Goal: Task Accomplishment & Management: Manage account settings

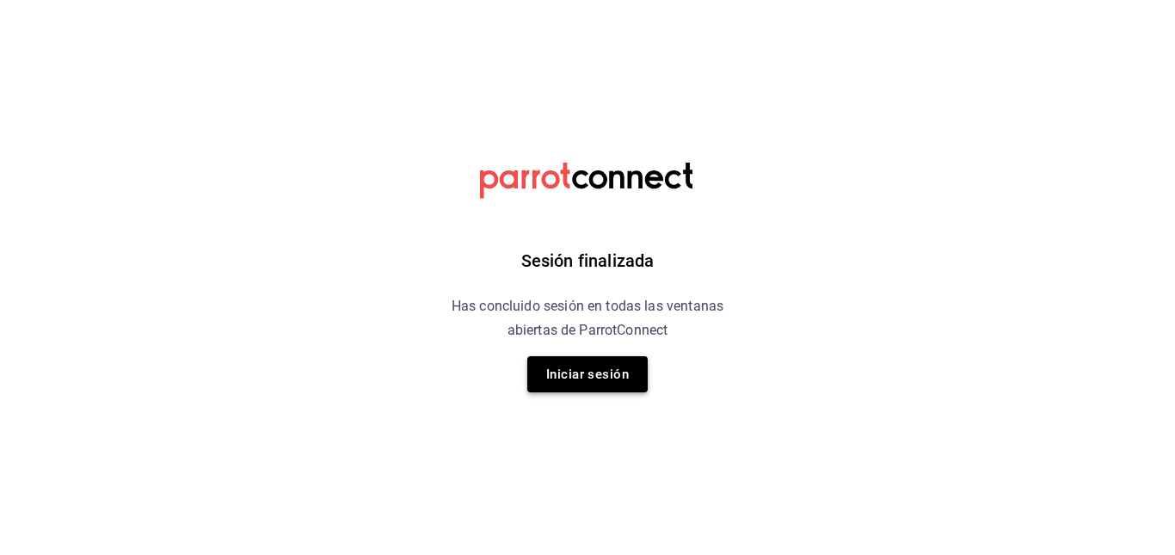
click at [588, 375] on button "Iniciar sesión" at bounding box center [587, 374] width 120 height 36
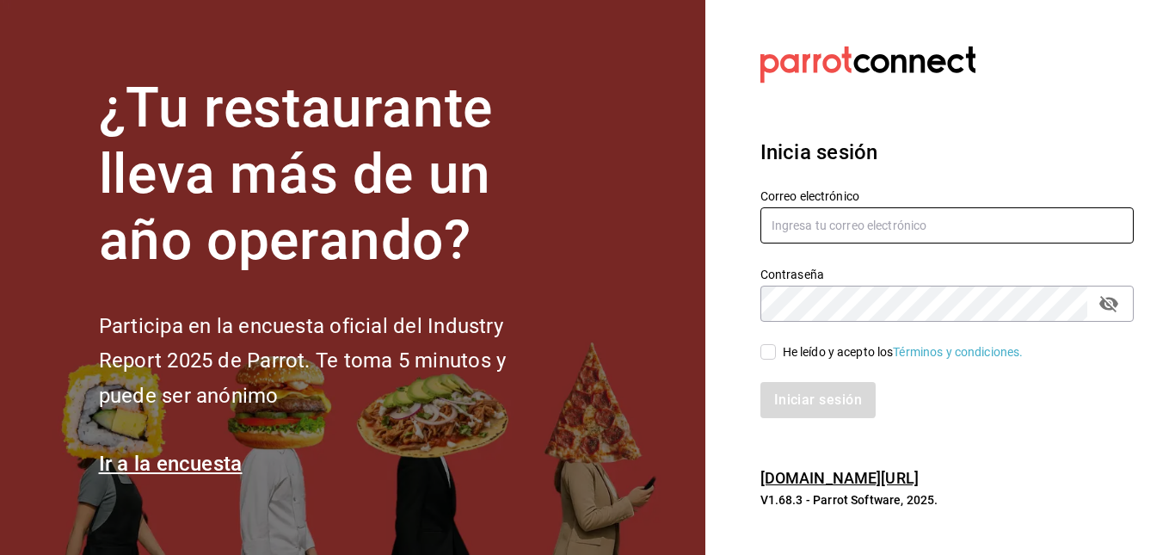
type input "[EMAIL_ADDRESS][DOMAIN_NAME]"
click at [769, 351] on input "He leído y acepto los Términos y condiciones." at bounding box center [767, 351] width 15 height 15
checkbox input "true"
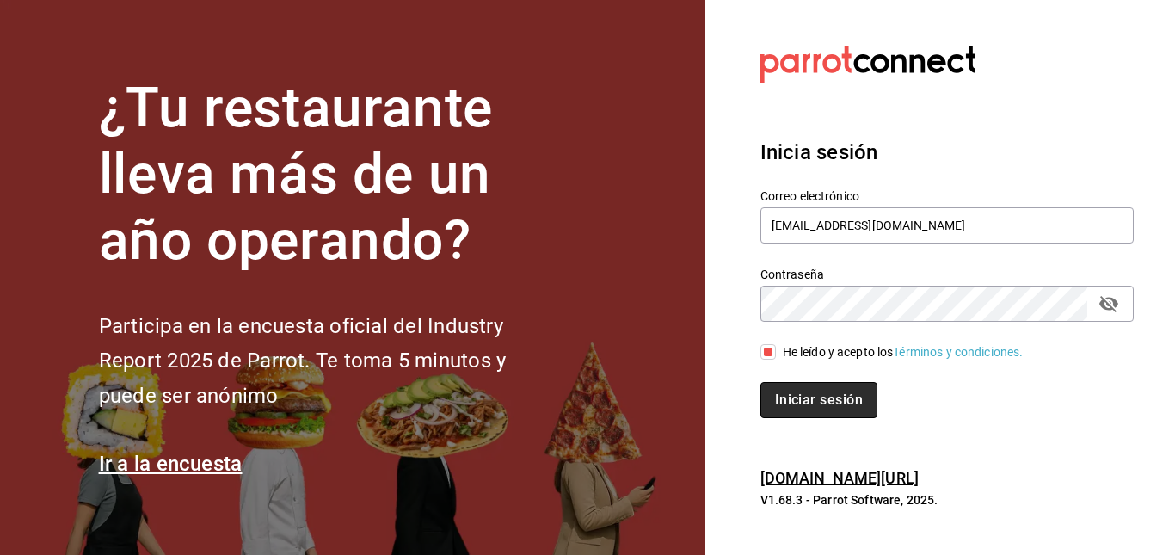
click at [808, 390] on button "Iniciar sesión" at bounding box center [818, 400] width 117 height 36
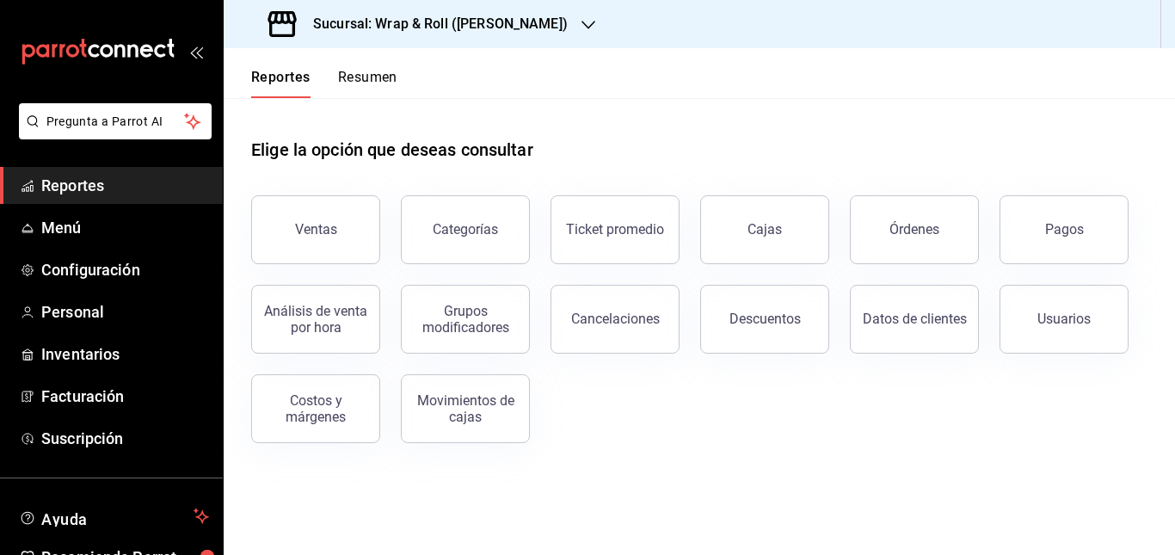
click at [545, 26] on div "Sucursal: Wrap & Roll ([PERSON_NAME])" at bounding box center [419, 24] width 365 height 48
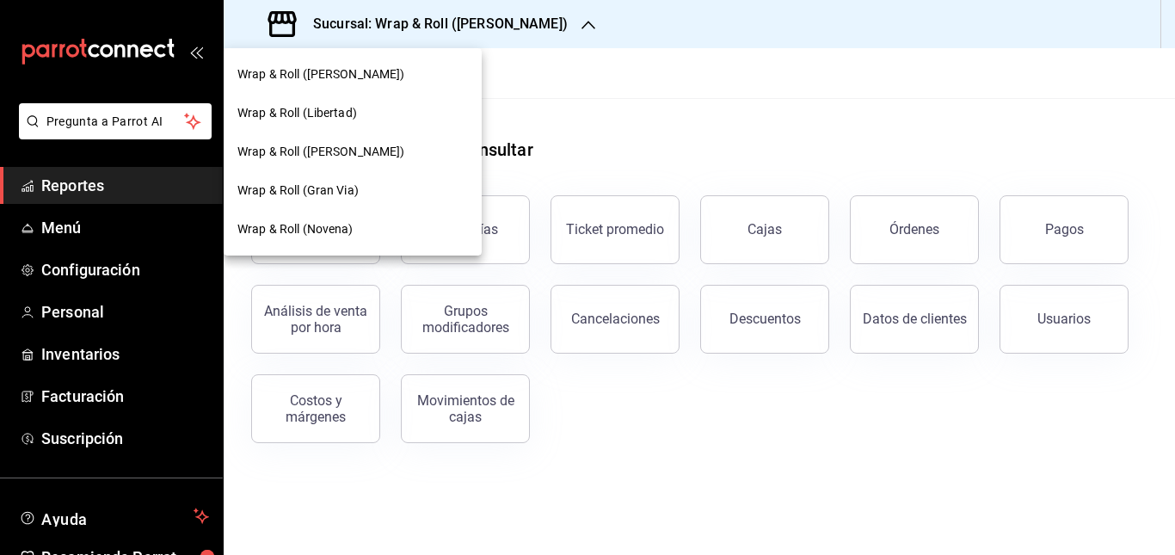
click at [584, 98] on div at bounding box center [587, 277] width 1175 height 555
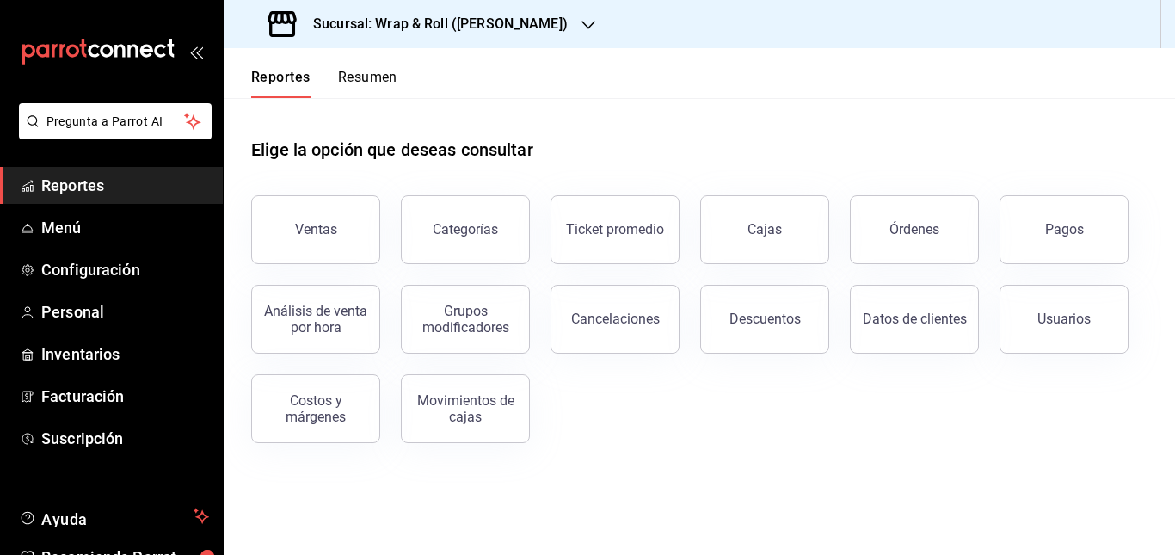
click at [543, 26] on div "Sucursal: Wrap & Roll ([PERSON_NAME])" at bounding box center [419, 24] width 365 height 48
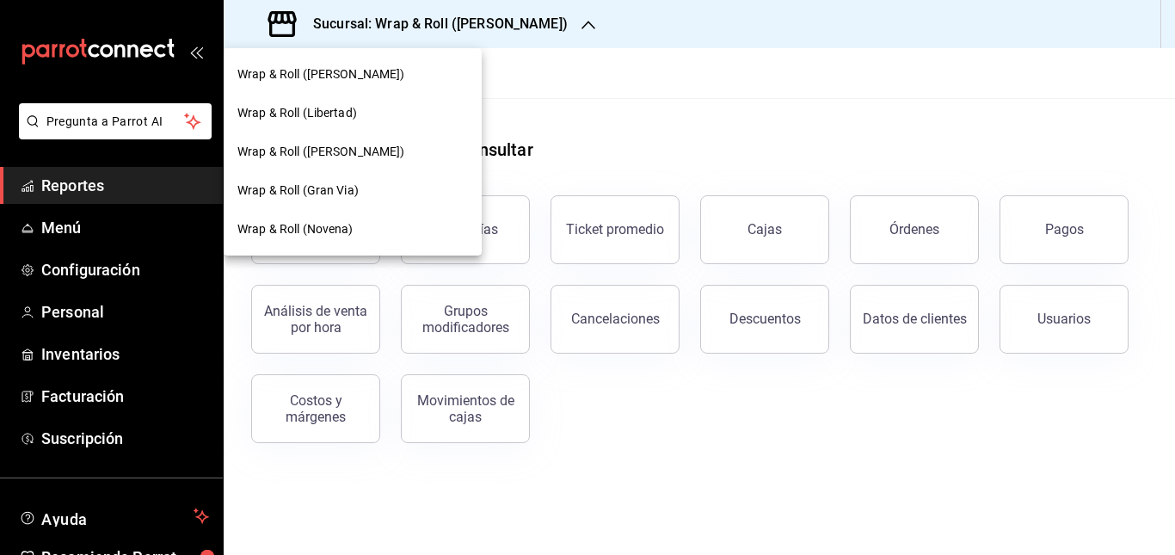
click at [625, 133] on div at bounding box center [587, 277] width 1175 height 555
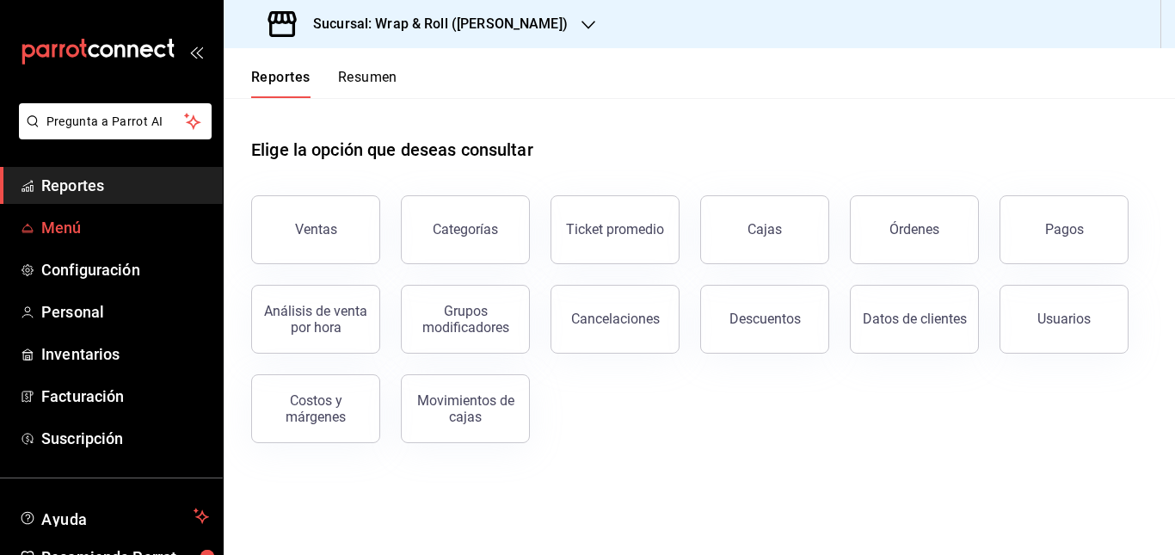
click at [64, 224] on span "Menú" at bounding box center [125, 227] width 168 height 23
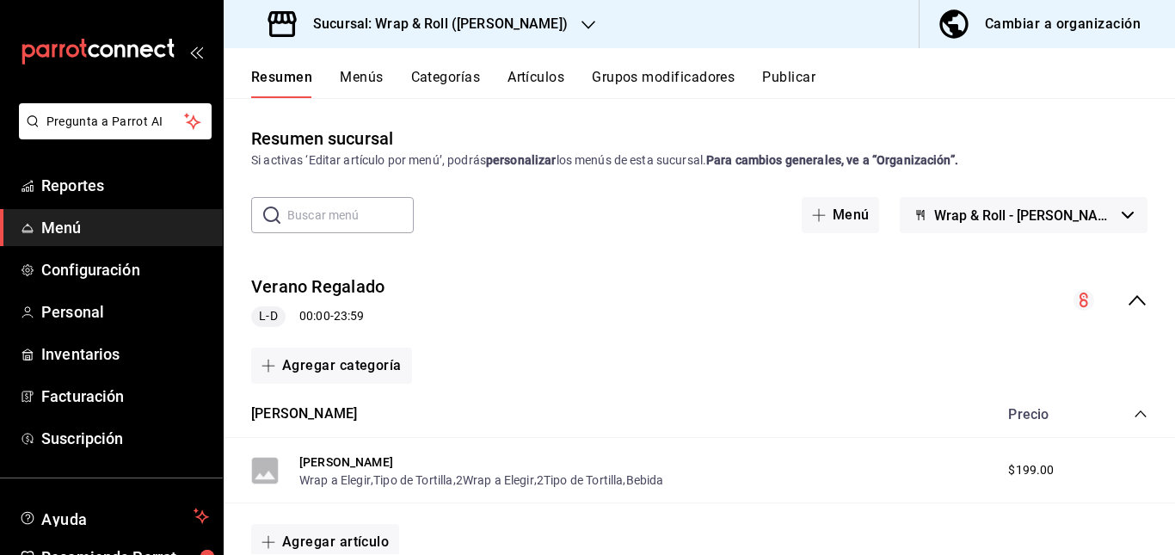
click at [608, 300] on div "Verano Regalado L-D 00:00 - 23:59" at bounding box center [699, 301] width 951 height 80
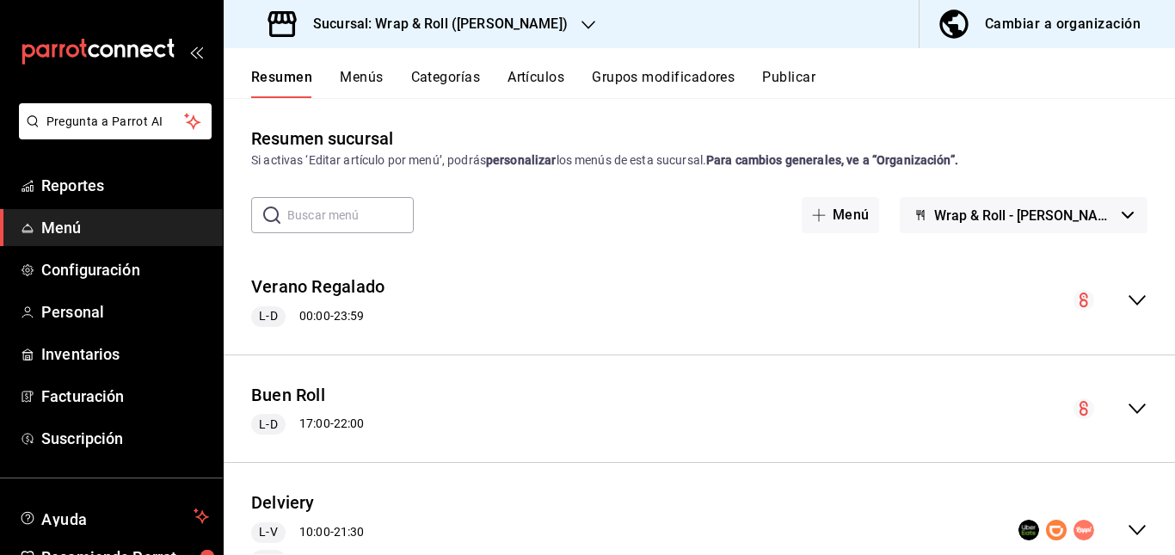
click at [469, 19] on h3 "Sucursal: Wrap & Roll (Justo Sierra)" at bounding box center [433, 24] width 268 height 21
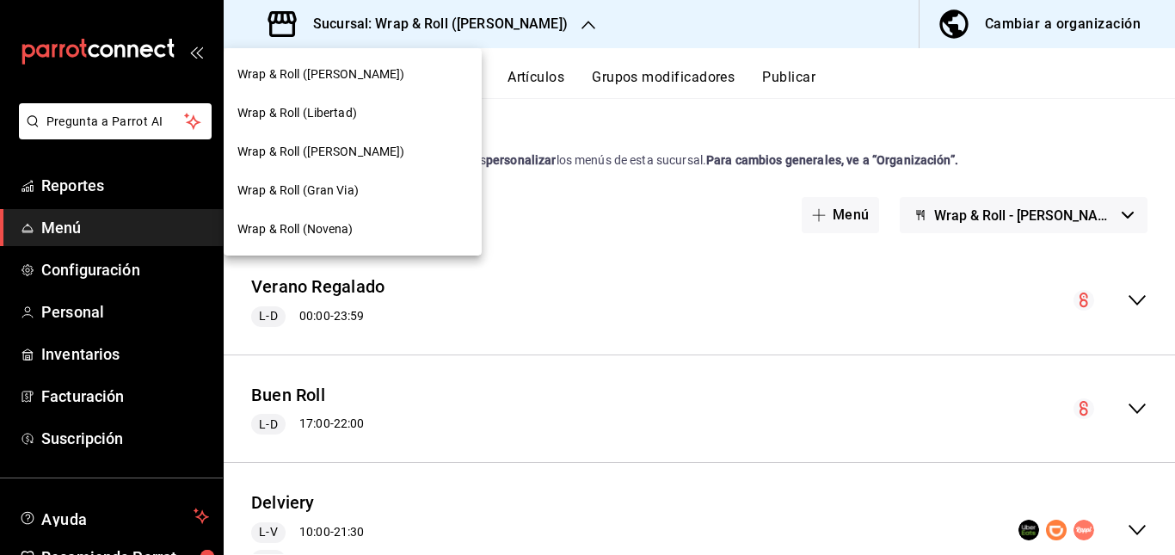
click at [636, 272] on div at bounding box center [587, 277] width 1175 height 555
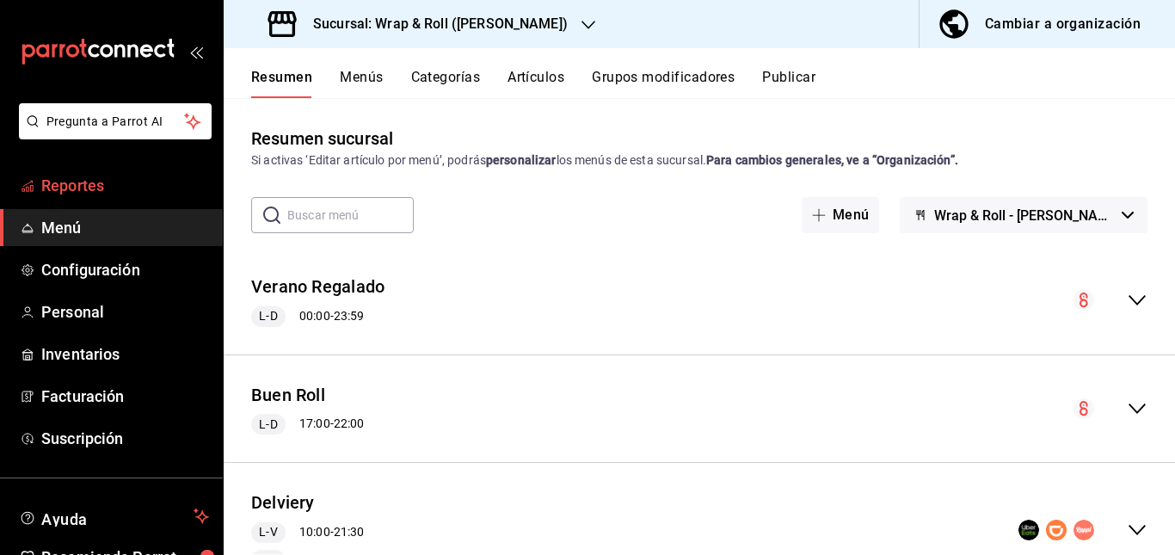
click at [69, 185] on span "Reportes" at bounding box center [125, 185] width 168 height 23
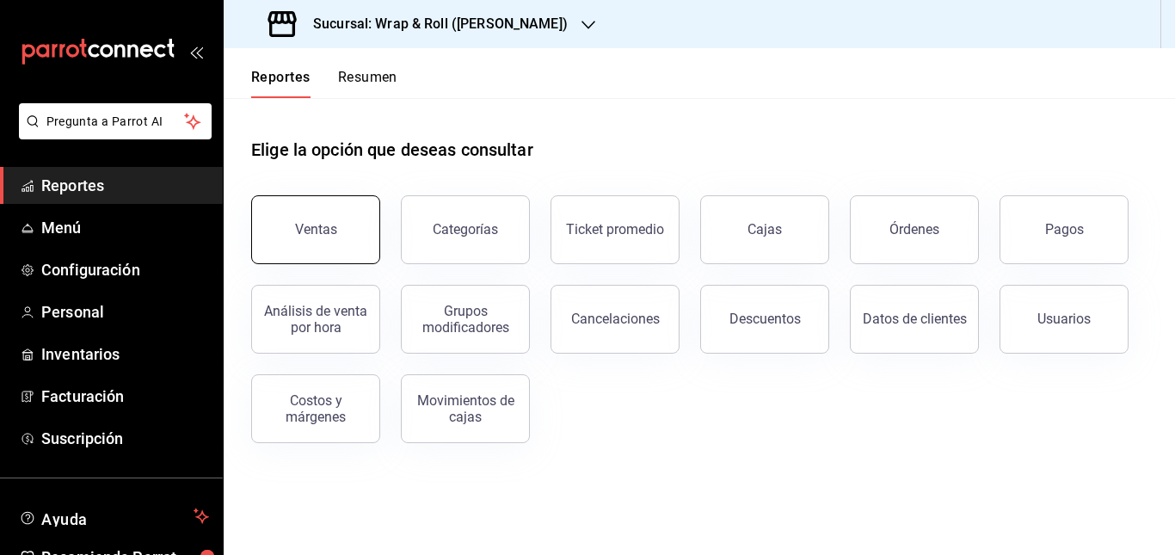
click at [311, 220] on button "Ventas" at bounding box center [315, 229] width 129 height 69
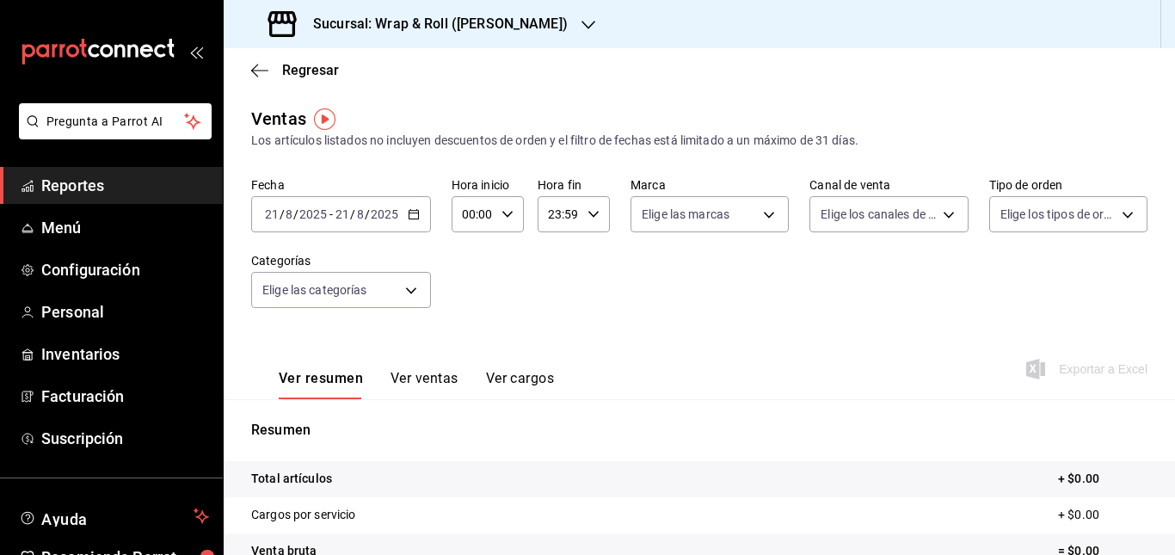
click at [411, 210] on icon "button" at bounding box center [414, 214] width 12 height 12
click at [558, 330] on div "Ver resumen Ver ventas Ver cargos Exportar a Excel" at bounding box center [699, 364] width 951 height 71
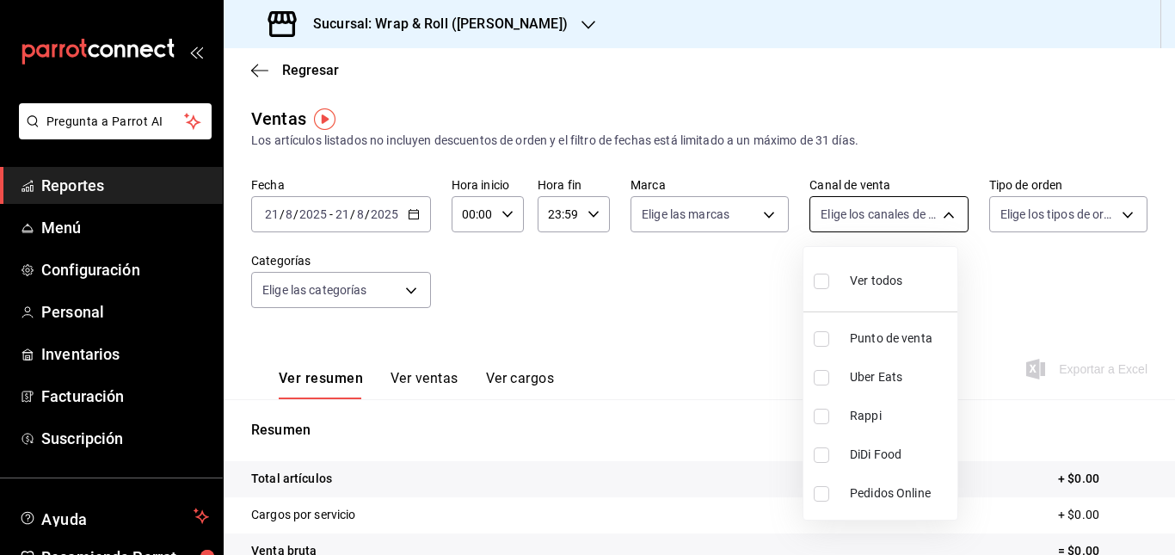
click at [907, 213] on body "Pregunta a Parrot AI Reportes Menú Configuración Personal Inventarios Facturaci…" at bounding box center [587, 277] width 1175 height 555
click at [741, 308] on div at bounding box center [587, 277] width 1175 height 555
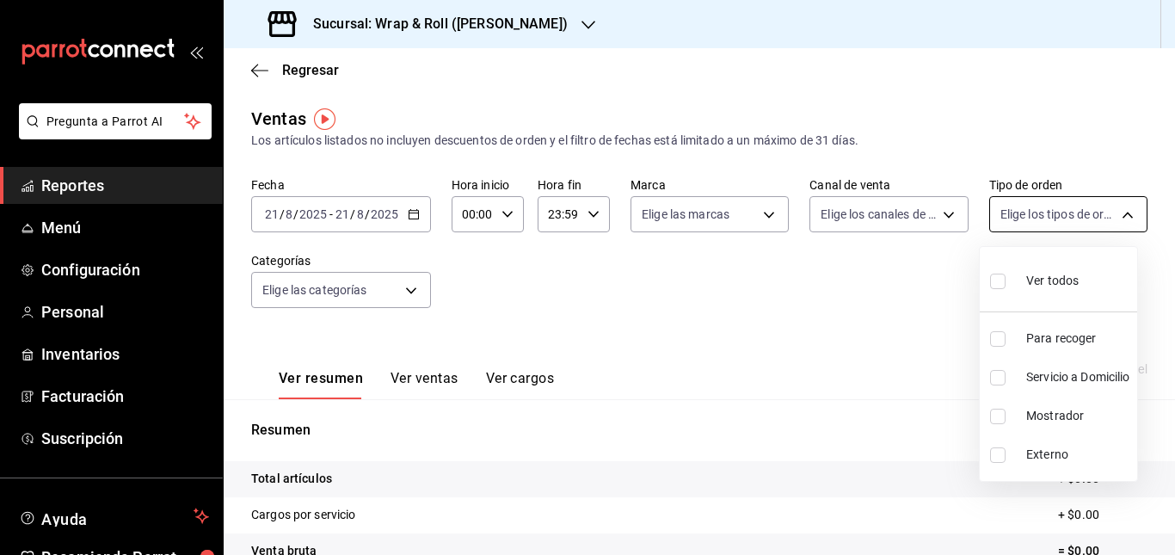
click at [1036, 226] on body "Pregunta a Parrot AI Reportes Menú Configuración Personal Inventarios Facturaci…" at bounding box center [587, 277] width 1175 height 555
click at [827, 322] on div at bounding box center [587, 277] width 1175 height 555
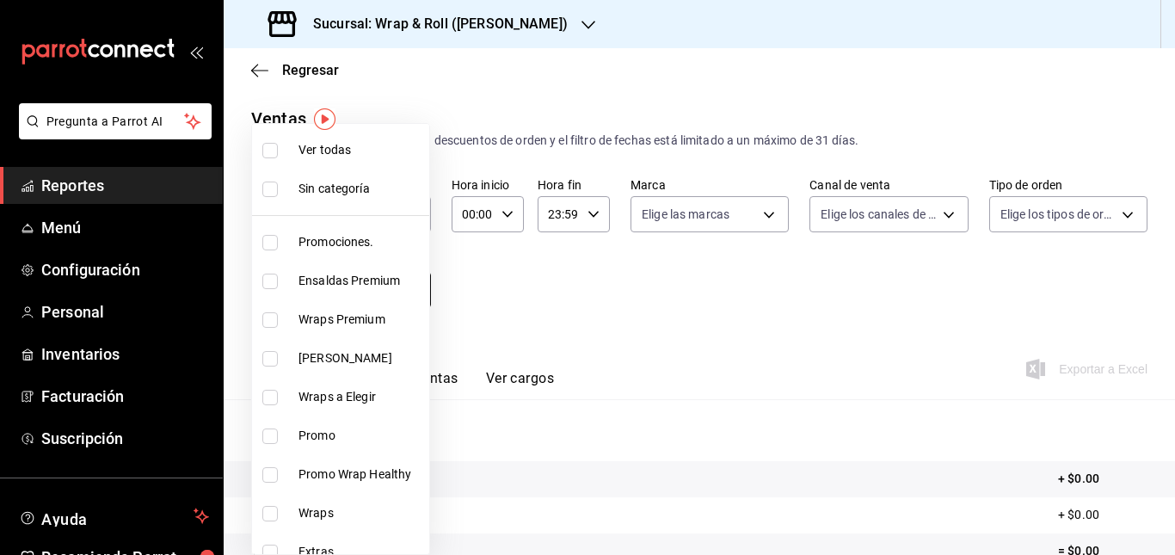
click at [399, 273] on body "Pregunta a Parrot AI Reportes Menú Configuración Personal Inventarios Facturaci…" at bounding box center [587, 277] width 1175 height 555
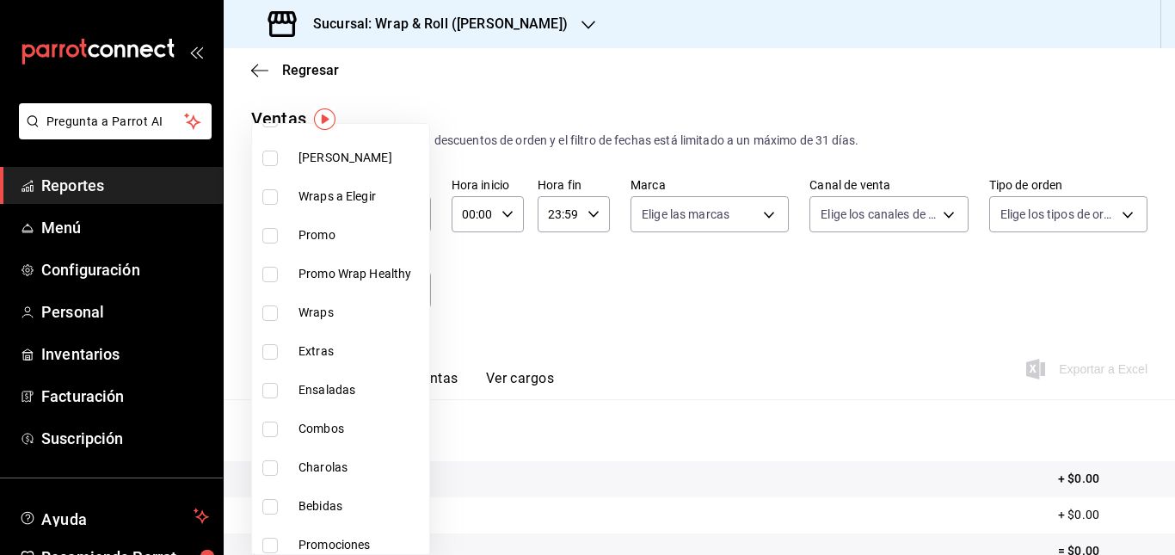
scroll to position [211, 0]
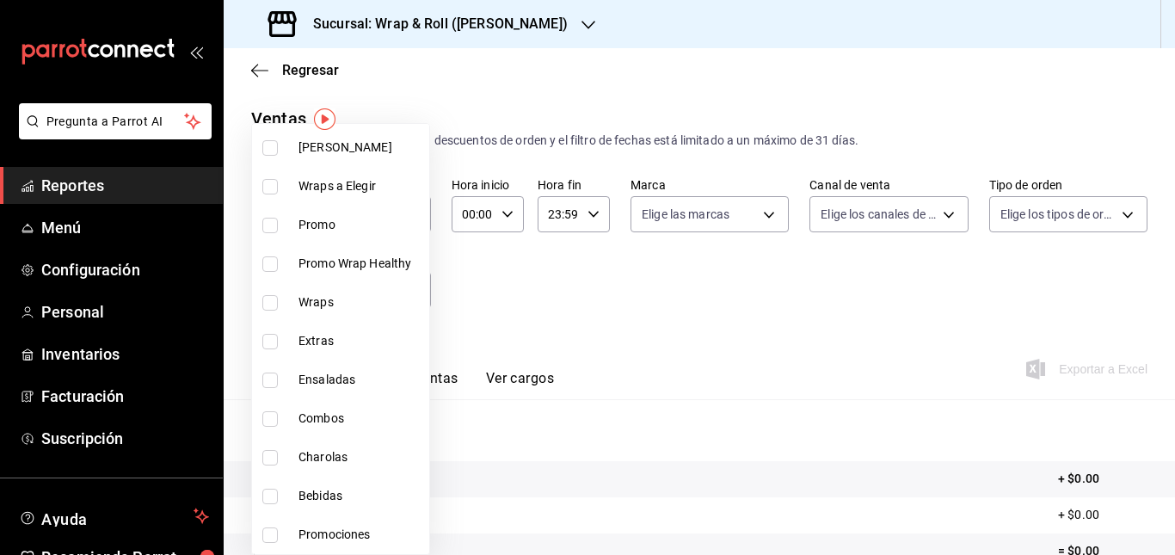
click at [700, 329] on div at bounding box center [587, 277] width 1175 height 555
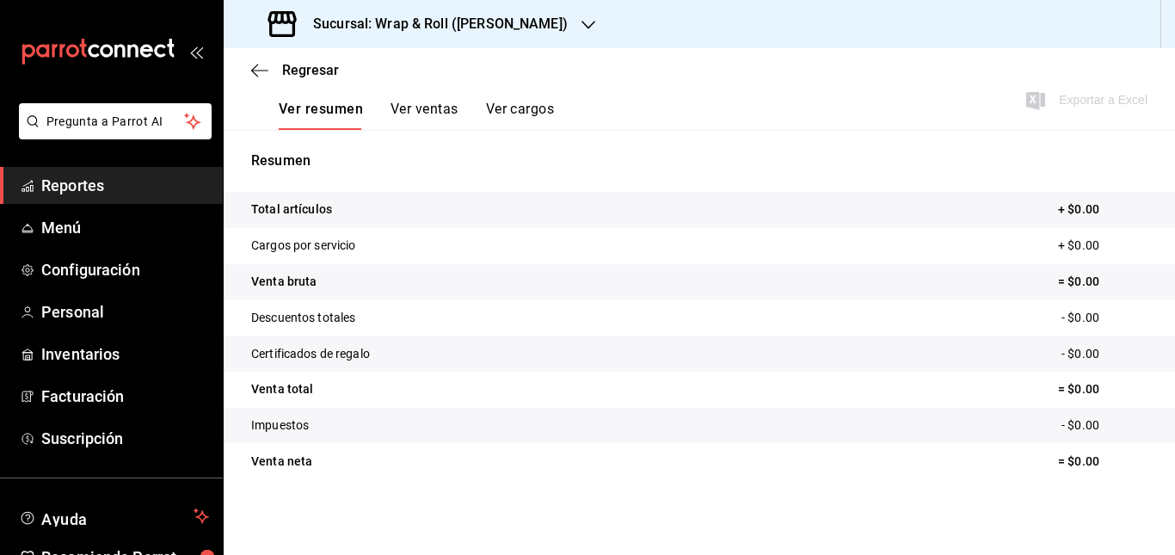
scroll to position [0, 0]
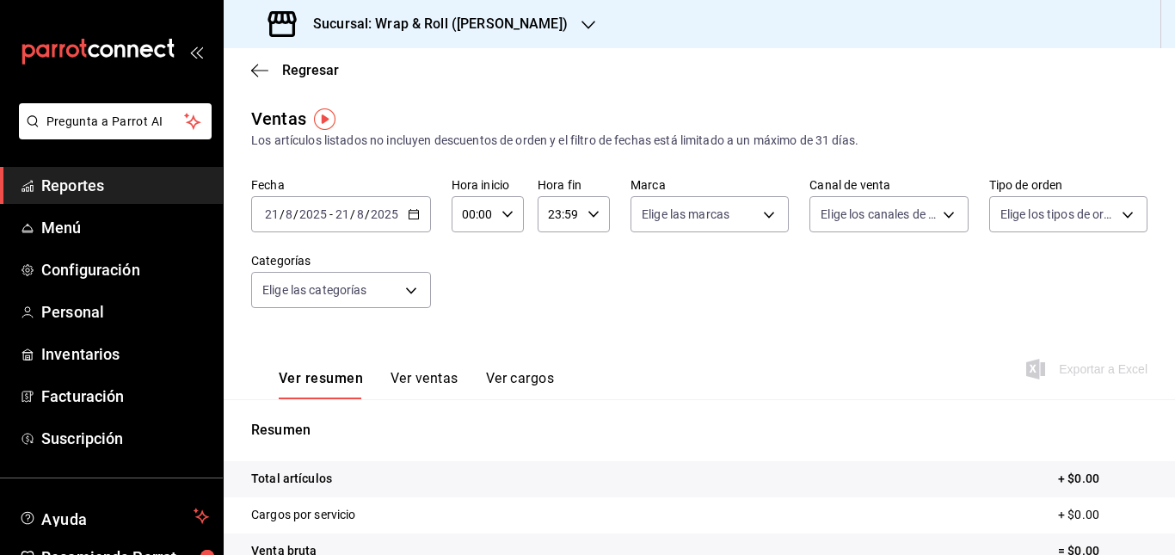
click at [395, 220] on input "2025" at bounding box center [384, 214] width 29 height 14
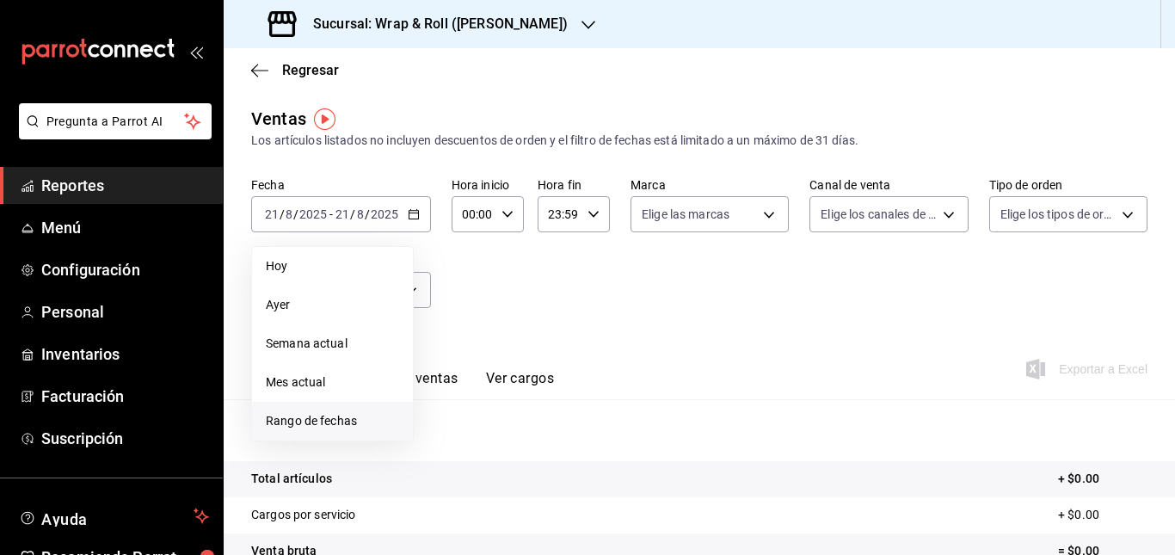
click at [352, 408] on li "Rango de fechas" at bounding box center [332, 421] width 161 height 39
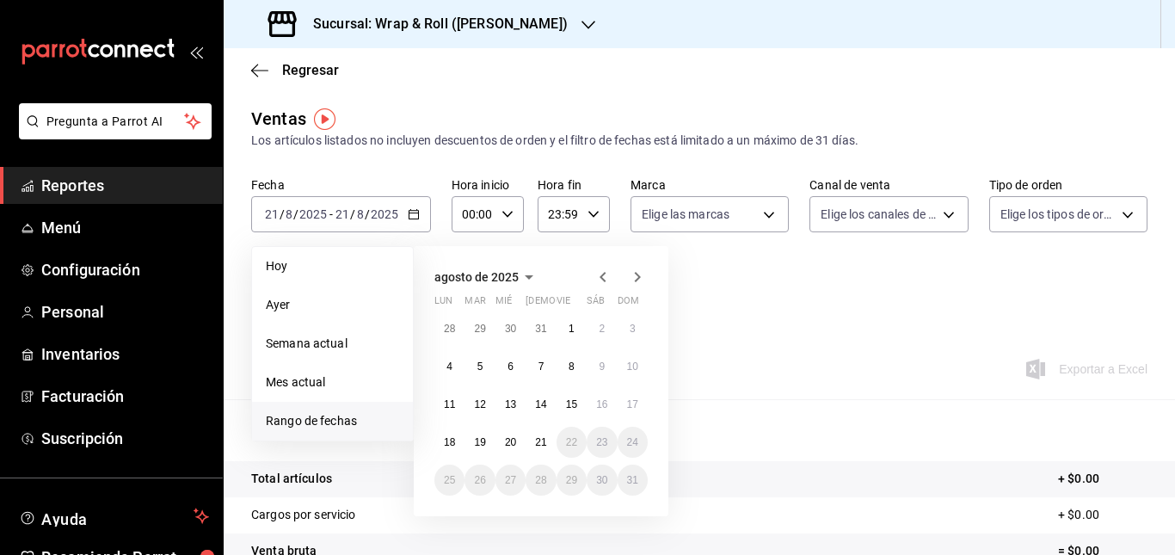
click at [605, 271] on icon "button" at bounding box center [603, 277] width 21 height 21
click at [473, 328] on button "1" at bounding box center [479, 328] width 30 height 31
click at [536, 483] on abbr "31" at bounding box center [540, 480] width 11 height 12
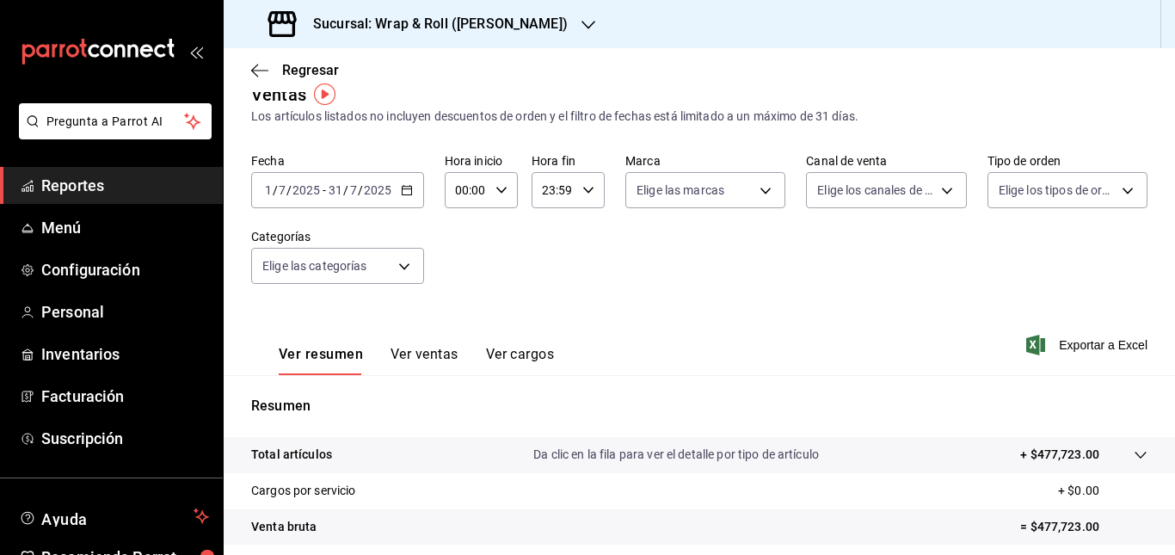
scroll to position [23, 0]
click at [424, 353] on button "Ver ventas" at bounding box center [424, 361] width 68 height 29
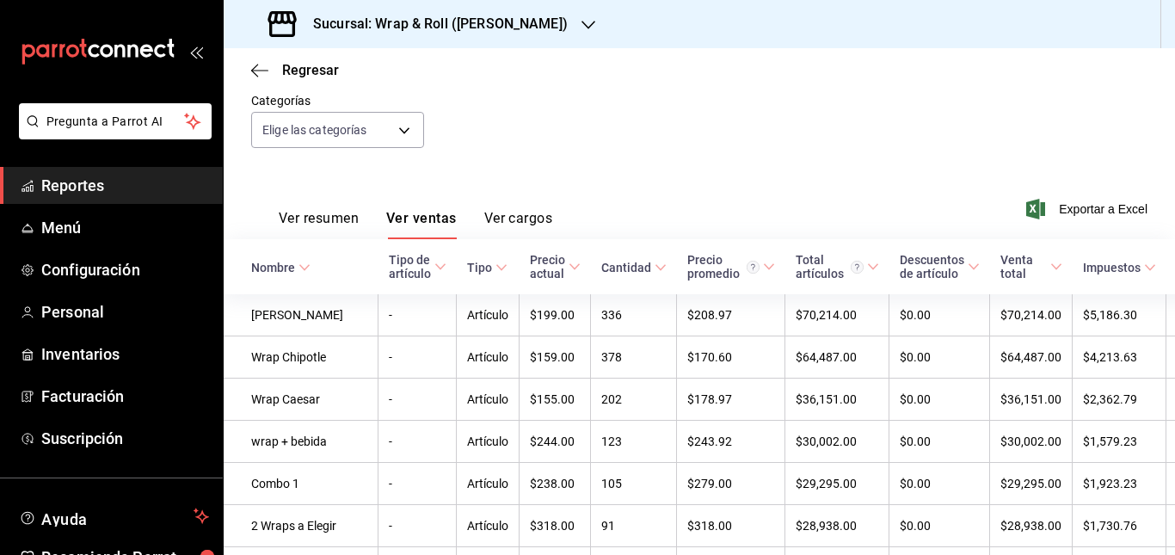
scroll to position [158, 0]
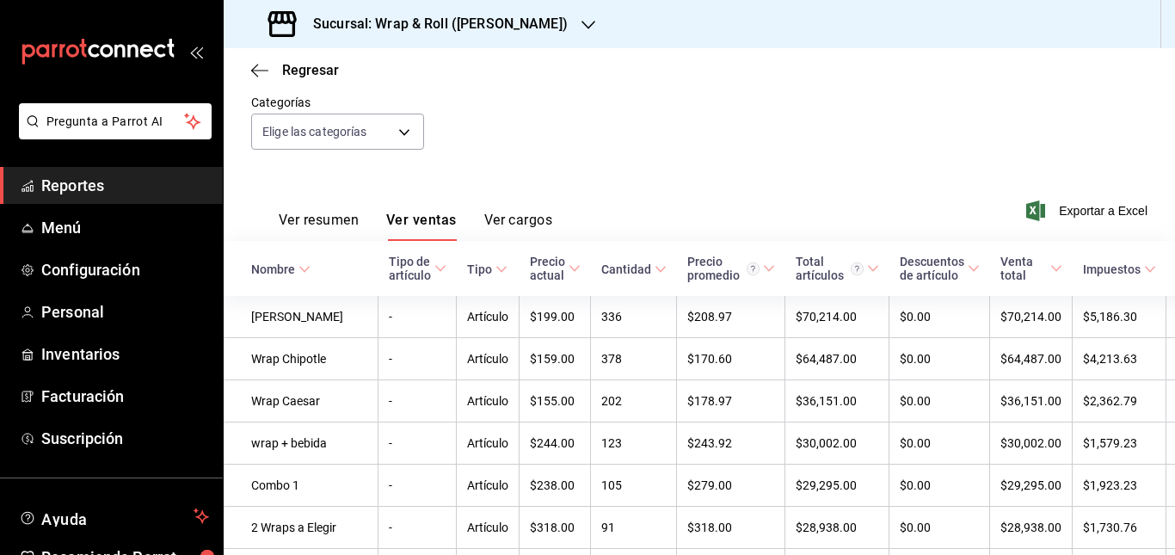
click at [515, 213] on button "Ver cargos" at bounding box center [518, 226] width 69 height 29
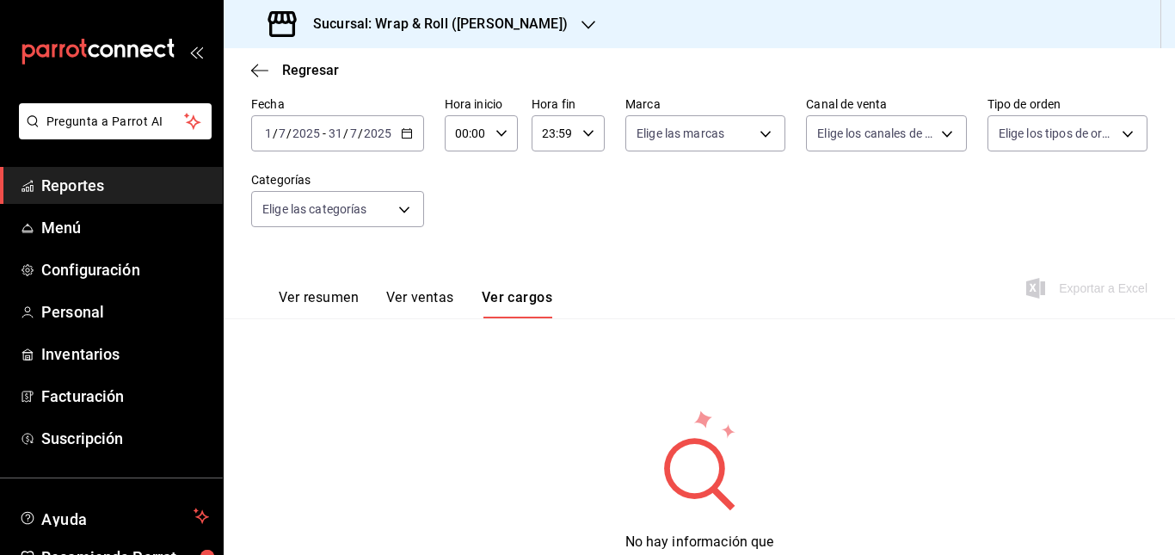
scroll to position [153, 0]
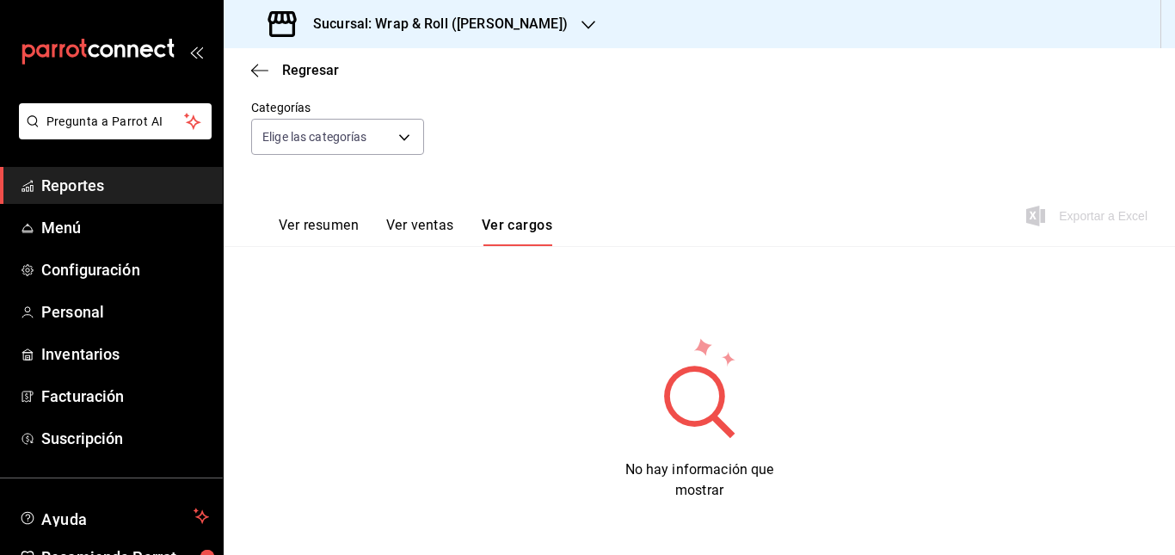
click at [420, 219] on button "Ver ventas" at bounding box center [420, 231] width 68 height 29
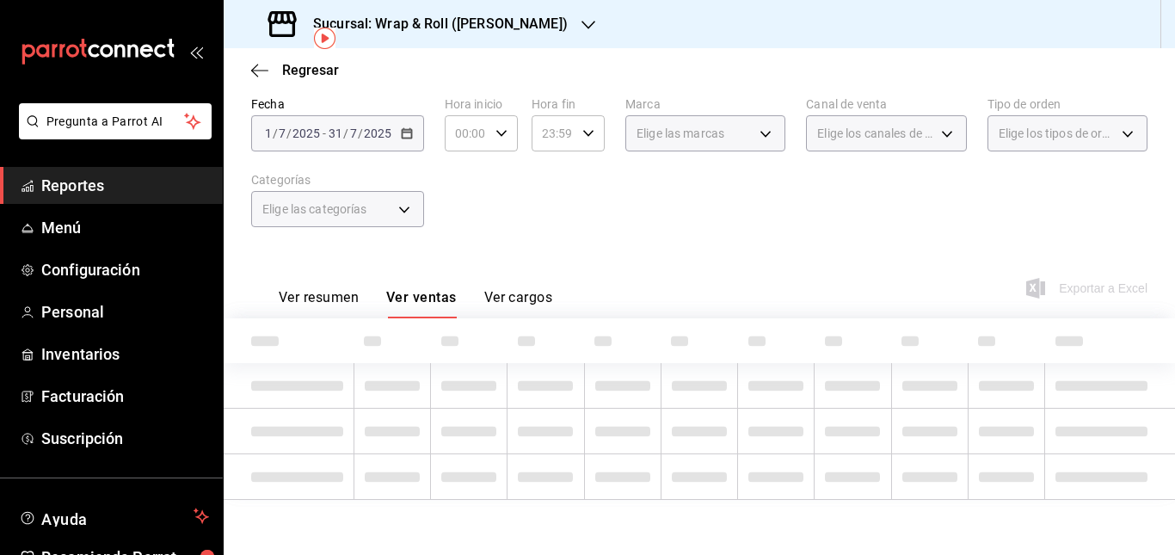
scroll to position [153, 0]
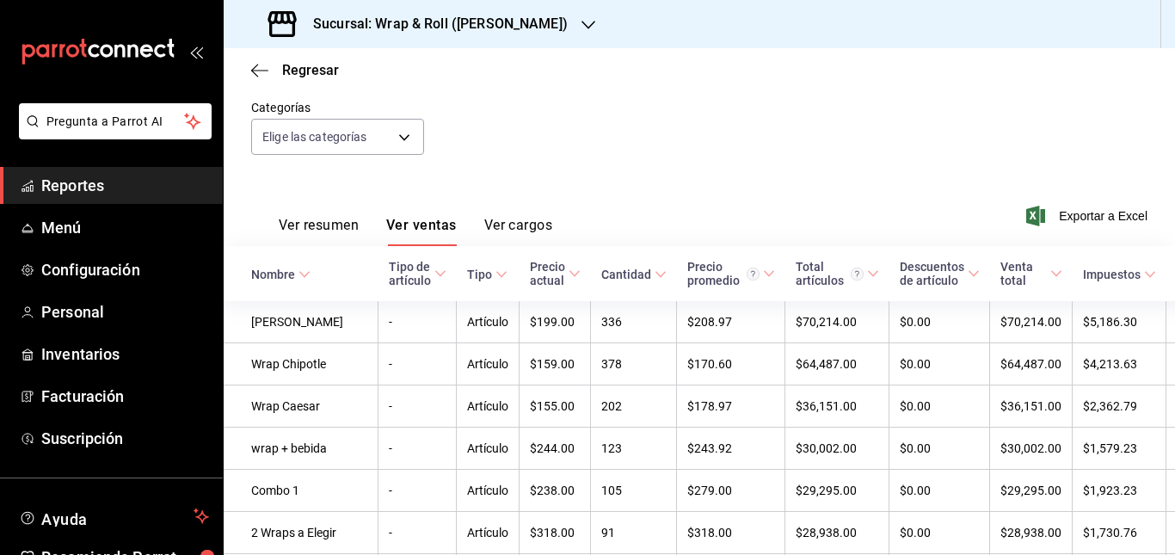
click at [335, 219] on button "Ver resumen" at bounding box center [319, 231] width 80 height 29
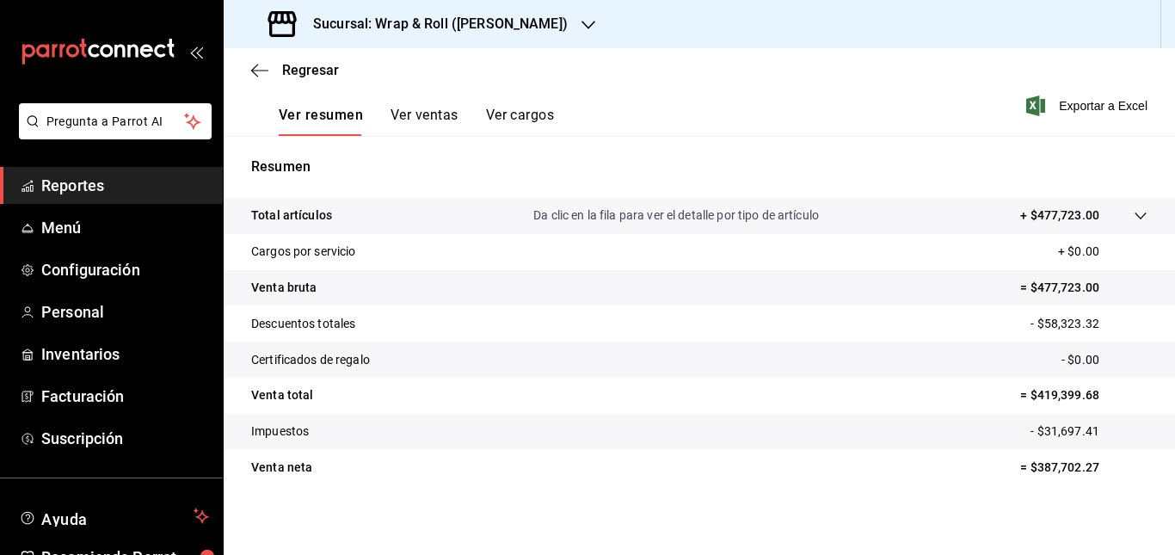
scroll to position [269, 0]
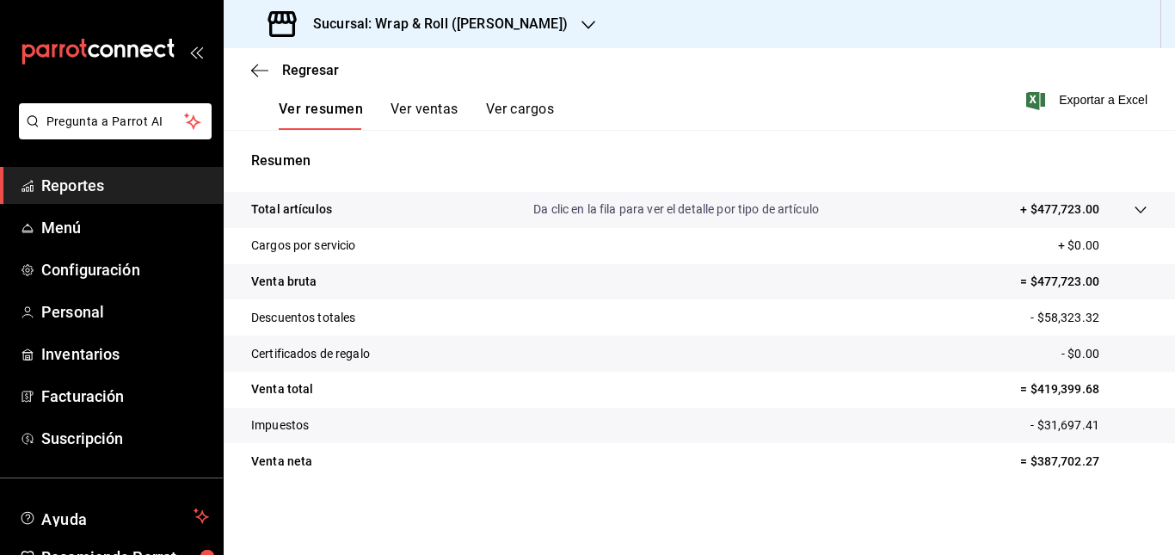
click at [485, 200] on tr "Total artículos Da clic en la fila para ver el detalle por tipo de artículo + $…" at bounding box center [699, 210] width 951 height 36
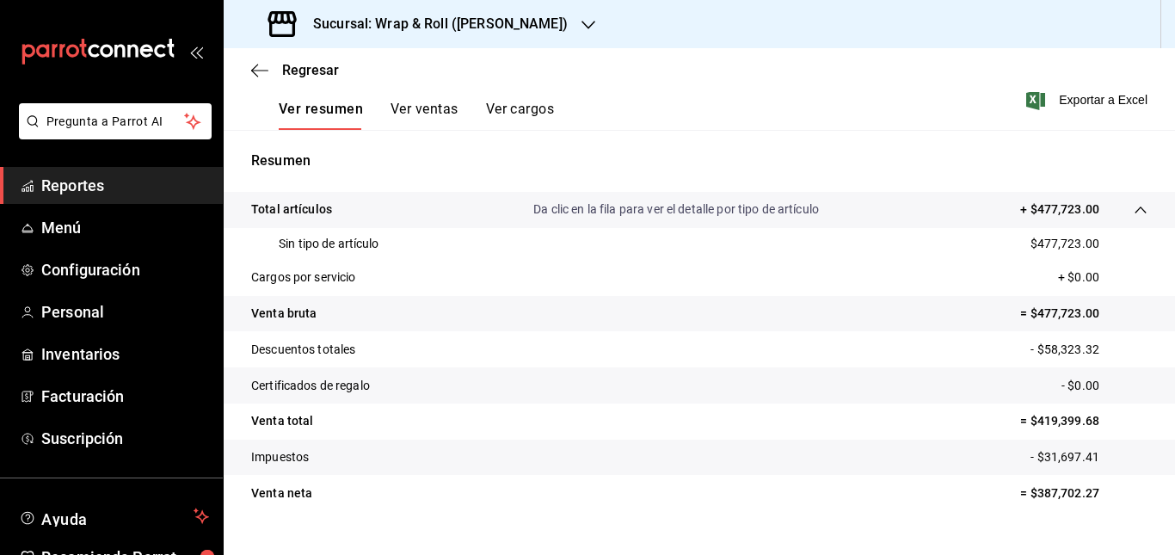
click at [485, 200] on tr "Total artículos Da clic en la fila para ver el detalle por tipo de artículo + $…" at bounding box center [699, 210] width 951 height 36
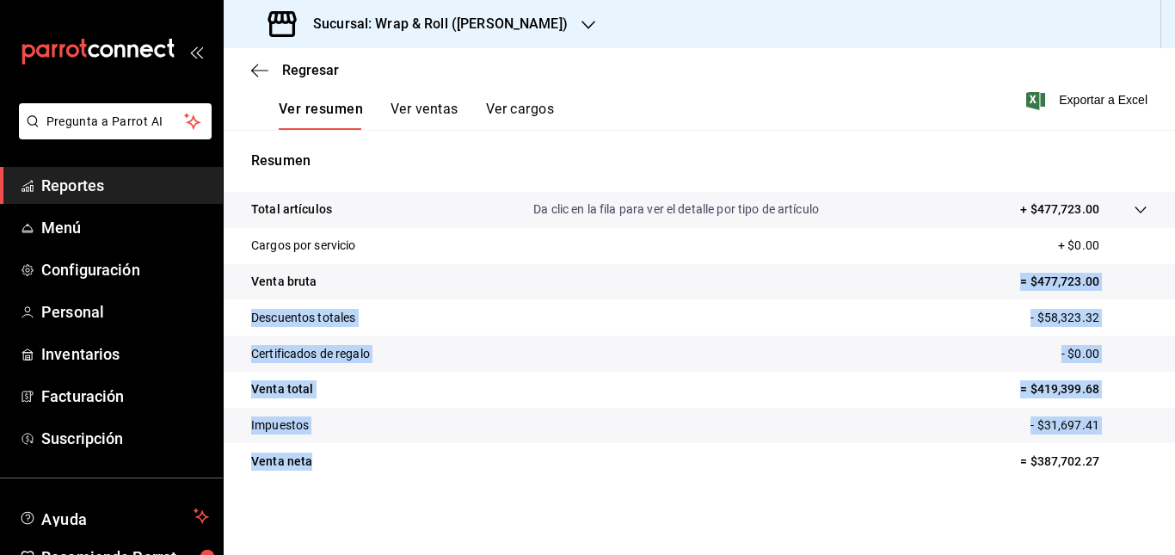
drag, startPoint x: 476, startPoint y: 298, endPoint x: 460, endPoint y: 471, distance: 173.6
click at [460, 471] on tbody "Total artículos Da clic en la fila para ver el detalle por tipo de artículo + $…" at bounding box center [699, 335] width 951 height 287
click at [460, 471] on tr "Venta neta = $387,702.27" at bounding box center [699, 461] width 951 height 36
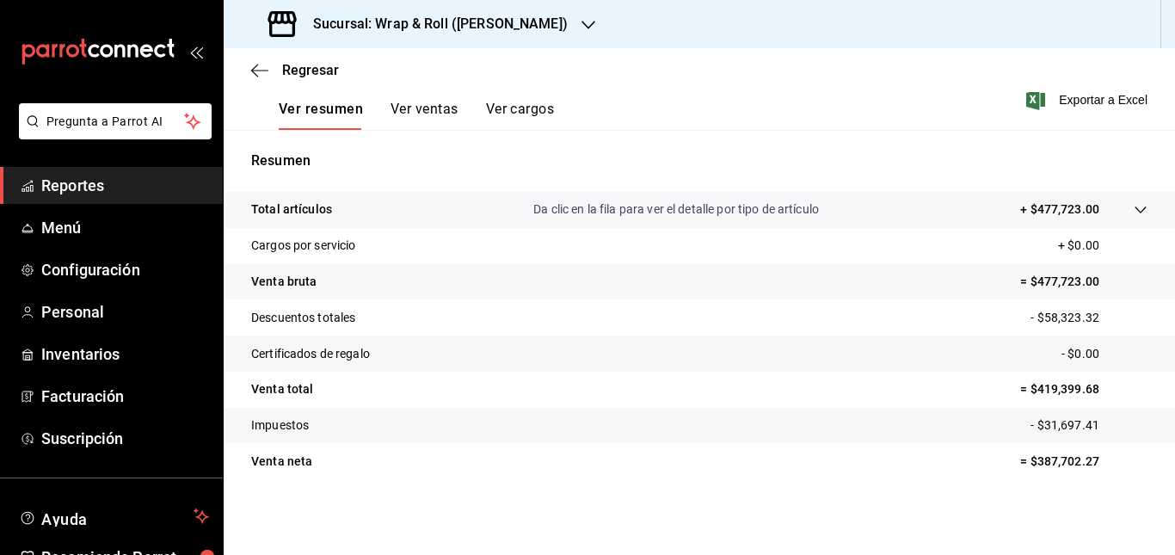
scroll to position [0, 0]
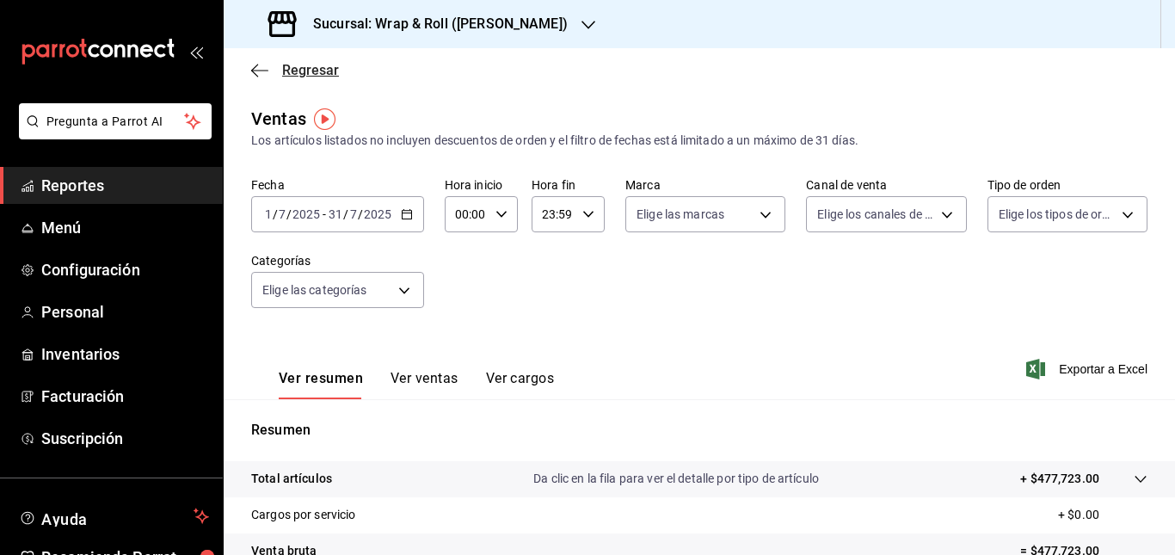
click at [257, 65] on icon "button" at bounding box center [254, 70] width 7 height 13
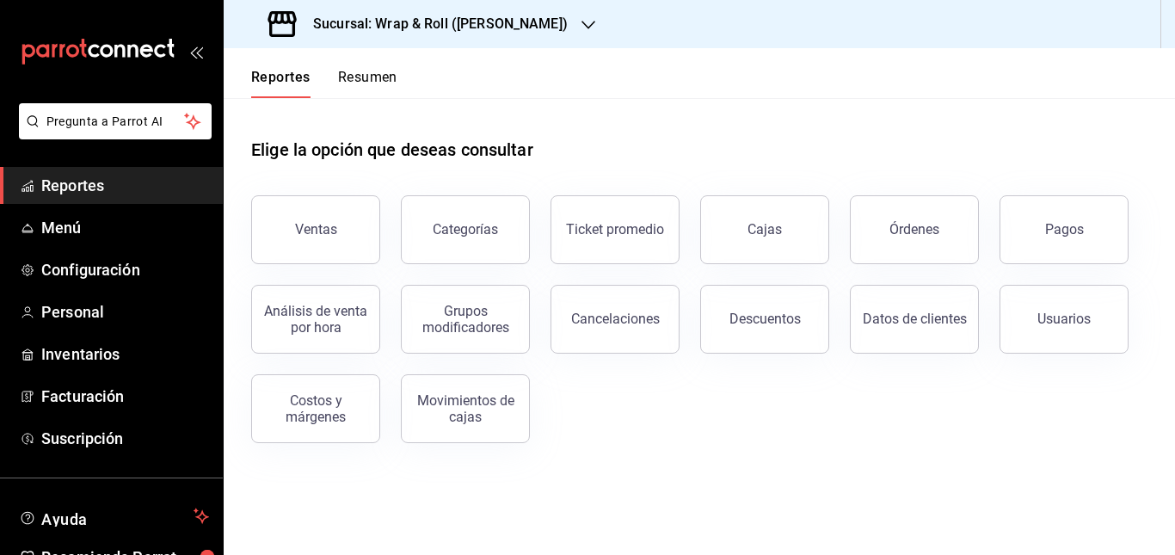
click at [76, 177] on span "Reportes" at bounding box center [125, 185] width 168 height 23
click at [1062, 221] on button "Pagos" at bounding box center [1063, 229] width 129 height 69
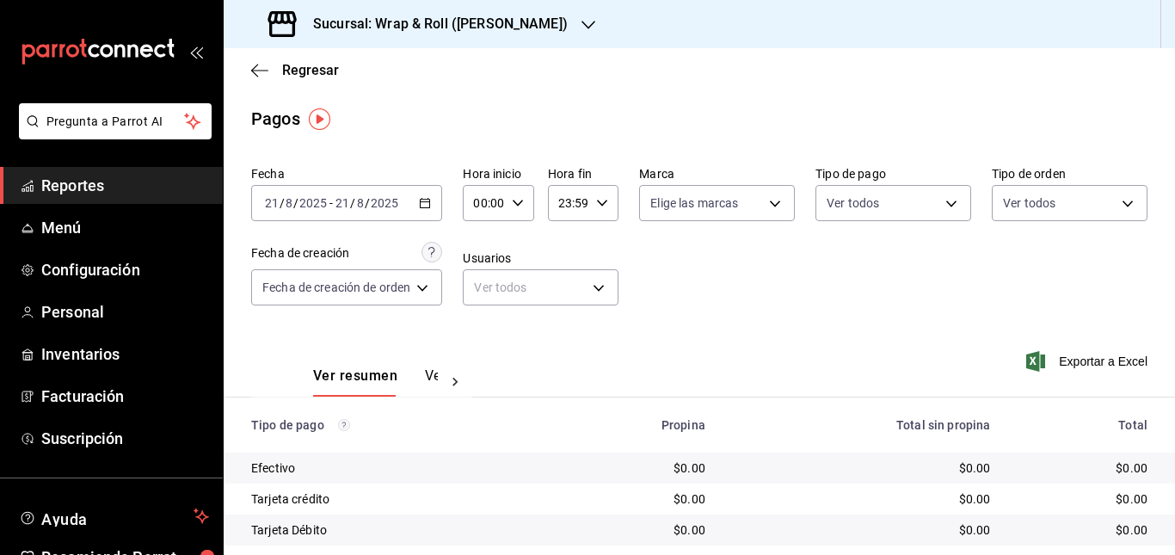
click at [424, 194] on div "2025-08-21 21 / 8 / 2025 - 2025-08-21 21 / 8 / 2025" at bounding box center [346, 203] width 191 height 36
click at [708, 323] on div "Fecha 2025-08-21 21 / 8 / 2025 - 2025-08-21 21 / 8 / 2025 Hora inicio 00:00 Hor…" at bounding box center [699, 242] width 896 height 167
click at [448, 377] on icon at bounding box center [454, 381] width 17 height 17
click at [401, 369] on button "Ver pagos" at bounding box center [405, 381] width 65 height 29
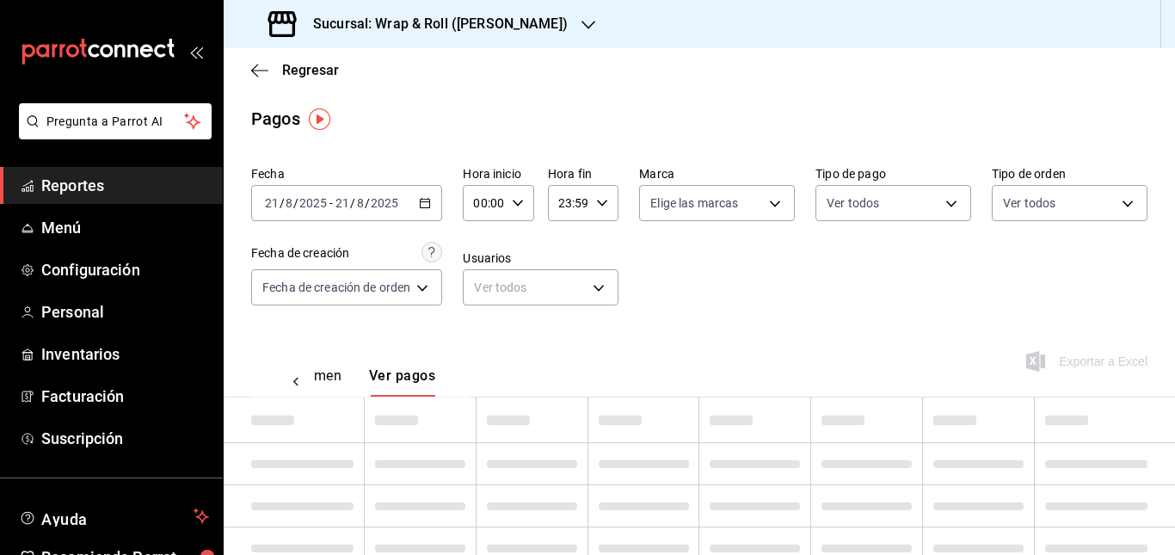
scroll to position [0, 51]
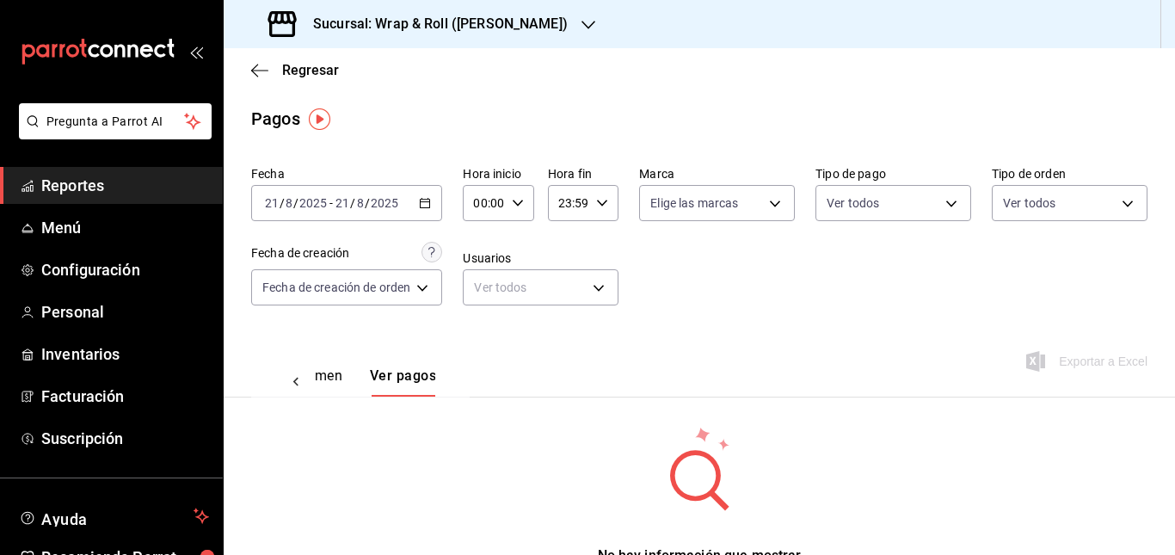
click at [77, 182] on span "Reportes" at bounding box center [125, 185] width 168 height 23
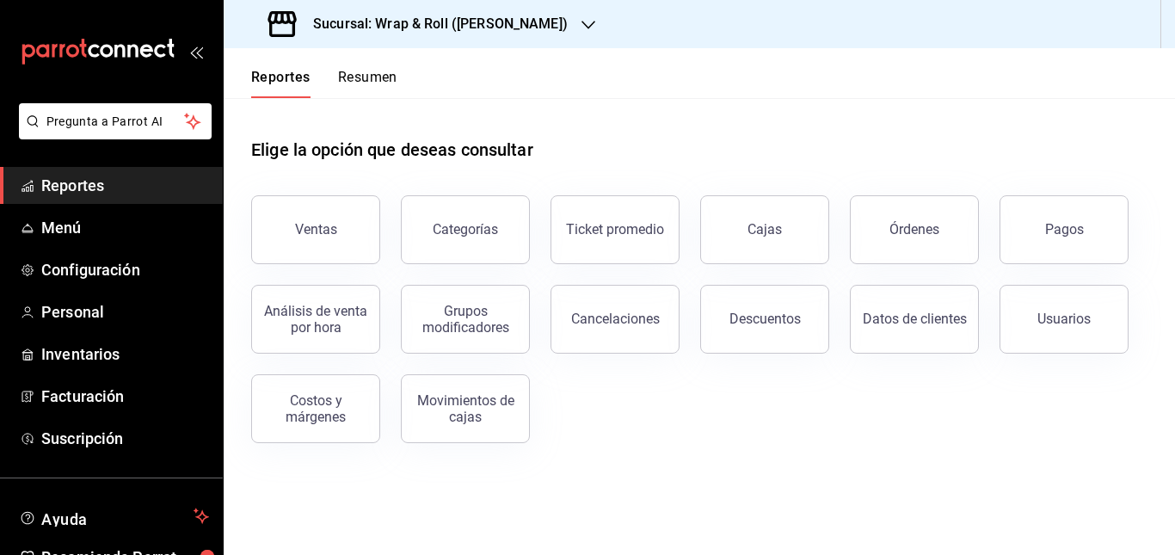
click at [694, 415] on div "Ventas Categorías Ticket promedio Cajas Órdenes Pagos Análisis de venta por hor…" at bounding box center [689, 309] width 917 height 268
click at [519, 9] on div "Sucursal: Wrap & Roll (Justo Sierra)" at bounding box center [419, 24] width 365 height 48
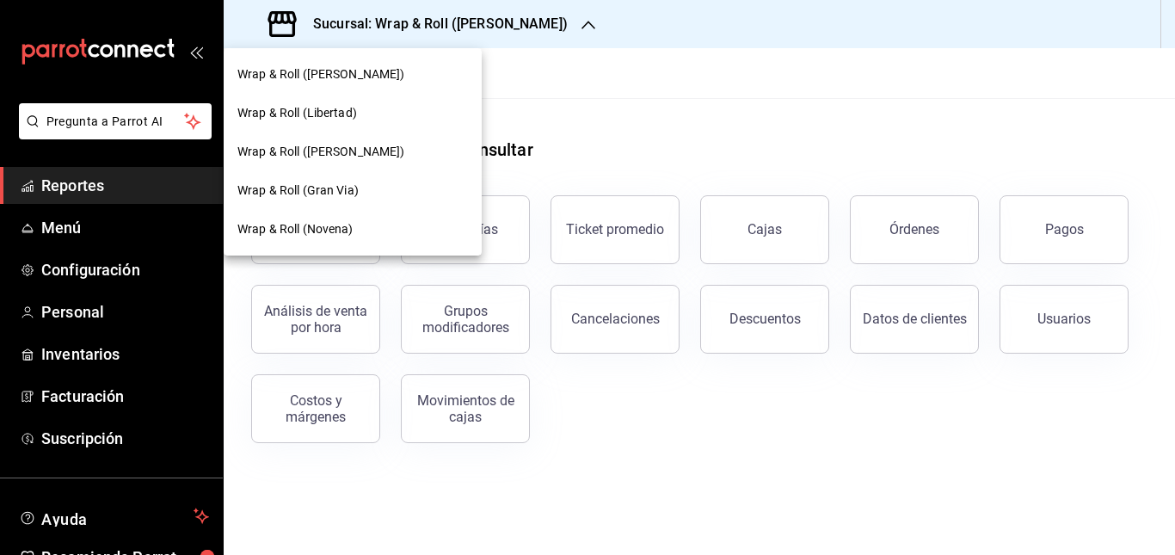
click at [666, 107] on div at bounding box center [587, 277] width 1175 height 555
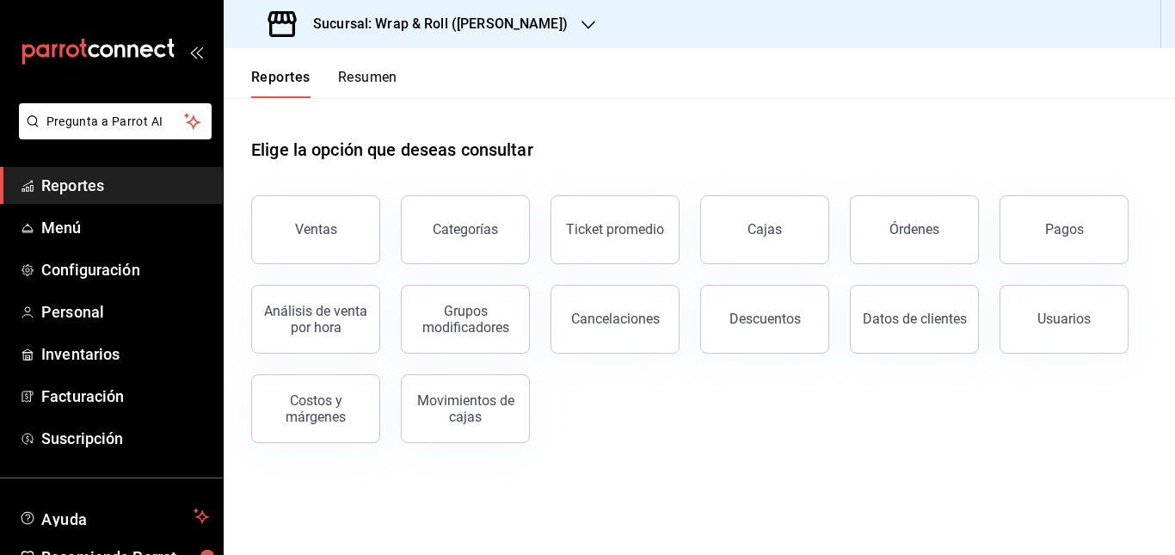
click at [622, 144] on div "Elige la opción que deseas consultar" at bounding box center [699, 136] width 896 height 77
click at [545, 15] on div "Sucursal: Wrap & Roll (Justo Sierra)" at bounding box center [419, 24] width 365 height 48
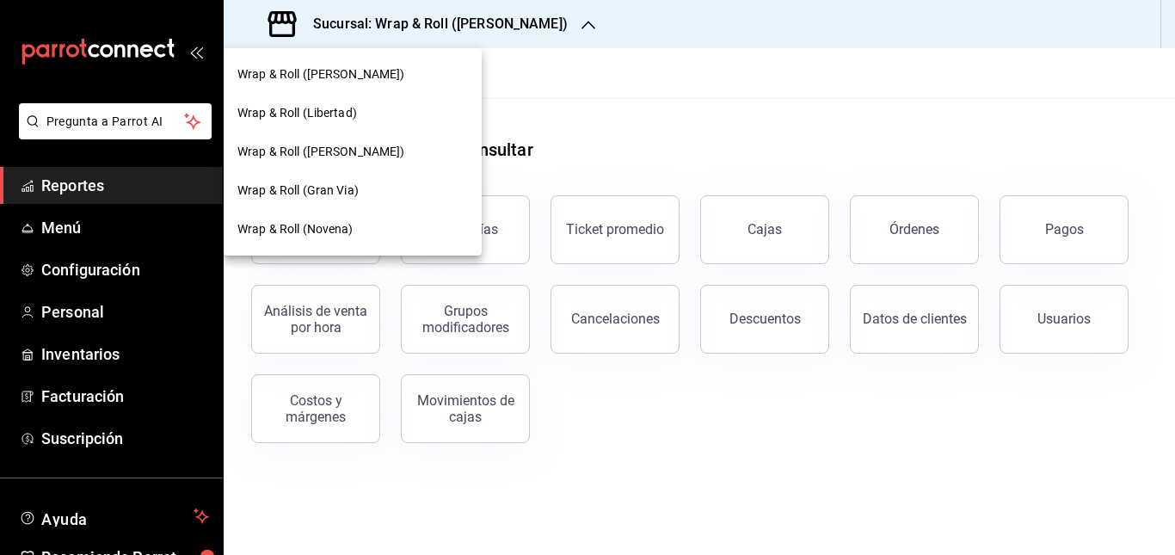
click at [586, 108] on div at bounding box center [587, 277] width 1175 height 555
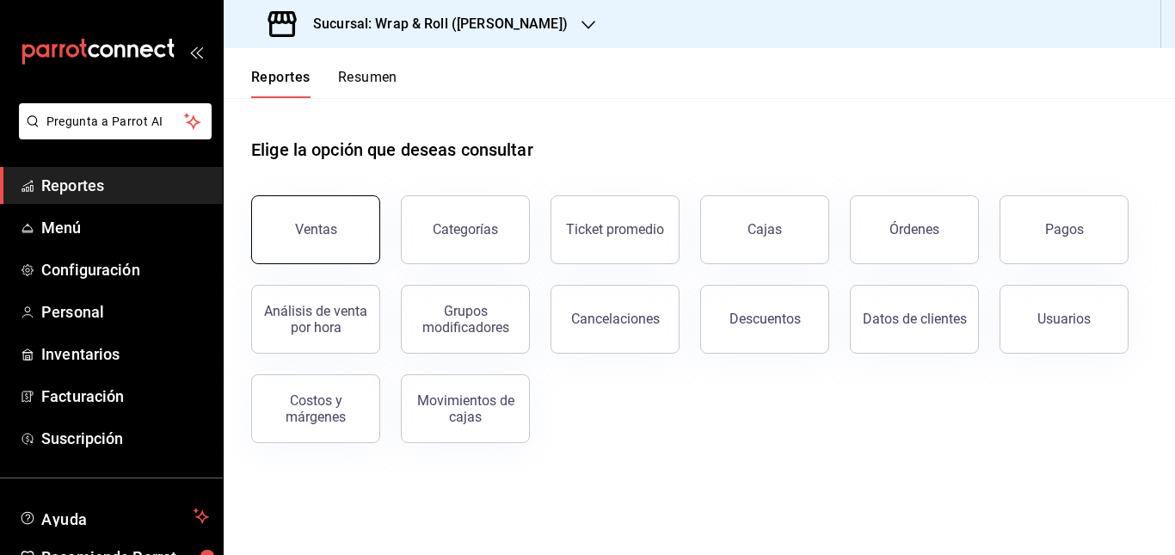
click at [329, 221] on button "Ventas" at bounding box center [315, 229] width 129 height 69
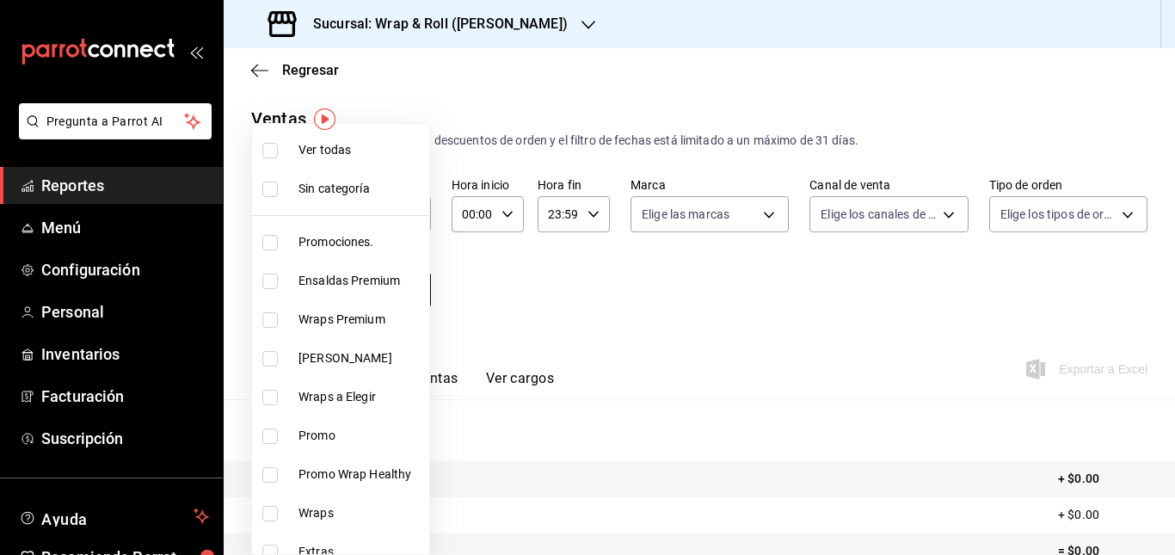
click at [396, 294] on body "Pregunta a Parrot AI Reportes Menú Configuración Personal Inventarios Facturaci…" at bounding box center [587, 277] width 1175 height 555
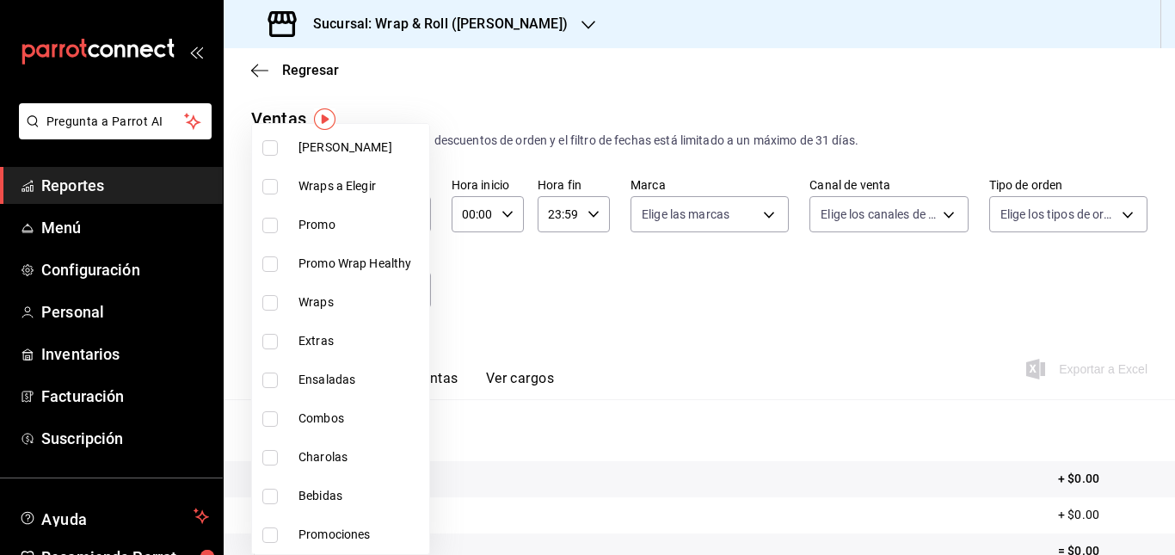
click at [692, 337] on div at bounding box center [587, 277] width 1175 height 555
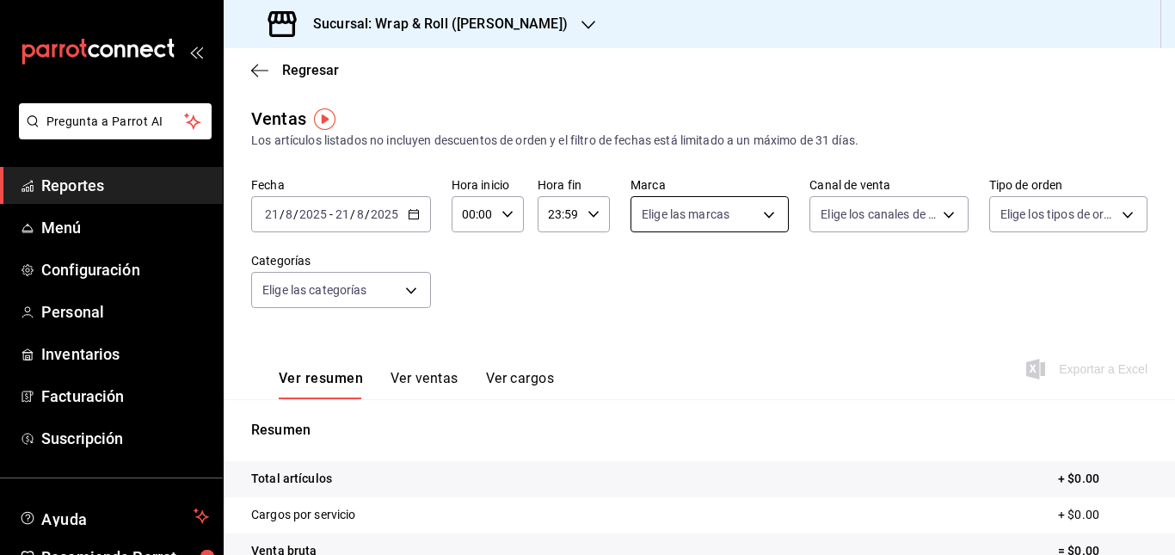
click at [730, 206] on body "Pregunta a Parrot AI Reportes Menú Configuración Personal Inventarios Facturaci…" at bounding box center [587, 277] width 1175 height 555
click at [931, 286] on div at bounding box center [587, 277] width 1175 height 555
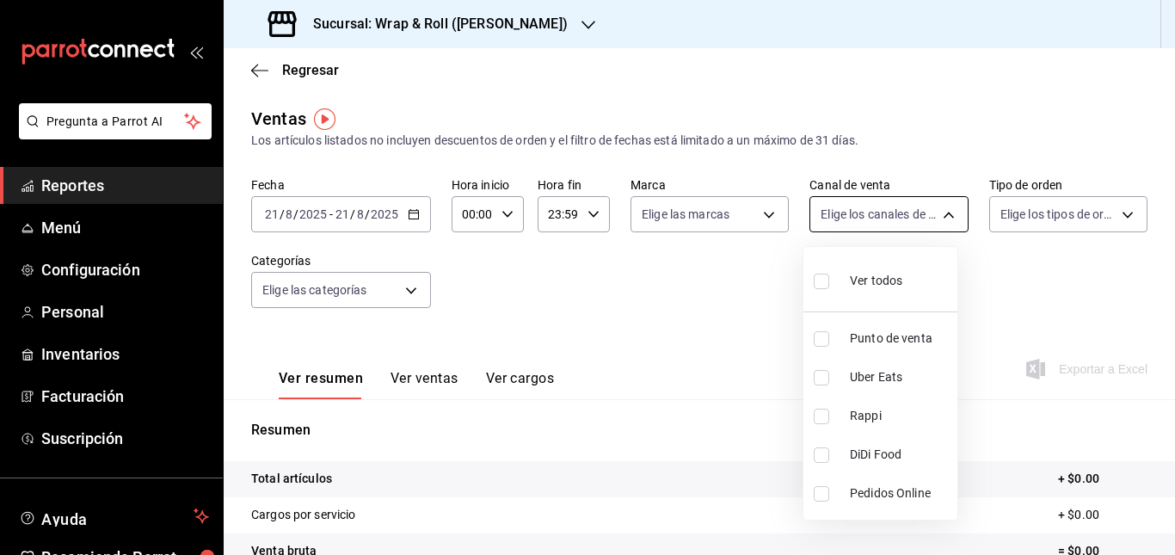
click at [913, 207] on body "Pregunta a Parrot AI Reportes Menú Configuración Personal Inventarios Facturaci…" at bounding box center [587, 277] width 1175 height 555
click at [1005, 278] on div at bounding box center [587, 277] width 1175 height 555
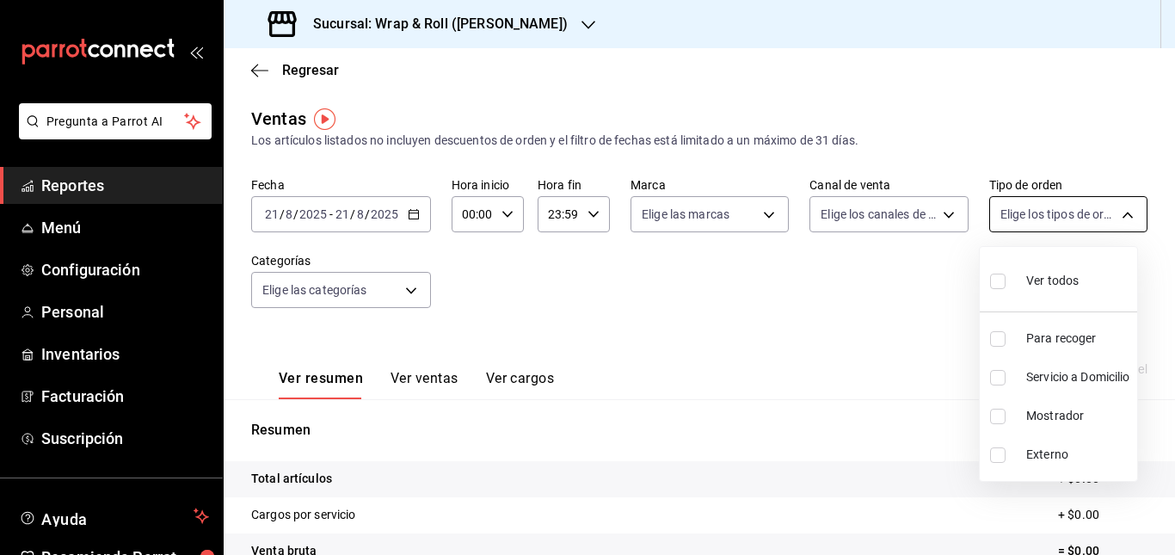
click at [1067, 215] on body "Pregunta a Parrot AI Reportes Menú Configuración Personal Inventarios Facturaci…" at bounding box center [587, 277] width 1175 height 555
click at [778, 286] on div at bounding box center [587, 277] width 1175 height 555
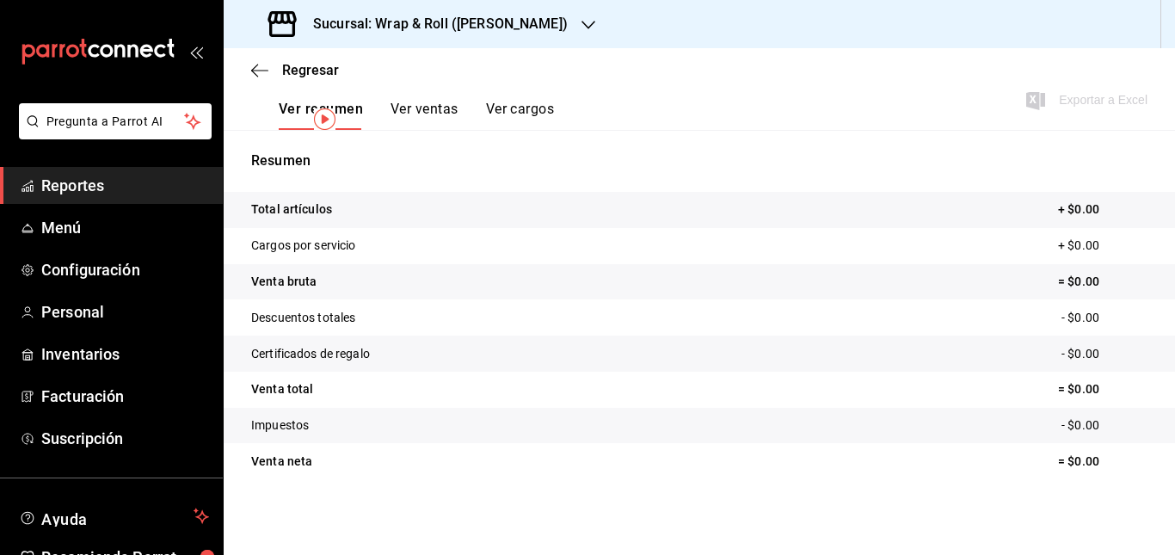
scroll to position [0, 0]
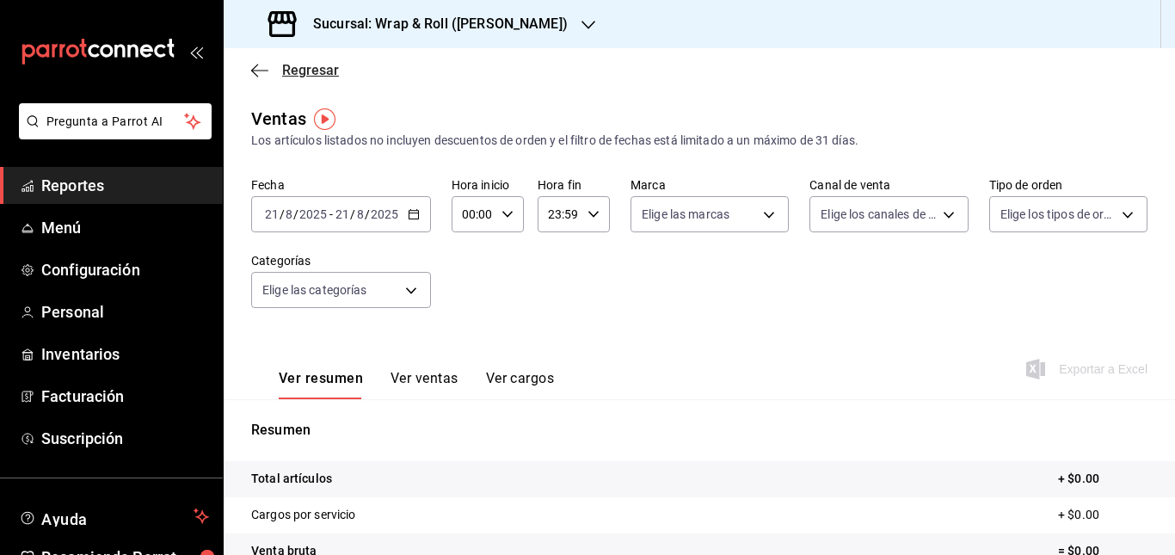
click at [255, 65] on icon "button" at bounding box center [259, 70] width 17 height 15
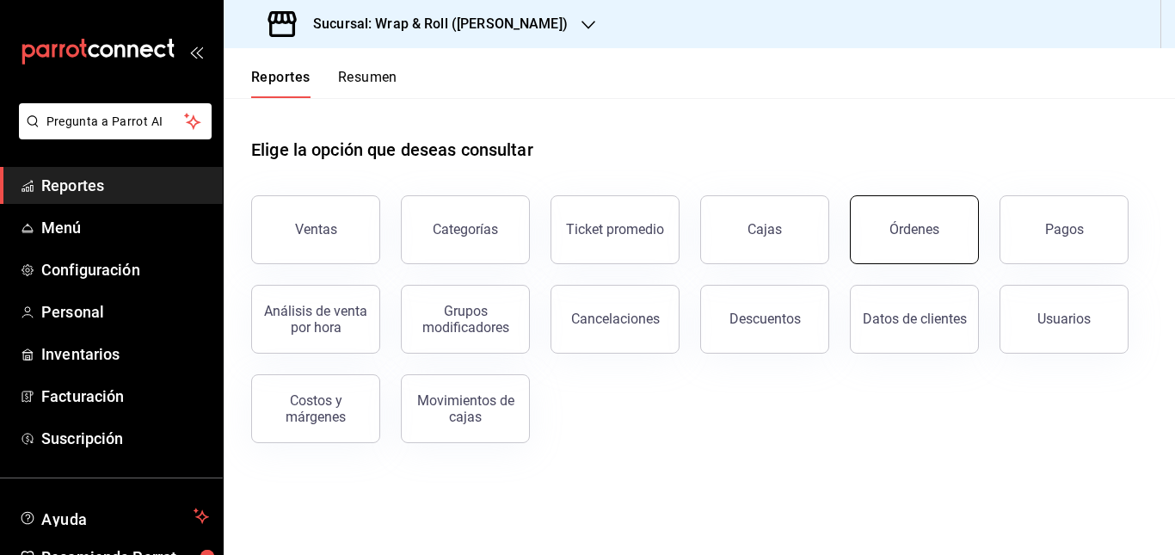
click at [894, 225] on div "Órdenes" at bounding box center [914, 229] width 50 height 16
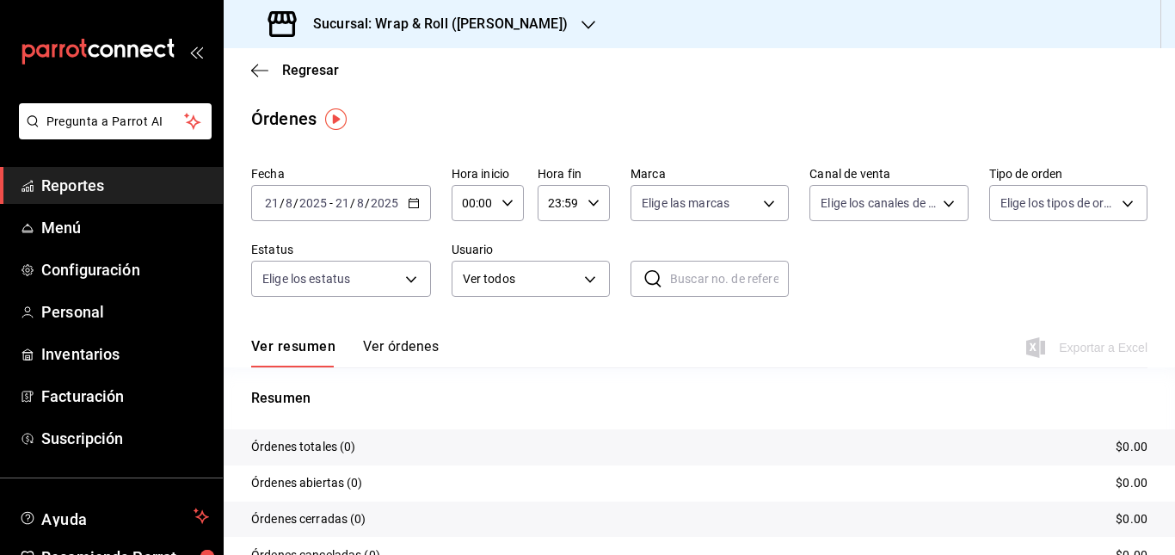
click at [407, 347] on button "Ver órdenes" at bounding box center [401, 352] width 76 height 29
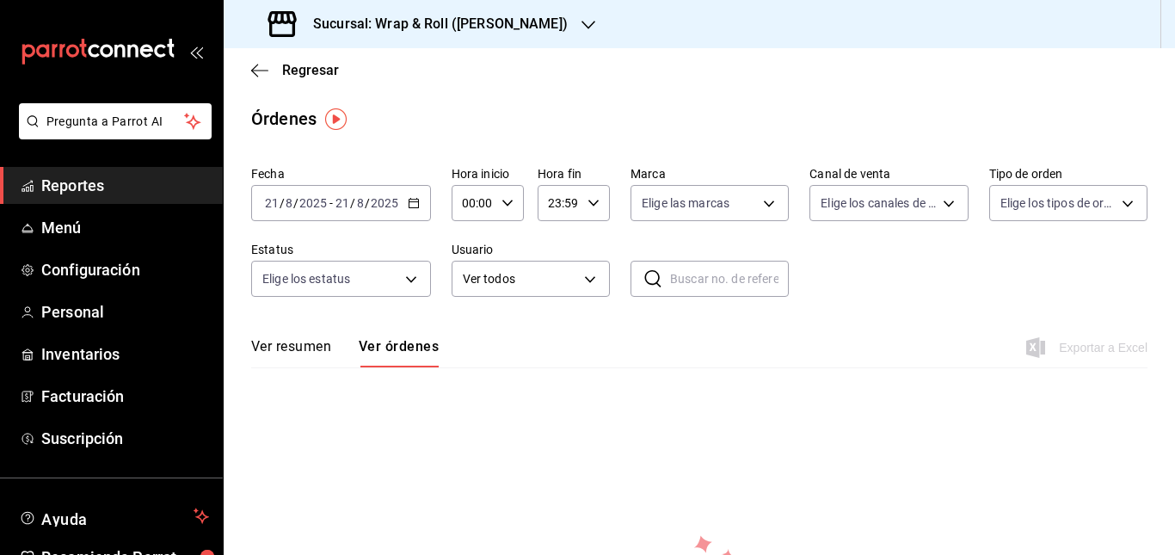
click at [292, 357] on button "Ver resumen" at bounding box center [291, 352] width 80 height 29
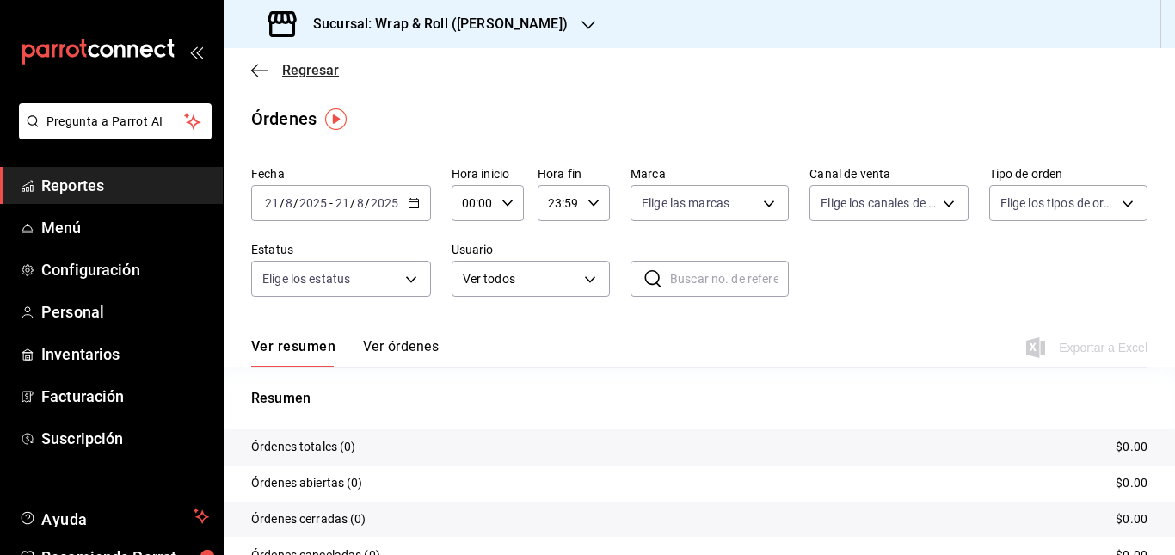
click at [256, 75] on icon "button" at bounding box center [254, 70] width 7 height 13
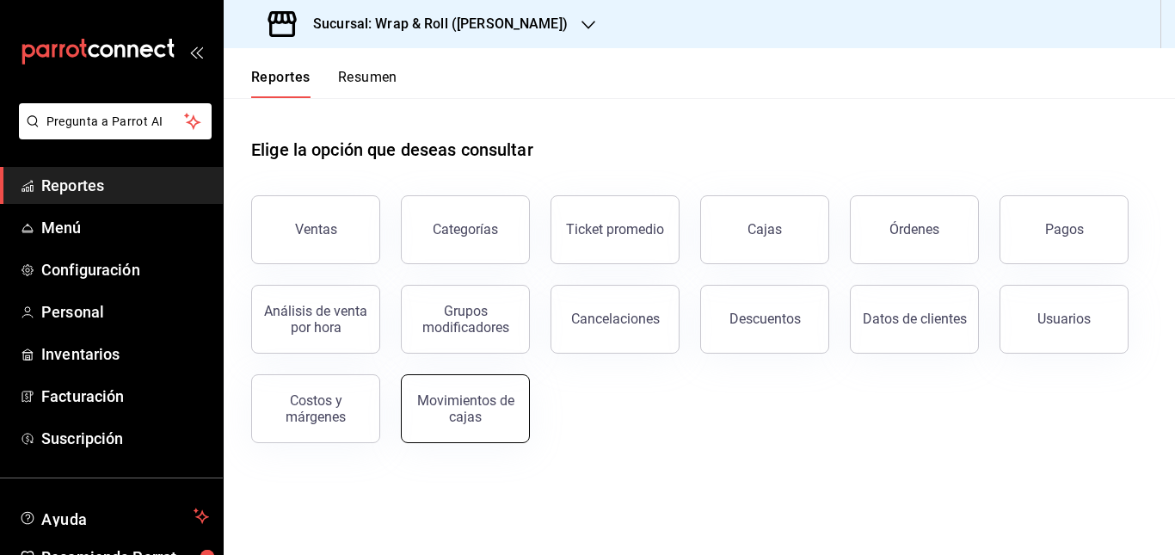
click at [484, 420] on div "Movimientos de cajas" at bounding box center [465, 408] width 107 height 33
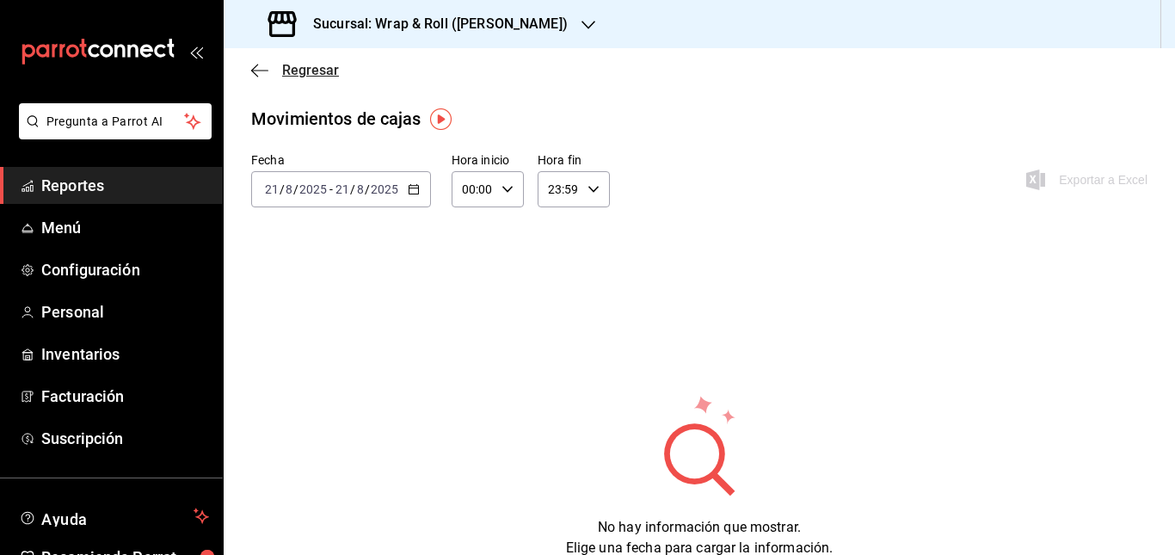
click at [258, 73] on icon "button" at bounding box center [259, 70] width 17 height 15
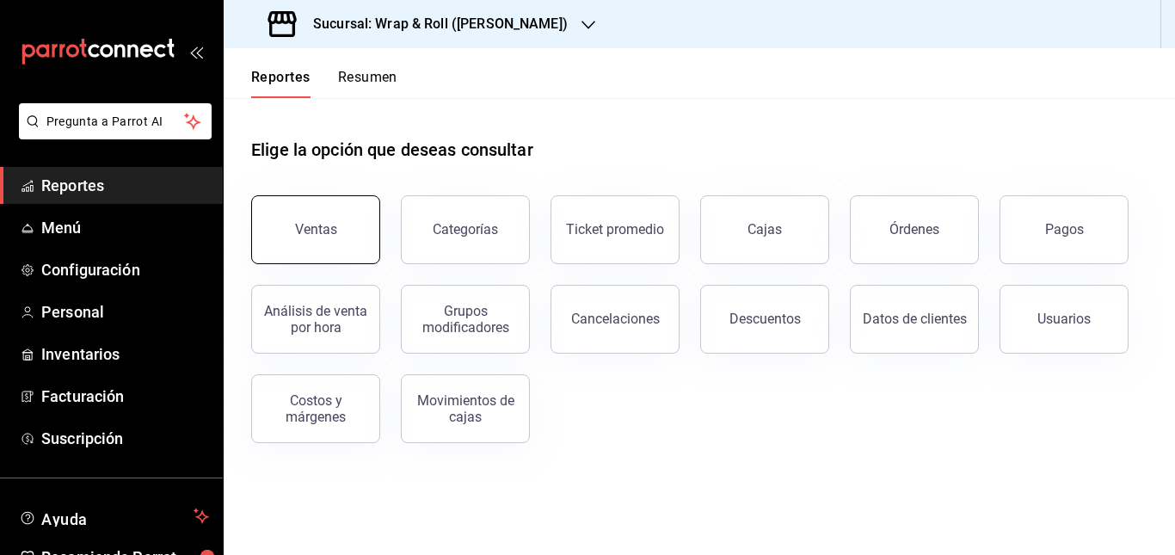
click at [306, 242] on button "Ventas" at bounding box center [315, 229] width 129 height 69
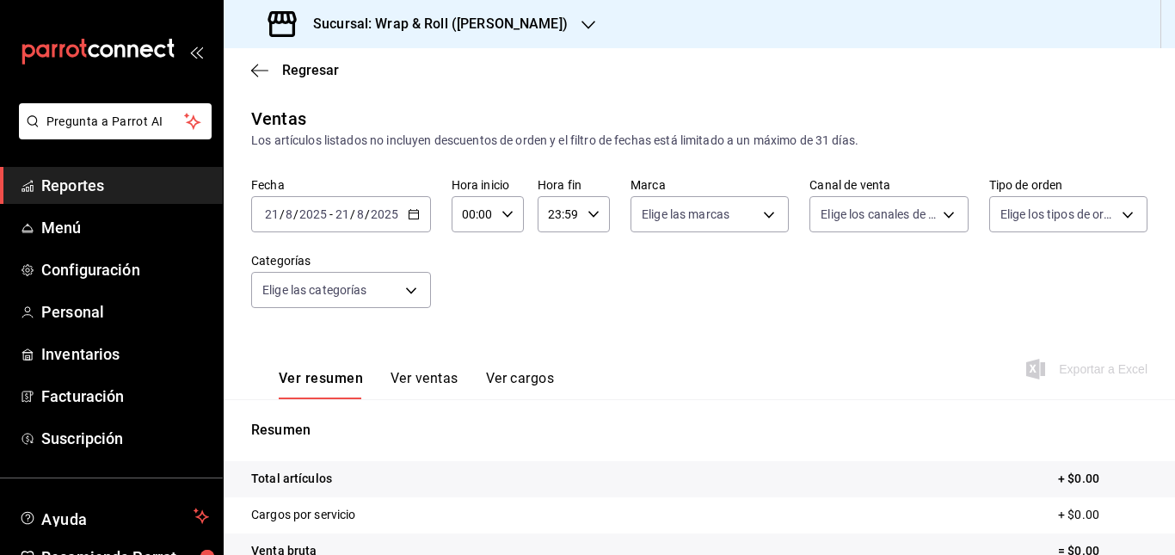
scroll to position [269, 0]
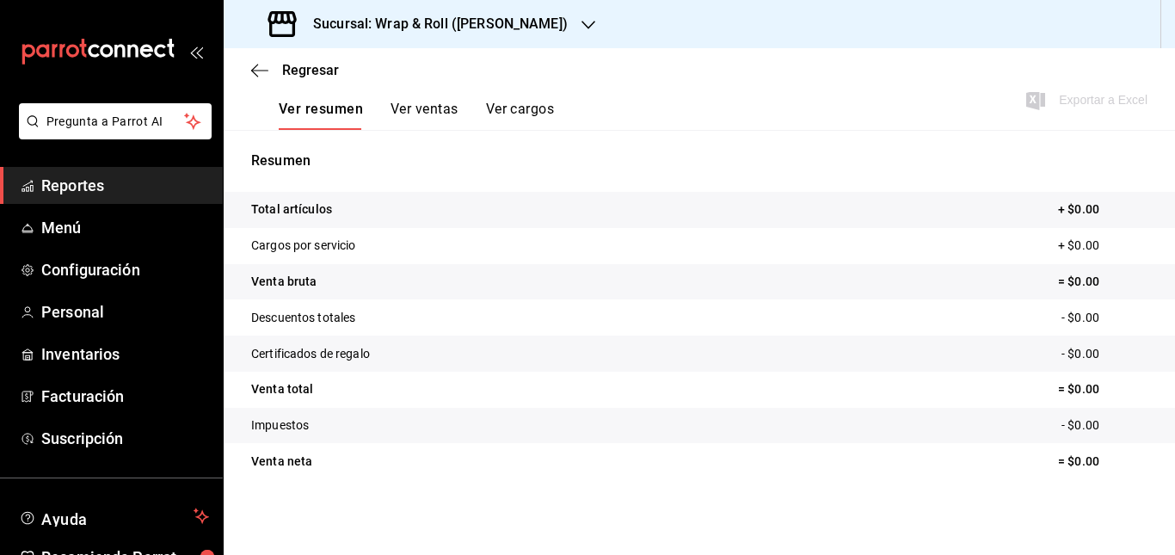
drag, startPoint x: 614, startPoint y: 416, endPoint x: 540, endPoint y: 454, distance: 83.1
click at [540, 454] on tr "Venta neta = $0.00" at bounding box center [699, 461] width 951 height 36
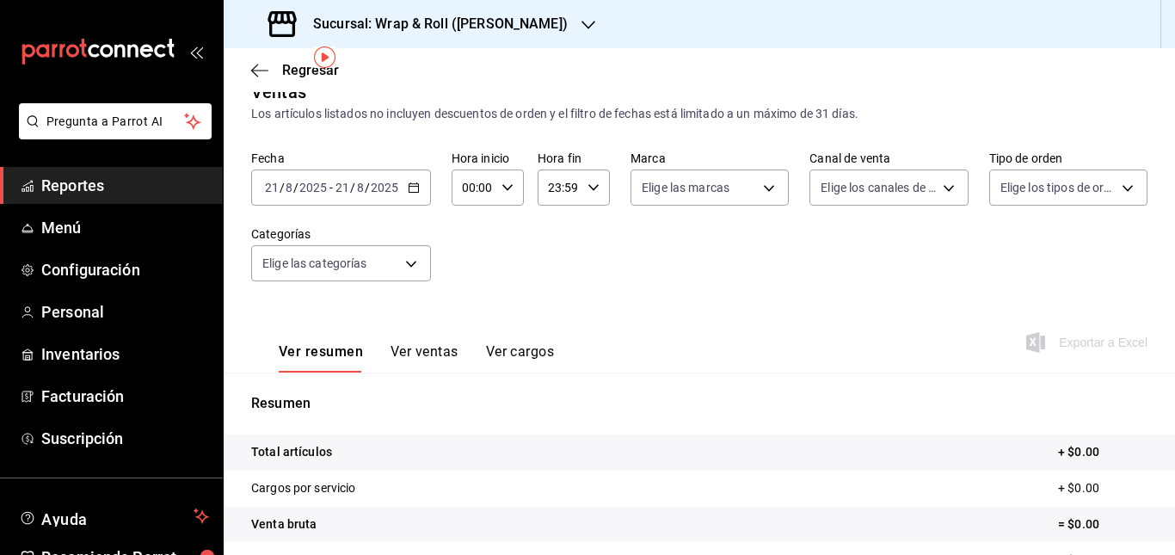
scroll to position [0, 0]
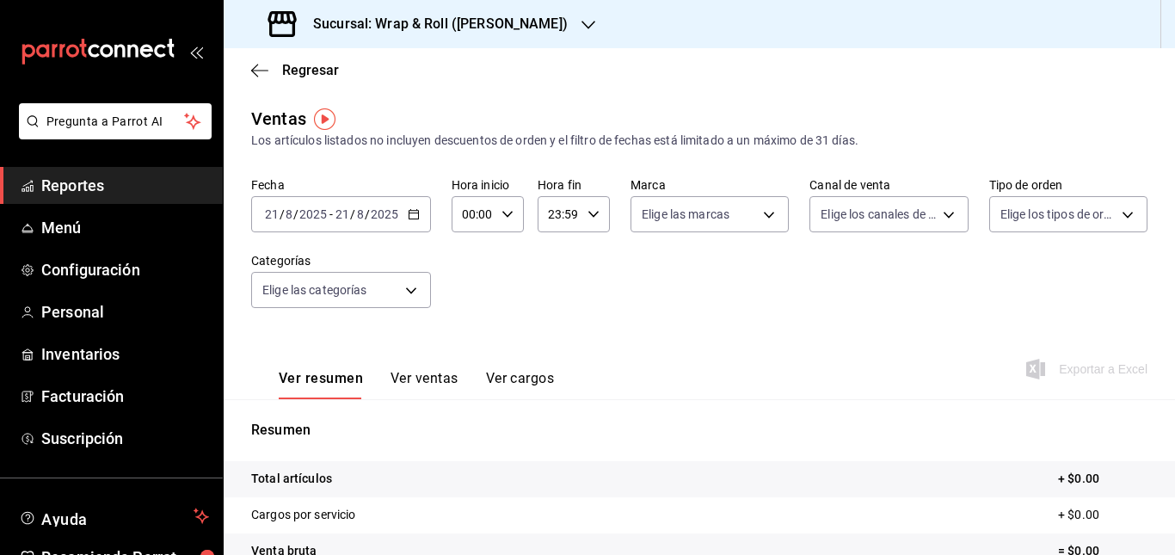
click at [408, 207] on div "2025-08-21 21 / 8 / 2025 - 2025-08-21 21 / 8 / 2025" at bounding box center [341, 214] width 180 height 36
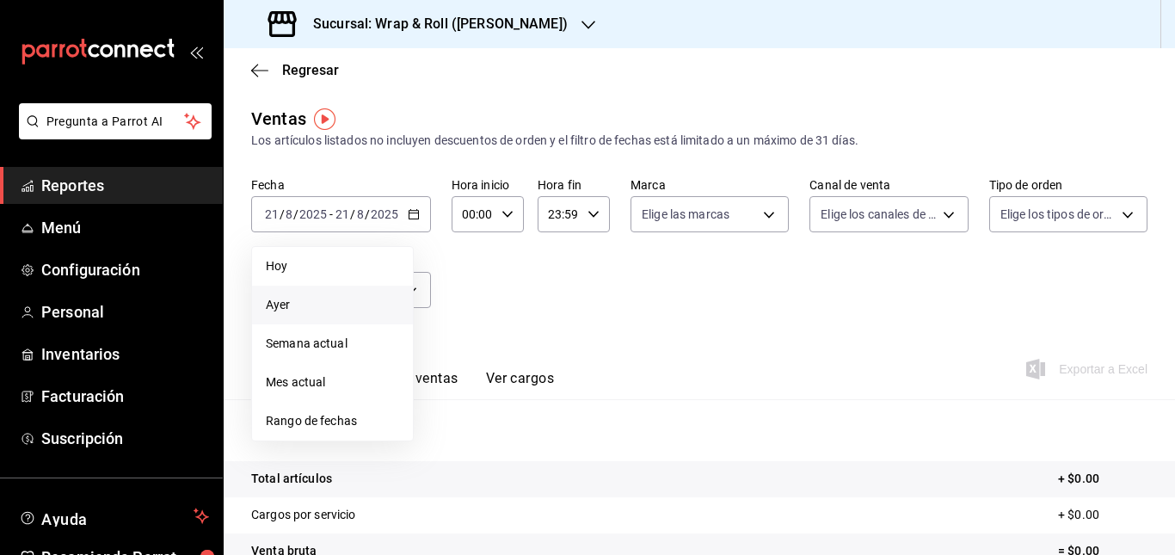
click at [348, 310] on span "Ayer" at bounding box center [332, 305] width 133 height 18
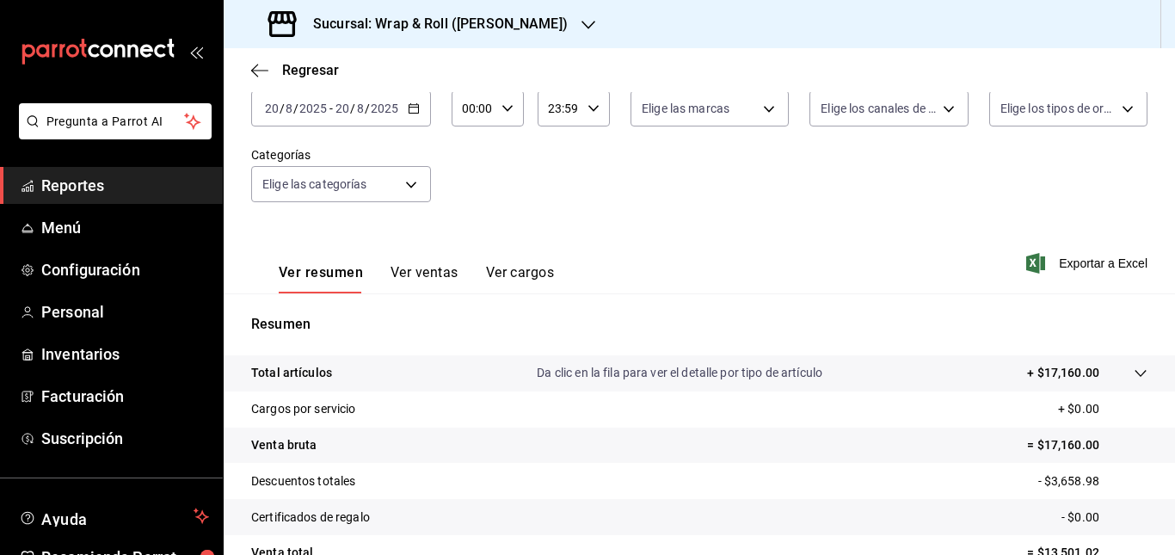
scroll to position [102, 0]
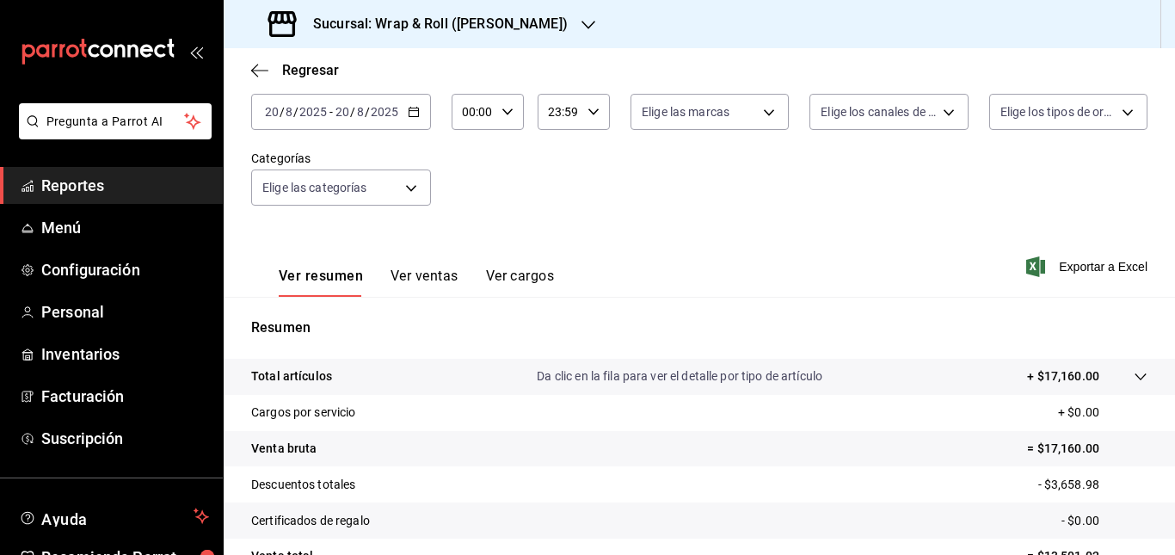
click at [869, 373] on div "Total artículos Da clic en la fila para ver el detalle por tipo de artículo + $…" at bounding box center [675, 376] width 848 height 18
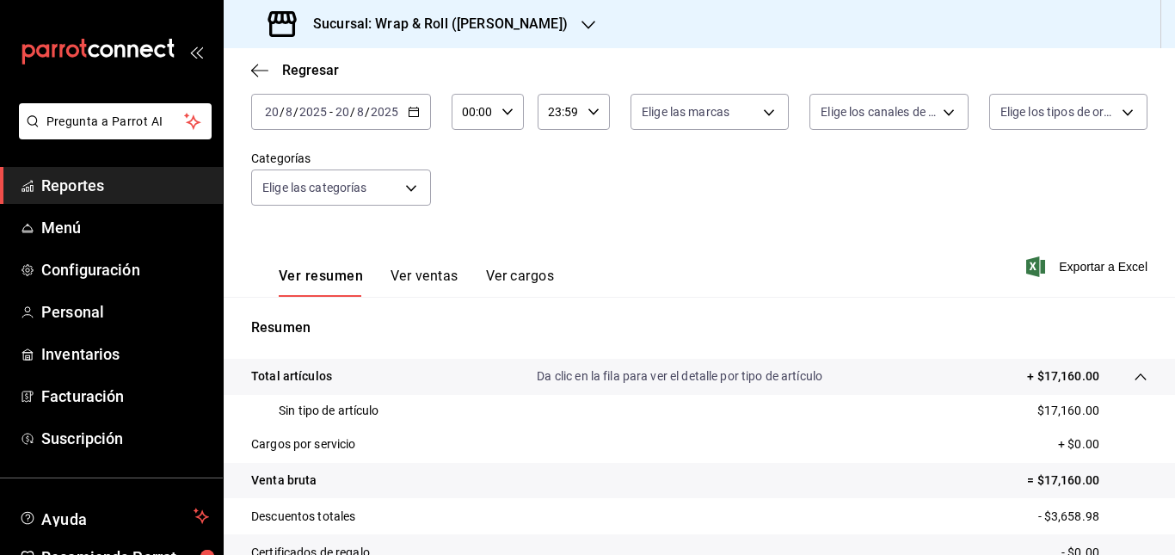
click at [869, 373] on div "Total artículos Da clic en la fila para ver el detalle por tipo de artículo + $…" at bounding box center [675, 376] width 848 height 18
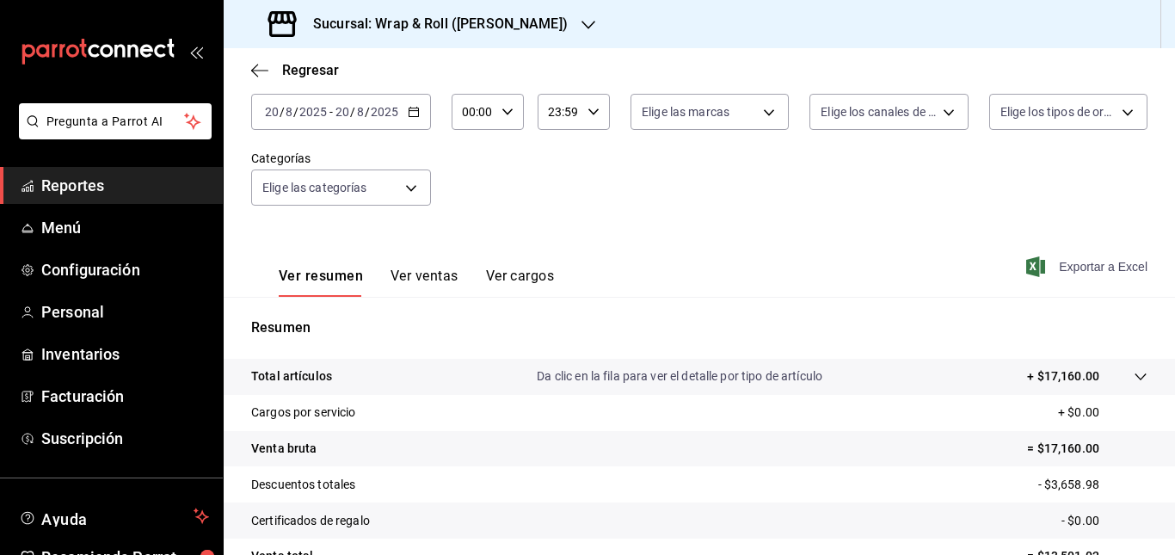
click at [1063, 267] on span "Exportar a Excel" at bounding box center [1089, 266] width 118 height 21
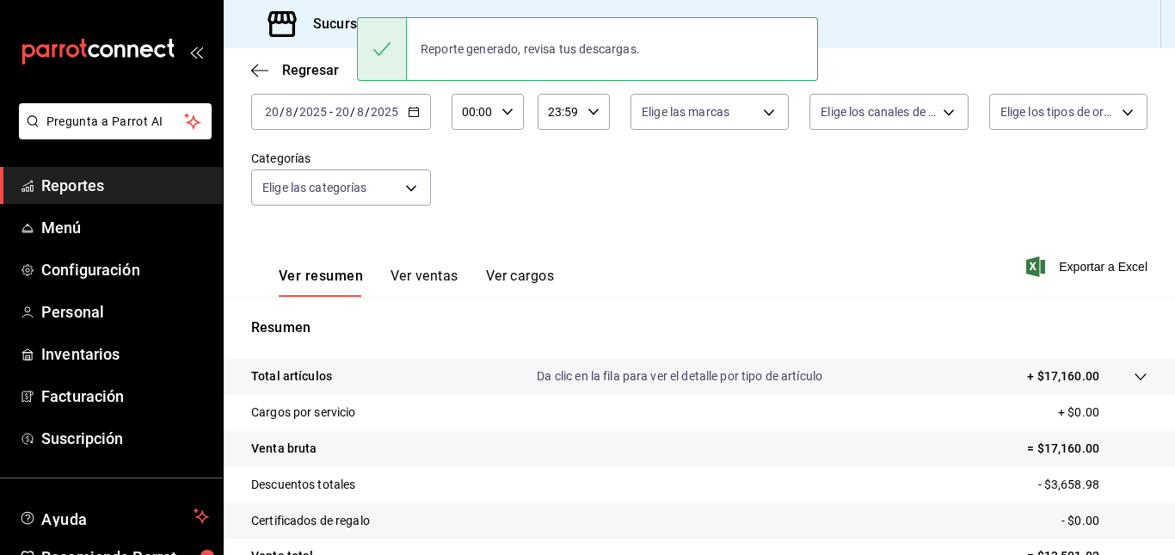
scroll to position [0, 0]
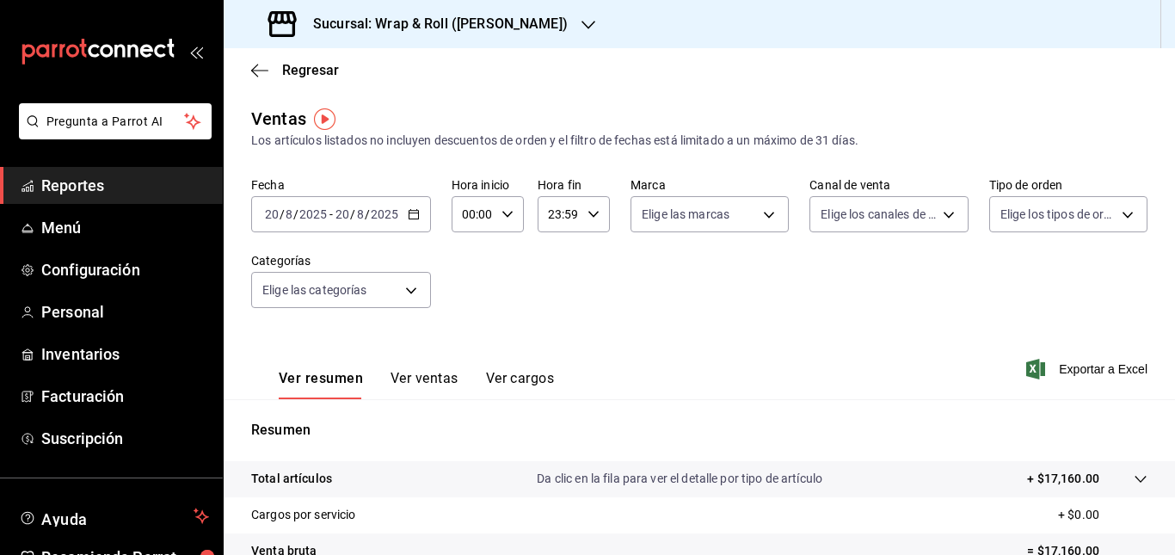
click at [413, 206] on div "2025-08-20 20 / 8 / 2025 - 2025-08-20 20 / 8 / 2025" at bounding box center [341, 214] width 180 height 36
click at [542, 356] on div "Ver resumen Ver ventas Ver cargos" at bounding box center [402, 374] width 303 height 50
click at [111, 178] on span "Reportes" at bounding box center [125, 185] width 168 height 23
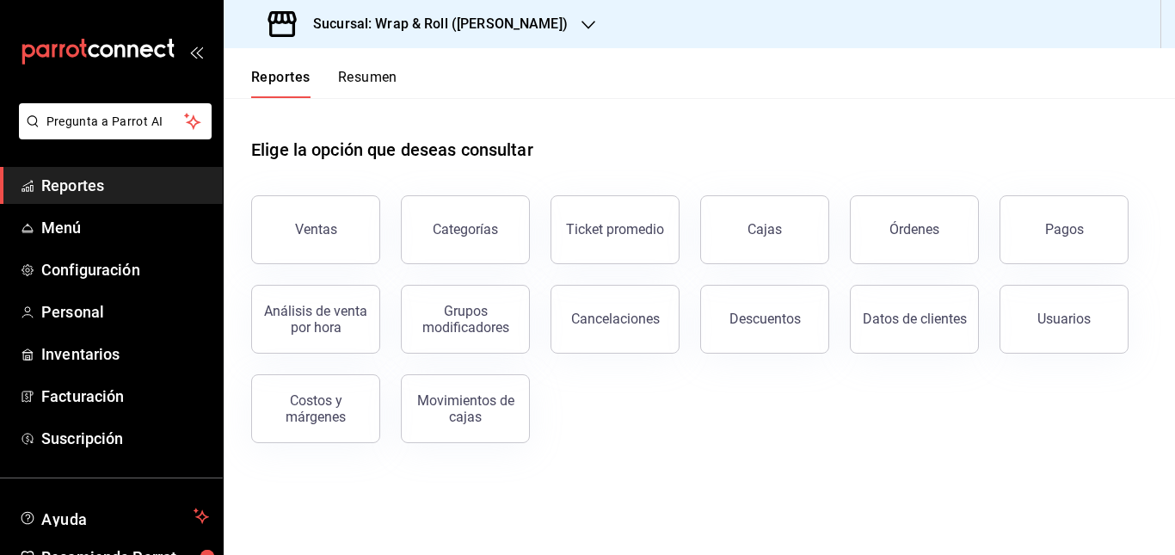
click at [512, 39] on div "Sucursal: Wrap & Roll (Justo Sierra)" at bounding box center [419, 24] width 365 height 48
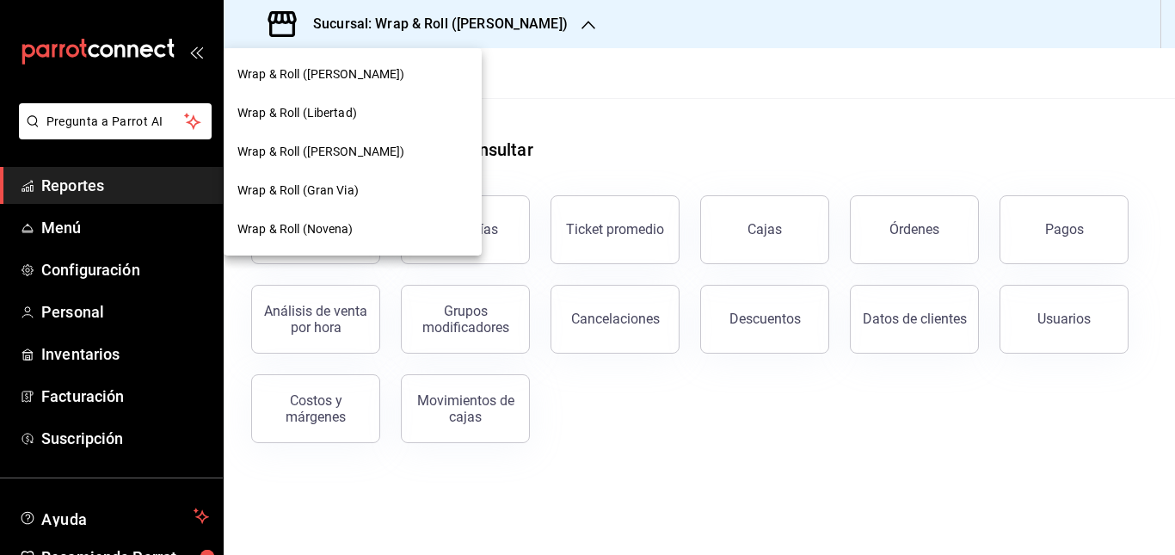
click at [376, 157] on span "Wrap & Roll ([PERSON_NAME])" at bounding box center [321, 152] width 168 height 18
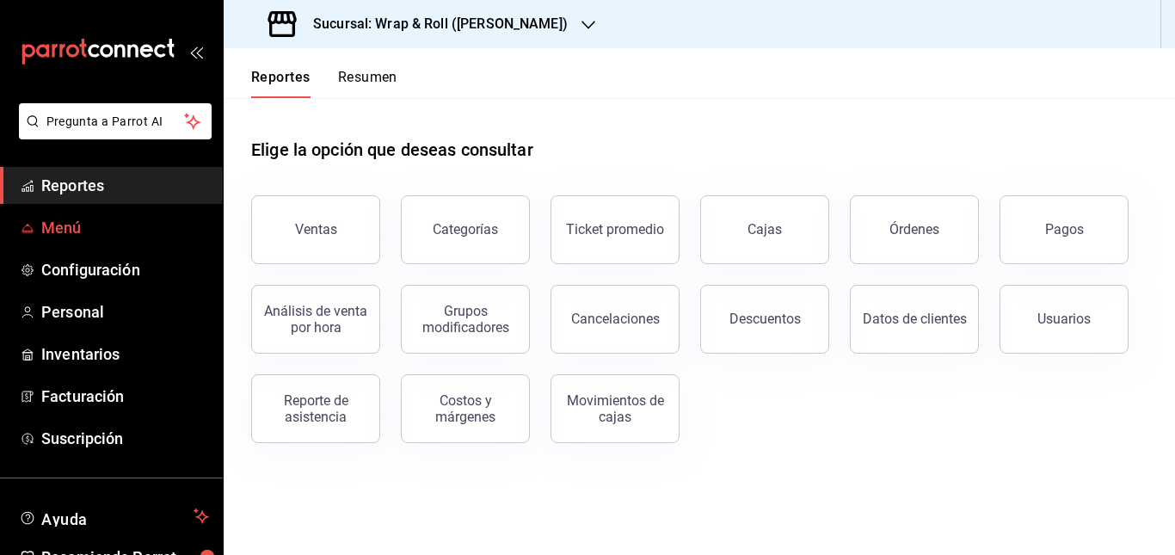
click at [52, 225] on span "Menú" at bounding box center [125, 227] width 168 height 23
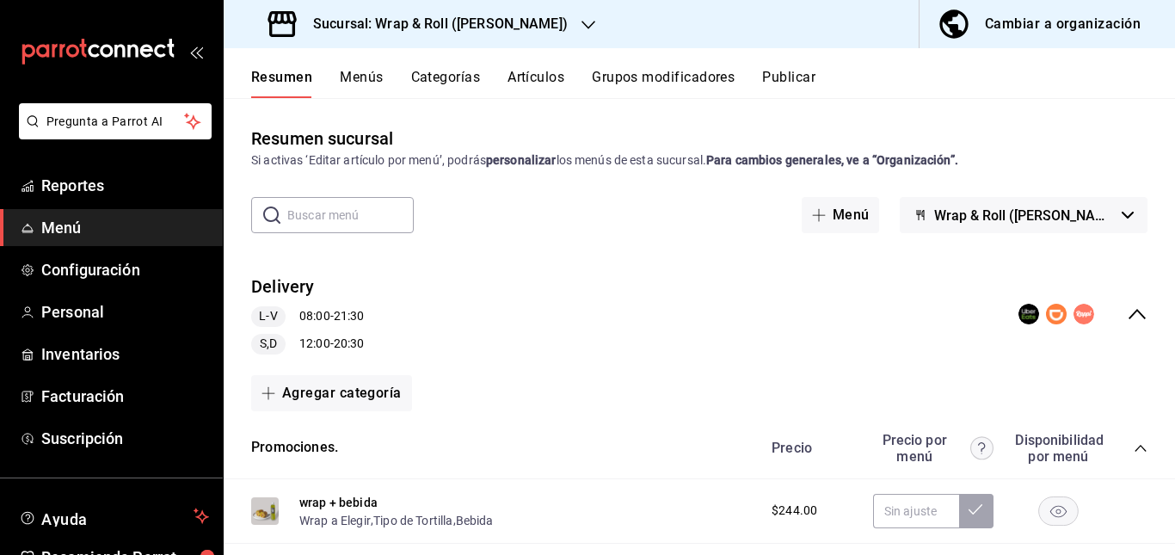
drag, startPoint x: 656, startPoint y: 369, endPoint x: 592, endPoint y: 304, distance: 91.8
click at [592, 304] on div "Delivery L-V 08:00 - 21:30 S,D 12:00 - 20:30" at bounding box center [699, 315] width 951 height 108
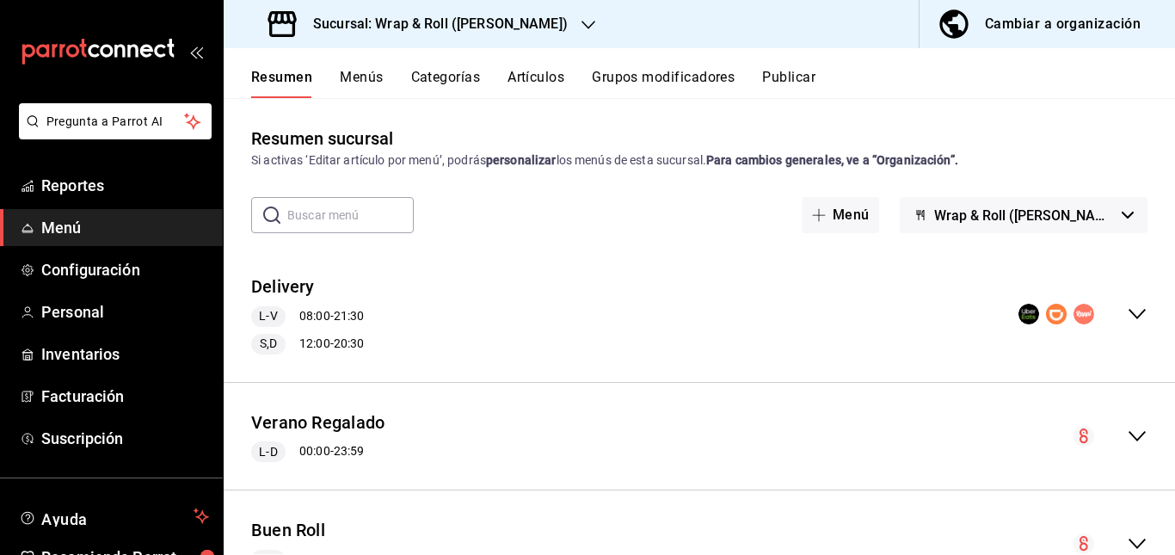
click at [556, 271] on div "Delivery L-V 08:00 - 21:30 S,D 12:00 - 20:30" at bounding box center [699, 315] width 951 height 108
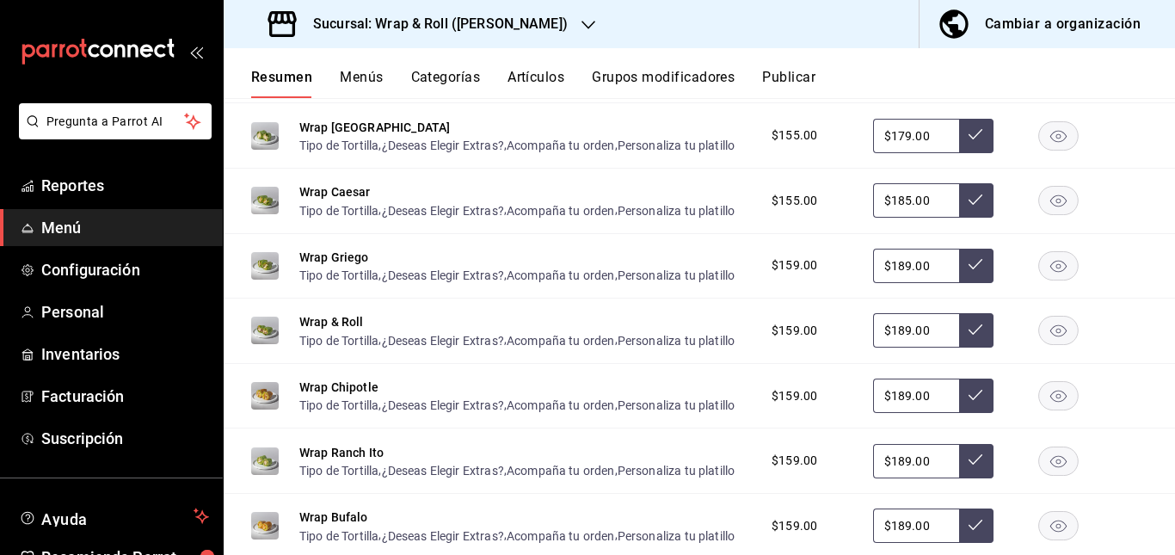
scroll to position [710, 0]
click at [1044, 140] on rect "button" at bounding box center [1059, 134] width 40 height 28
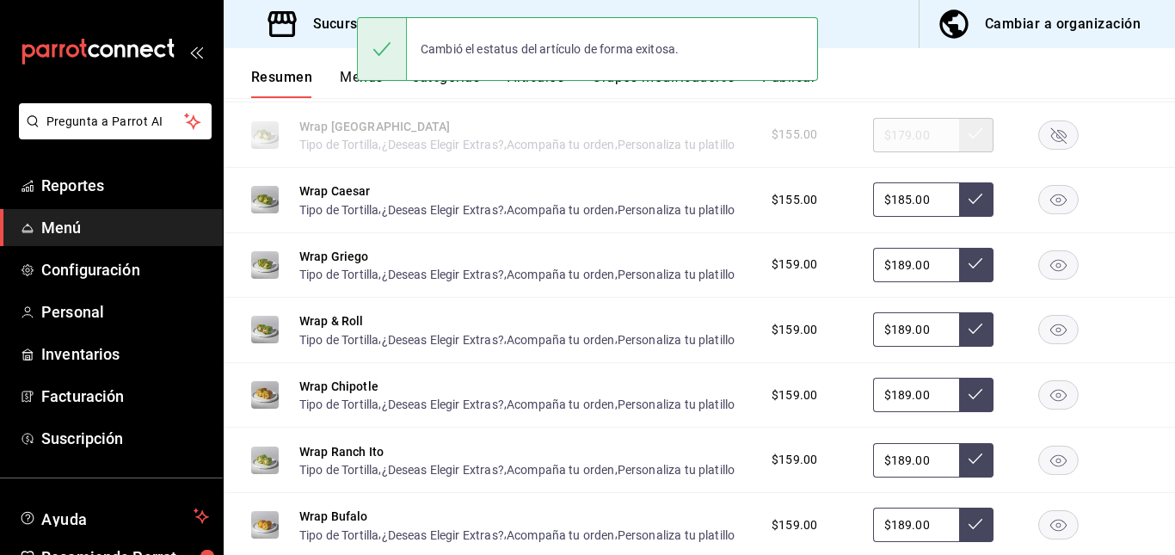
click at [1043, 214] on rect "button" at bounding box center [1059, 200] width 40 height 28
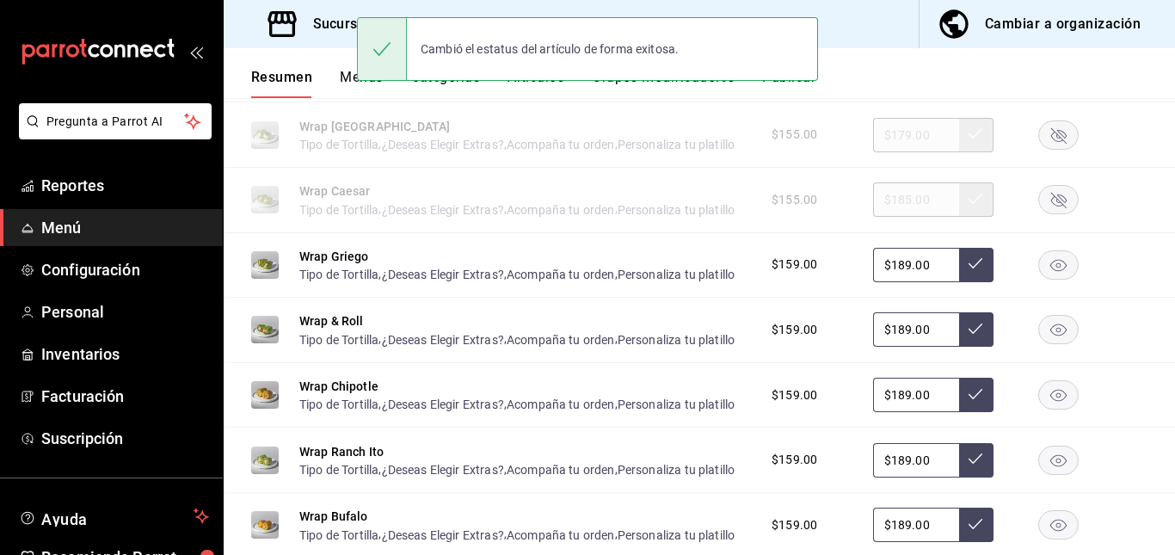
click at [1043, 279] on rect "button" at bounding box center [1059, 264] width 40 height 28
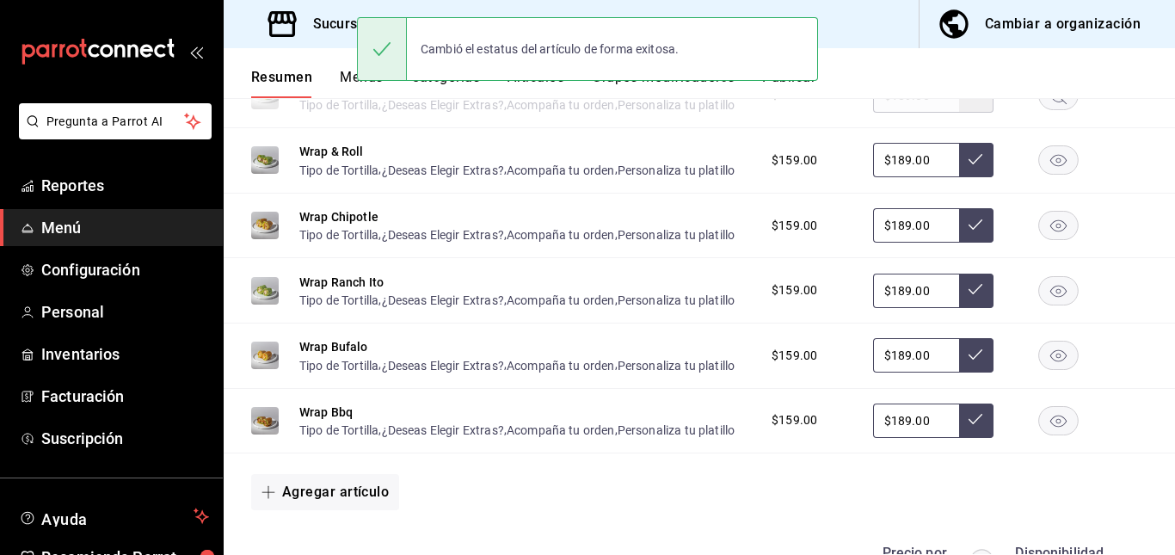
scroll to position [880, 0]
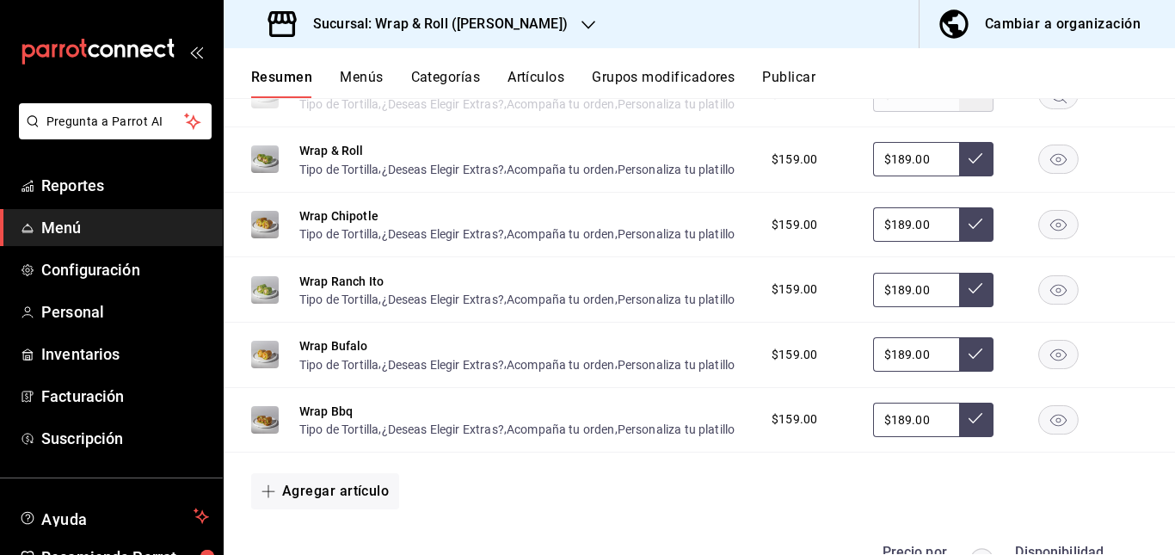
click at [1048, 174] on rect "button" at bounding box center [1059, 159] width 40 height 28
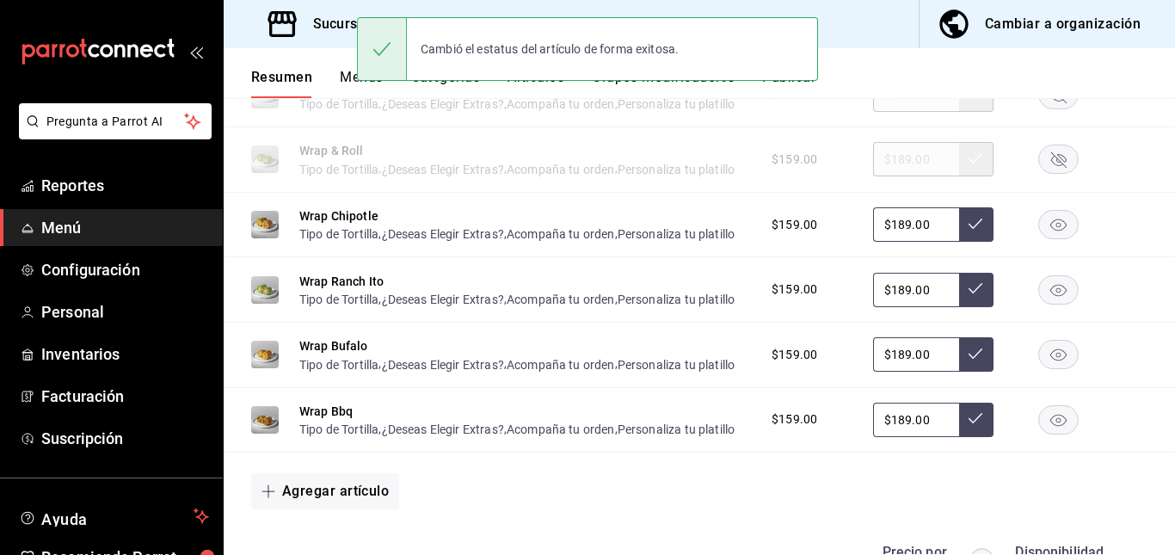
click at [1049, 304] on rect "button" at bounding box center [1059, 289] width 40 height 28
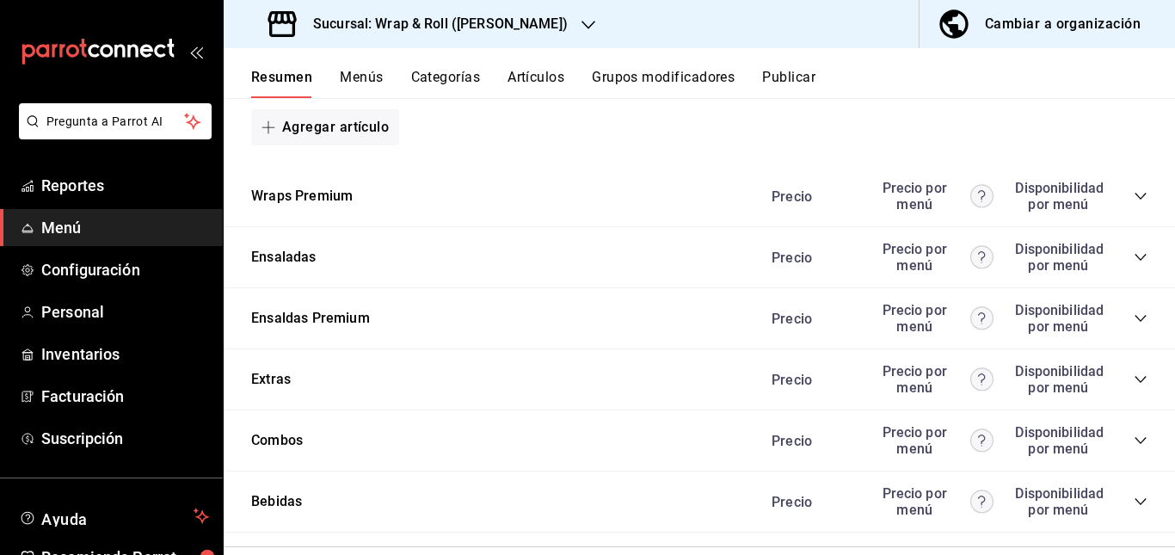
scroll to position [1245, 0]
click at [1134, 263] on icon "collapse-category-row" at bounding box center [1141, 256] width 14 height 14
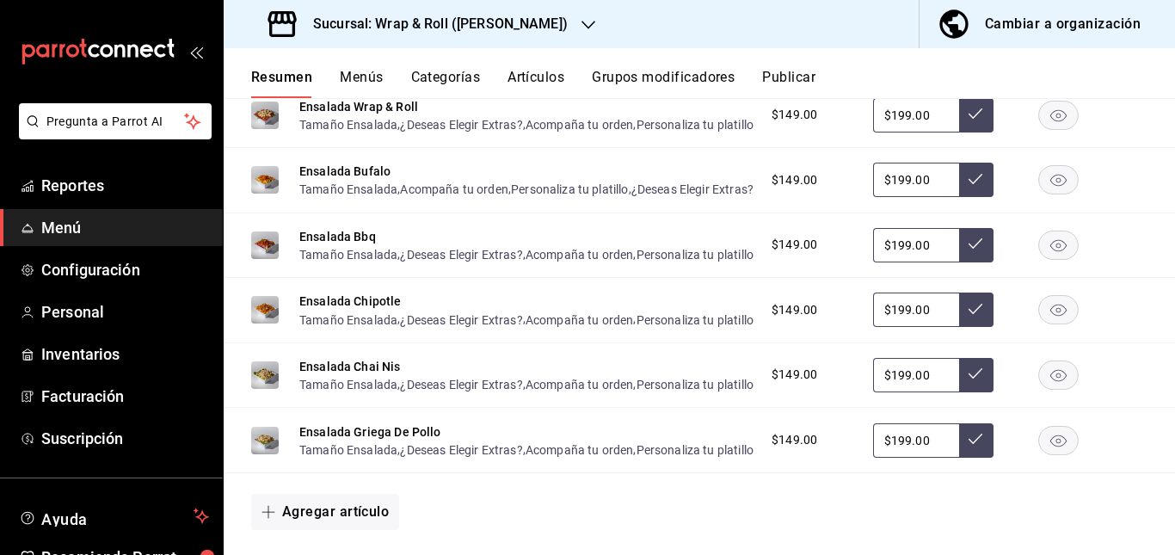
scroll to position [1582, 0]
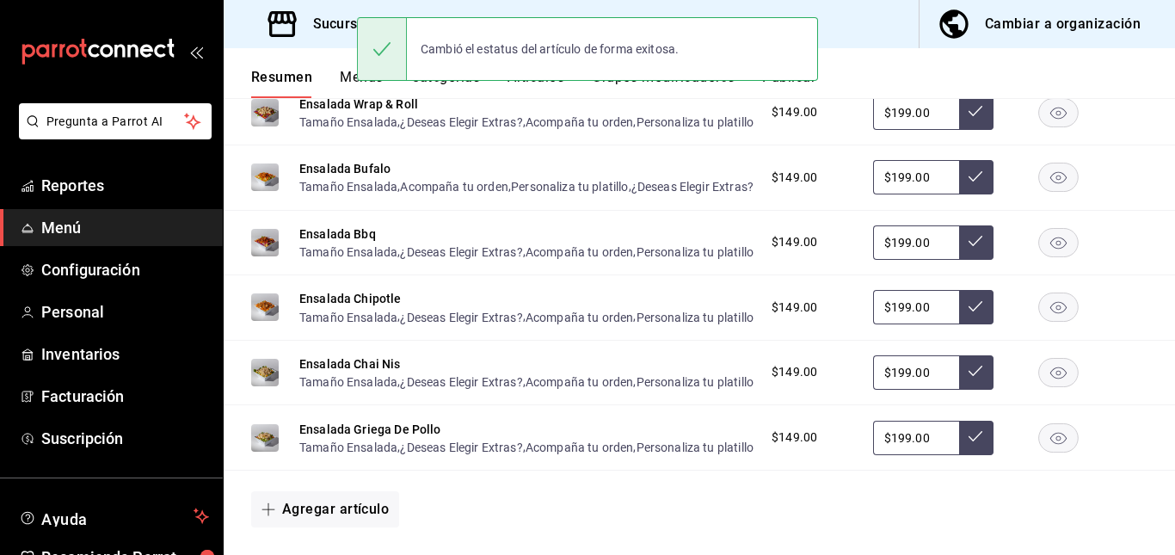
click at [1050, 54] on icon "button" at bounding box center [1058, 48] width 16 height 12
click at [1046, 126] on rect "button" at bounding box center [1059, 112] width 40 height 28
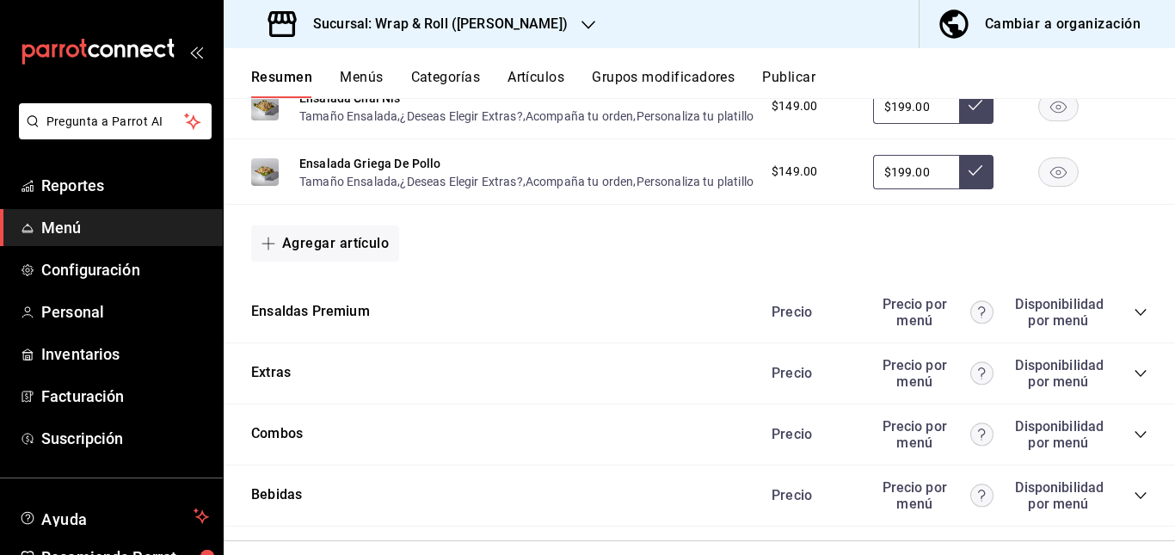
scroll to position [1861, 0]
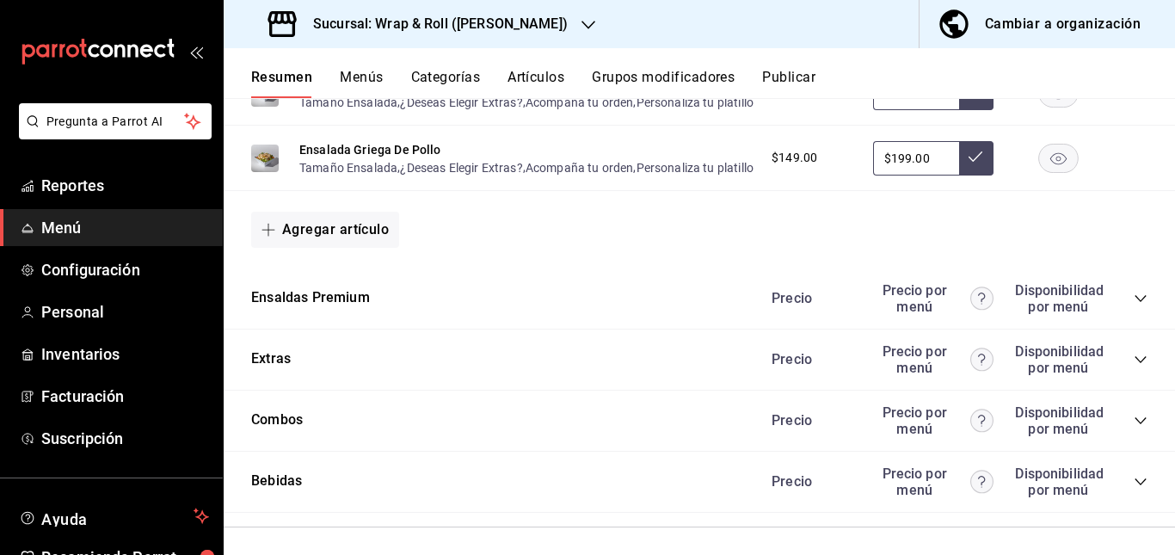
click at [1046, 107] on rect "button" at bounding box center [1059, 92] width 40 height 28
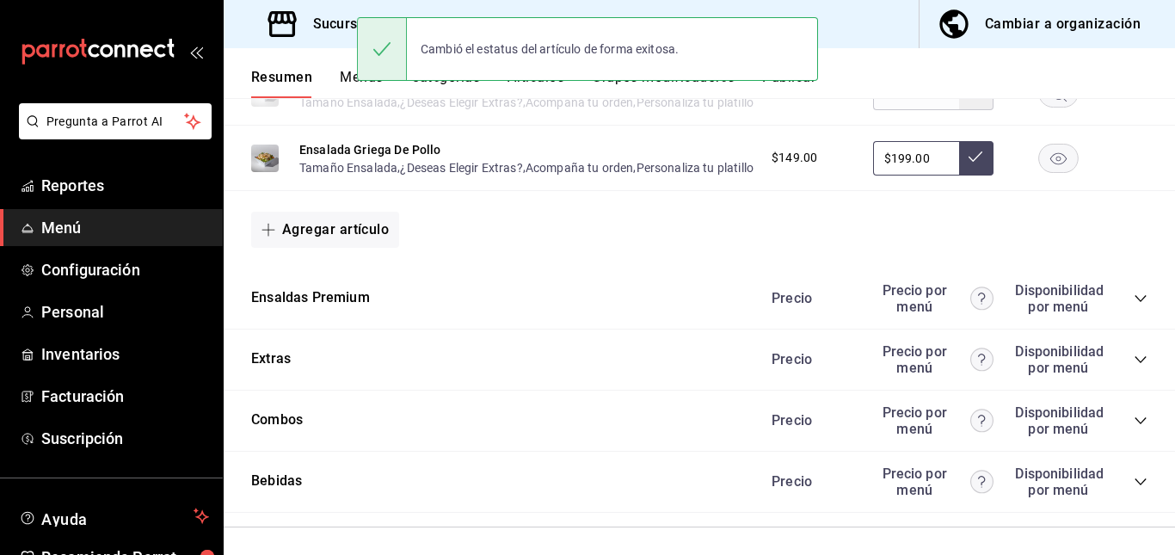
click at [1050, 164] on icon "button" at bounding box center [1058, 158] width 16 height 12
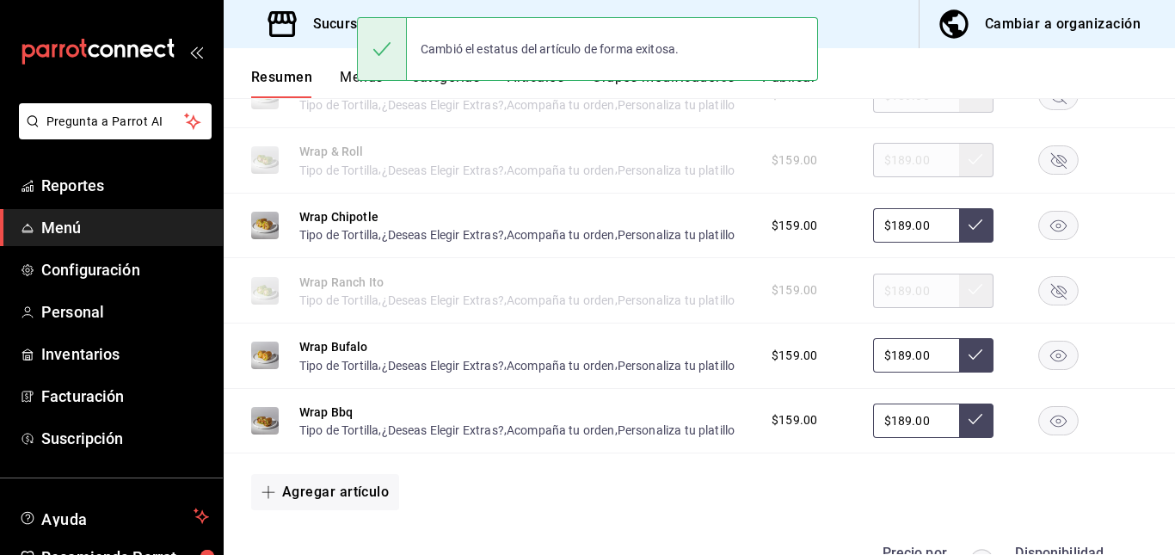
scroll to position [0, 0]
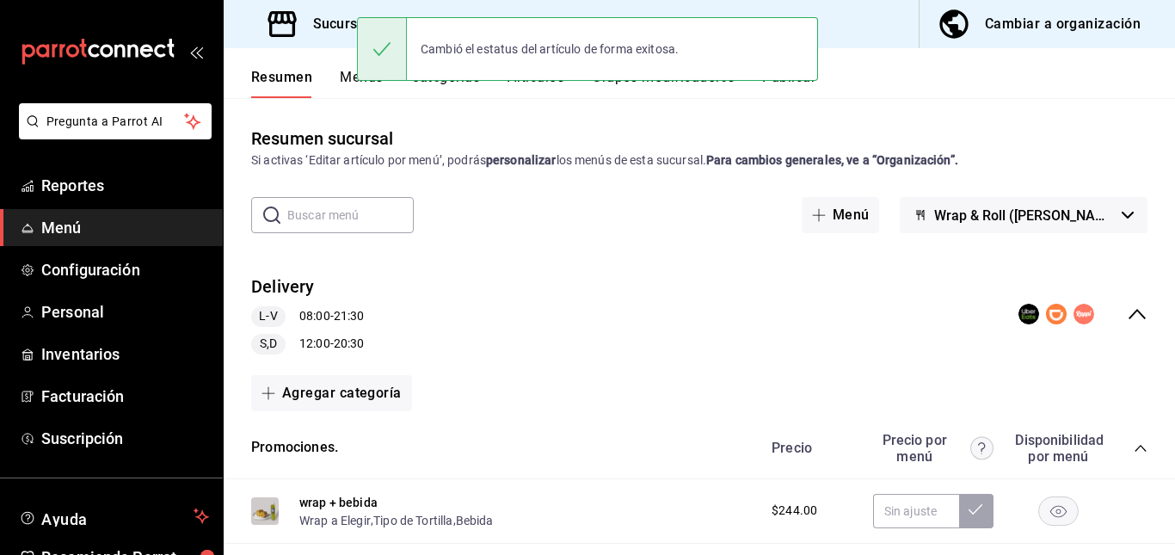
click at [540, 89] on button "Artículos" at bounding box center [535, 83] width 57 height 29
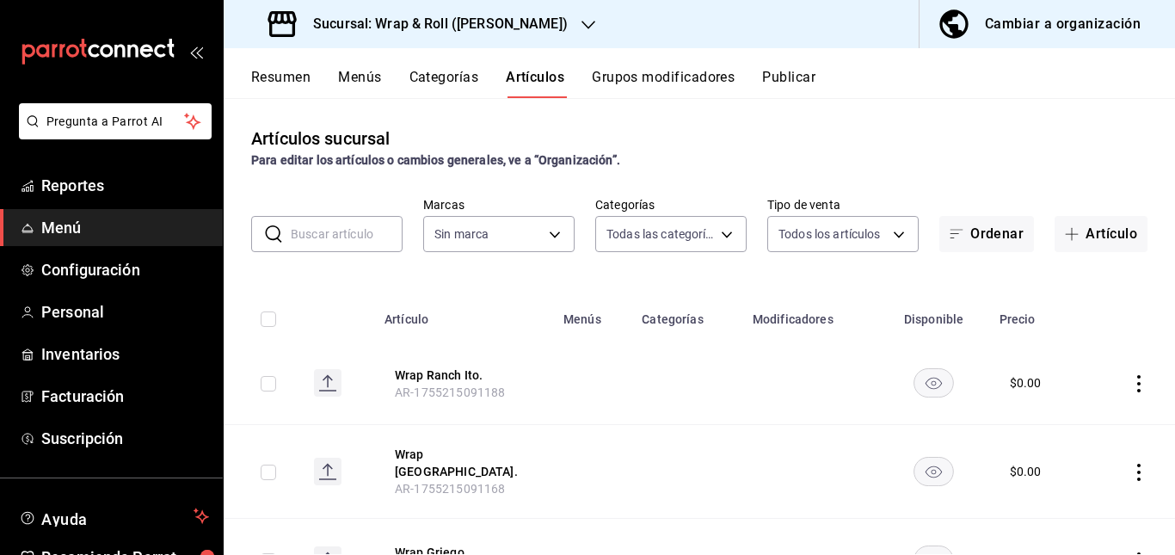
type input "0cffcaa9-173e-47a8-938b-dca6a1bc21d4,b2760ed9-b7b1-4897-8a9f-c9dd110c8266,67b79…"
type input "7d263f60-237b-4a5e-827c-684bea1a4647"
click at [292, 71] on button "Resumen" at bounding box center [280, 83] width 59 height 29
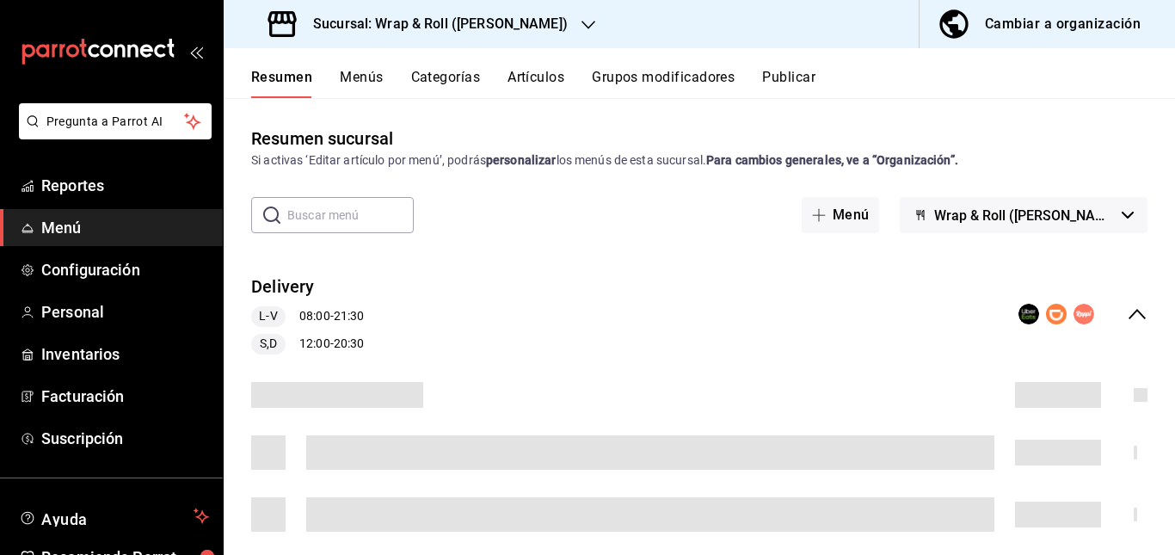
click at [655, 303] on div "Delivery L-V 08:00 - 21:30 S,D 12:00 - 20:30" at bounding box center [699, 315] width 951 height 108
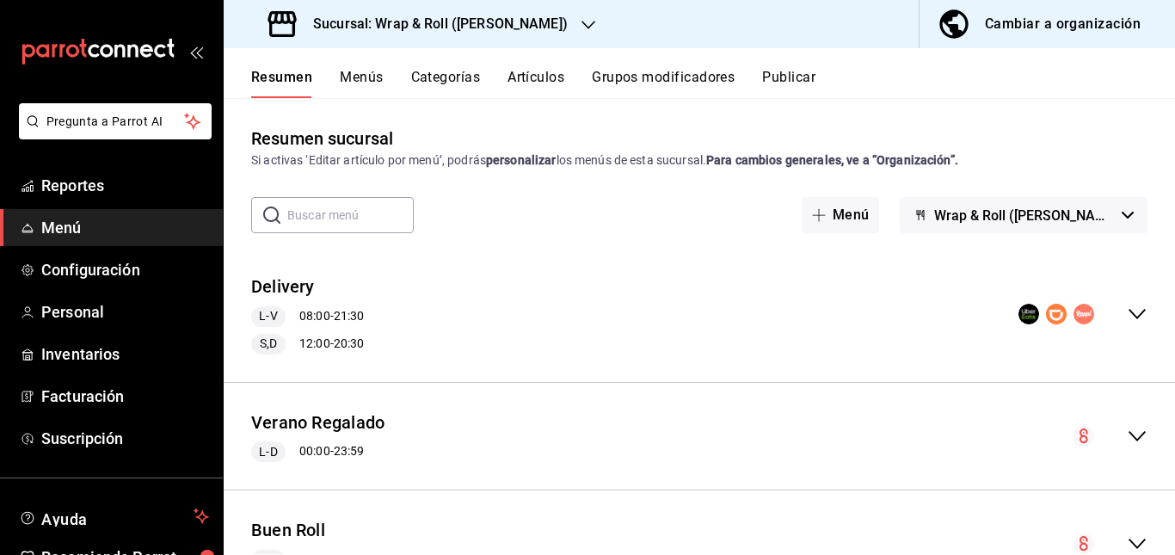
click at [642, 297] on div "Delivery L-V 08:00 - 21:30 S,D 12:00 - 20:30" at bounding box center [699, 315] width 951 height 108
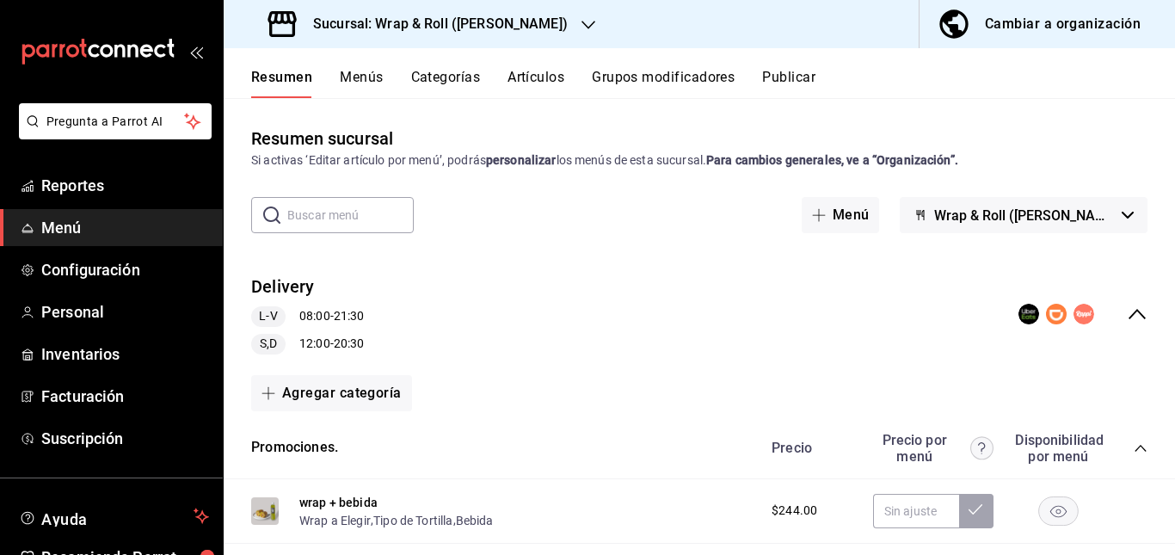
click at [1134, 450] on icon "collapse-category-row" at bounding box center [1141, 448] width 14 height 14
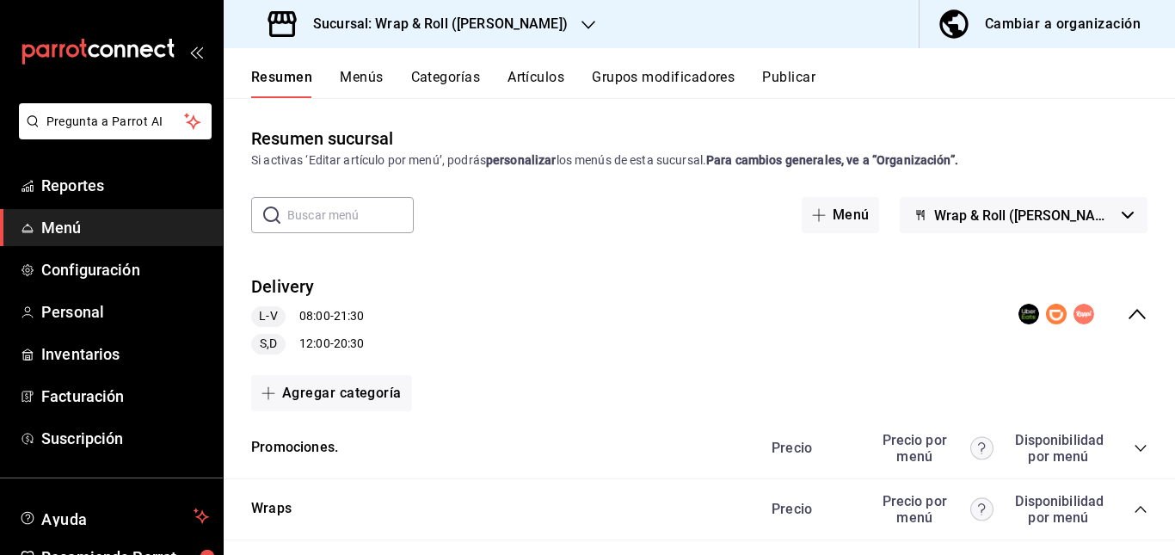
scroll to position [62, 0]
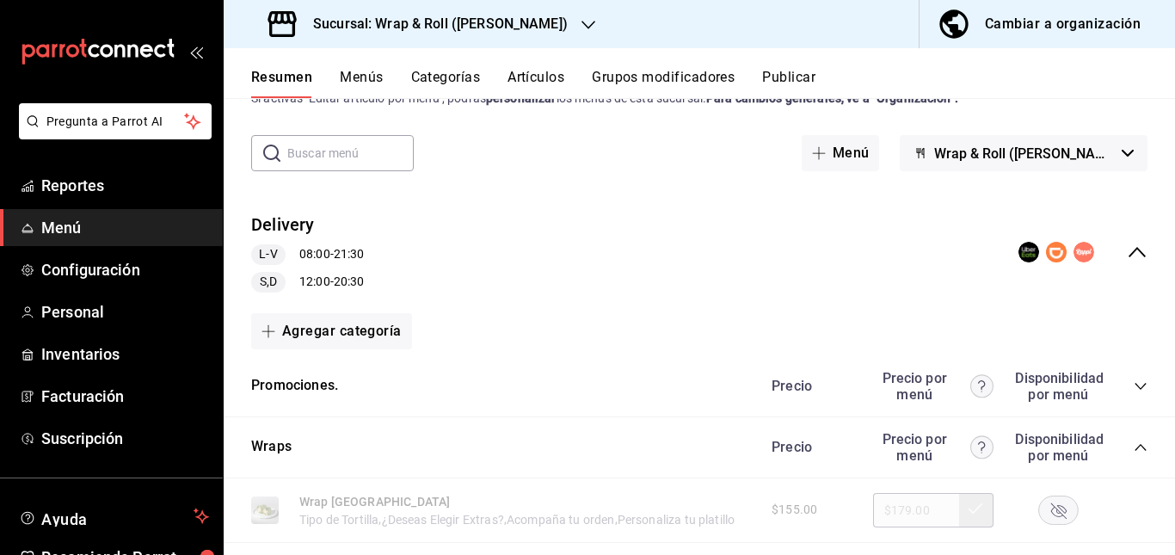
click at [1134, 441] on icon "collapse-category-row" at bounding box center [1141, 447] width 14 height 14
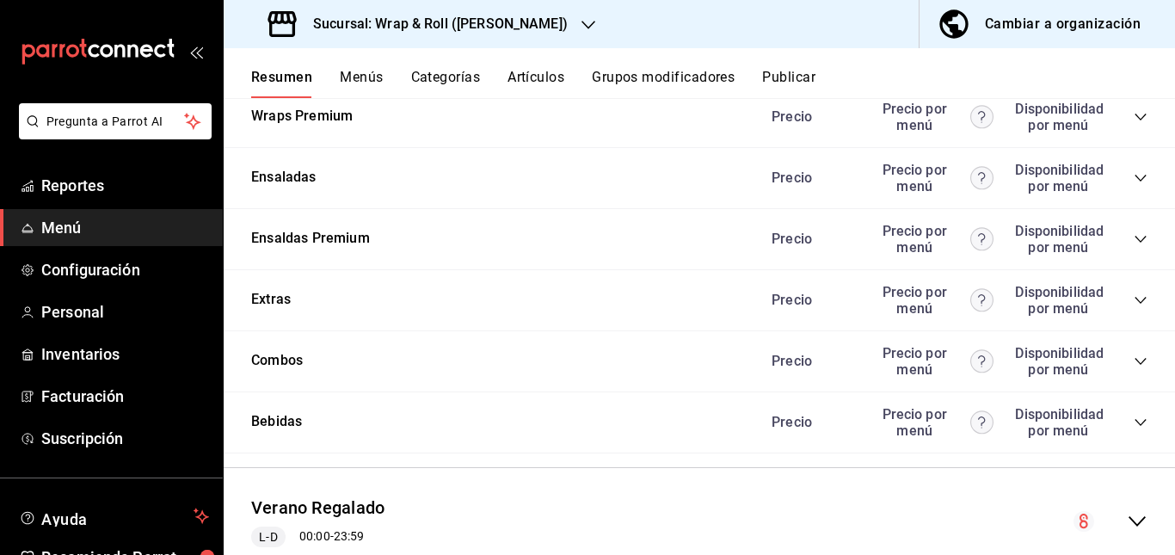
scroll to position [485, 0]
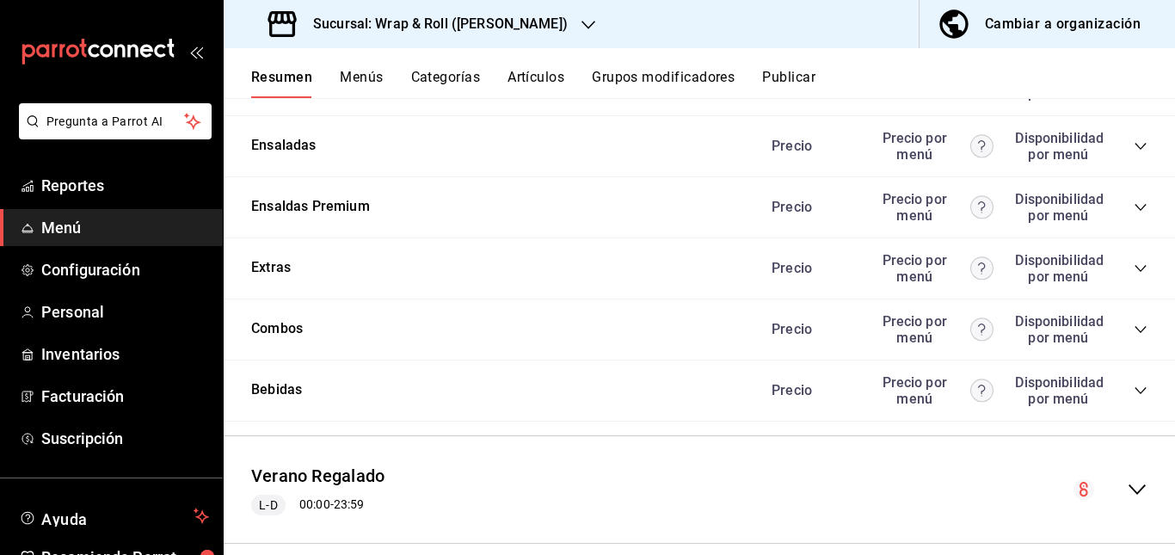
click at [1134, 266] on icon "collapse-category-row" at bounding box center [1141, 268] width 14 height 14
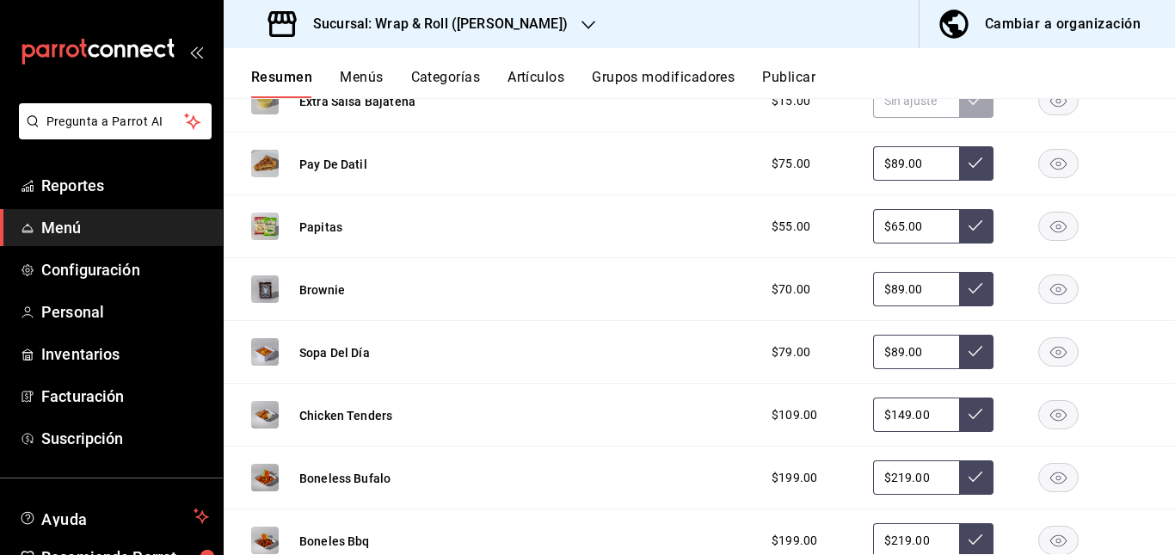
scroll to position [780, 0]
click at [1039, 161] on rect "button" at bounding box center [1059, 163] width 40 height 28
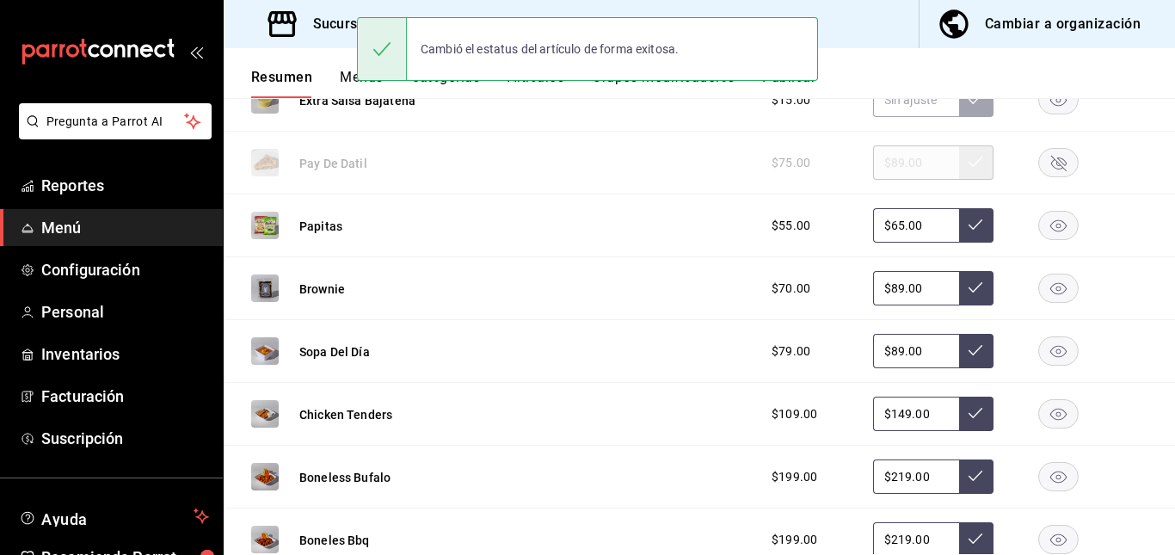
click at [1048, 291] on rect "button" at bounding box center [1059, 288] width 40 height 28
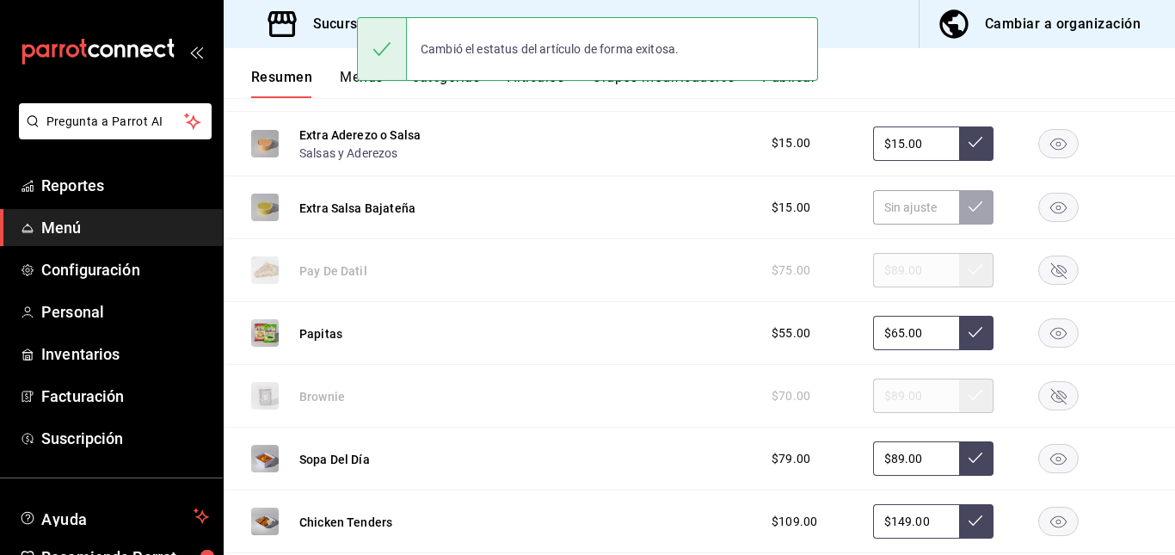
scroll to position [671, 0]
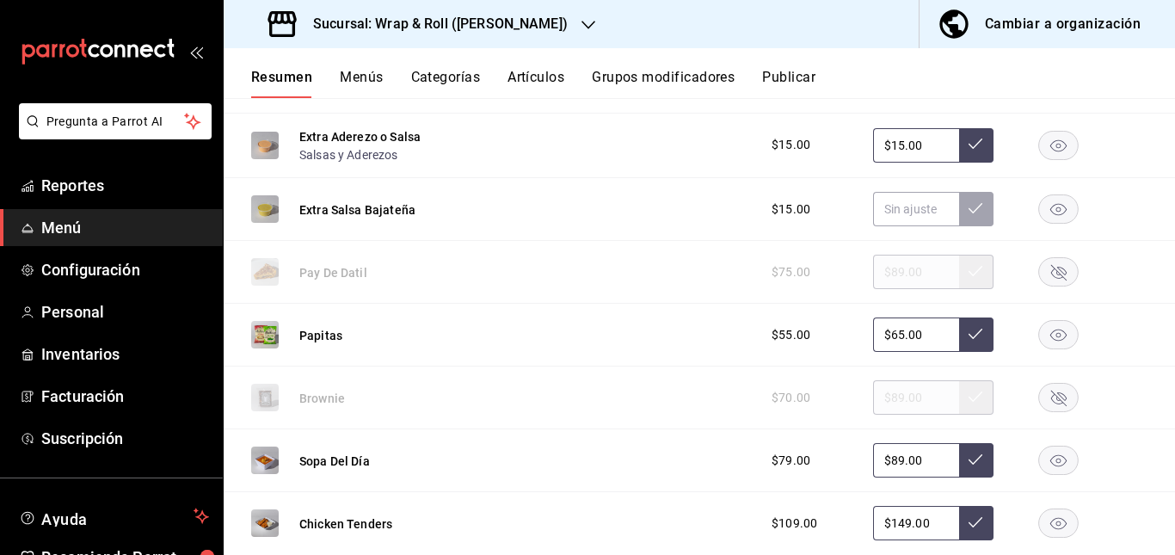
click at [527, 71] on button "Artículos" at bounding box center [535, 83] width 57 height 29
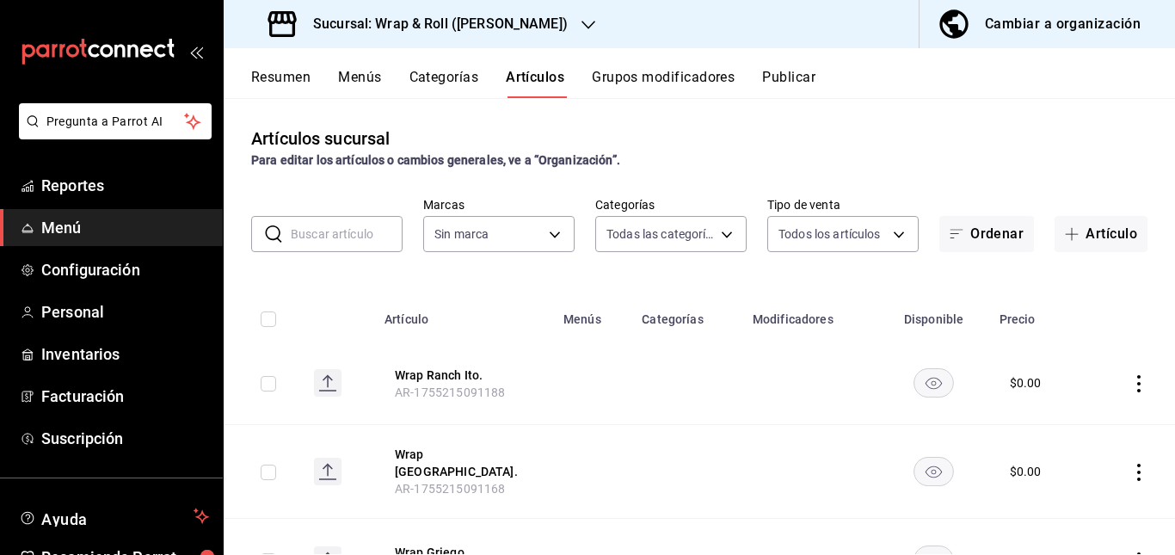
type input "0cffcaa9-173e-47a8-938b-dca6a1bc21d4,b2760ed9-b7b1-4897-8a9f-c9dd110c8266,67b79…"
click at [352, 231] on input "text" at bounding box center [347, 234] width 112 height 34
type input "7d263f60-237b-4a5e-827c-684bea1a4647"
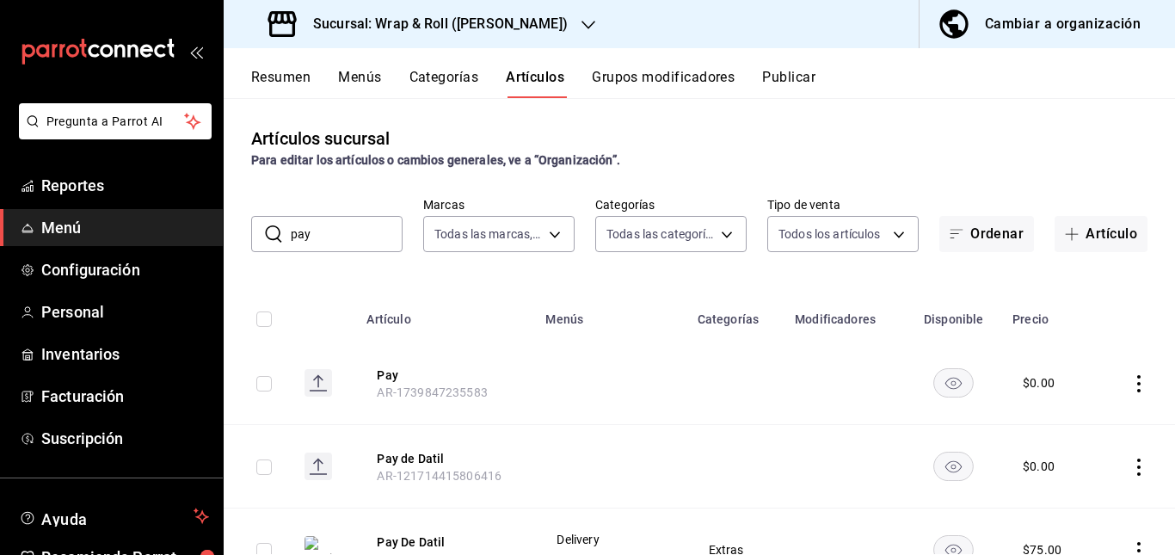
click at [621, 351] on td at bounding box center [610, 382] width 151 height 83
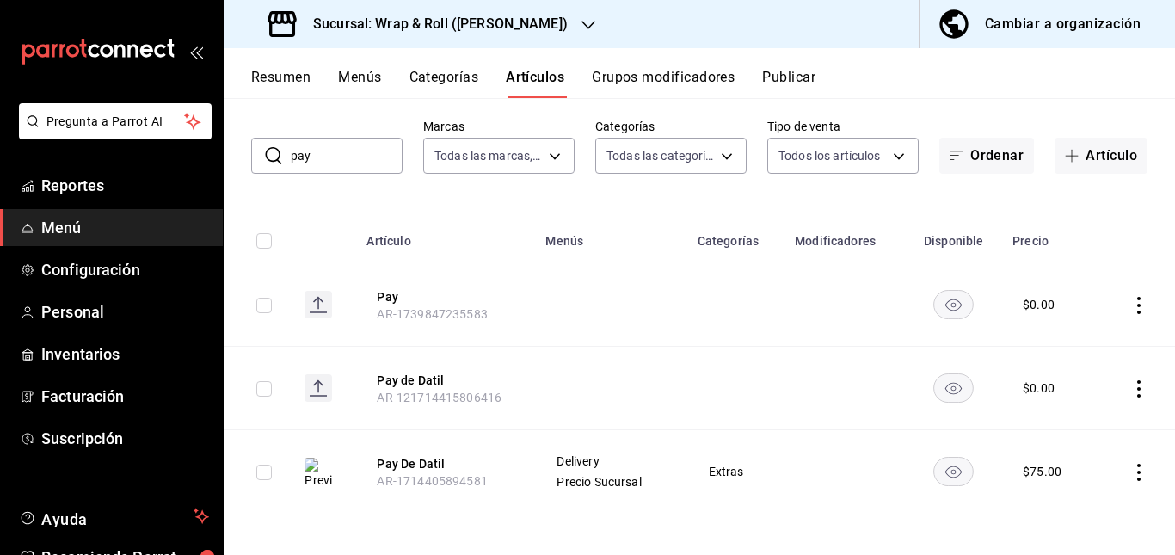
click at [954, 295] on rect "availability-product" at bounding box center [954, 304] width 40 height 28
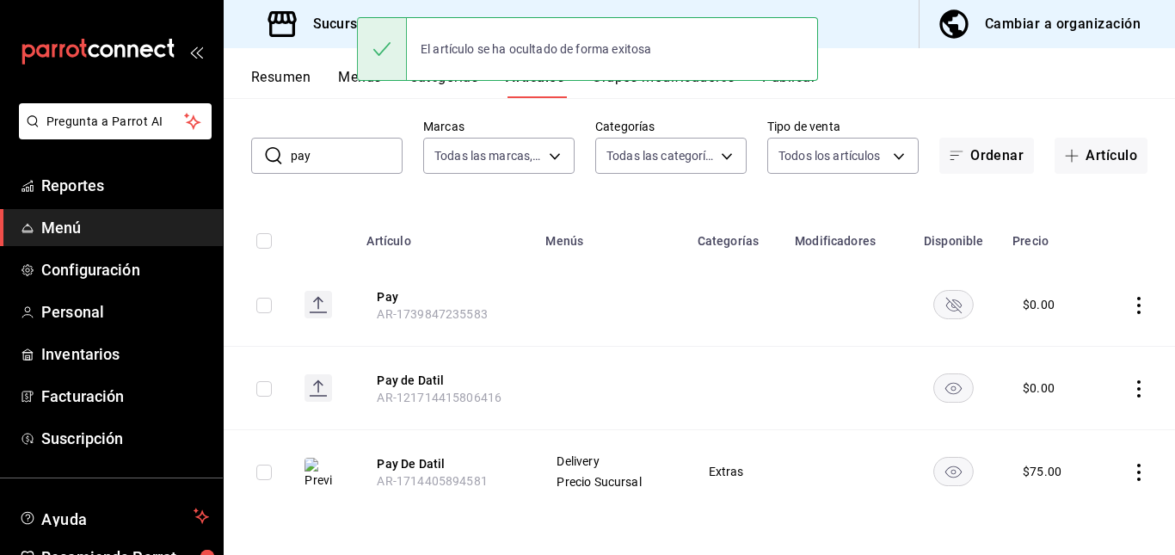
click at [950, 396] on rect "availability-product" at bounding box center [954, 387] width 40 height 28
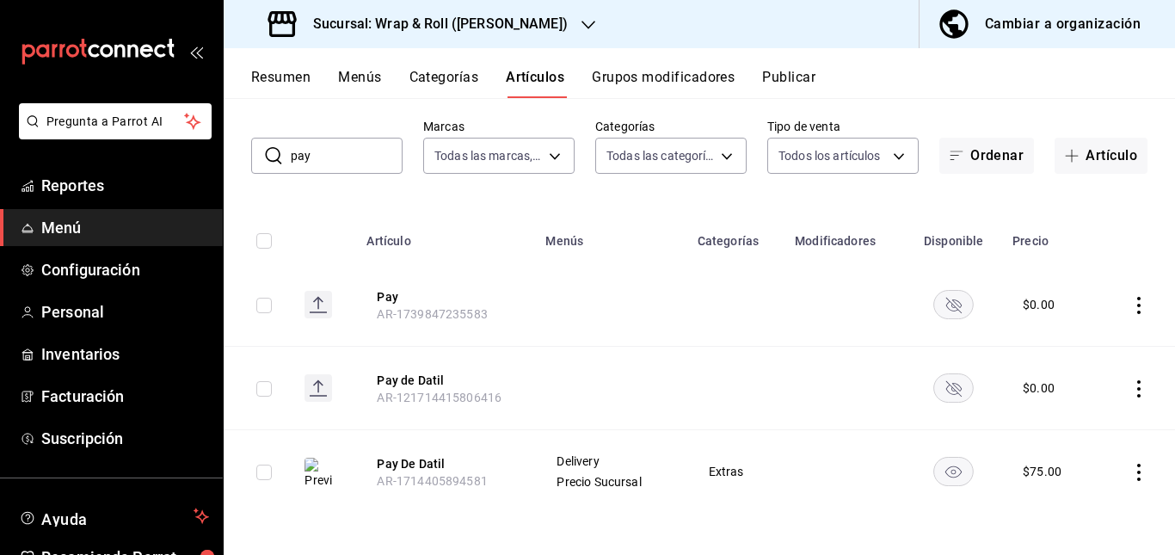
click at [349, 148] on input "pay" at bounding box center [347, 155] width 112 height 34
type input "p"
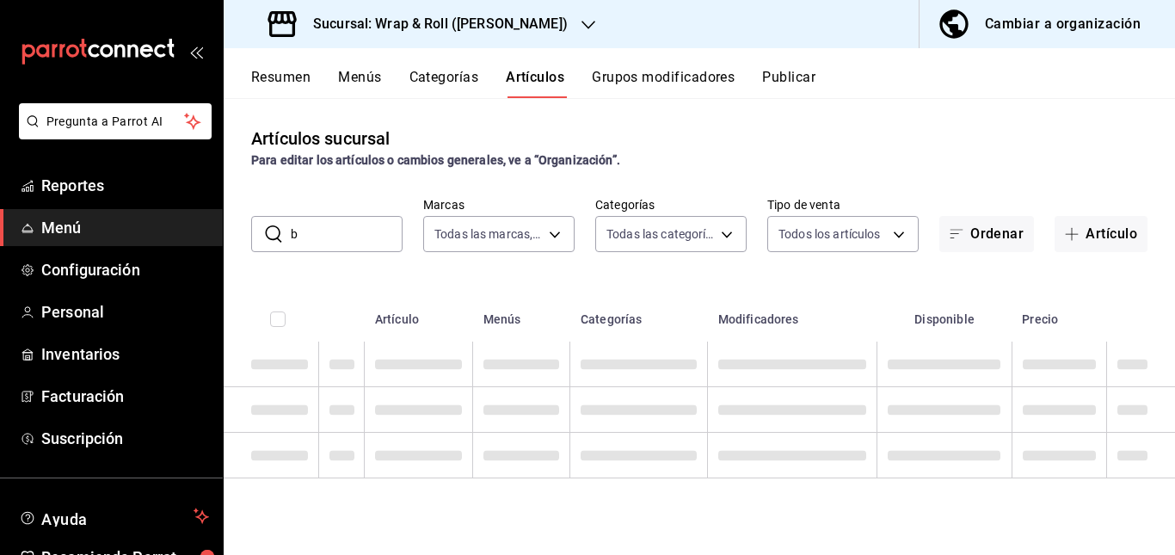
scroll to position [0, 0]
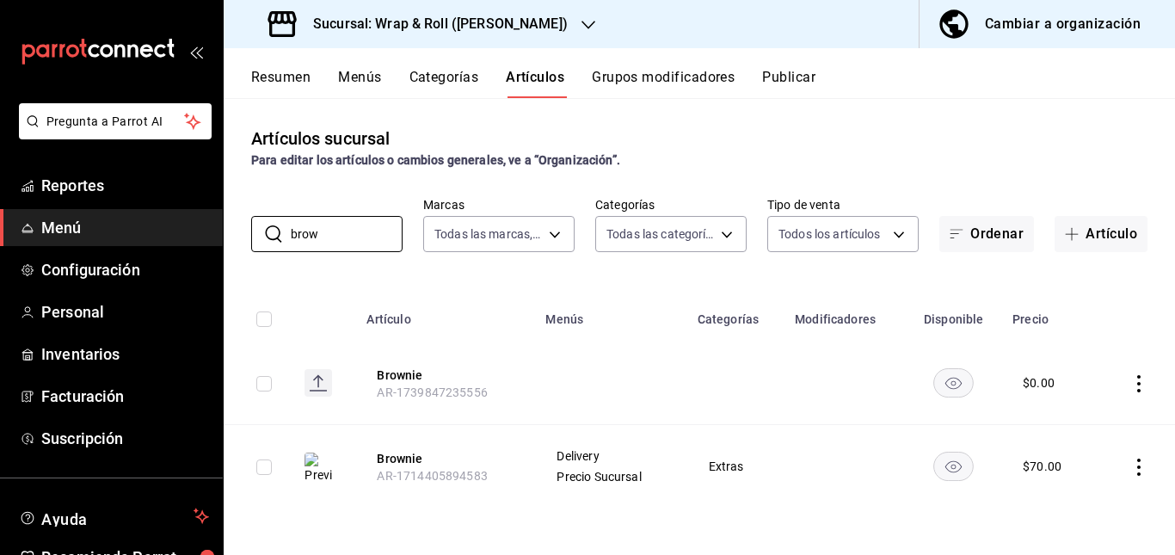
click at [946, 375] on rect "availability-product" at bounding box center [954, 382] width 40 height 28
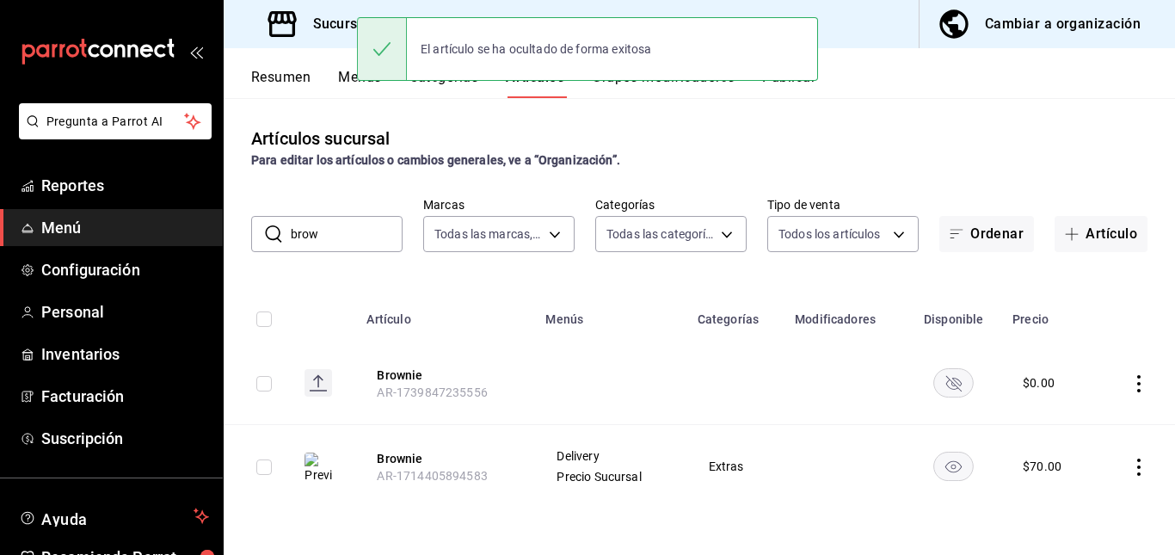
click at [376, 246] on input "brow" at bounding box center [347, 234] width 112 height 34
type input "b"
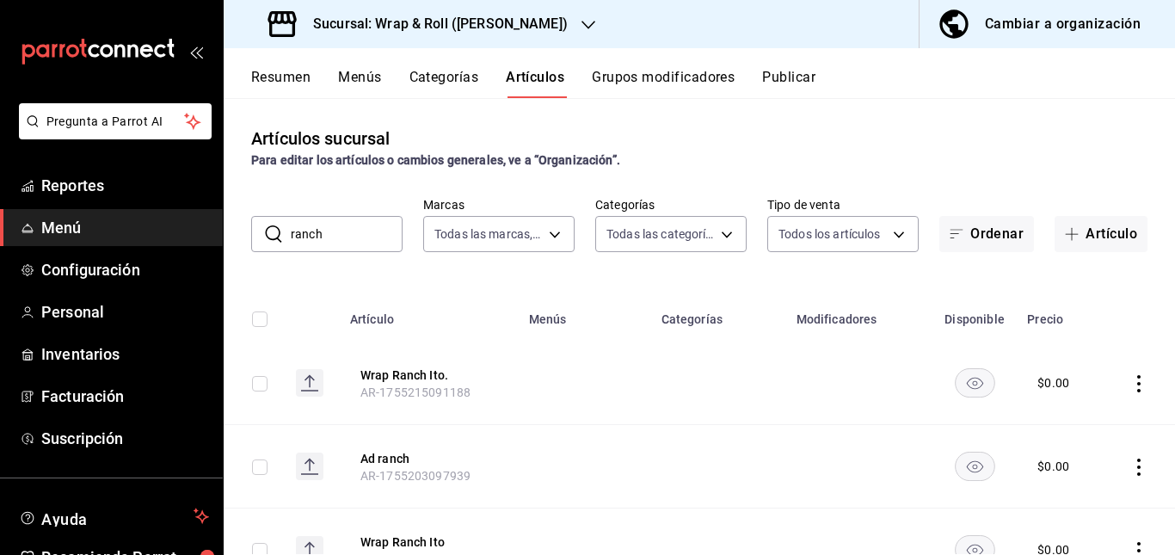
click at [704, 396] on td at bounding box center [718, 382] width 135 height 83
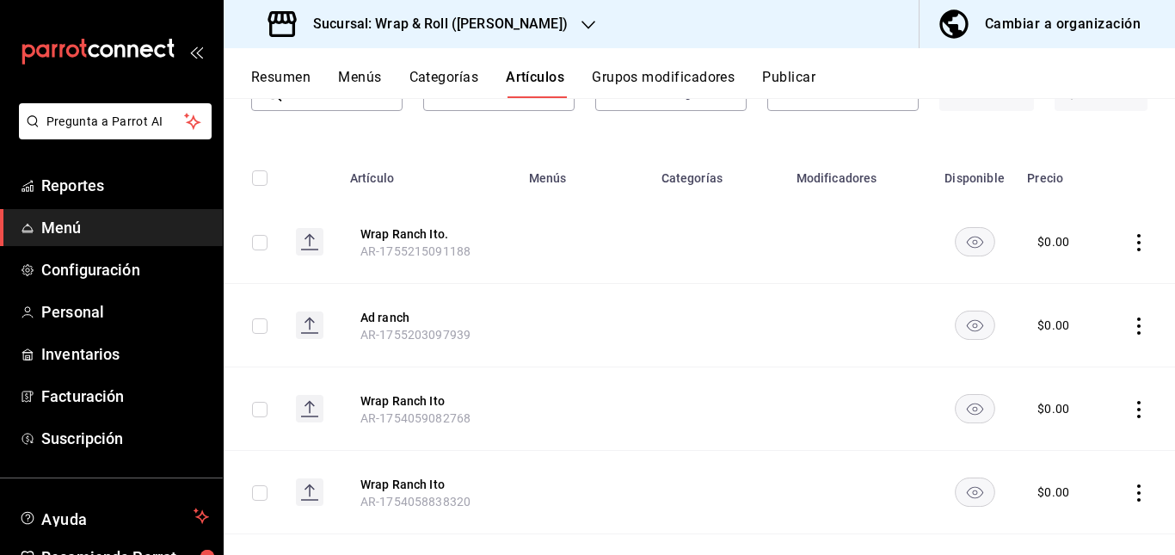
scroll to position [142, 0]
click at [963, 241] on rect "availability-product" at bounding box center [975, 240] width 40 height 28
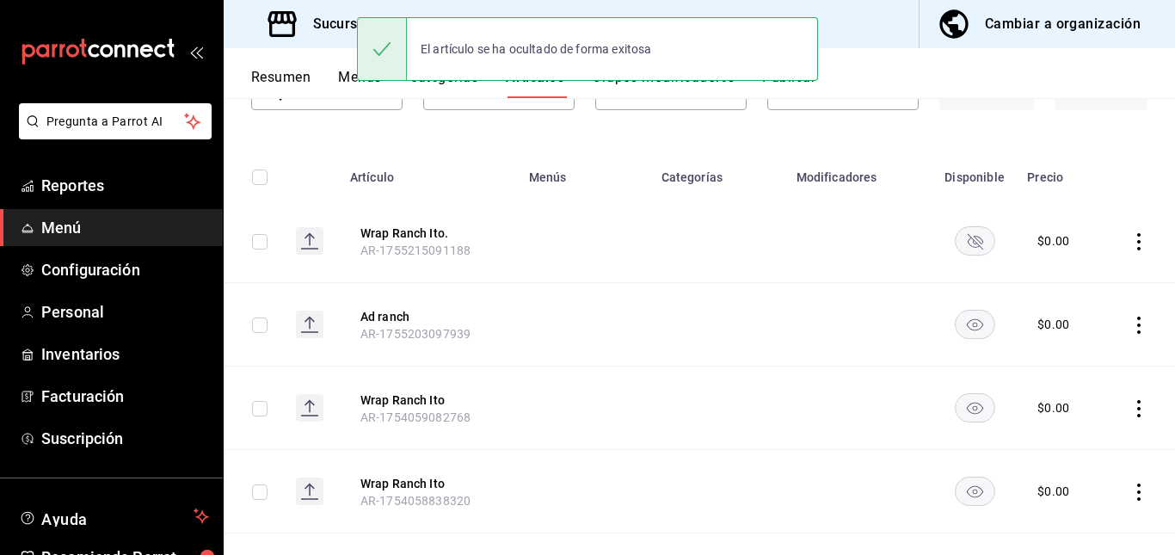
click at [962, 414] on rect "availability-product" at bounding box center [975, 407] width 40 height 28
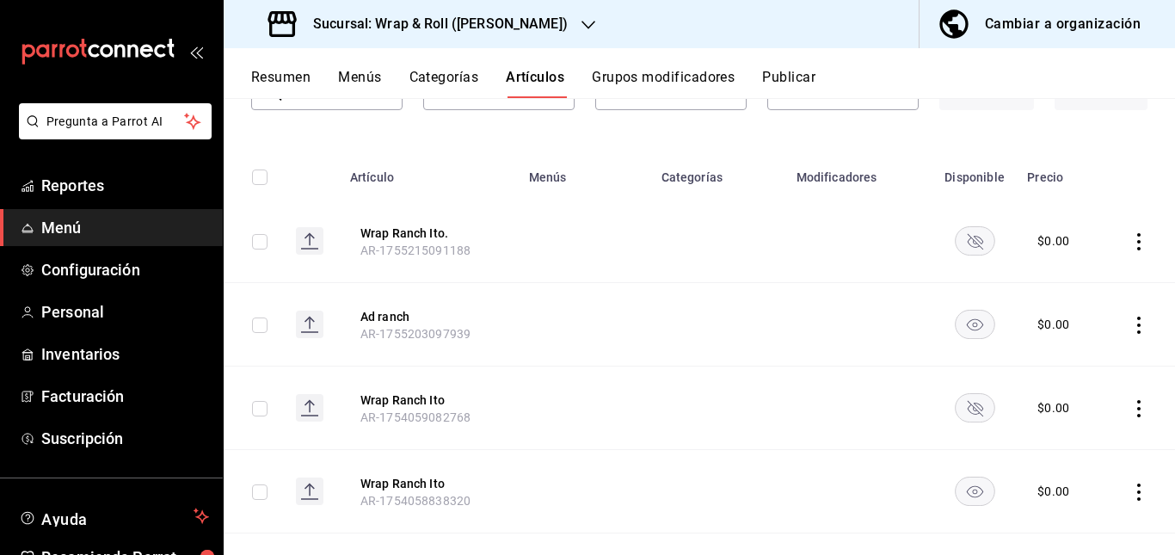
click at [970, 502] on rect "availability-product" at bounding box center [975, 490] width 40 height 28
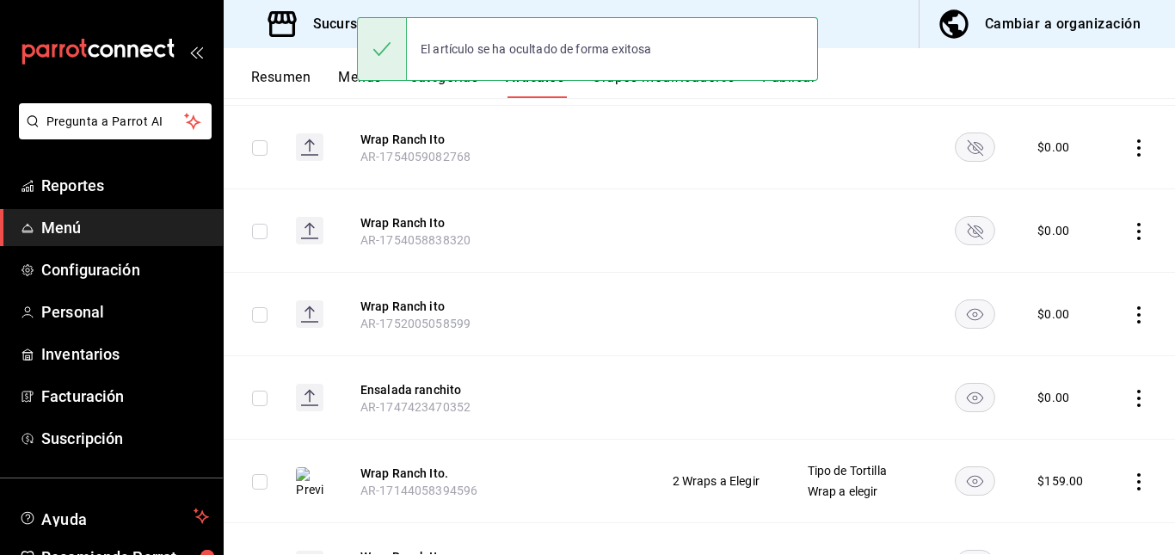
scroll to position [403, 0]
click at [956, 315] on rect "availability-product" at bounding box center [975, 312] width 40 height 28
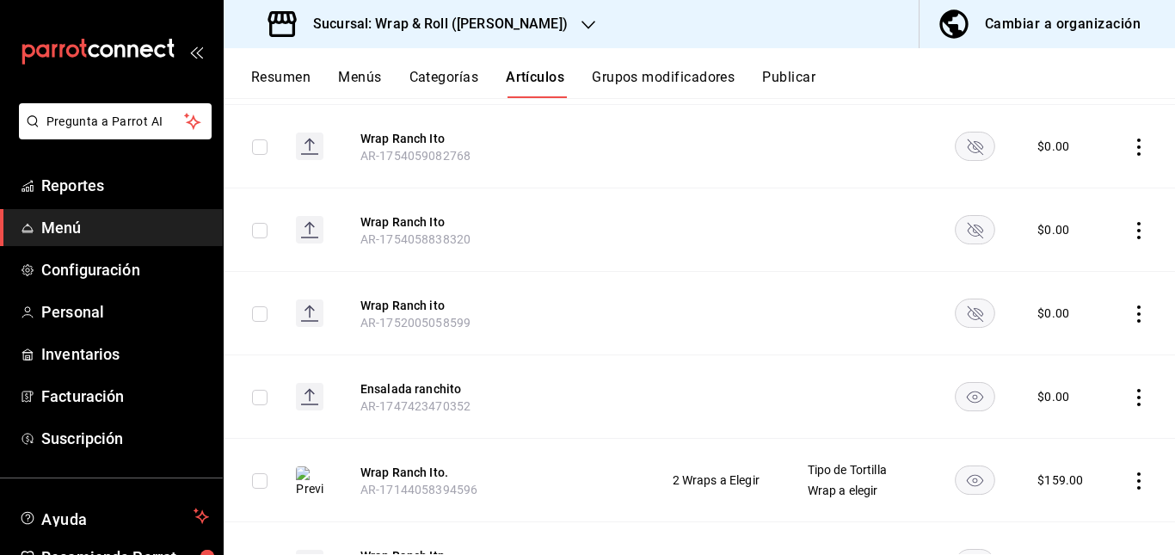
click at [976, 396] on rect "availability-product" at bounding box center [975, 396] width 40 height 28
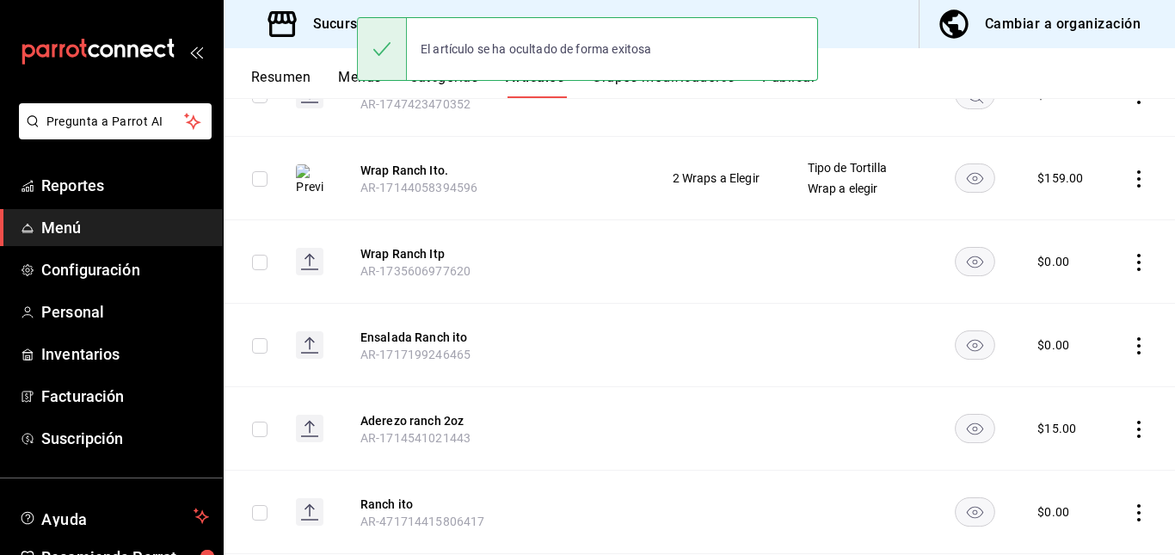
scroll to position [706, 0]
click at [968, 256] on rect "availability-product" at bounding box center [975, 260] width 40 height 28
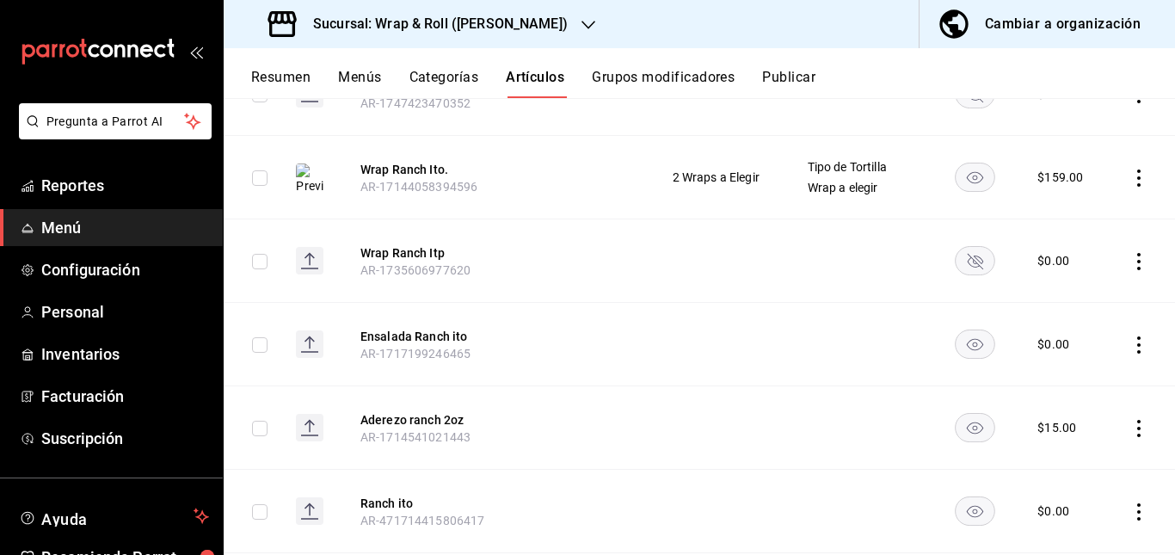
click at [974, 348] on rect "availability-product" at bounding box center [975, 343] width 40 height 28
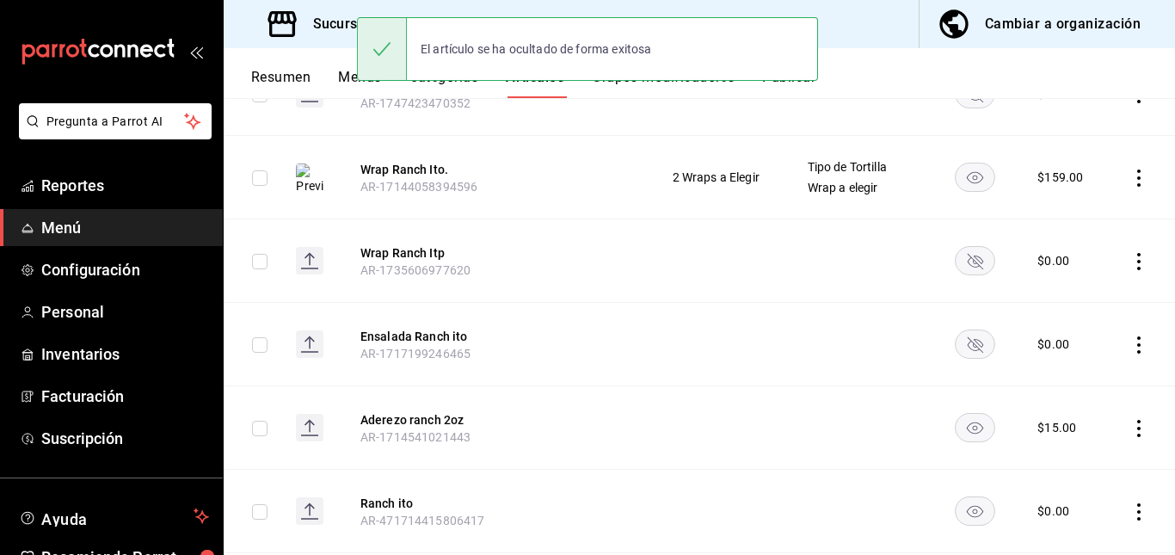
click at [966, 513] on icon "availability-product" at bounding box center [974, 512] width 16 height 12
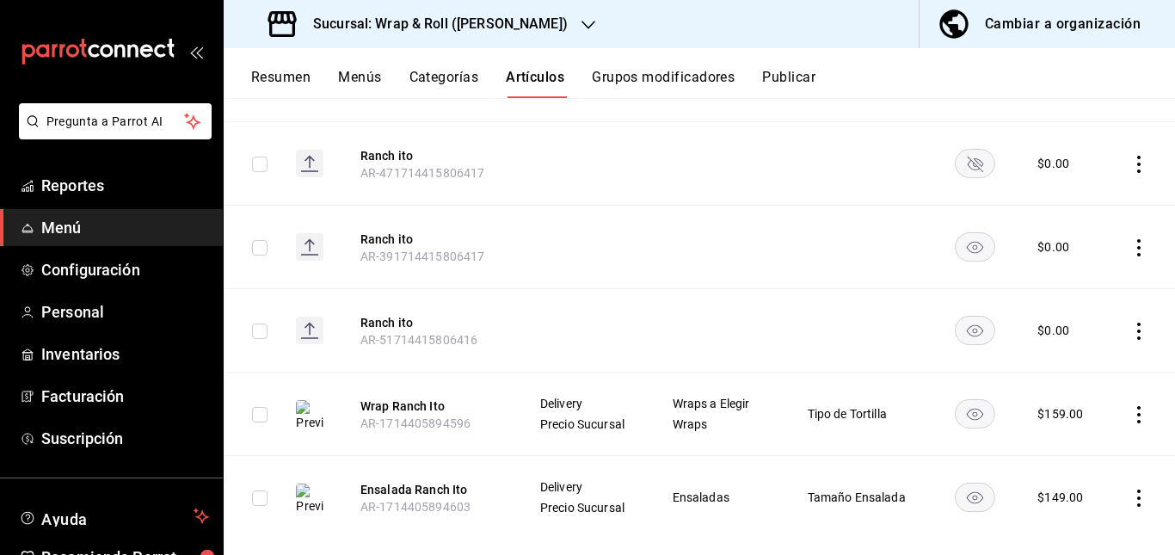
scroll to position [1058, 0]
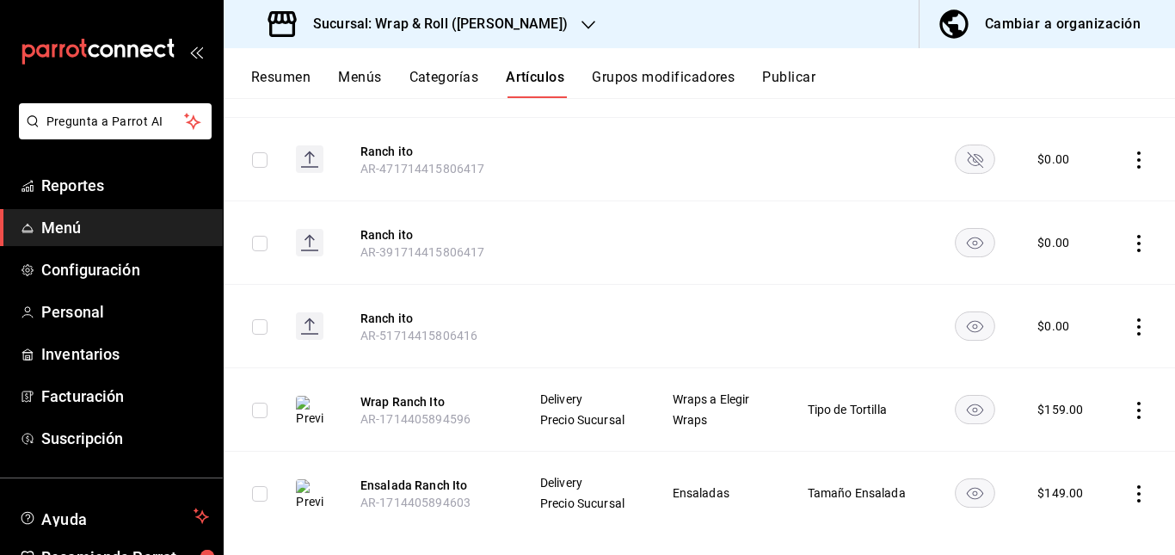
click at [968, 236] on rect "availability-product" at bounding box center [975, 242] width 40 height 28
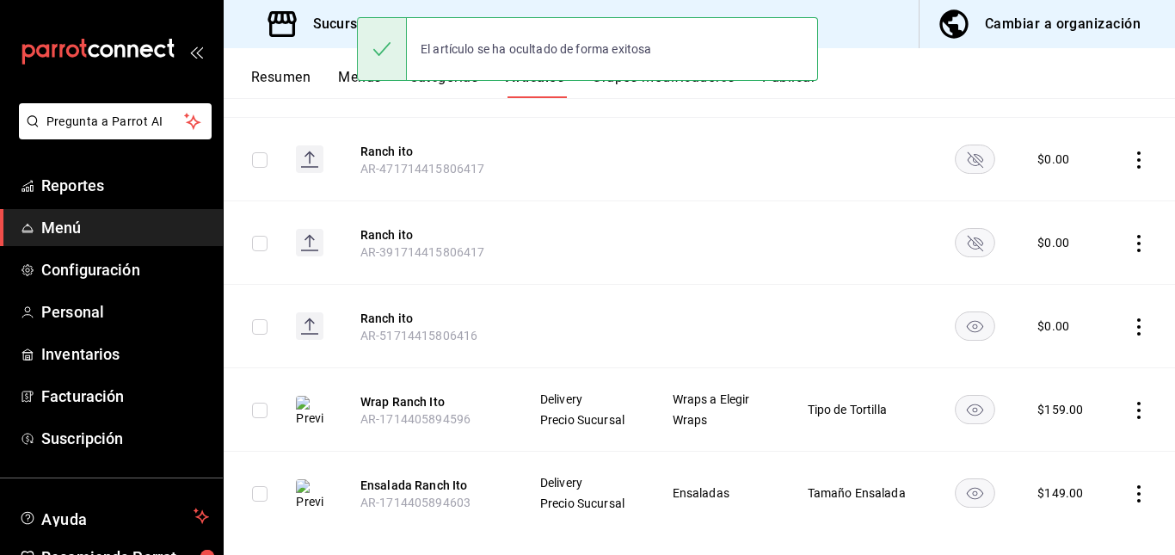
click at [967, 339] on rect "availability-product" at bounding box center [975, 325] width 40 height 28
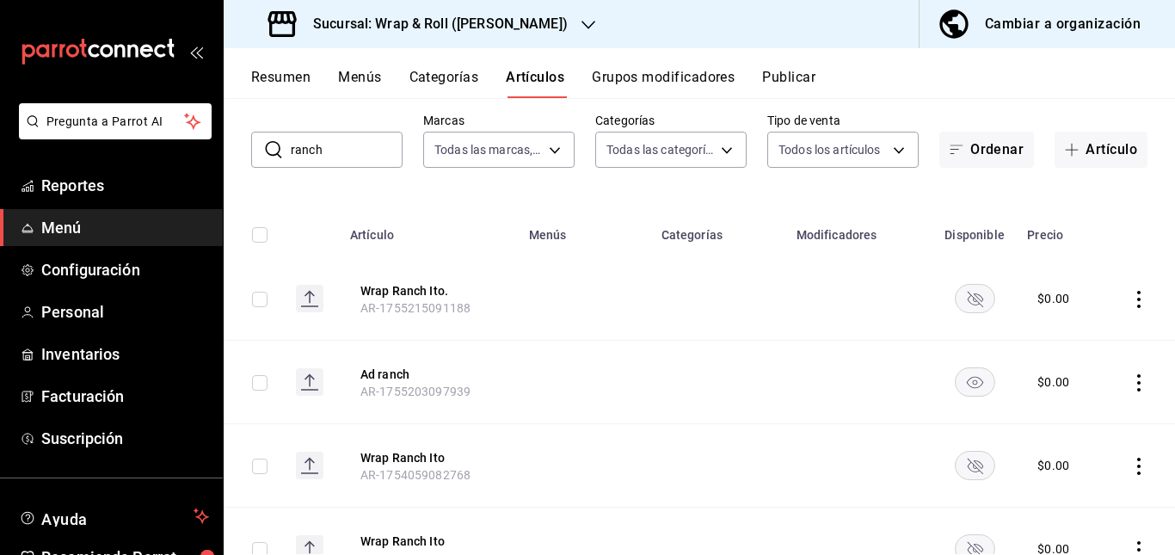
scroll to position [0, 0]
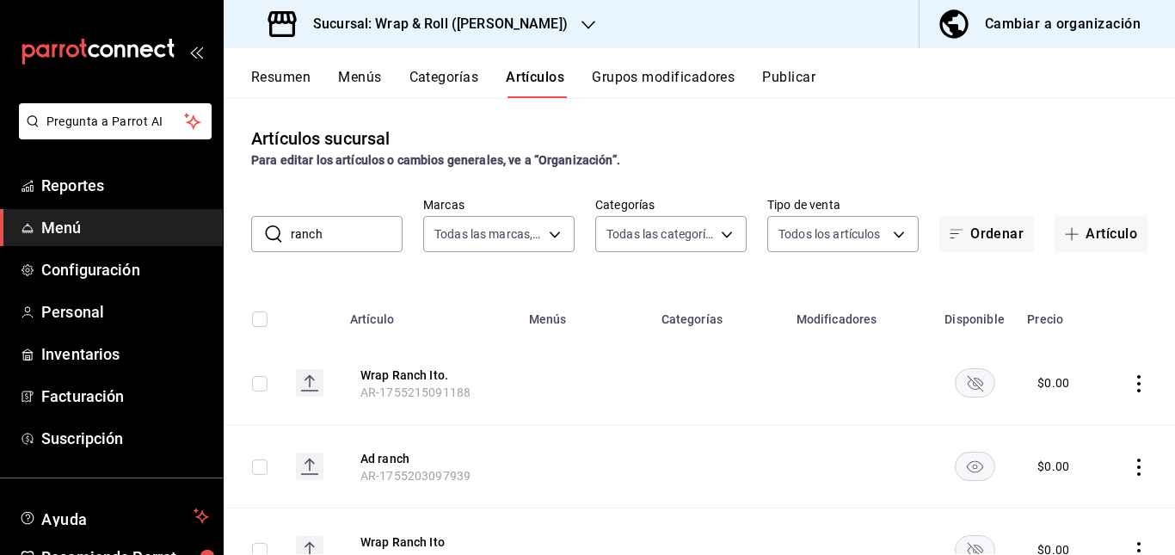
click at [360, 231] on input "ranch" at bounding box center [347, 234] width 112 height 34
type input "r"
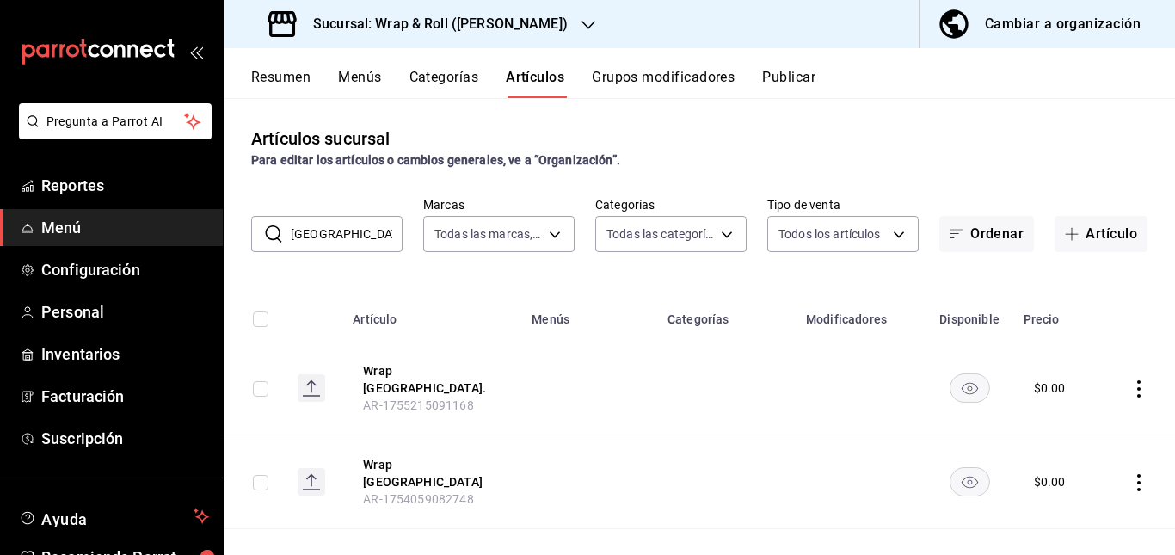
click at [604, 409] on td at bounding box center [589, 388] width 136 height 94
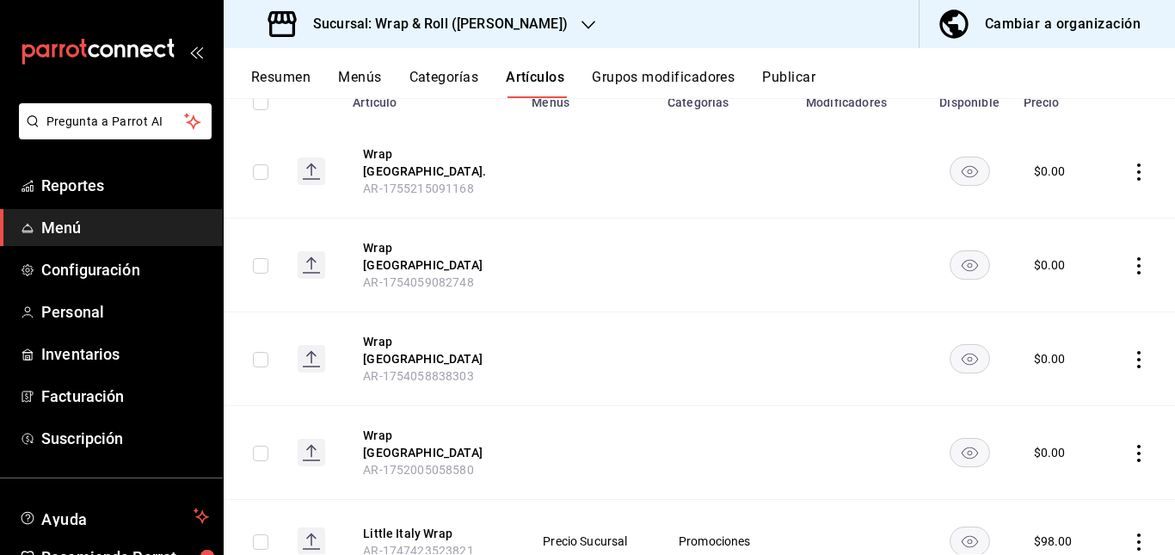
scroll to position [218, 0]
click at [950, 171] on rect "availability-product" at bounding box center [970, 170] width 40 height 28
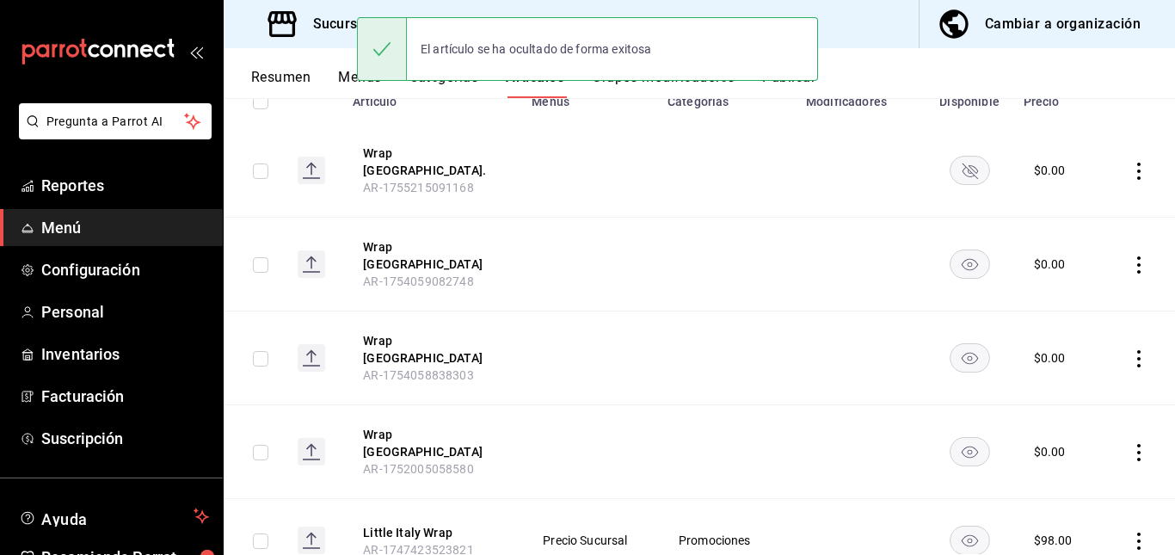
click at [956, 254] on rect "availability-product" at bounding box center [970, 264] width 40 height 28
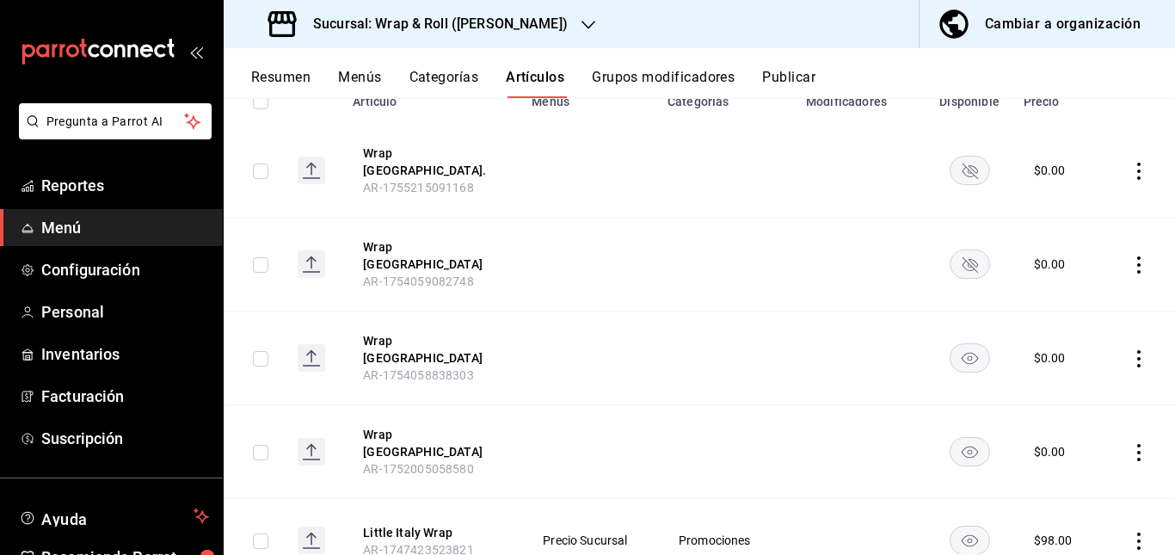
click at [963, 344] on rect "availability-product" at bounding box center [970, 358] width 40 height 28
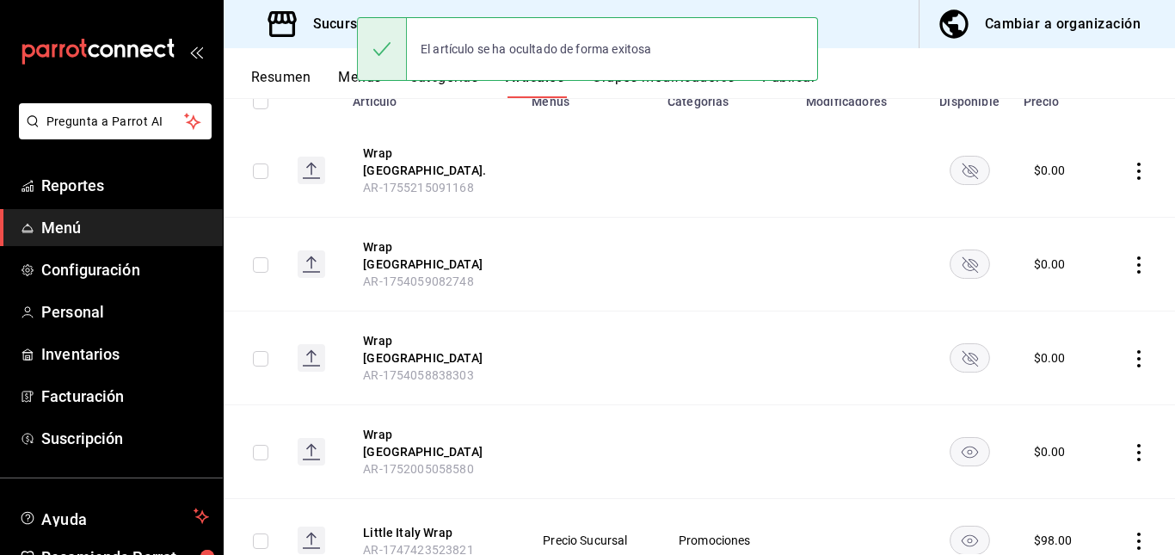
click at [966, 438] on rect "availability-product" at bounding box center [970, 452] width 40 height 28
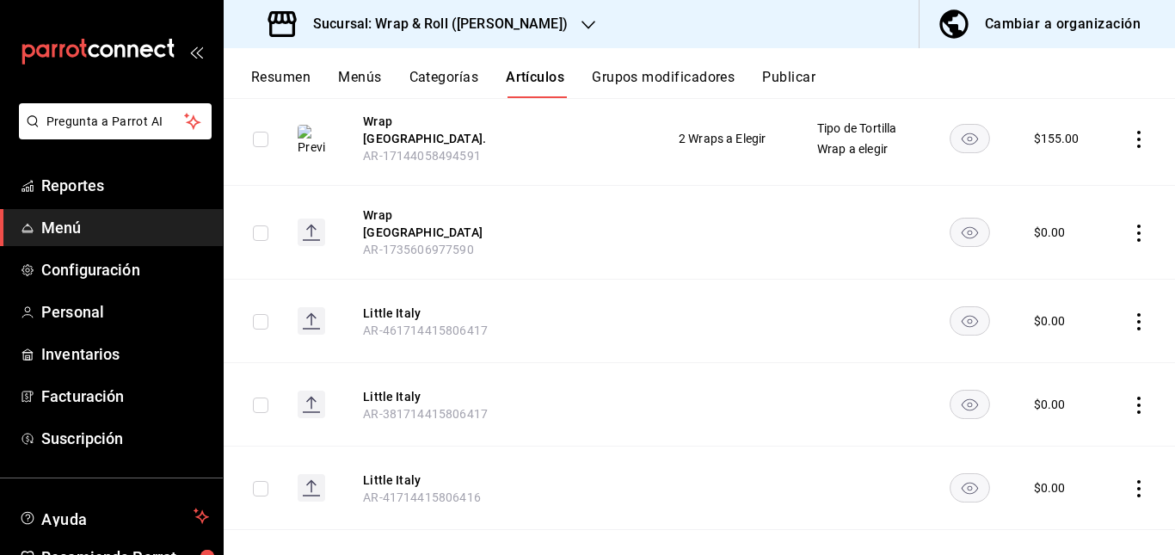
scroll to position [709, 0]
click at [955, 218] on rect "availability-product" at bounding box center [970, 232] width 40 height 28
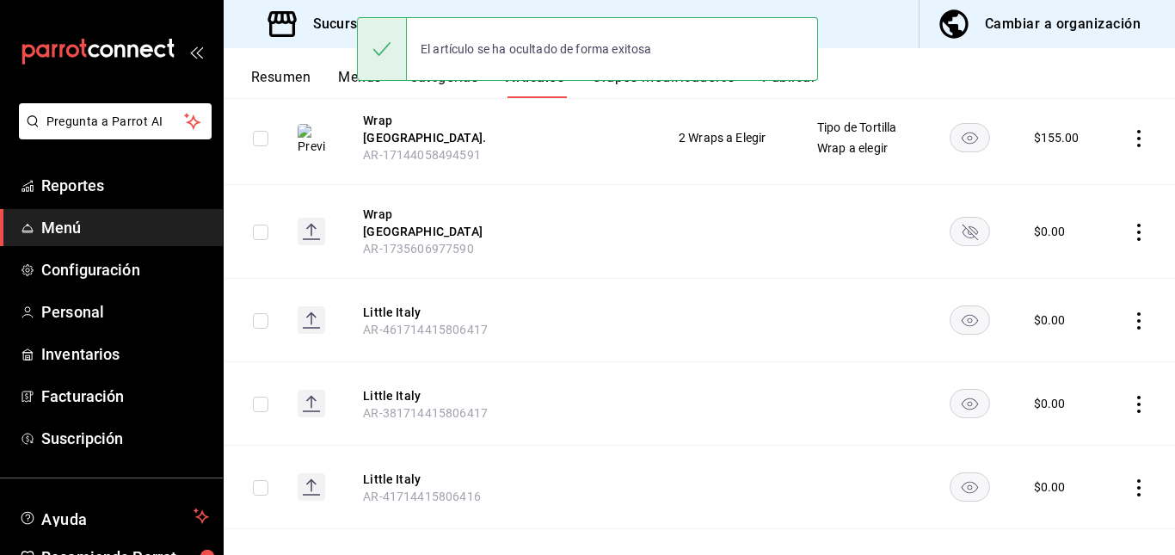
click at [959, 306] on rect "availability-product" at bounding box center [970, 320] width 40 height 28
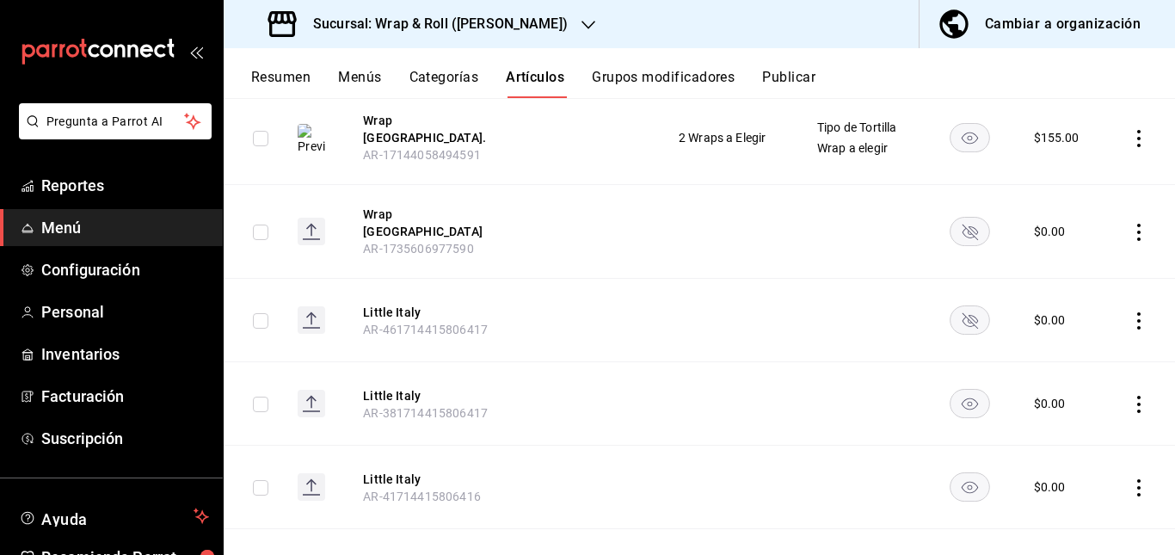
click at [965, 398] on icon "availability-product" at bounding box center [969, 404] width 16 height 12
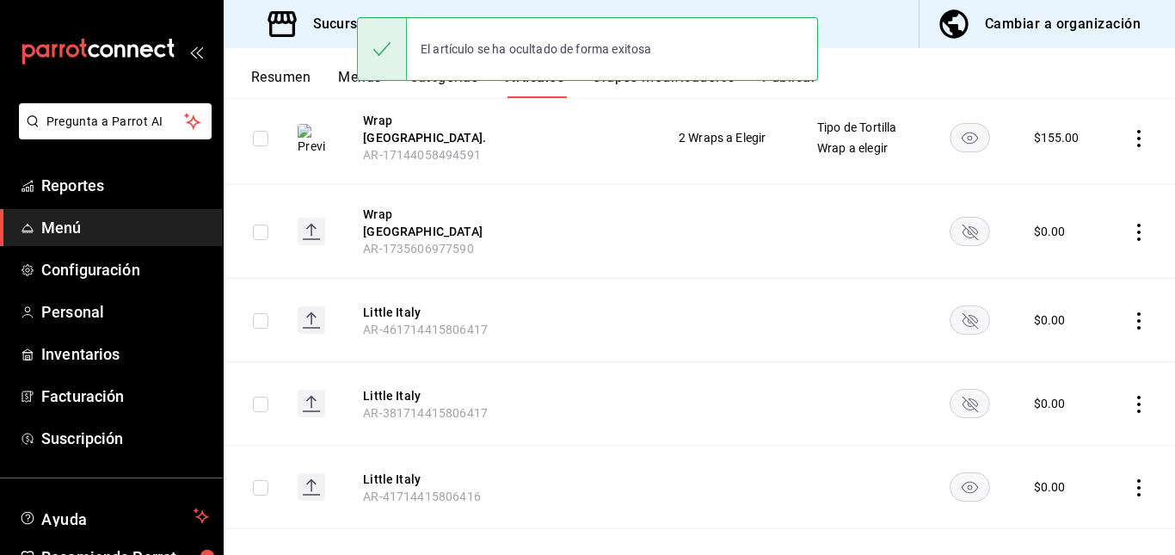
click at [961, 482] on icon "availability-product" at bounding box center [969, 488] width 16 height 12
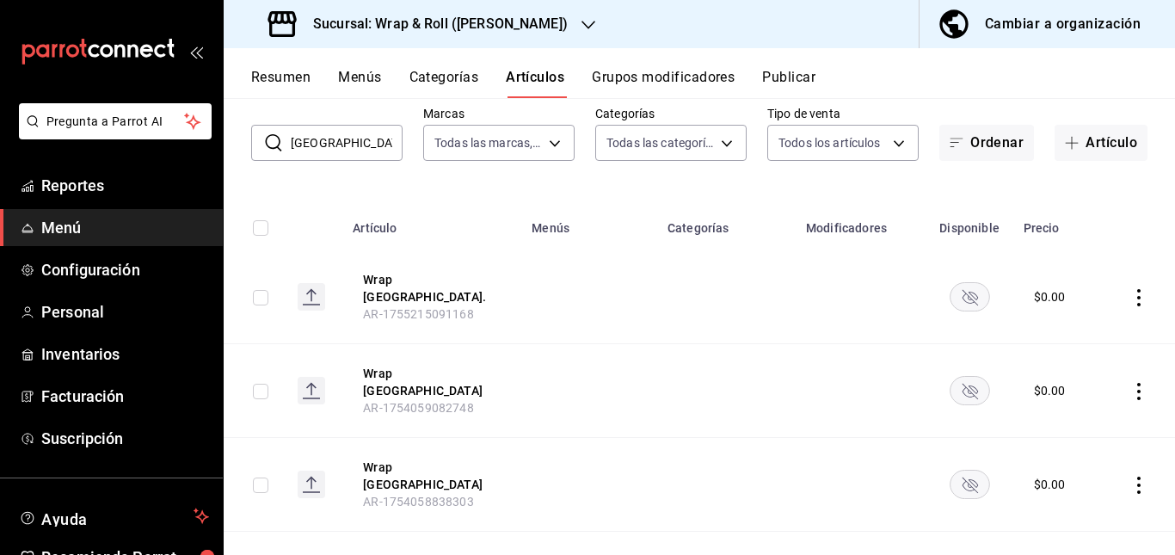
scroll to position [0, 0]
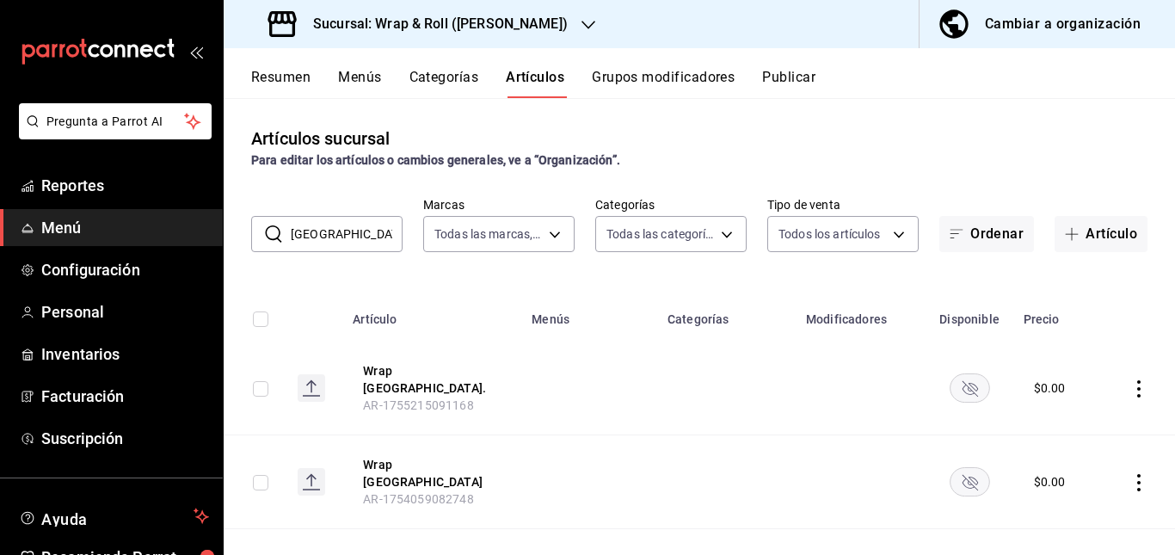
click at [361, 231] on input "italy" at bounding box center [347, 234] width 112 height 34
type input "i"
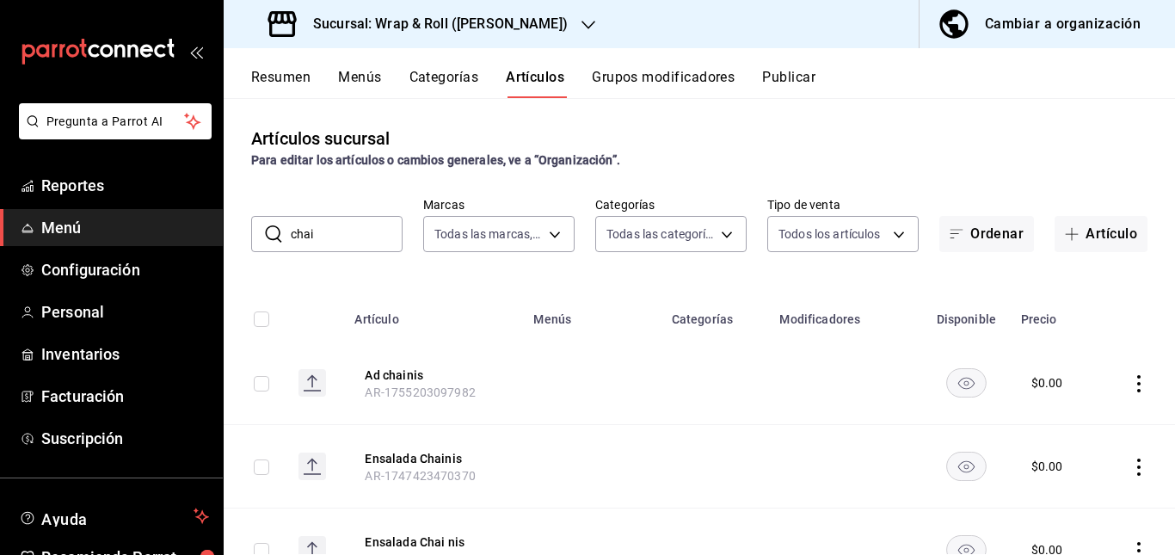
click at [655, 363] on td at bounding box center [592, 382] width 138 height 83
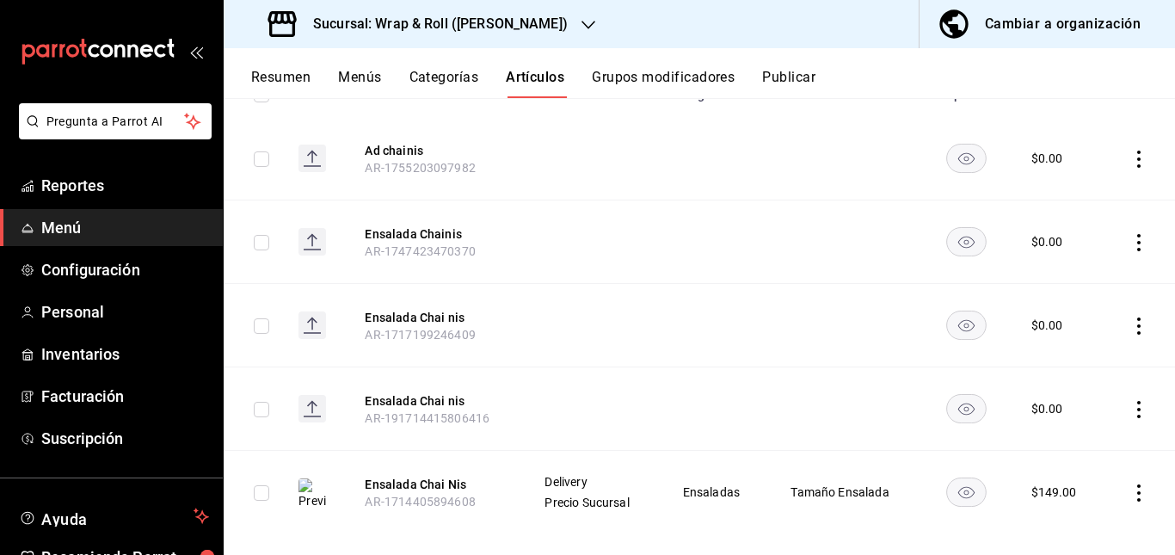
scroll to position [245, 0]
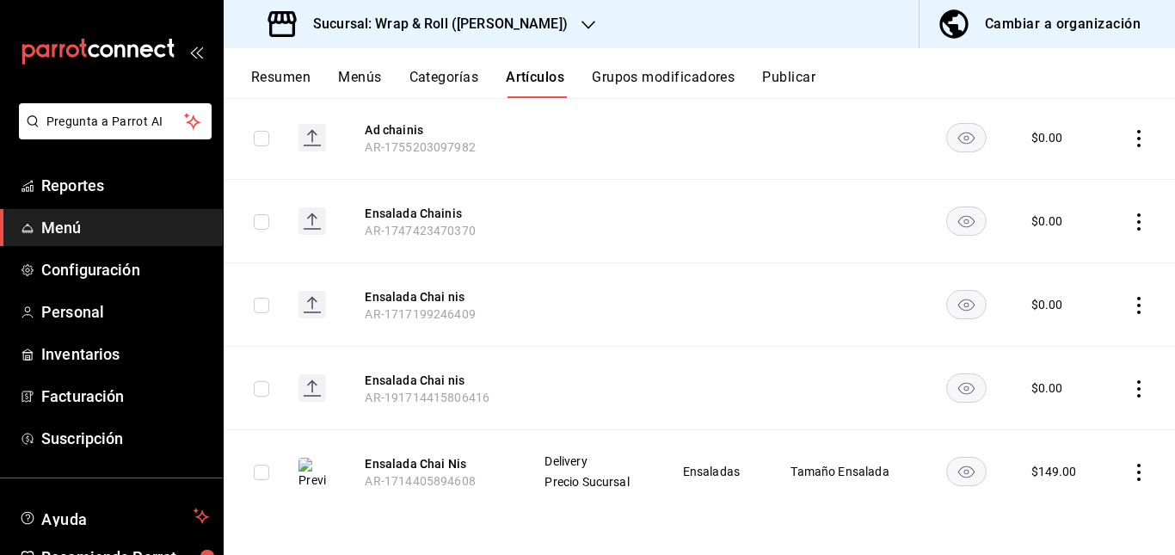
click at [954, 220] on rect "availability-product" at bounding box center [966, 220] width 40 height 28
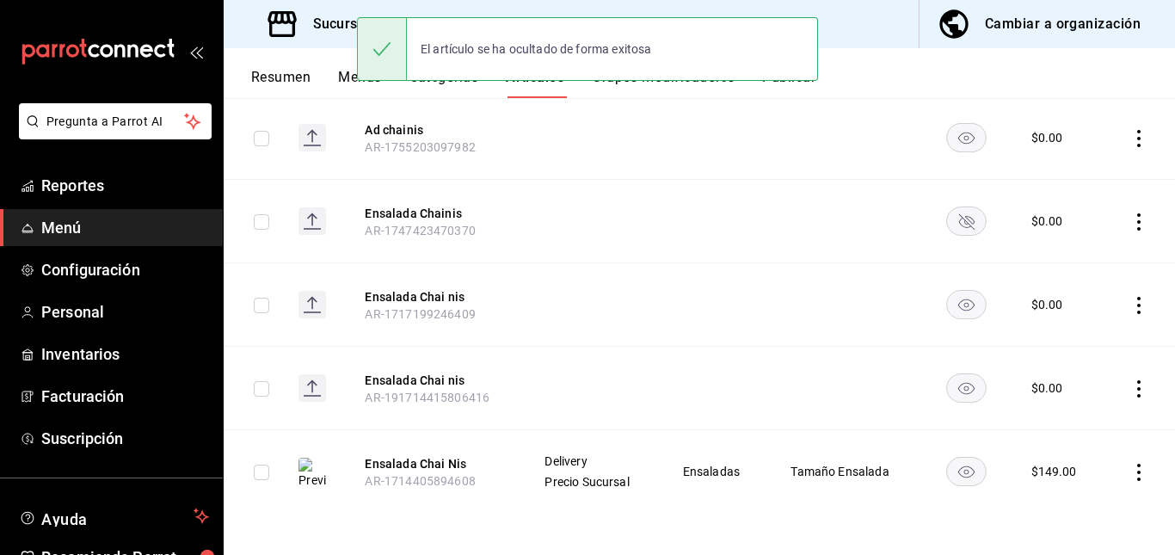
click at [950, 310] on rect "availability-product" at bounding box center [966, 304] width 40 height 28
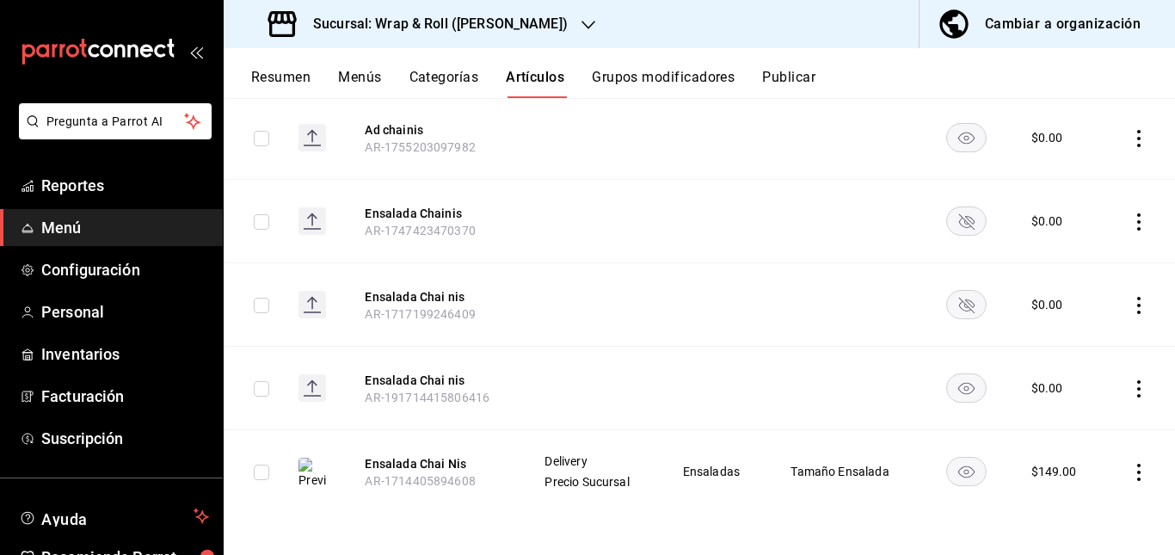
click at [960, 394] on rect "availability-product" at bounding box center [966, 387] width 40 height 28
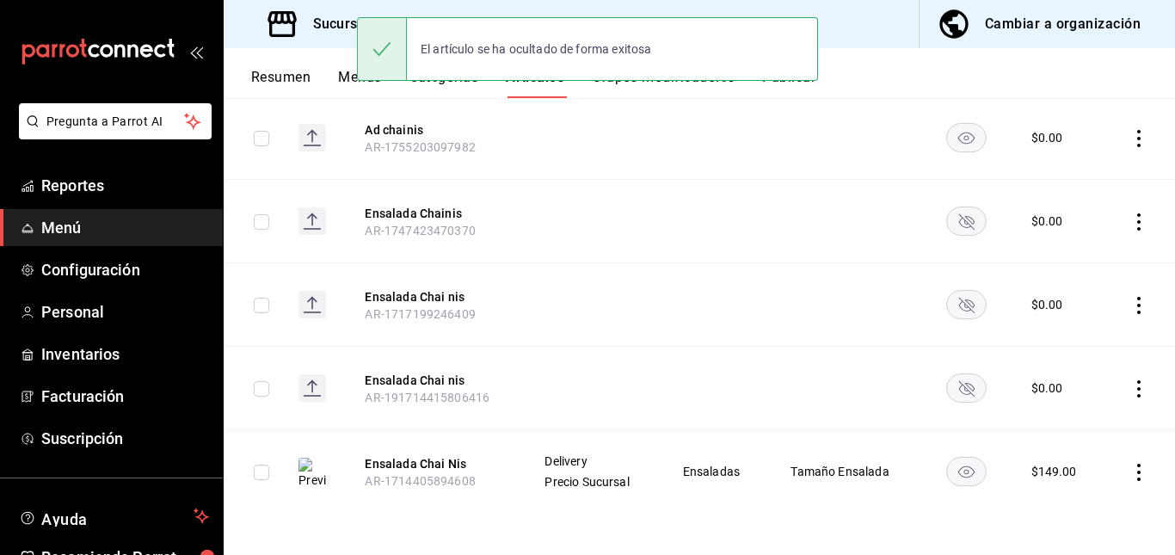
scroll to position [0, 0]
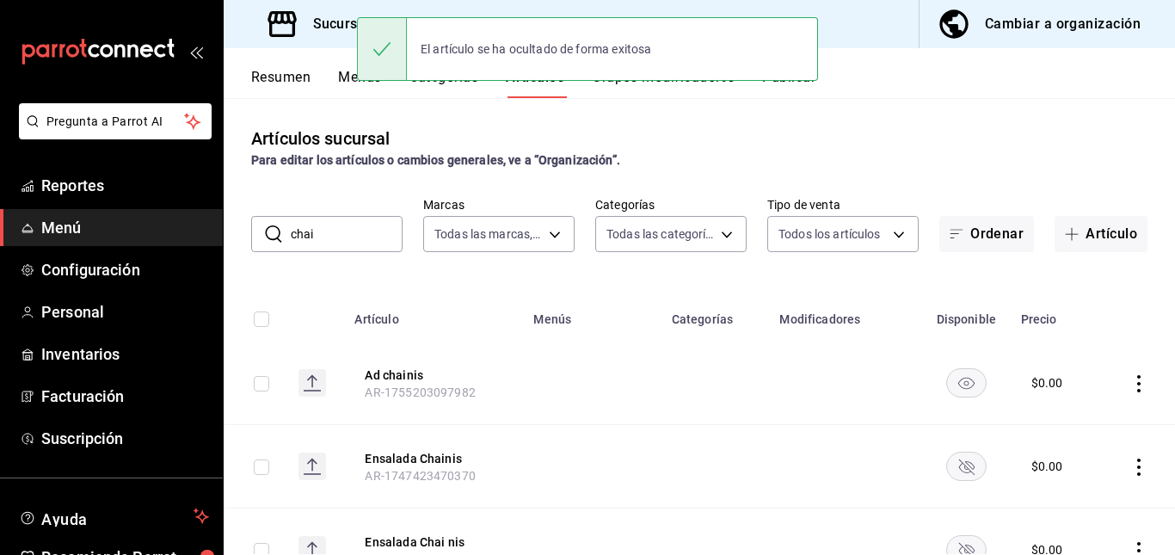
click at [355, 218] on input "chai" at bounding box center [347, 234] width 112 height 34
type input "c"
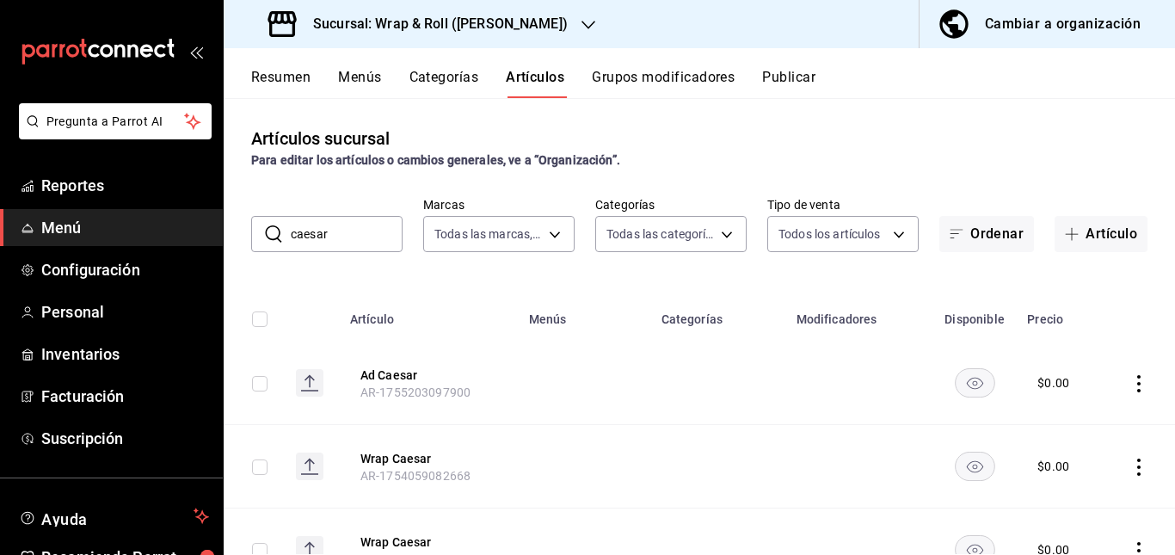
click at [611, 435] on td at bounding box center [585, 466] width 132 height 83
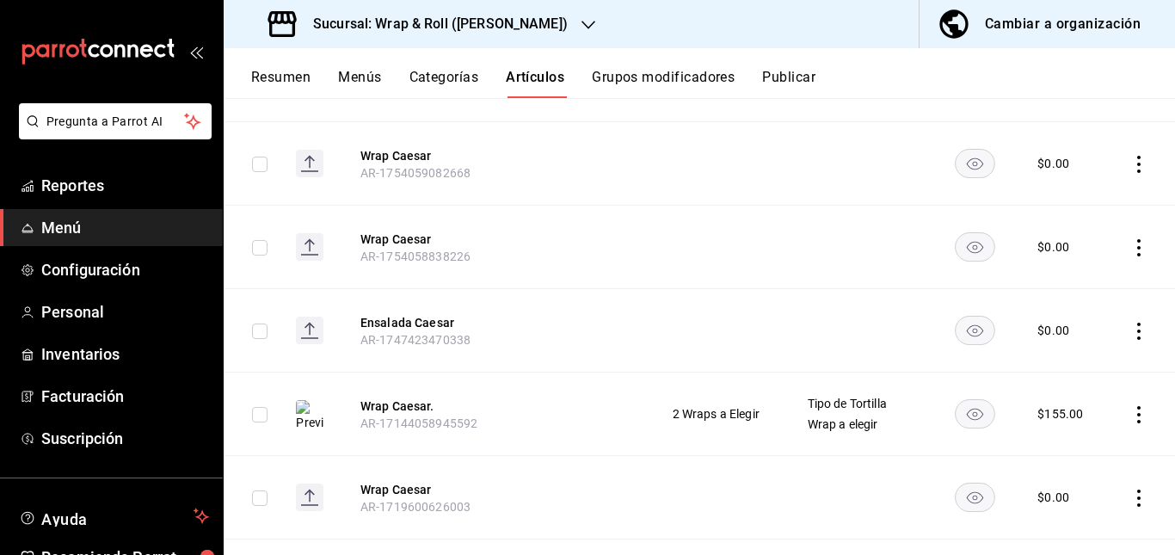
scroll to position [304, 0]
click at [967, 168] on icon "availability-product" at bounding box center [974, 163] width 16 height 12
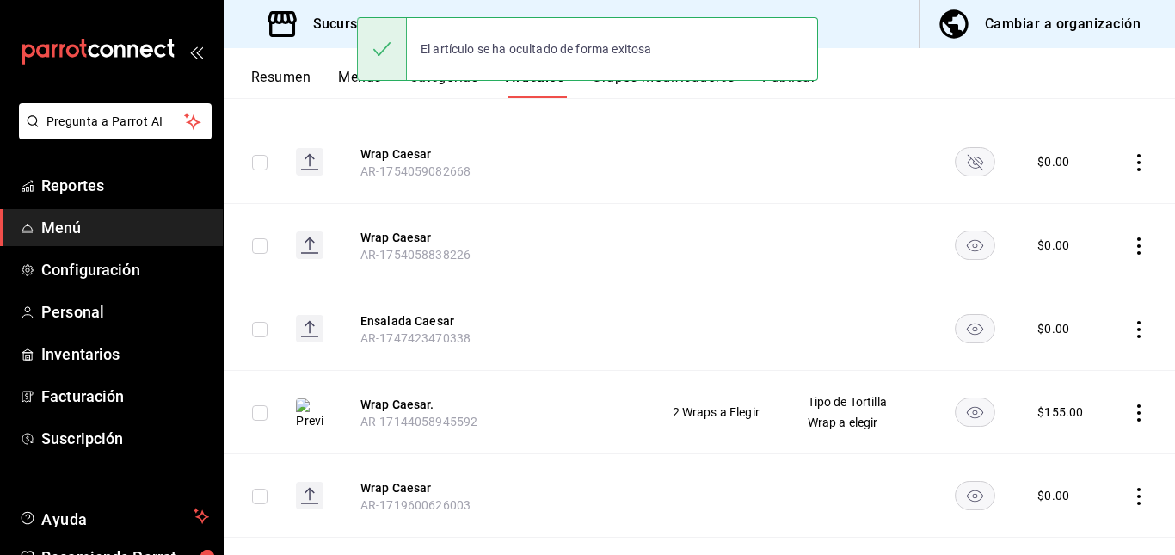
click at [964, 237] on rect "availability-product" at bounding box center [975, 245] width 40 height 28
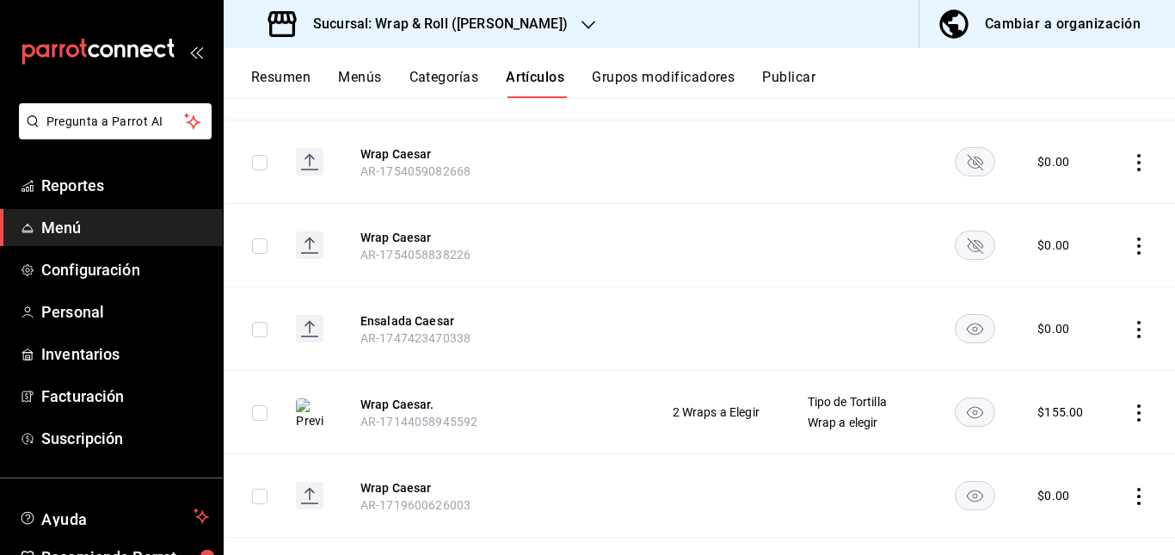
click at [966, 327] on icon "availability-product" at bounding box center [974, 329] width 16 height 12
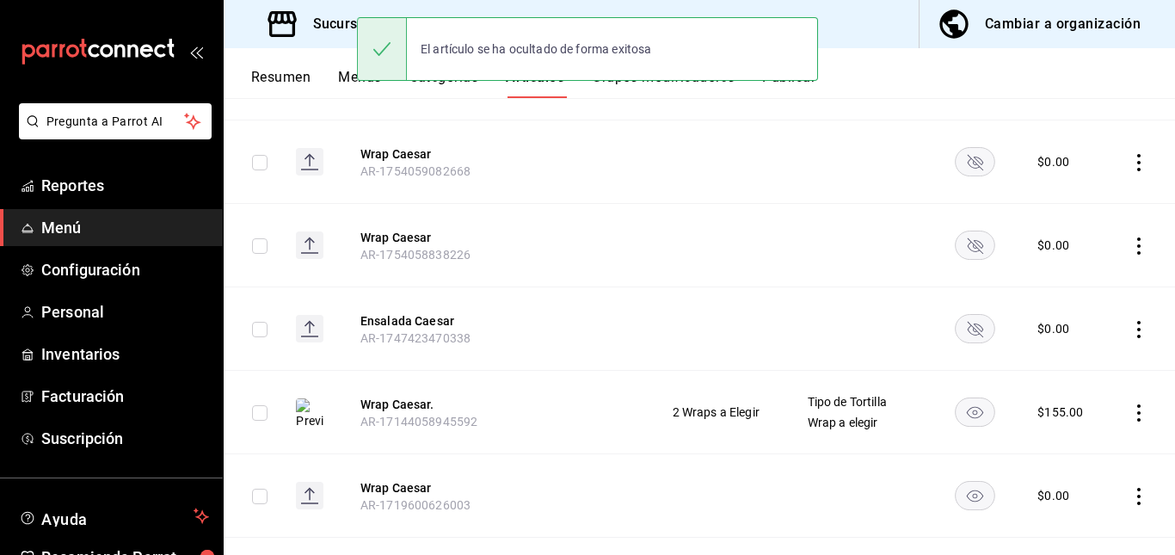
click at [970, 493] on rect "availability-product" at bounding box center [975, 495] width 40 height 28
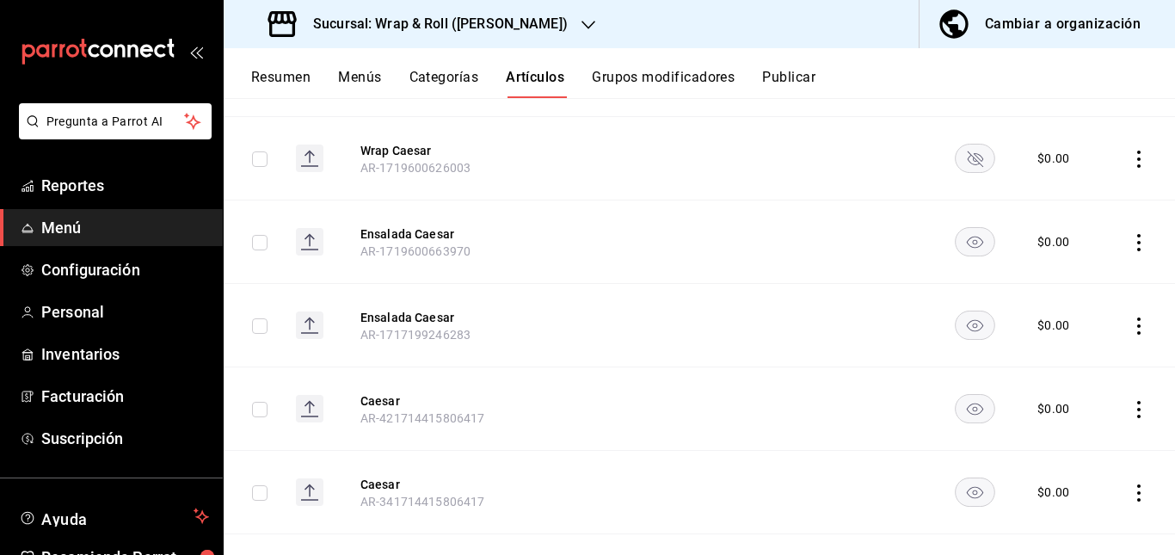
scroll to position [645, 0]
click at [967, 233] on icon "availability-product" at bounding box center [974, 239] width 16 height 12
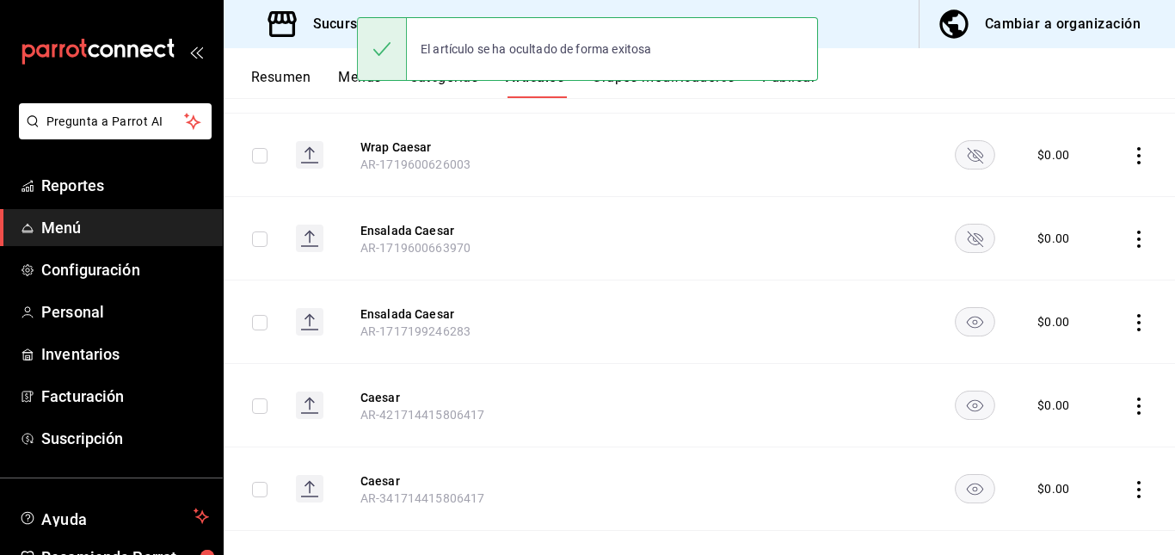
click at [961, 307] on icon "availability-product" at bounding box center [975, 321] width 40 height 29
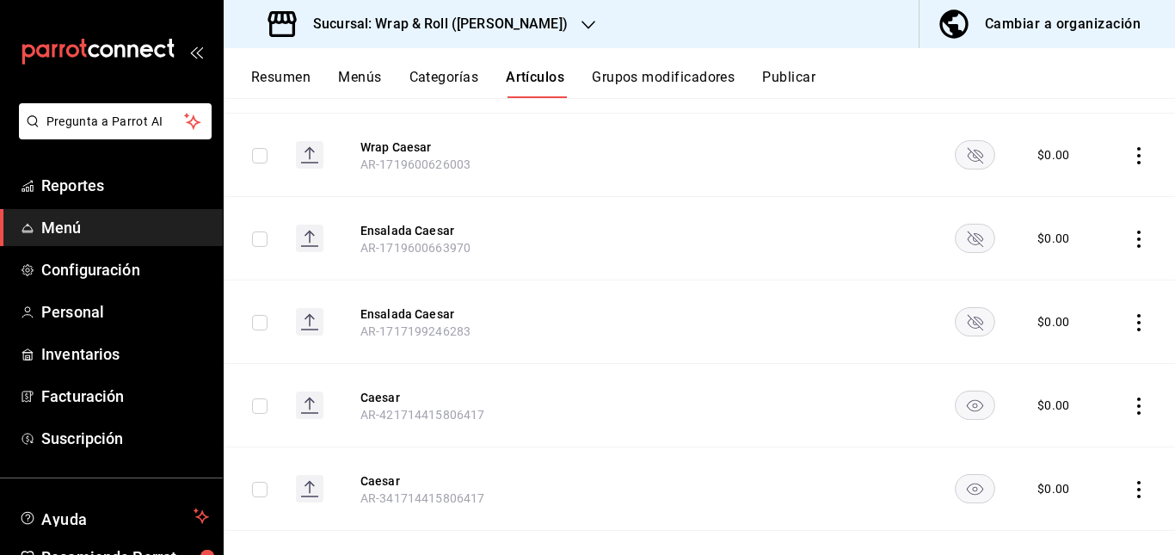
click at [970, 403] on rect "availability-product" at bounding box center [975, 404] width 40 height 28
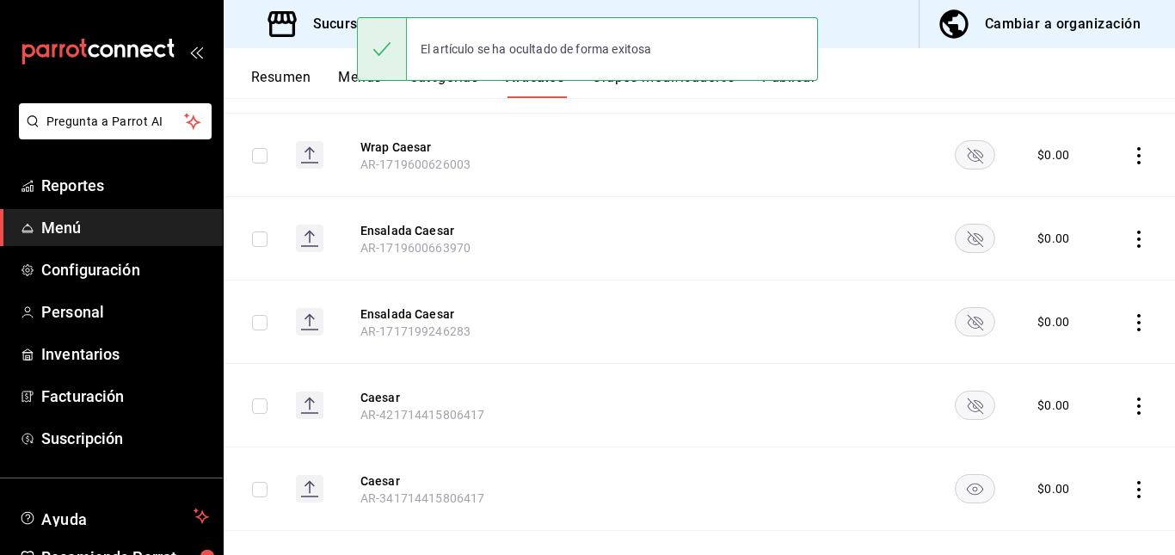
click at [961, 494] on rect "availability-product" at bounding box center [975, 488] width 40 height 28
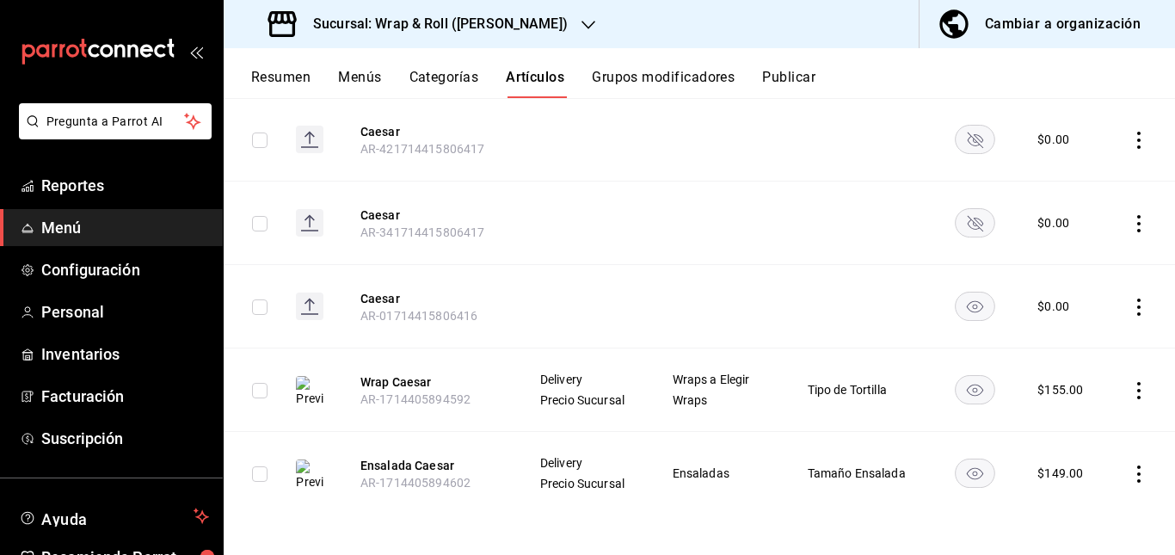
scroll to position [913, 0]
click at [966, 303] on icon "availability-product" at bounding box center [974, 305] width 16 height 12
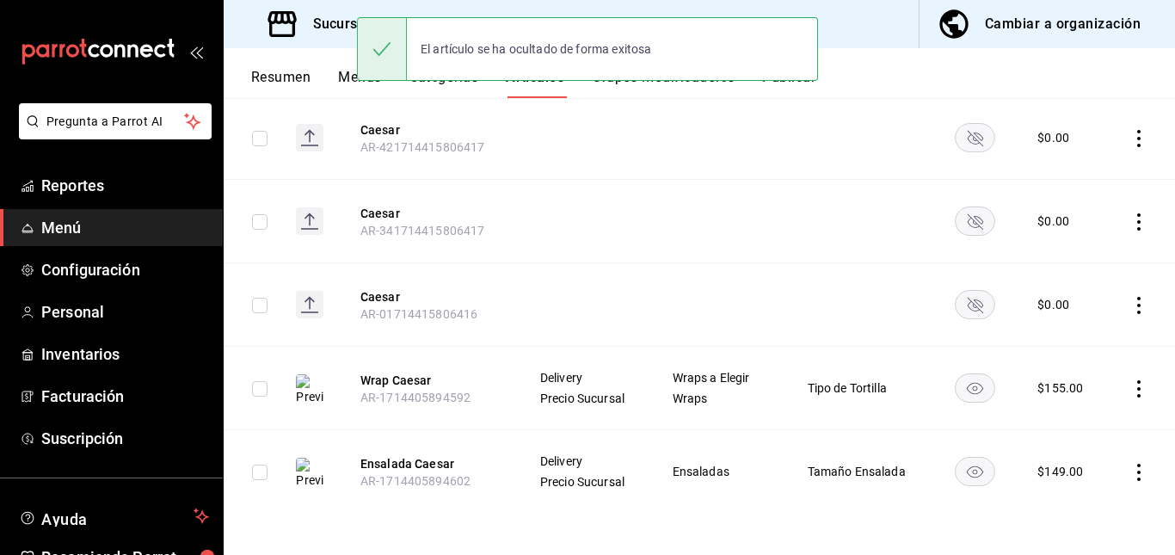
scroll to position [0, 0]
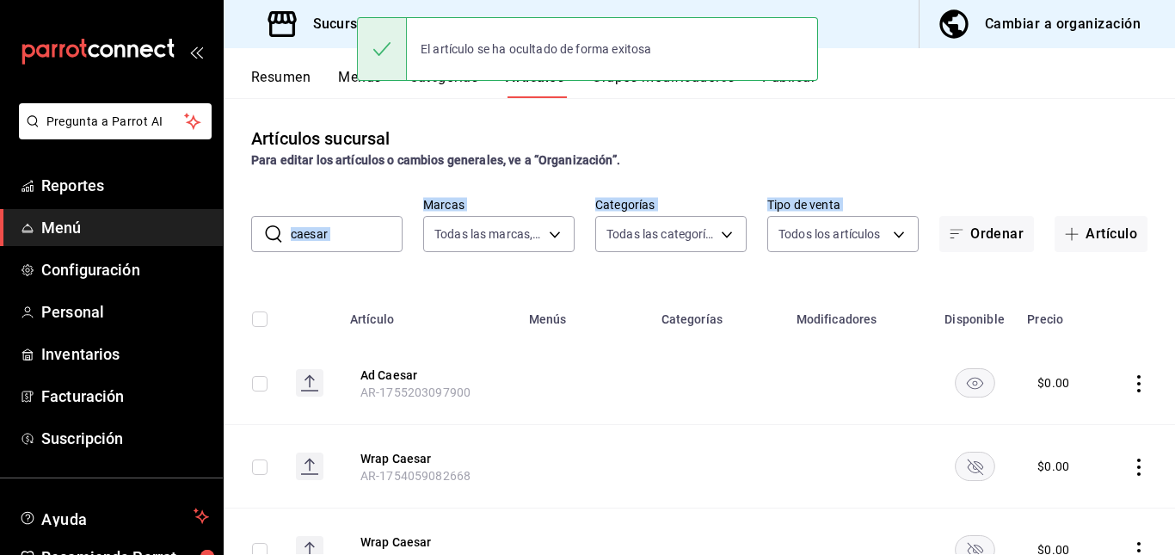
drag, startPoint x: 363, startPoint y: 255, endPoint x: 350, endPoint y: 225, distance: 32.0
click at [350, 225] on div "Artículos sucursal Para editar los artículos o cambios generales, ve a “Organiz…" at bounding box center [699, 326] width 951 height 456
click at [350, 225] on input "caesar" at bounding box center [347, 234] width 112 height 34
type input "c"
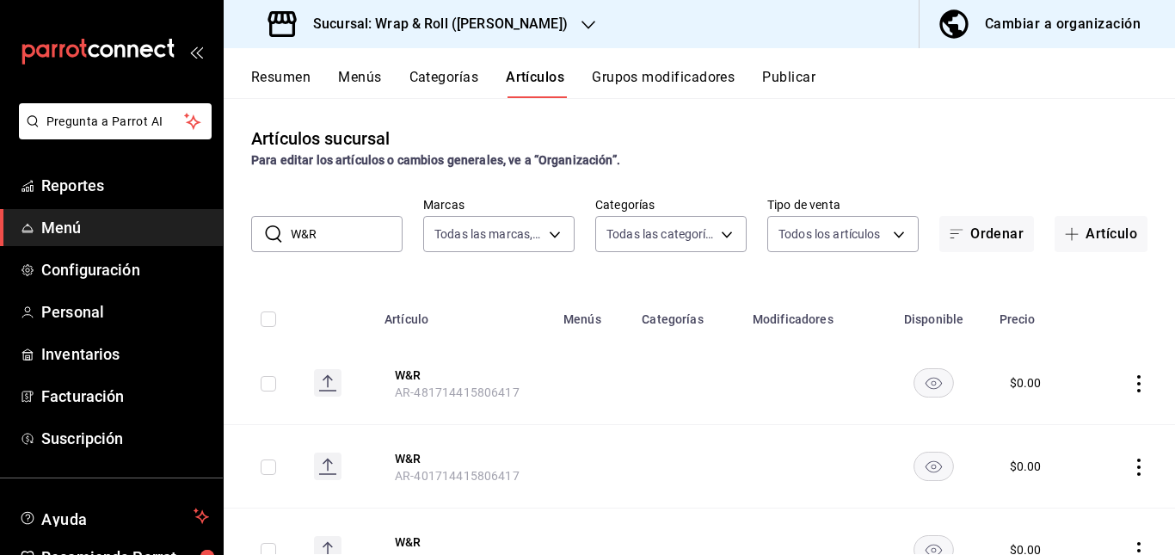
click at [494, 418] on th "W&R AR-481714415806417" at bounding box center [463, 382] width 179 height 83
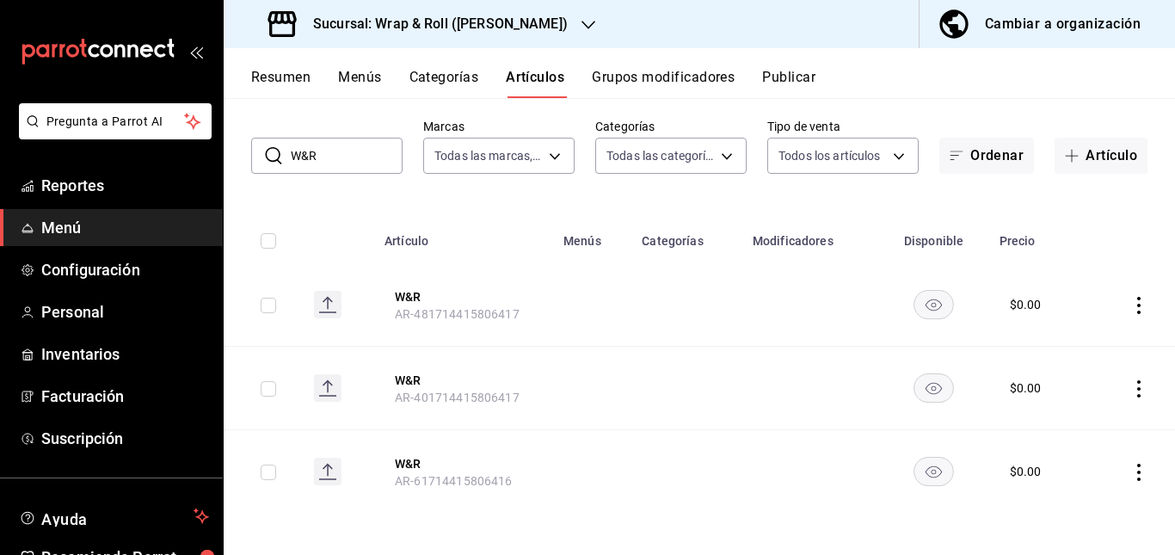
click at [928, 327] on td at bounding box center [934, 304] width 110 height 83
click at [925, 309] on rect "availability-product" at bounding box center [934, 304] width 40 height 28
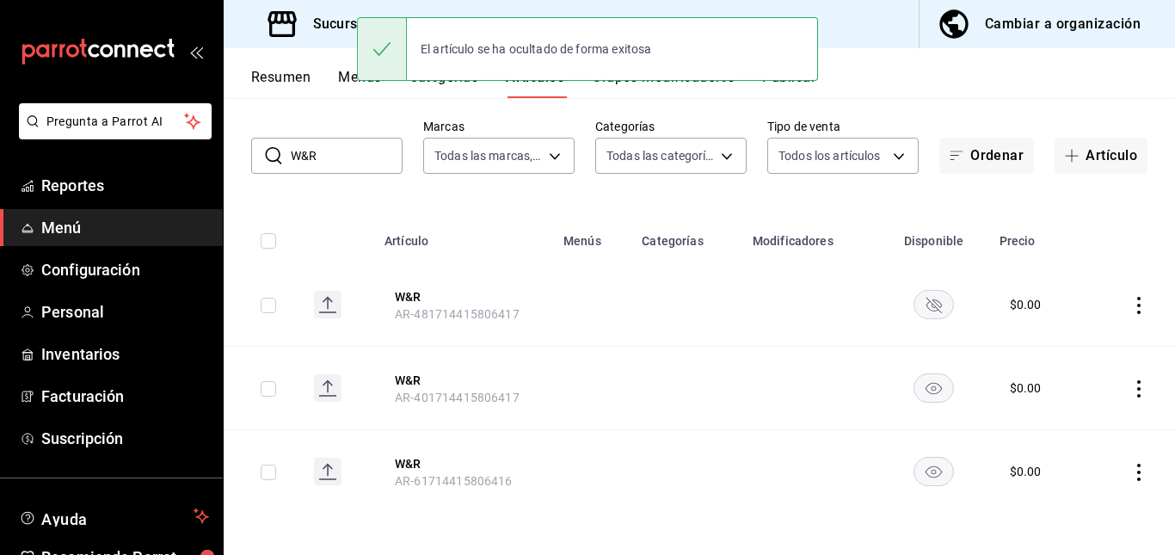
click at [925, 387] on rect "availability-product" at bounding box center [934, 387] width 40 height 28
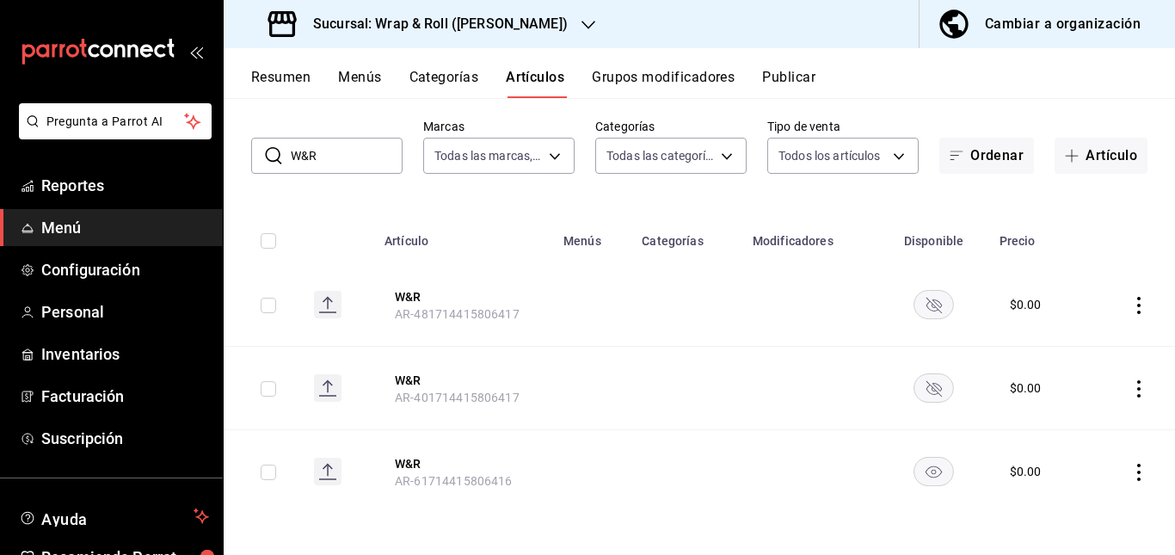
click at [919, 470] on rect "availability-product" at bounding box center [934, 471] width 40 height 28
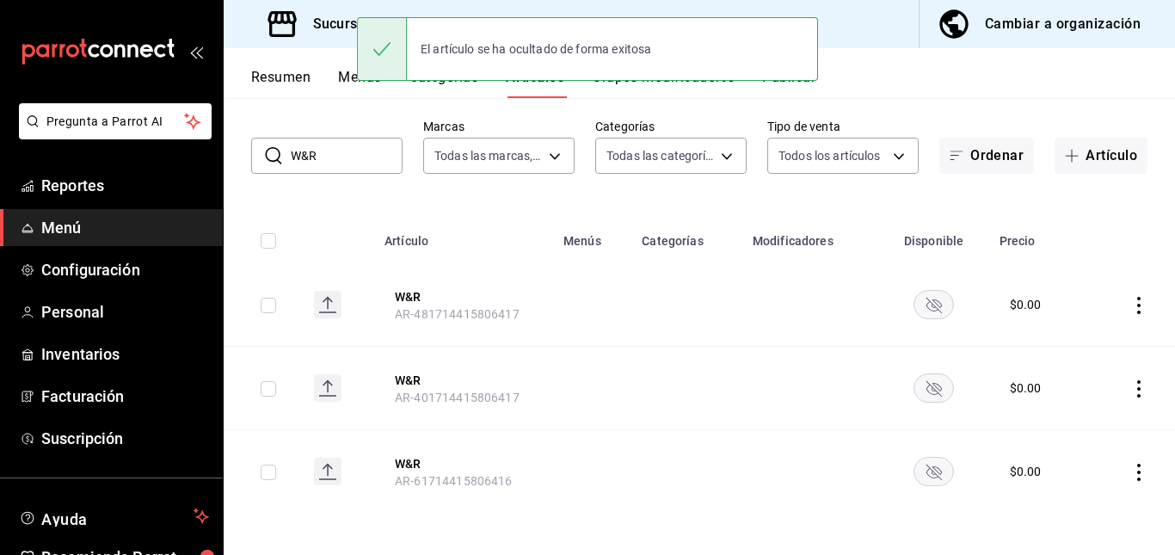
click at [326, 150] on input "W&R" at bounding box center [347, 155] width 112 height 34
type input "W"
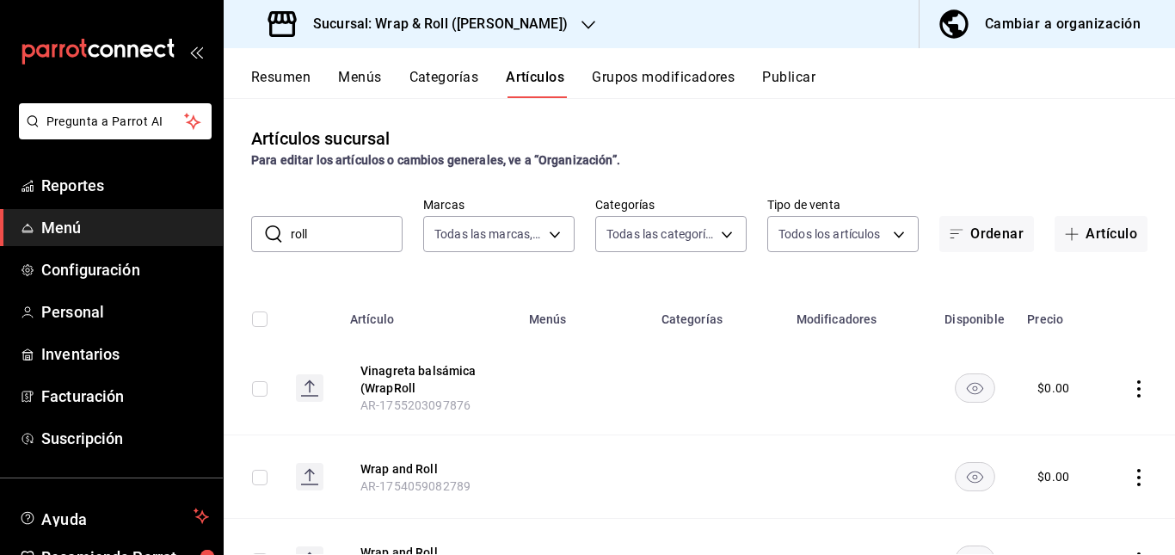
click at [592, 406] on td at bounding box center [585, 388] width 132 height 94
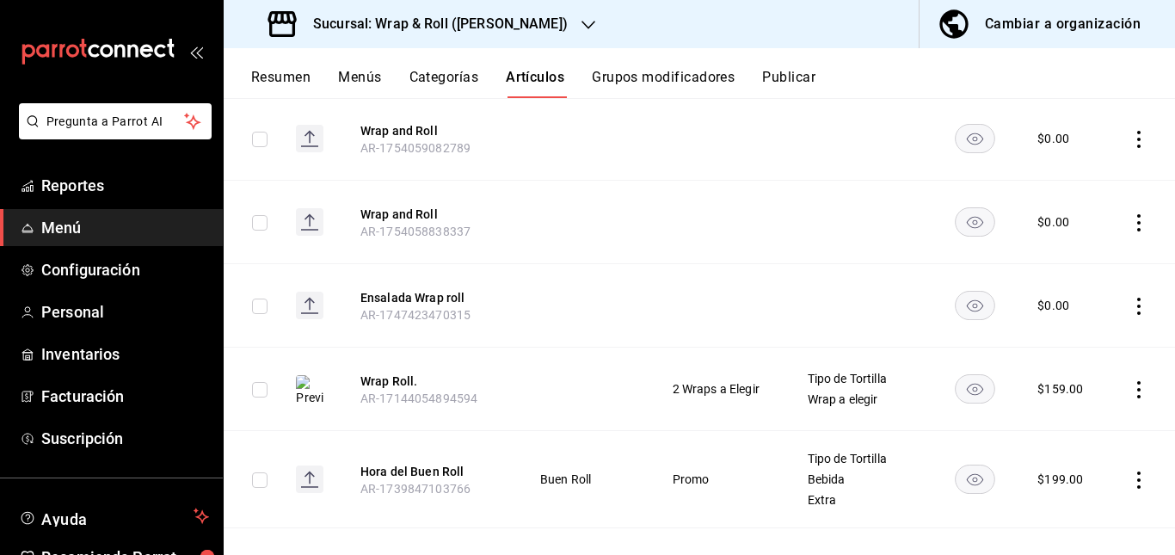
scroll to position [342, 0]
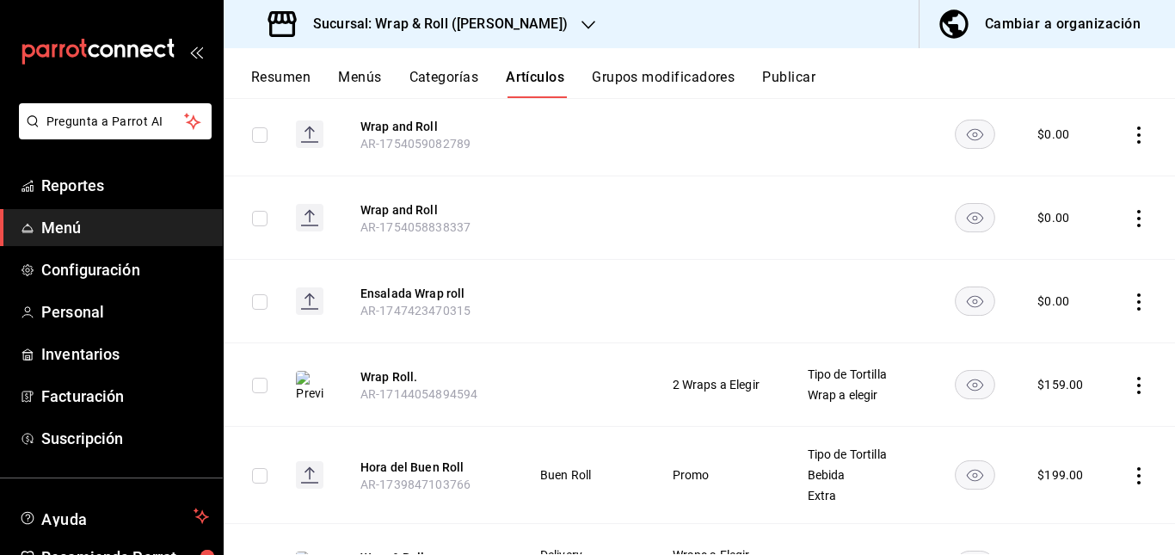
click at [955, 141] on rect "availability-product" at bounding box center [975, 134] width 40 height 28
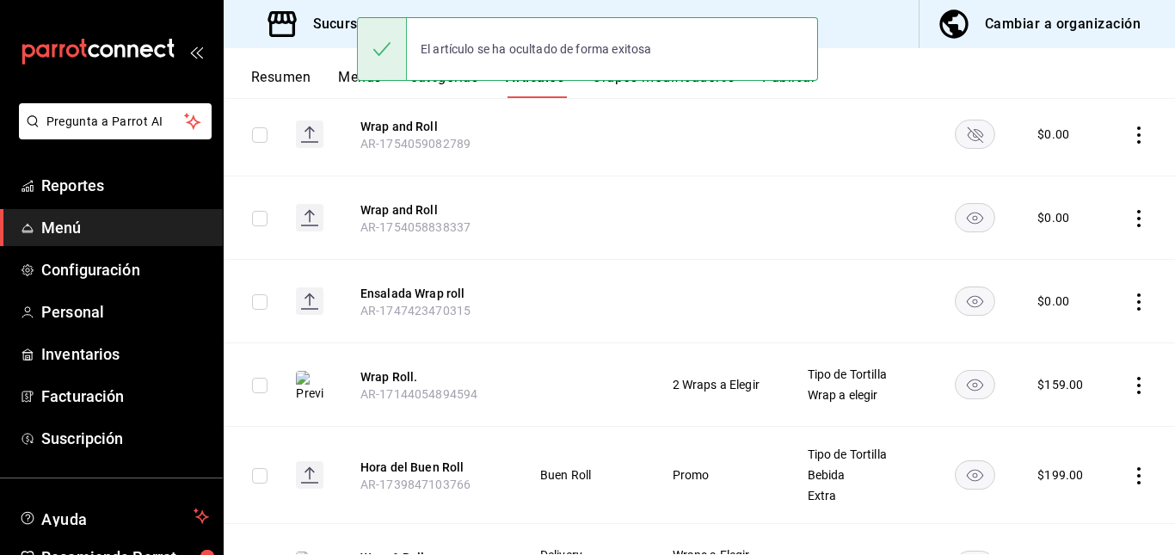
click at [955, 226] on rect "availability-product" at bounding box center [975, 218] width 40 height 28
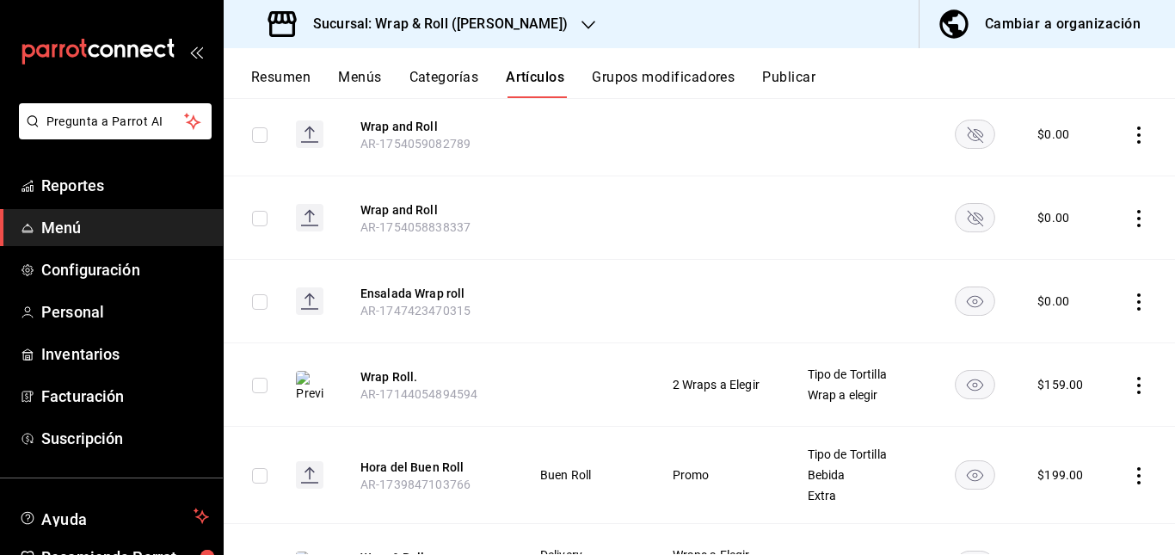
click at [969, 304] on rect "availability-product" at bounding box center [975, 301] width 40 height 28
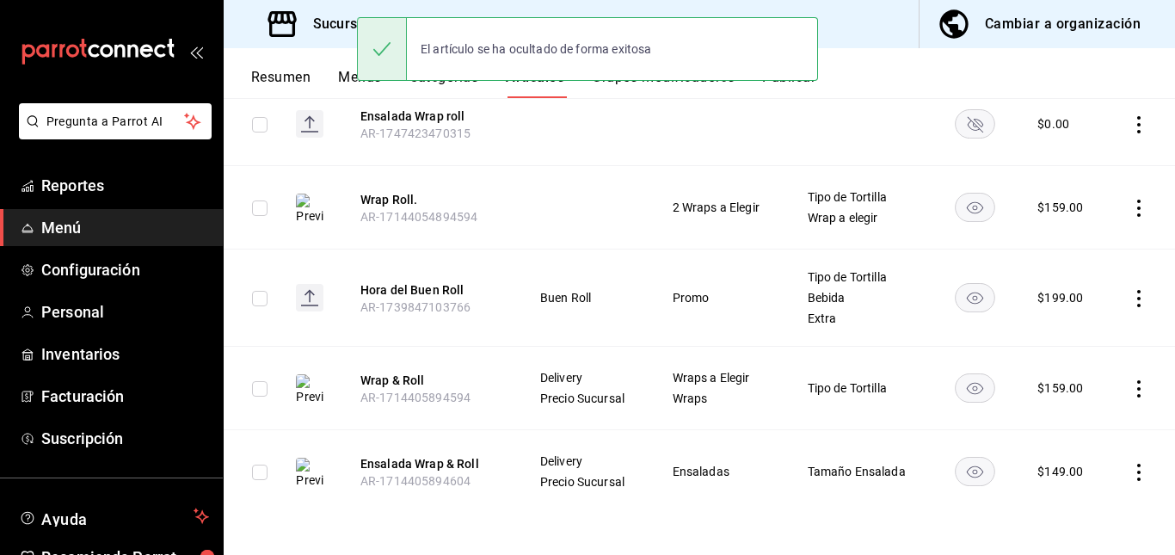
scroll to position [0, 0]
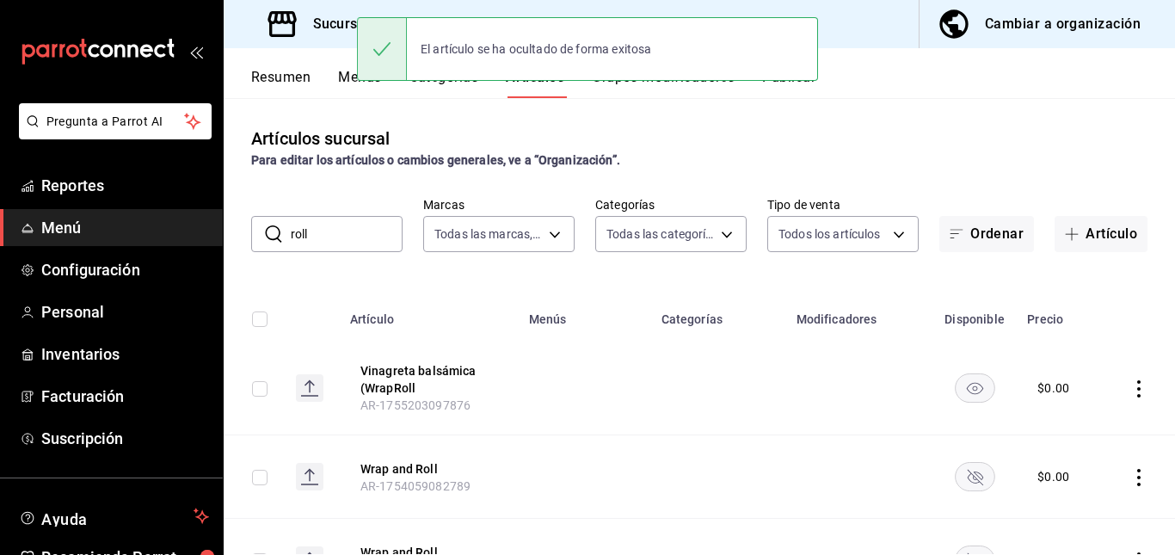
click at [384, 244] on input "roll" at bounding box center [347, 234] width 112 height 34
type input "r"
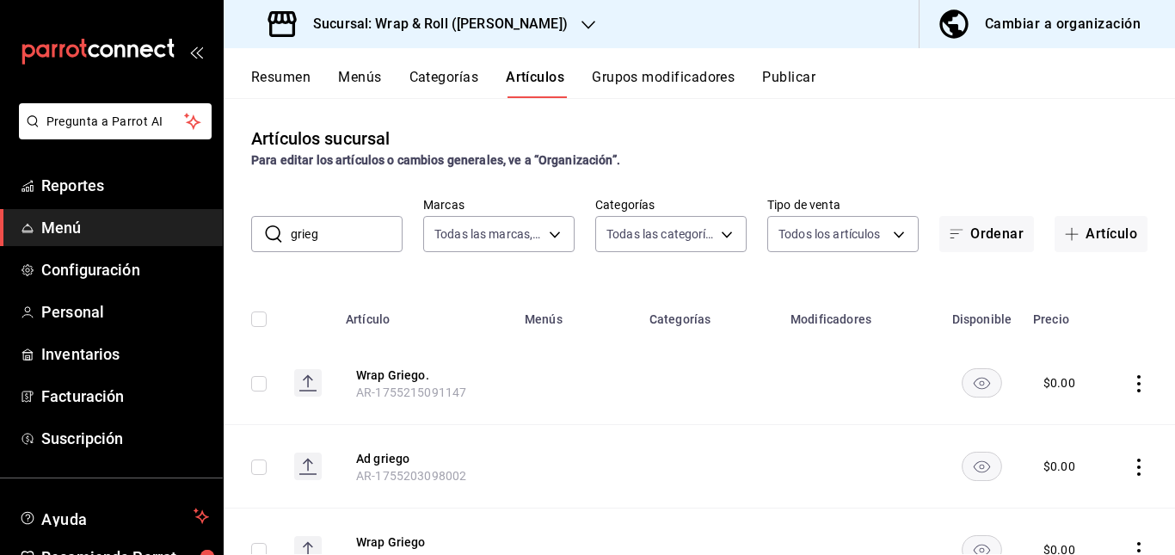
click at [593, 377] on td at bounding box center [576, 382] width 125 height 83
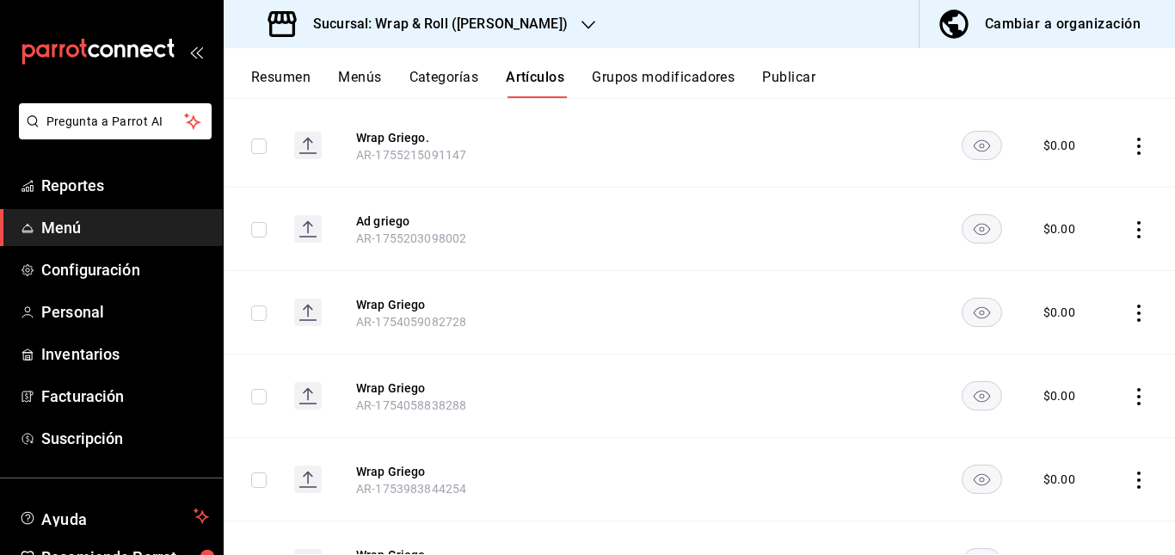
scroll to position [232, 0]
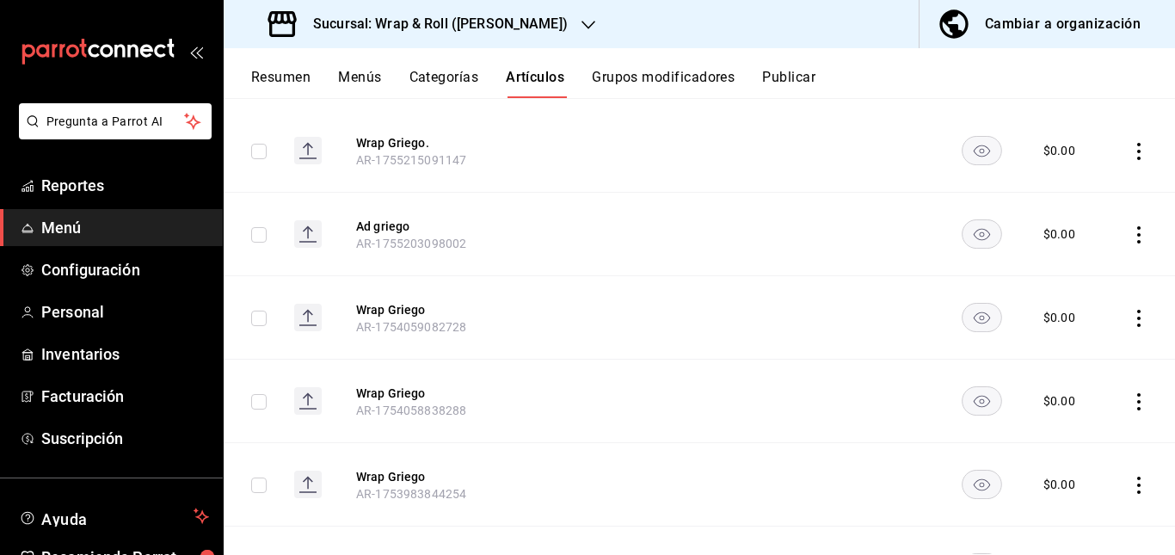
click at [962, 146] on rect "availability-product" at bounding box center [982, 150] width 40 height 28
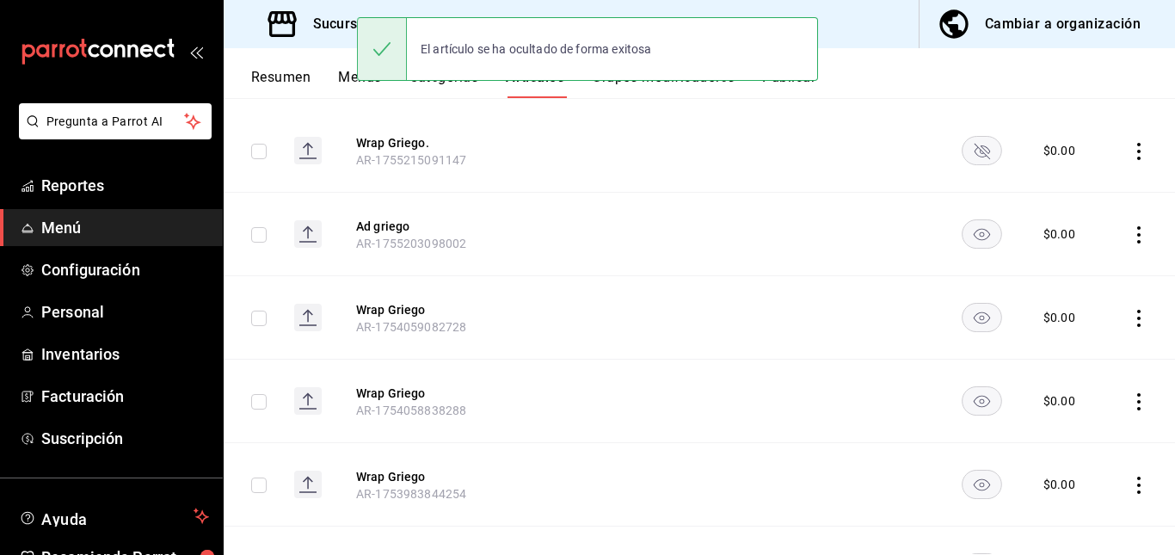
click at [974, 313] on icon "availability-product" at bounding box center [982, 318] width 16 height 12
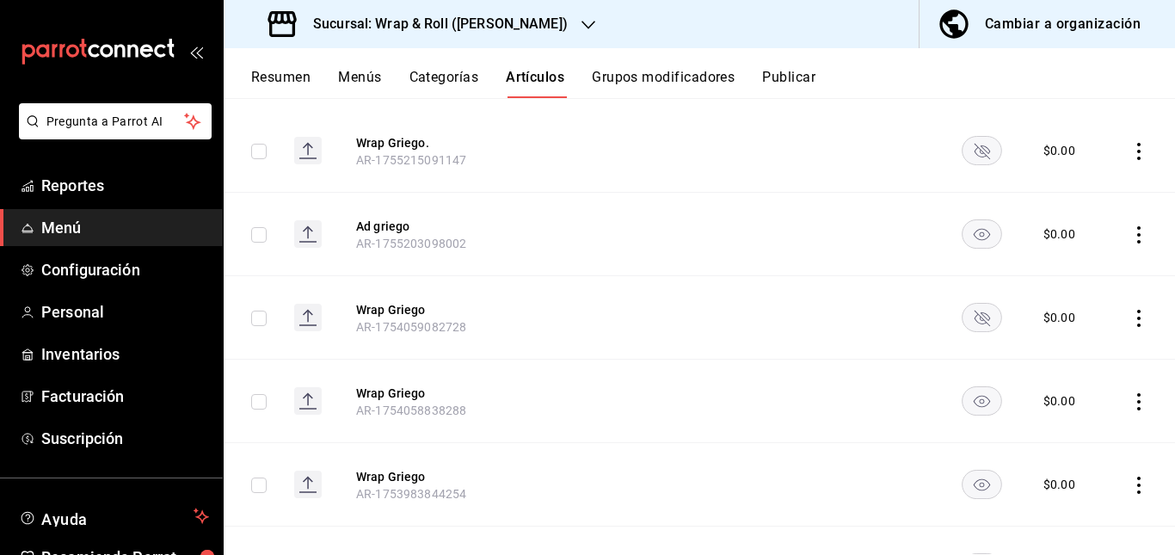
click at [964, 408] on rect "availability-product" at bounding box center [982, 400] width 40 height 28
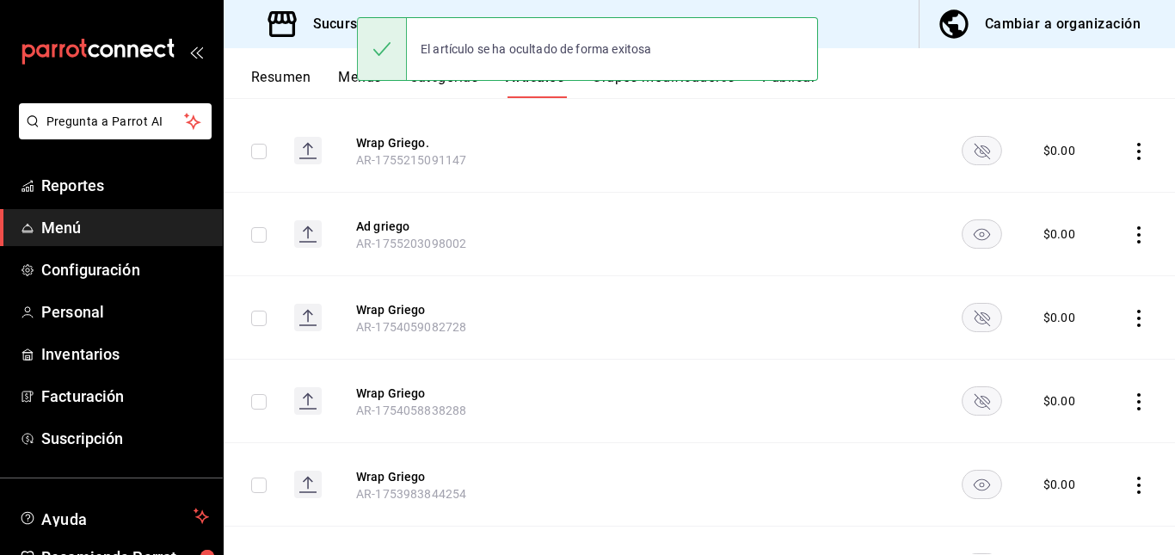
click at [962, 496] on rect "availability-product" at bounding box center [982, 484] width 40 height 28
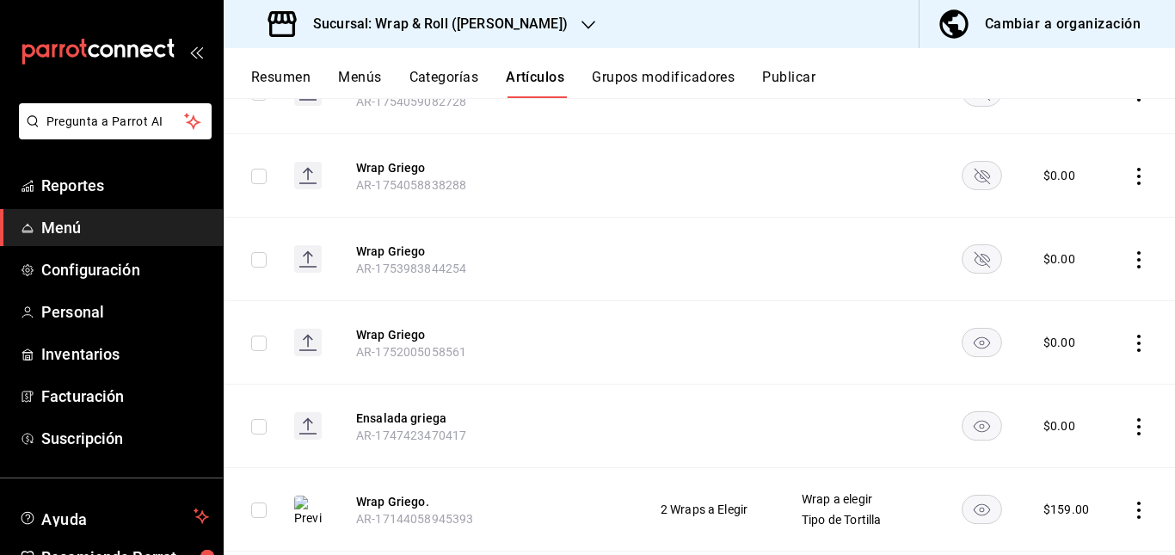
scroll to position [459, 0]
click at [962, 348] on rect "availability-product" at bounding box center [982, 340] width 40 height 28
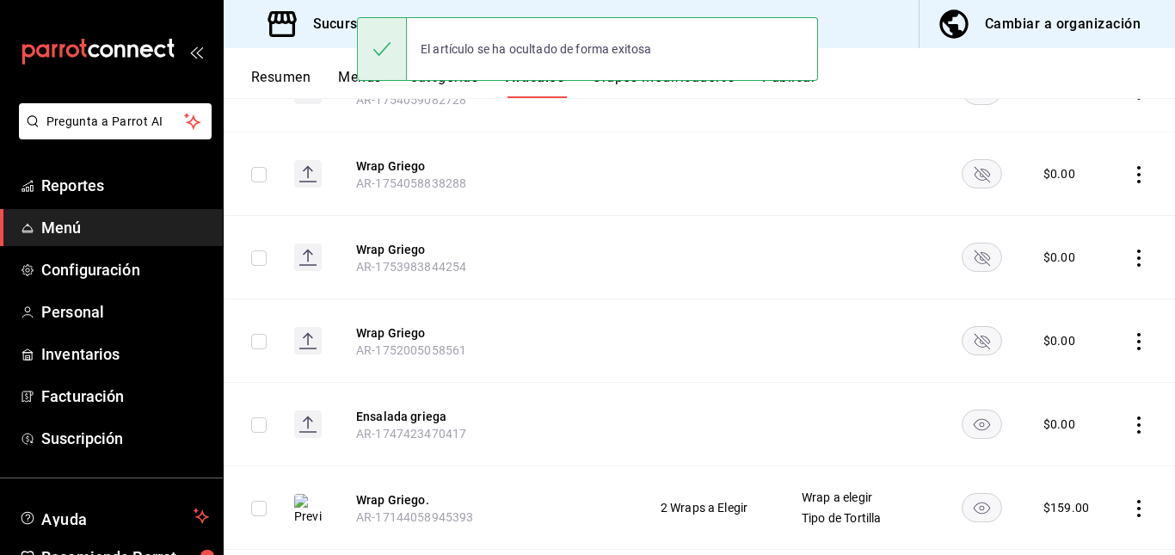
click at [976, 433] on rect "availability-product" at bounding box center [982, 423] width 40 height 28
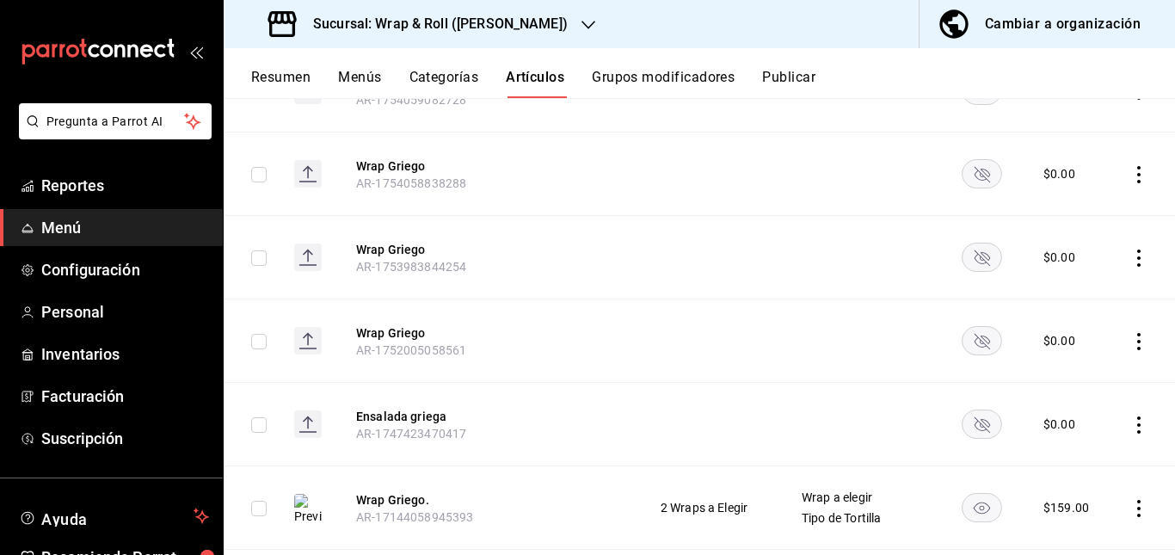
scroll to position [0, 0]
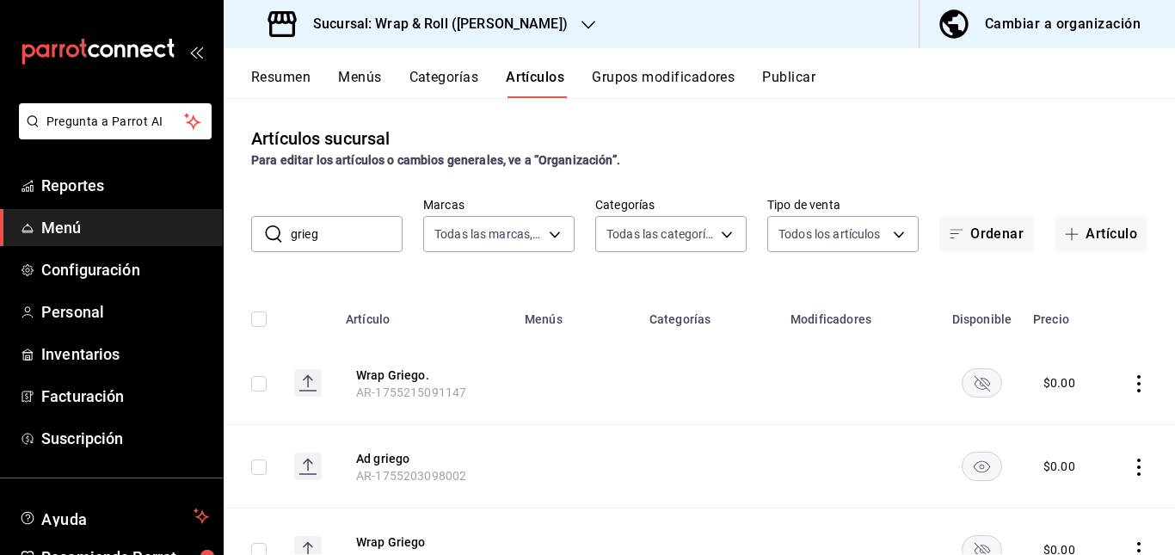
click at [364, 228] on input "grieg" at bounding box center [347, 234] width 112 height 34
type input "g"
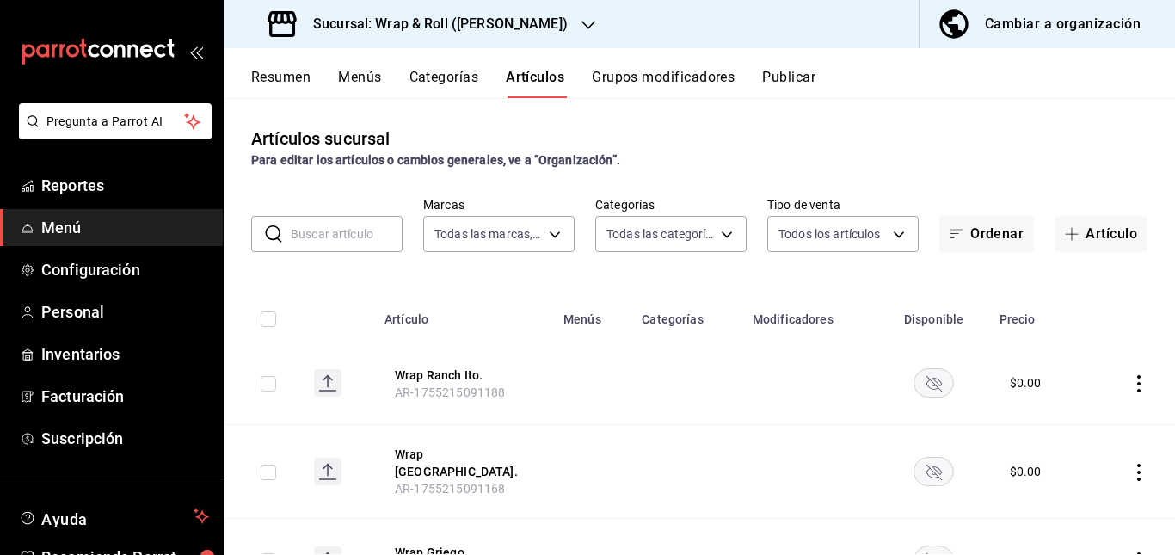
click at [337, 229] on input "text" at bounding box center [347, 234] width 112 height 34
click at [538, 391] on th "Wrap Ranch Ito. AR-1755215091188" at bounding box center [463, 382] width 179 height 83
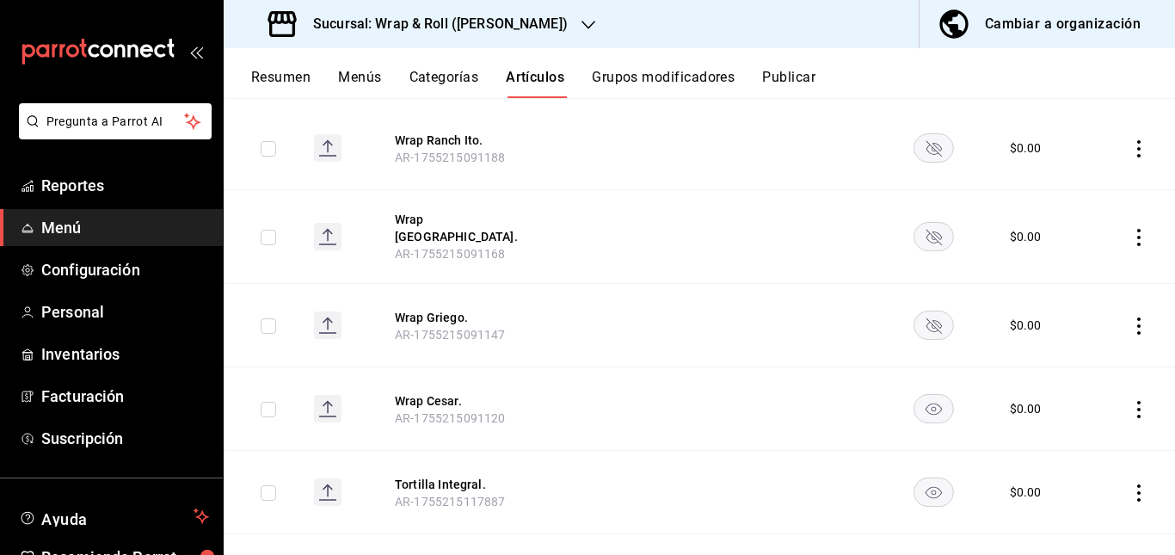
scroll to position [244, 0]
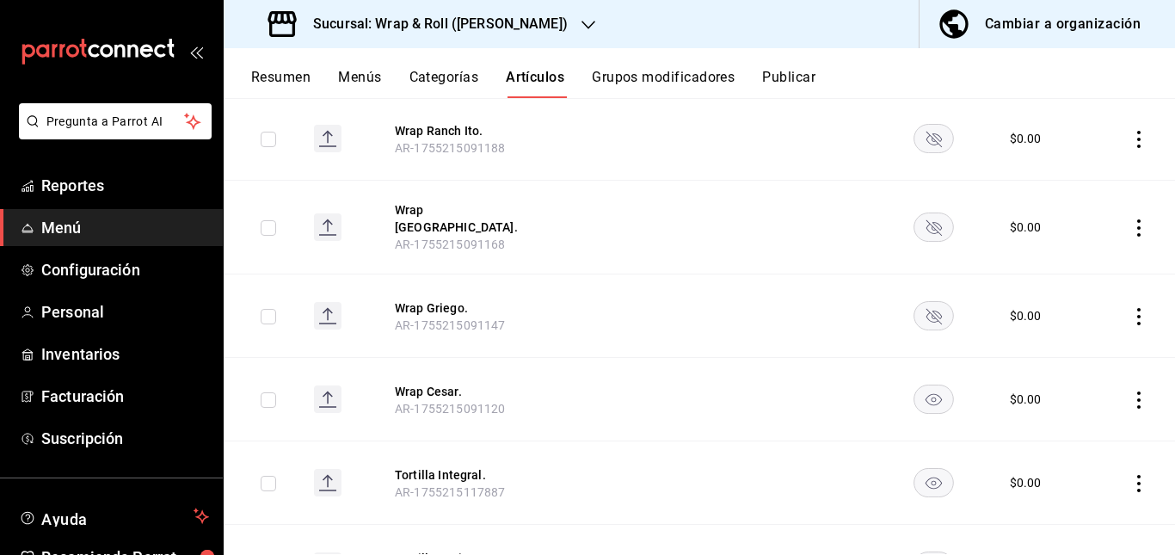
click at [924, 385] on rect "availability-product" at bounding box center [934, 399] width 40 height 28
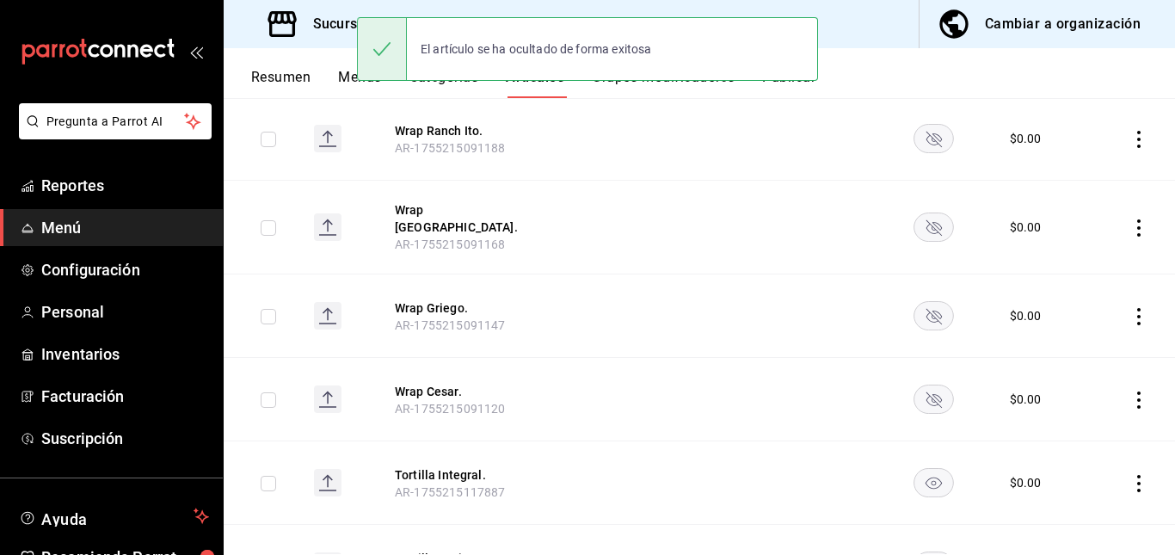
scroll to position [0, 0]
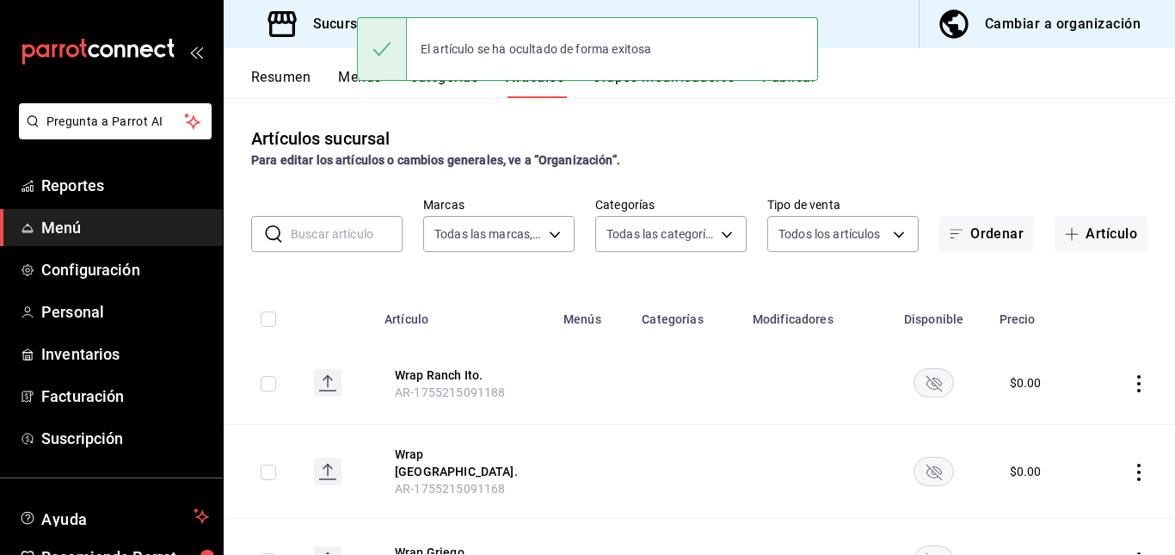
click at [363, 218] on input "text" at bounding box center [347, 234] width 112 height 34
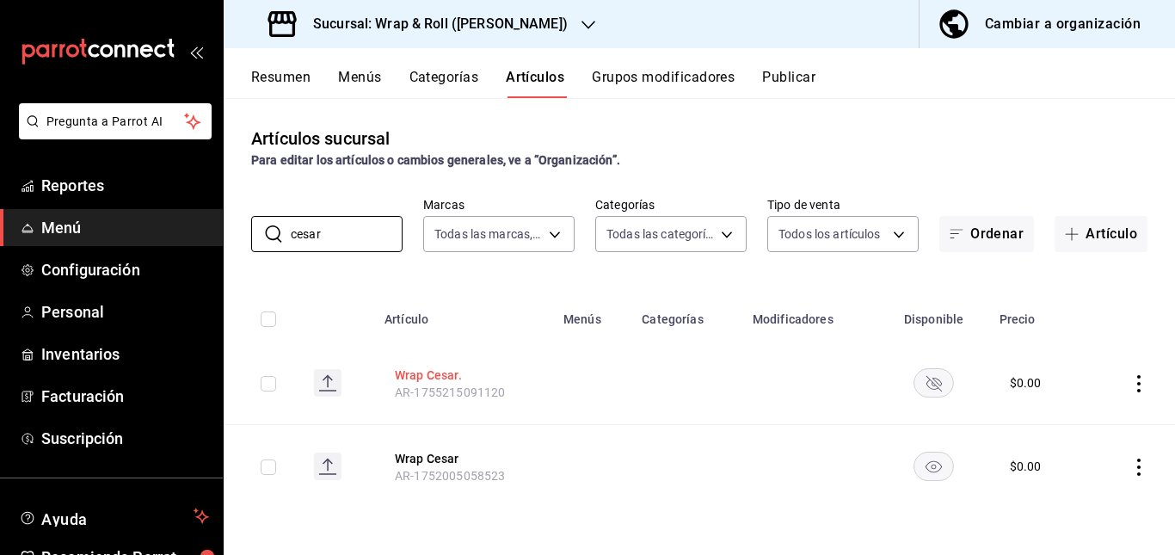
type input "cesar"
click at [438, 373] on button "Wrap Cesar." at bounding box center [464, 374] width 138 height 17
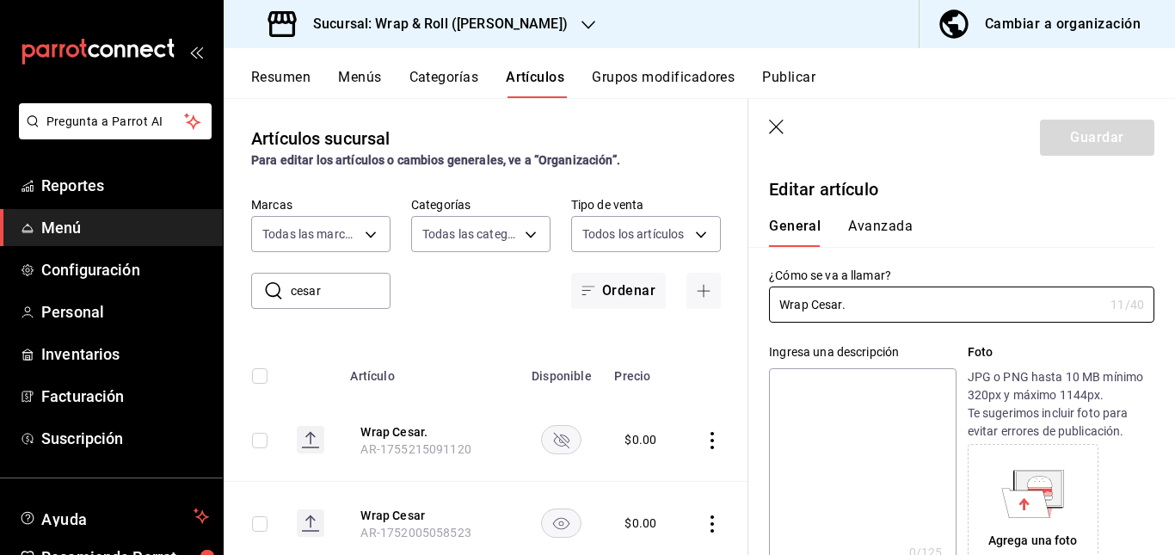
type input "$0.00"
type input "Wrap Caesar."
click at [1054, 144] on button "Guardar" at bounding box center [1097, 138] width 114 height 36
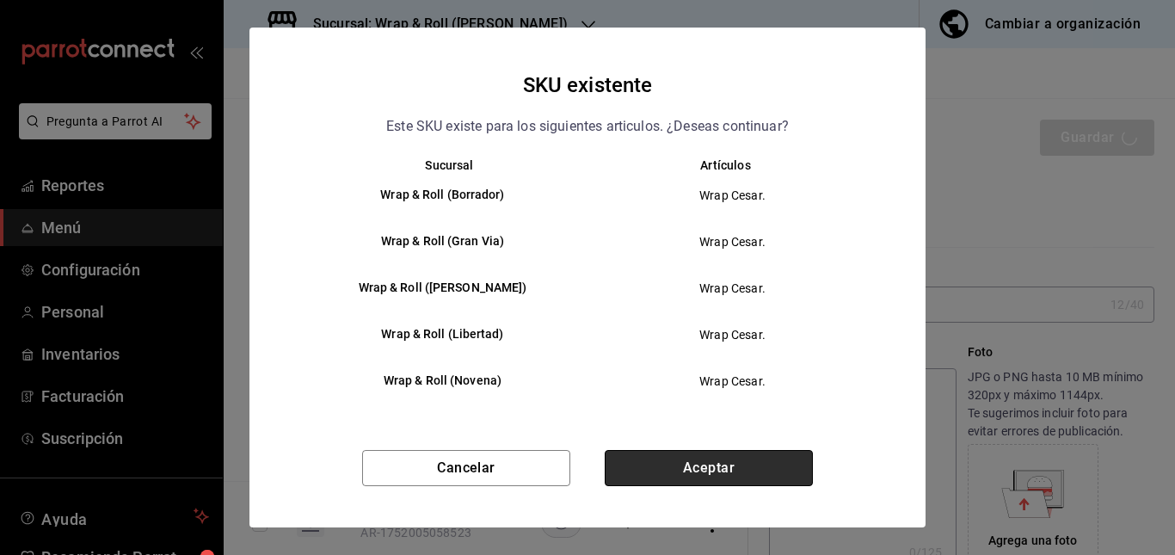
click at [734, 454] on button "Aceptar" at bounding box center [709, 468] width 208 height 36
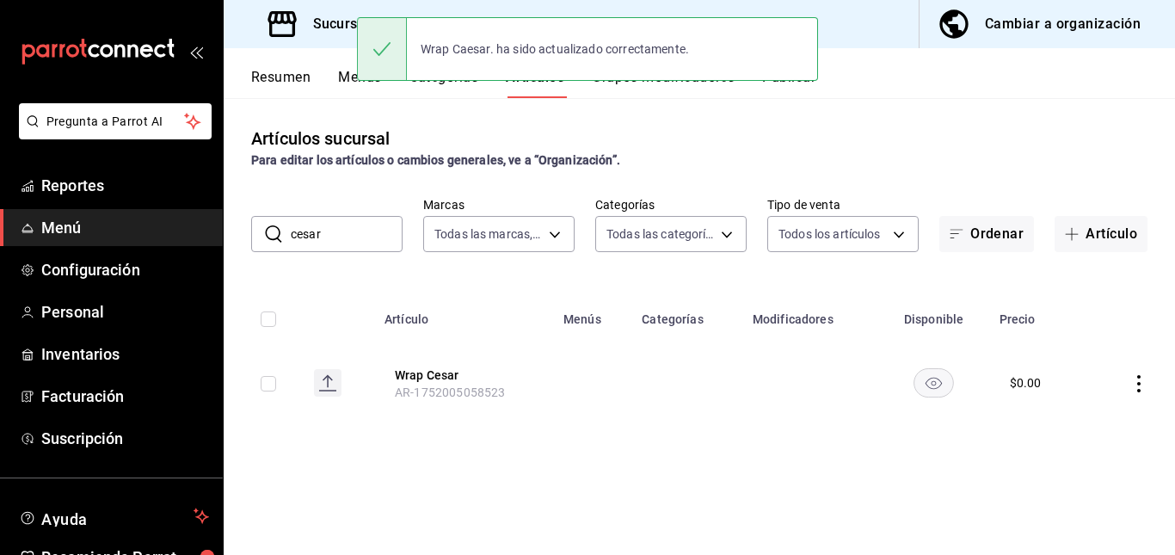
click at [353, 237] on input "cesar" at bounding box center [347, 234] width 112 height 34
click at [425, 367] on button "Wrap Cesar" at bounding box center [464, 374] width 138 height 17
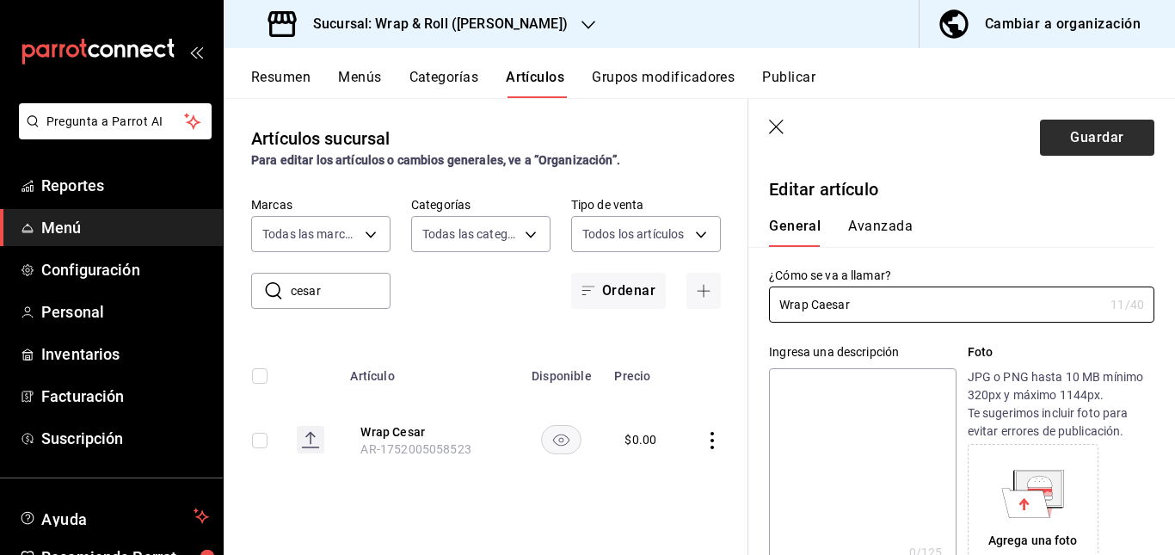
type input "Wrap Caesar"
click at [1064, 138] on button "Guardar" at bounding box center [1097, 138] width 114 height 36
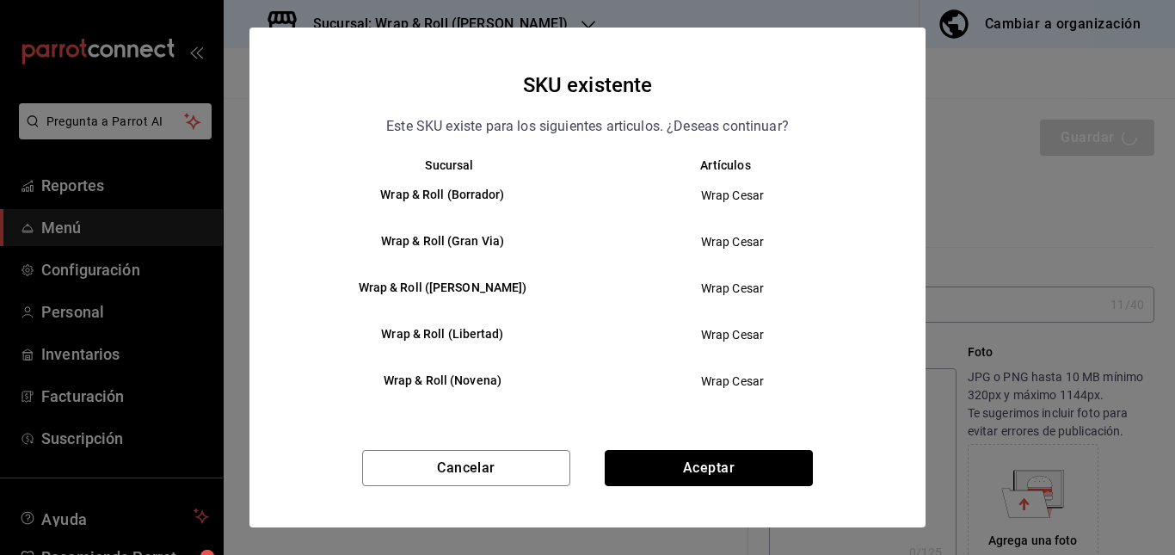
drag, startPoint x: 683, startPoint y: 484, endPoint x: 698, endPoint y: 475, distance: 18.1
click at [698, 475] on button "Aceptar" at bounding box center [709, 468] width 208 height 36
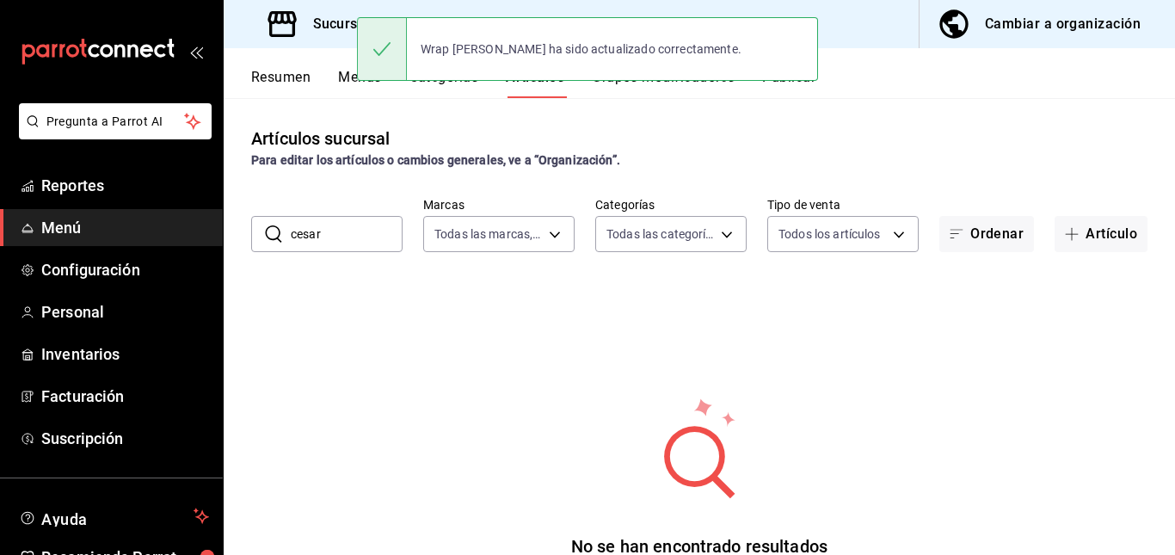
click at [359, 227] on input "cesar" at bounding box center [347, 234] width 112 height 34
type input "c"
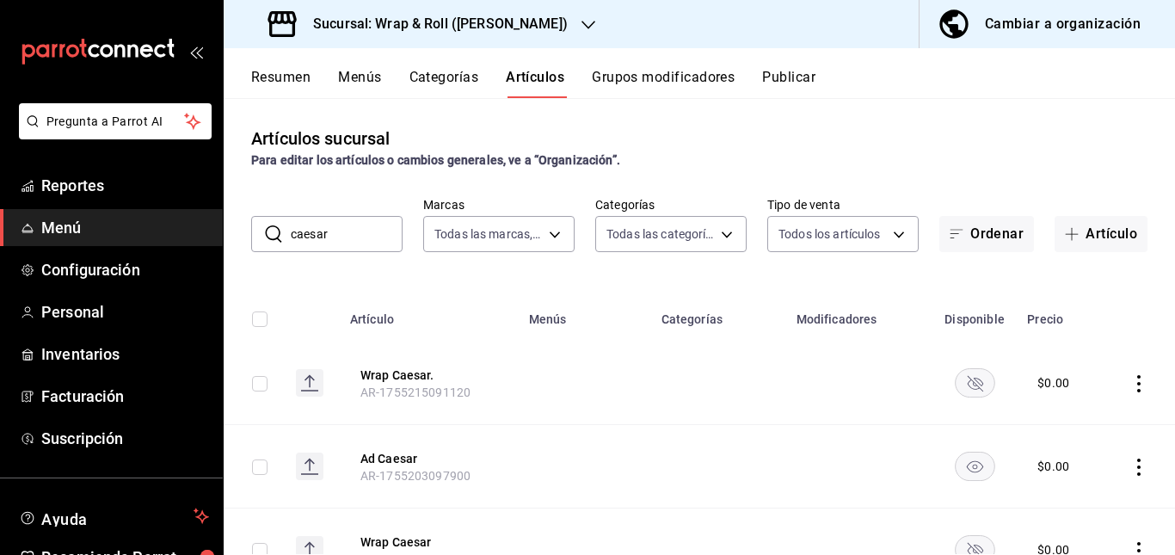
click at [660, 303] on th "Categorías" at bounding box center [718, 313] width 135 height 55
click at [352, 246] on input "caesar" at bounding box center [347, 234] width 112 height 34
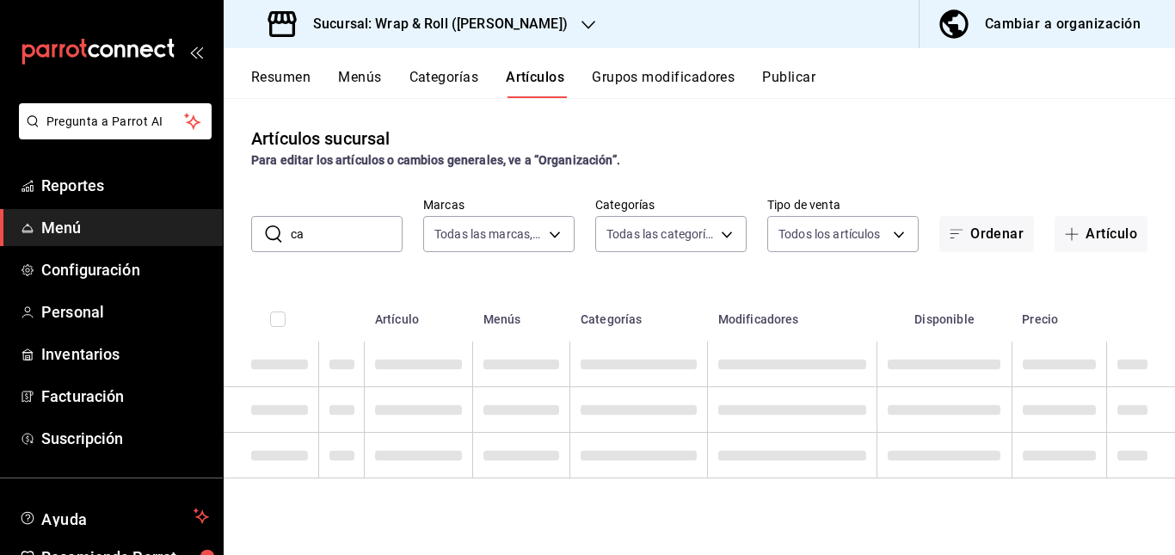
type input "c"
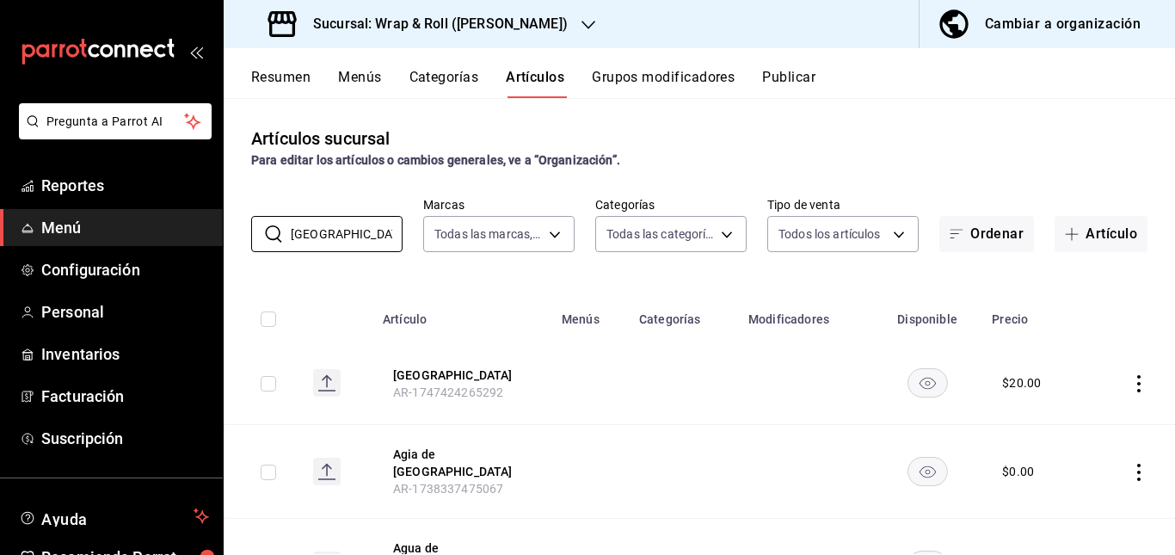
type input "jamaica"
click at [559, 405] on td at bounding box center [589, 382] width 77 height 83
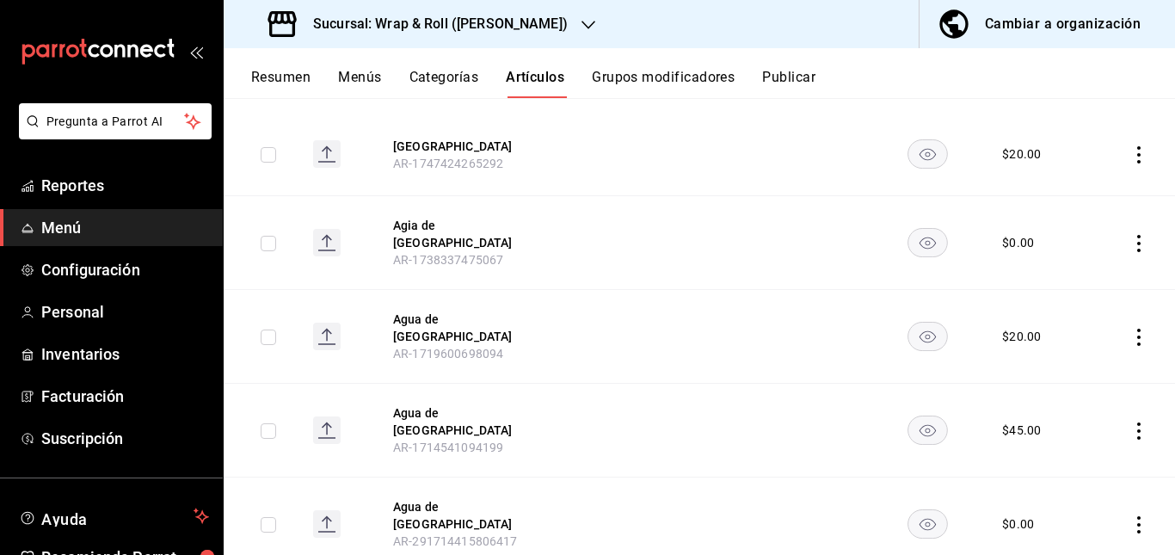
scroll to position [230, 0]
click at [923, 158] on rect "availability-product" at bounding box center [927, 152] width 40 height 28
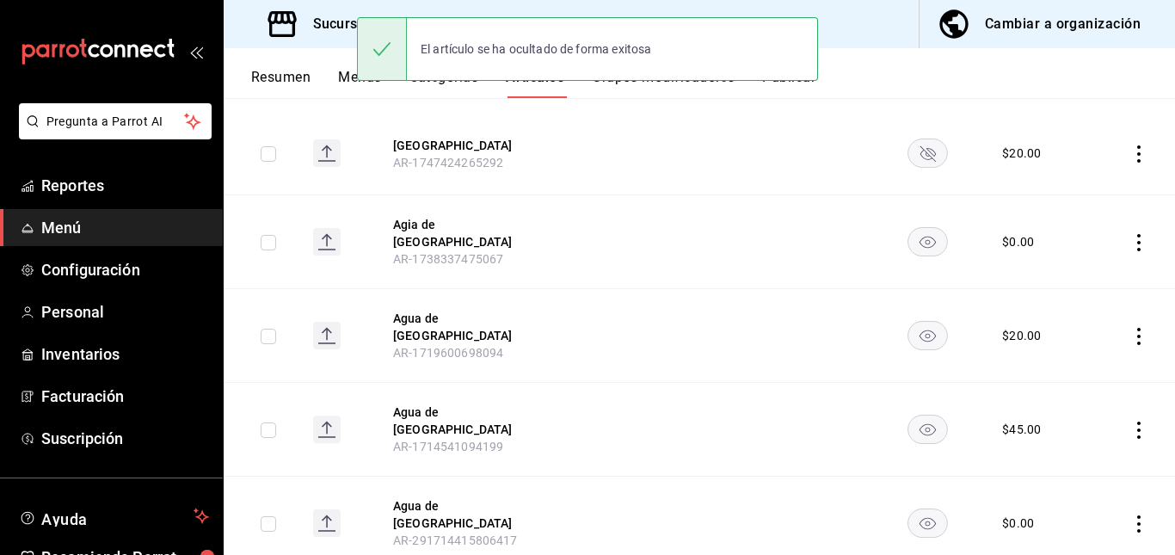
click at [917, 228] on rect "availability-product" at bounding box center [927, 241] width 40 height 28
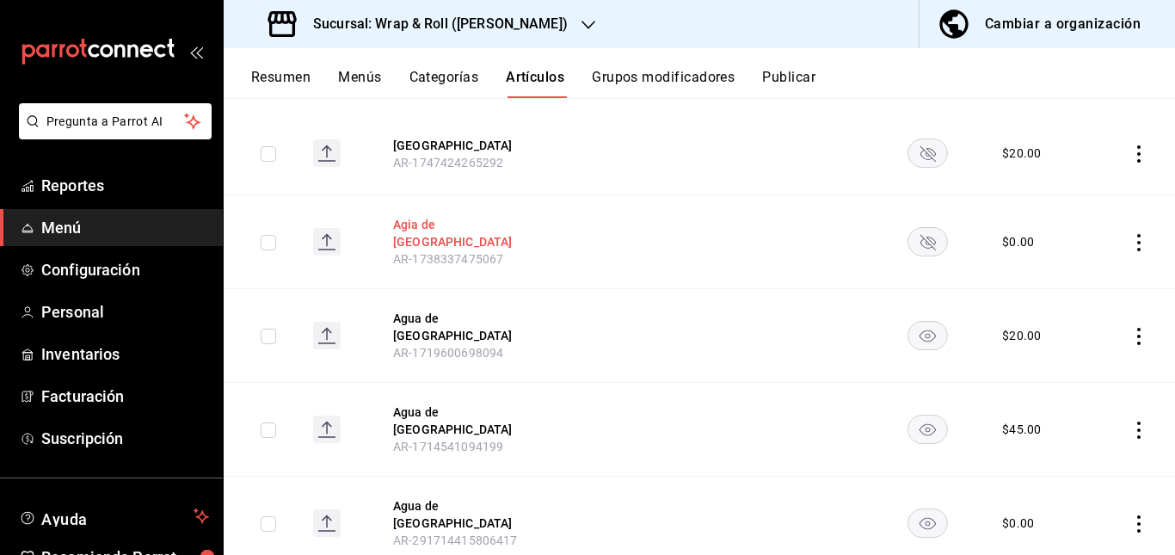
click at [462, 221] on button "Agia de Jamaica" at bounding box center [462, 233] width 138 height 34
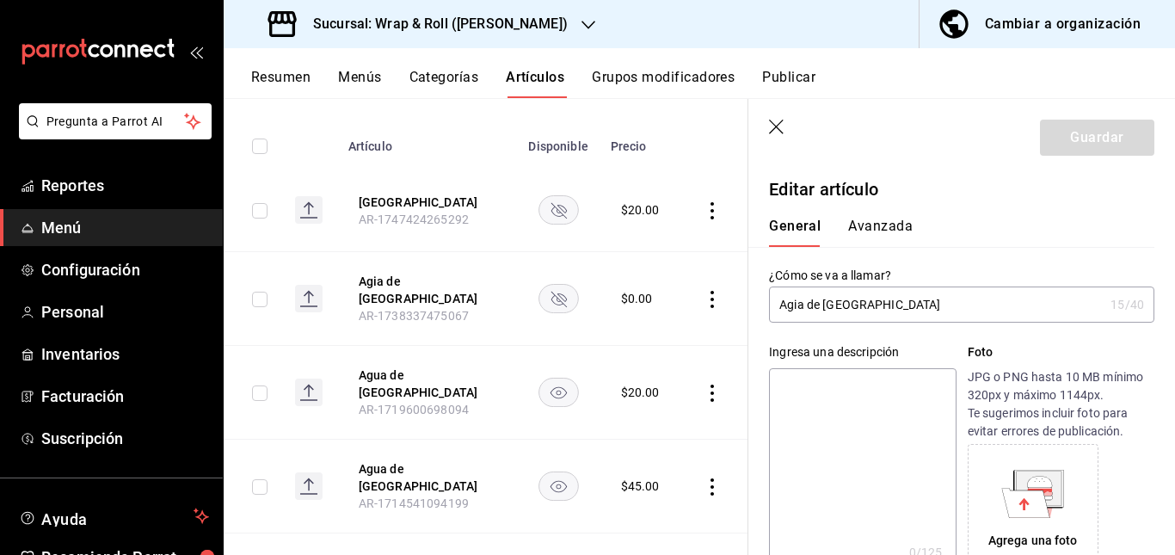
click at [798, 311] on input "Agia de Jamaica" at bounding box center [936, 304] width 335 height 34
type input "Agua de Jamaica"
click at [1066, 132] on button "Guardar" at bounding box center [1097, 138] width 114 height 36
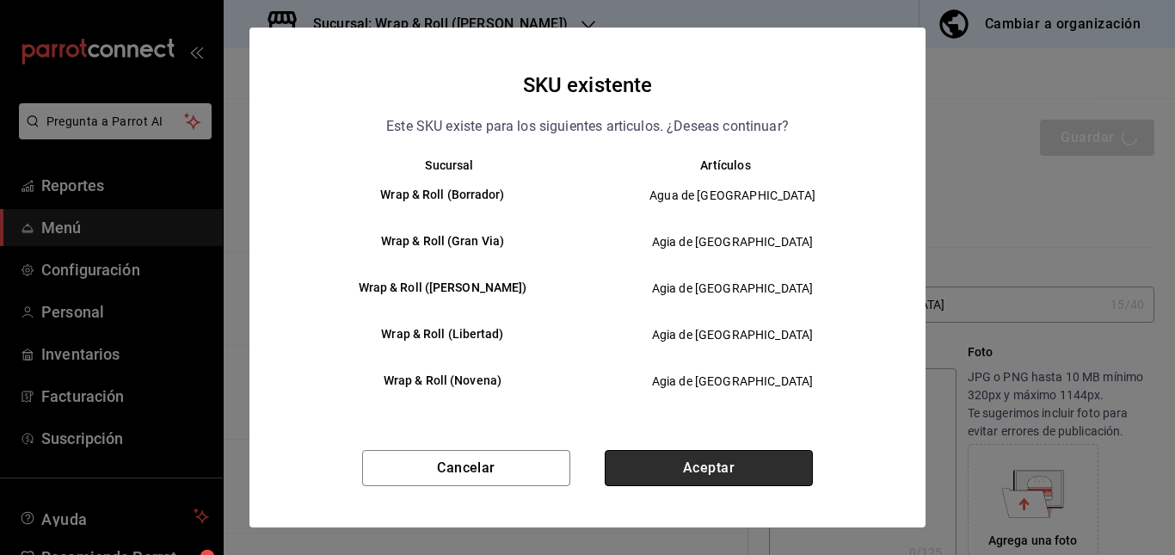
click at [741, 453] on button "Aceptar" at bounding box center [709, 468] width 208 height 36
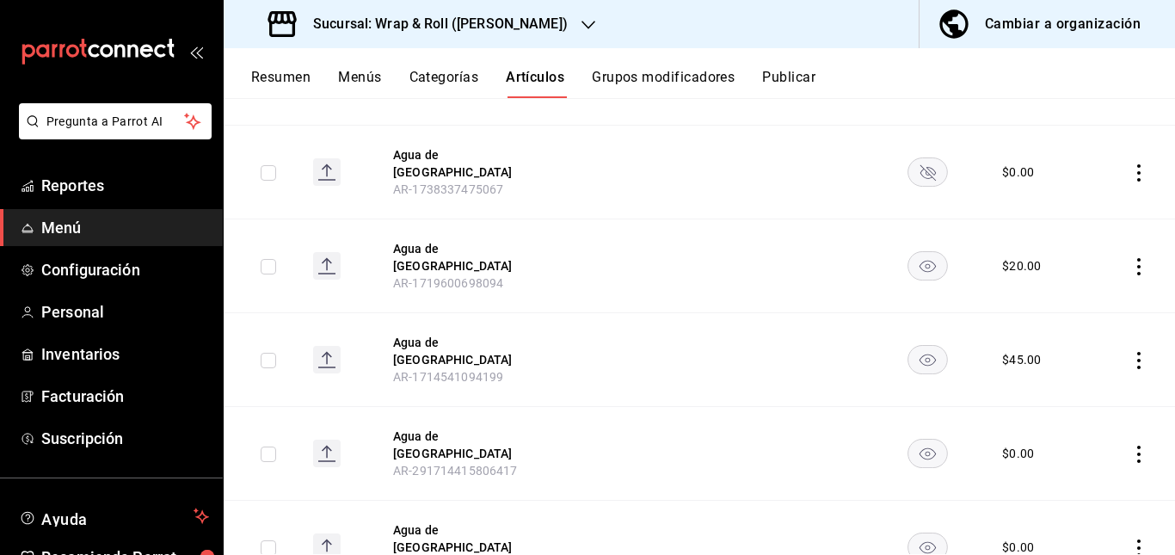
scroll to position [300, 0]
click at [925, 255] on rect "availability-product" at bounding box center [927, 265] width 40 height 28
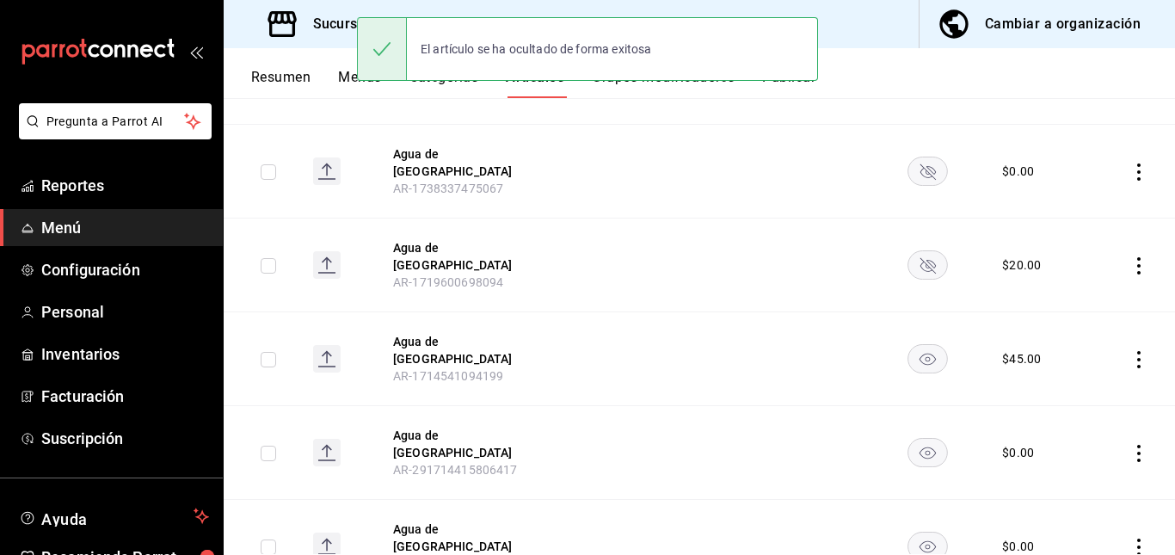
click at [908, 345] on rect "availability-product" at bounding box center [927, 359] width 40 height 28
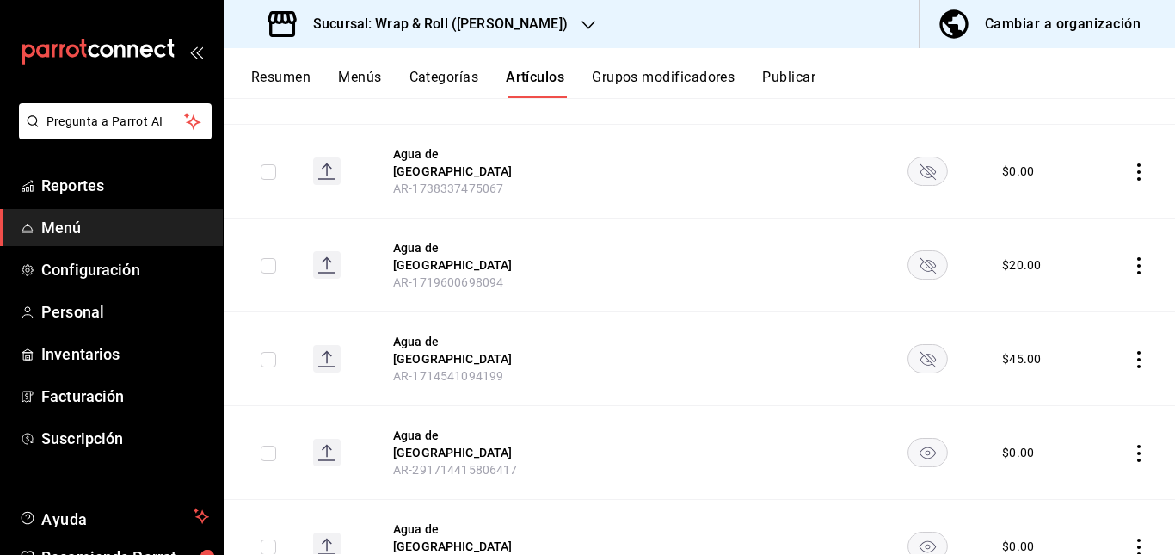
click at [919, 447] on icon "availability-product" at bounding box center [927, 453] width 16 height 12
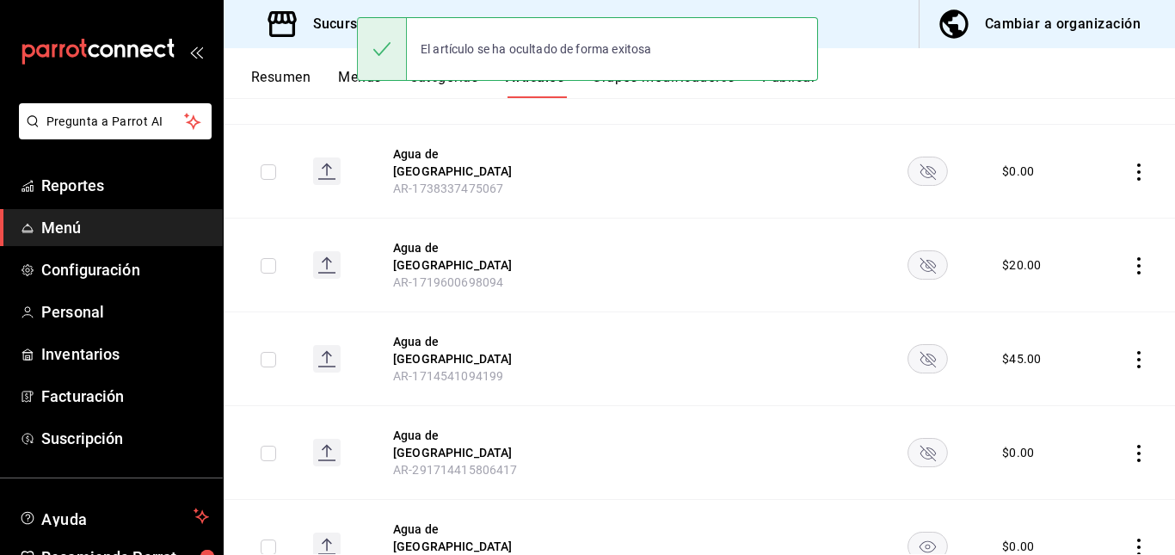
click at [920, 532] on rect "availability-product" at bounding box center [927, 546] width 40 height 28
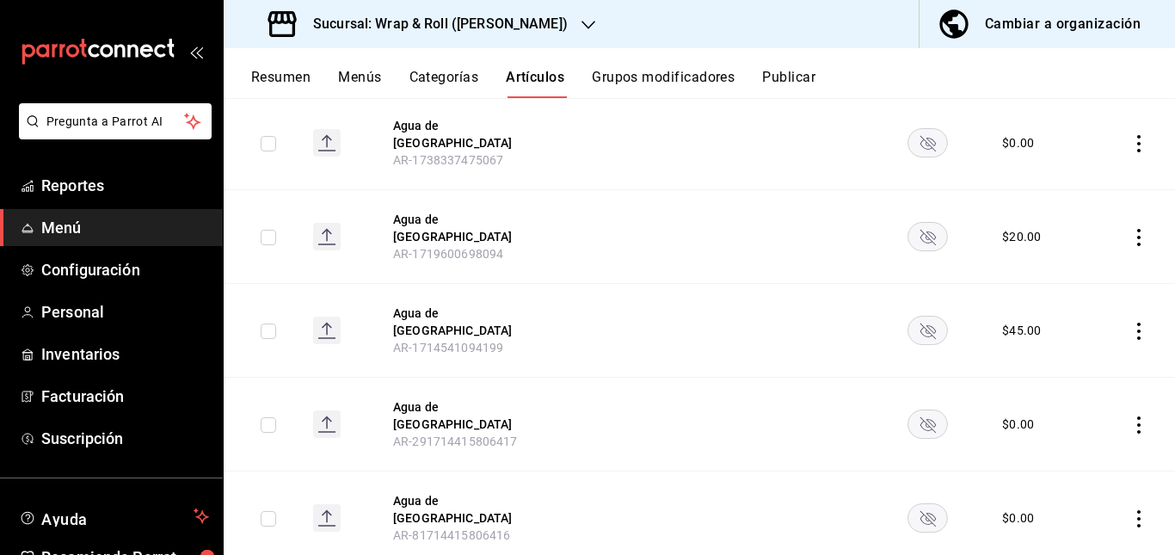
scroll to position [0, 0]
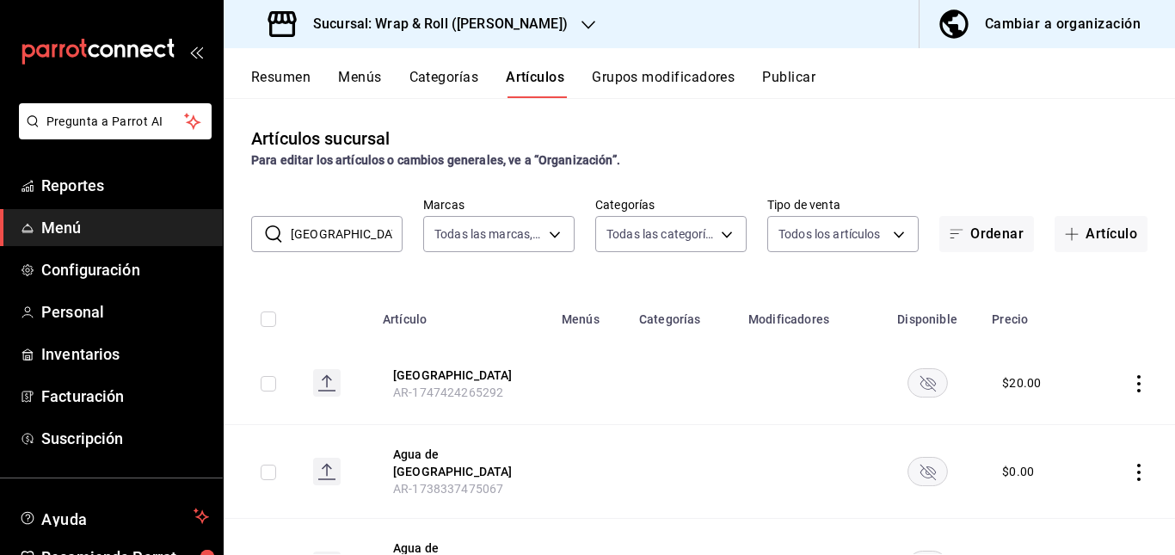
click at [356, 185] on div "Artículos sucursal Para editar los artículos o cambios generales, ve a “Organiz…" at bounding box center [699, 326] width 951 height 456
click at [352, 238] on input "jamaica" at bounding box center [347, 234] width 112 height 34
type input "j"
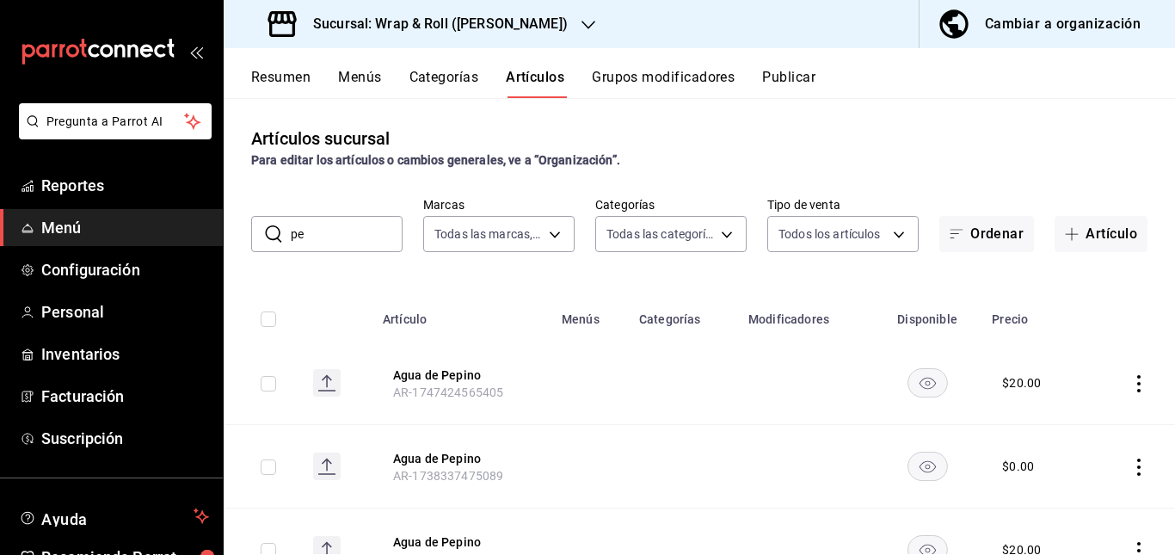
type input "p"
click at [649, 454] on td at bounding box center [683, 466] width 109 height 83
click at [354, 231] on input "té." at bounding box center [347, 234] width 112 height 34
type input "t"
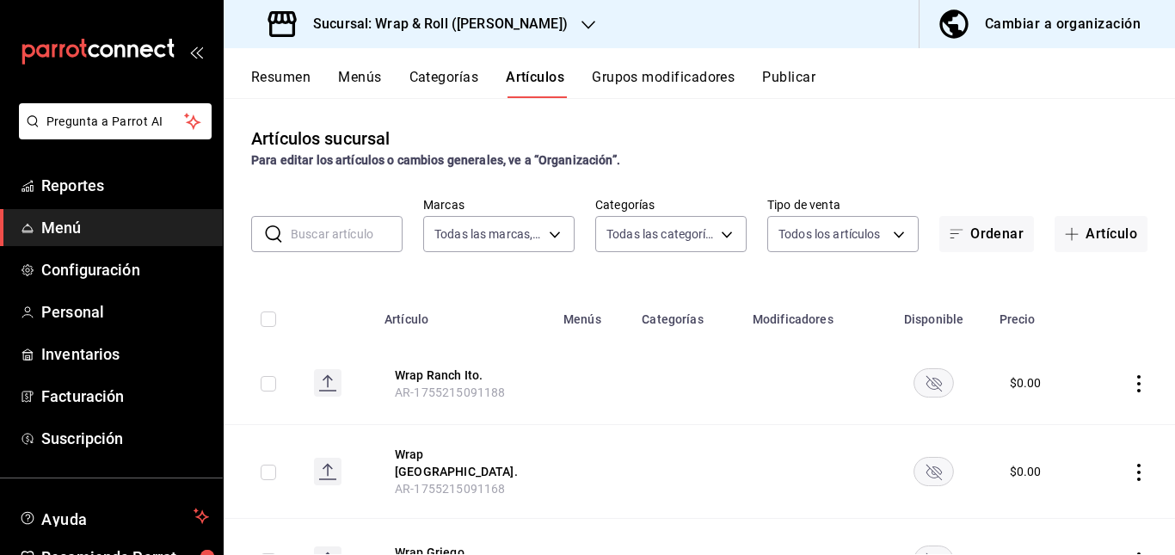
click at [797, 78] on button "Publicar" at bounding box center [788, 83] width 53 height 29
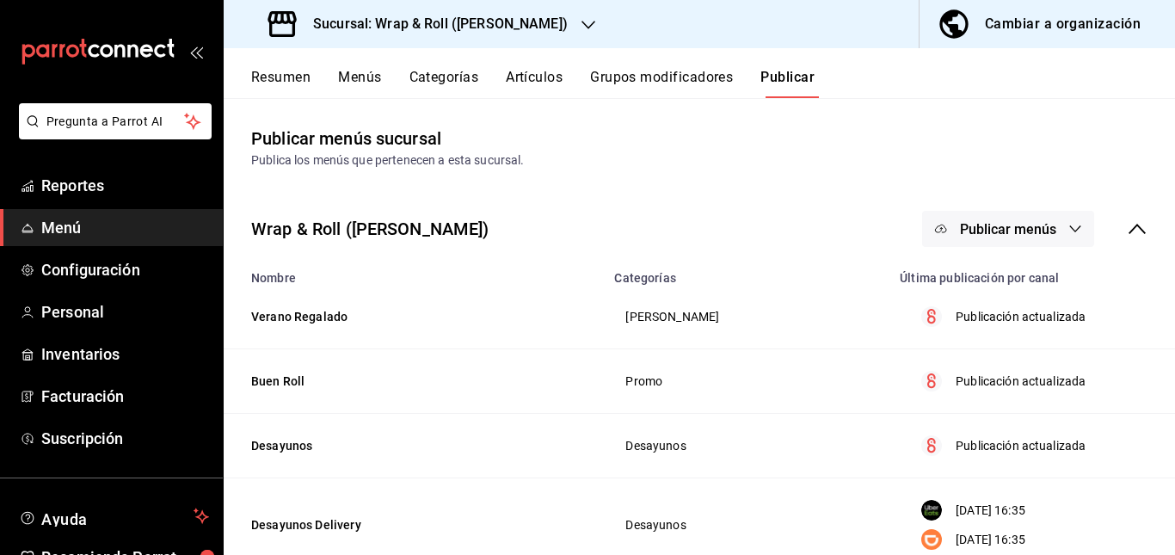
click at [991, 203] on div "Wrap & Roll (Benito Juarez) Publicar menús" at bounding box center [699, 229] width 951 height 64
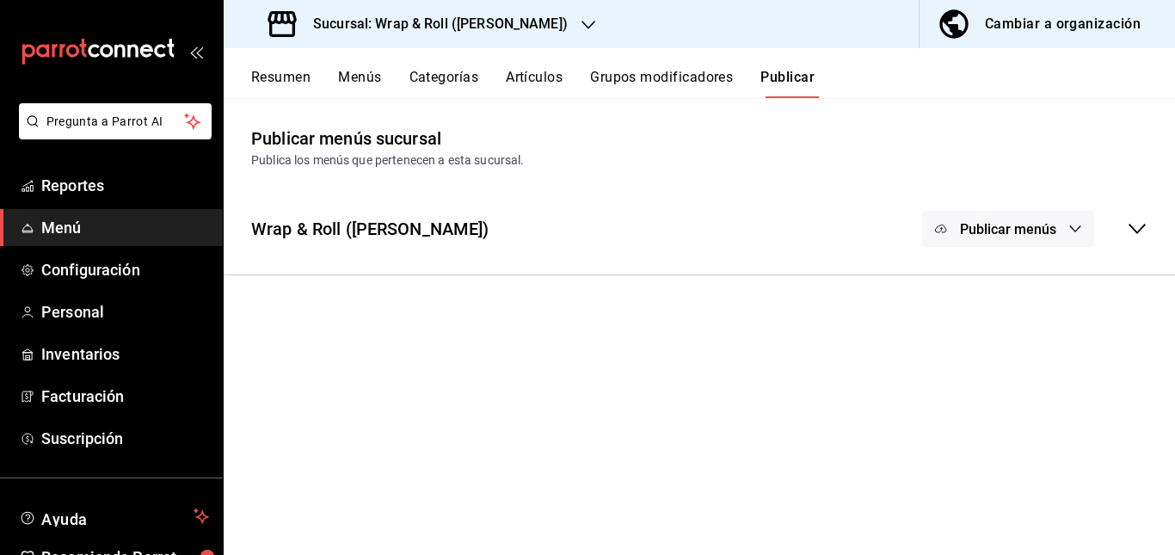
click at [860, 206] on div "Wrap & Roll (Benito Juarez) Publicar menús" at bounding box center [699, 229] width 951 height 64
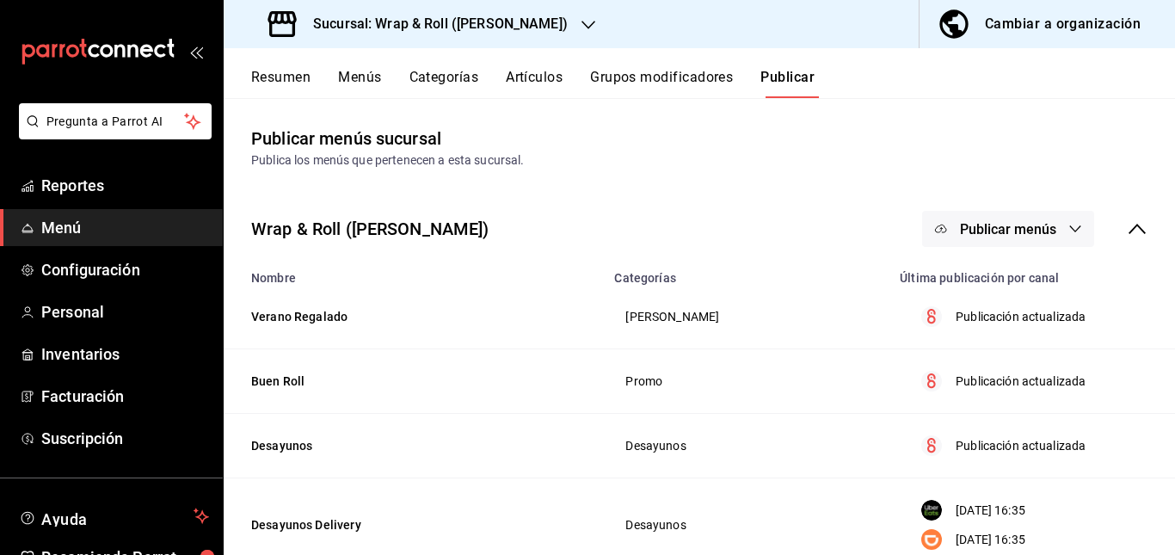
click at [1005, 244] on button "Publicar menús" at bounding box center [1008, 229] width 172 height 36
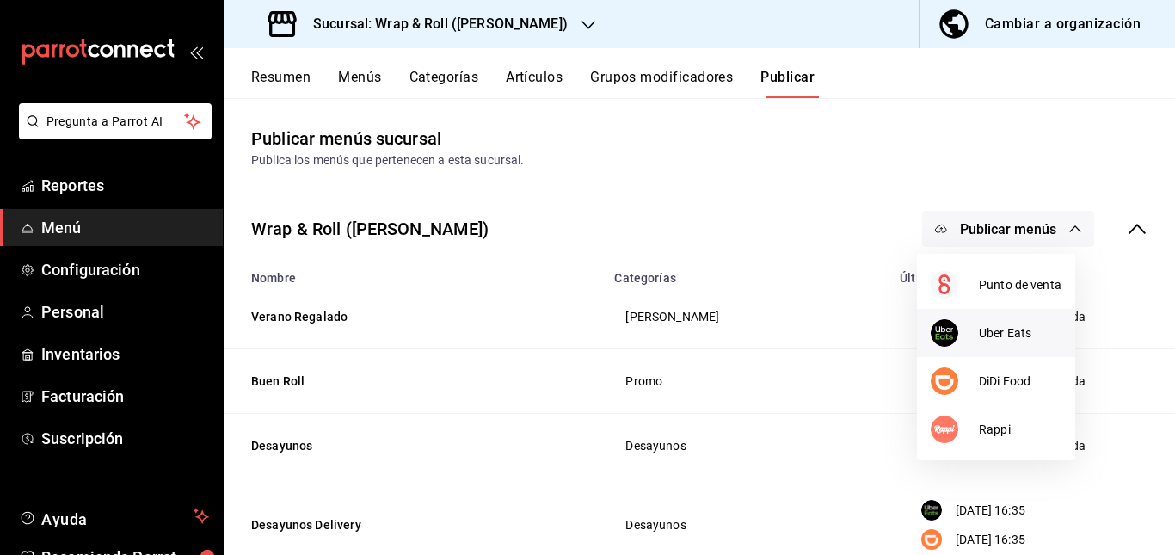
click at [987, 352] on li "Uber Eats" at bounding box center [996, 333] width 158 height 48
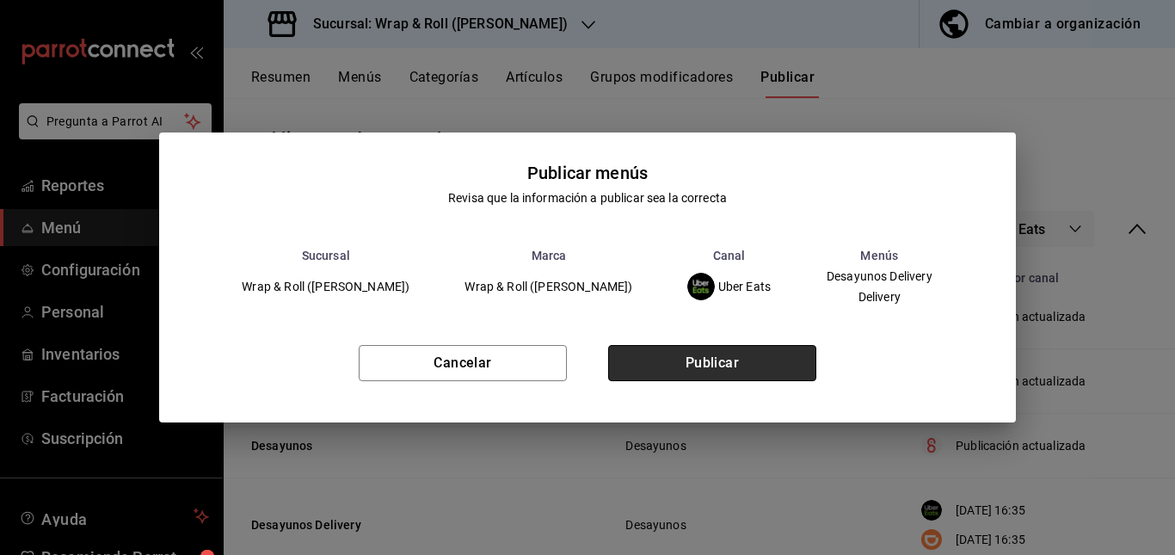
click at [777, 371] on button "Publicar" at bounding box center [712, 363] width 208 height 36
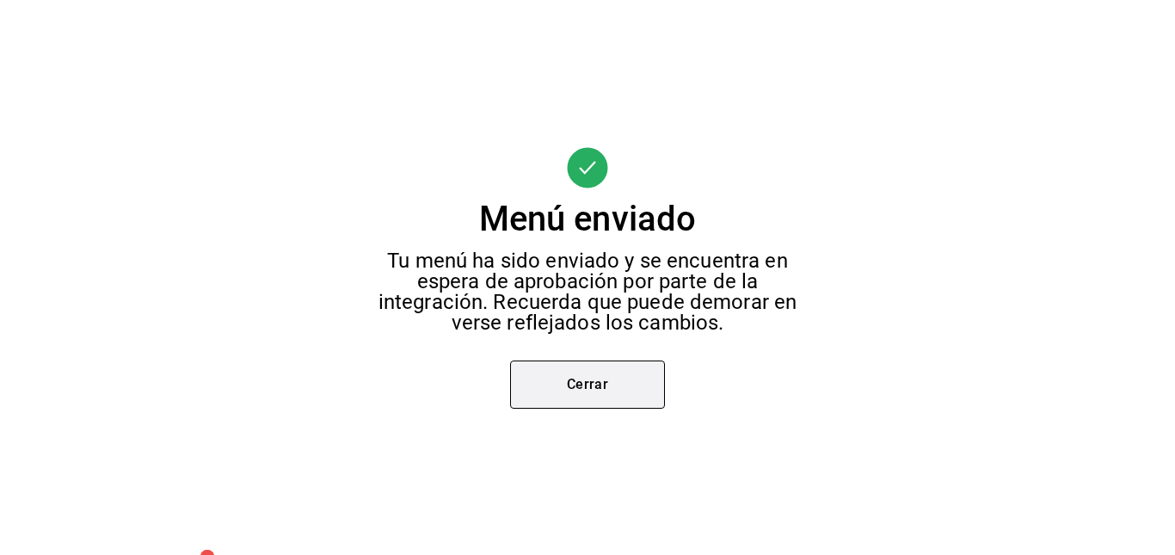
click at [594, 384] on button "Cerrar" at bounding box center [587, 384] width 155 height 48
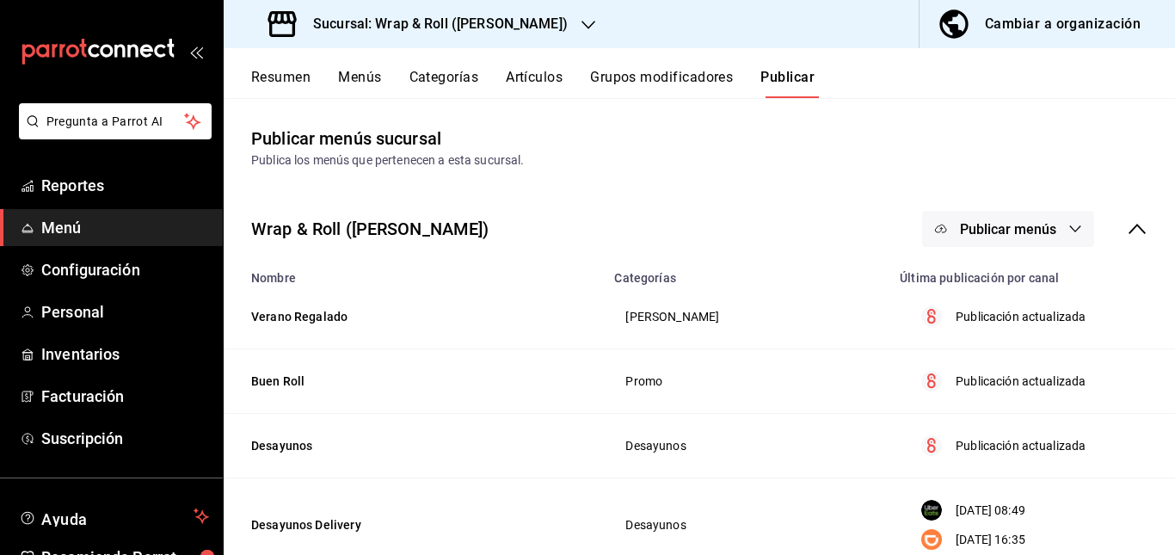
click at [1004, 218] on button "Publicar menús" at bounding box center [1008, 229] width 172 height 36
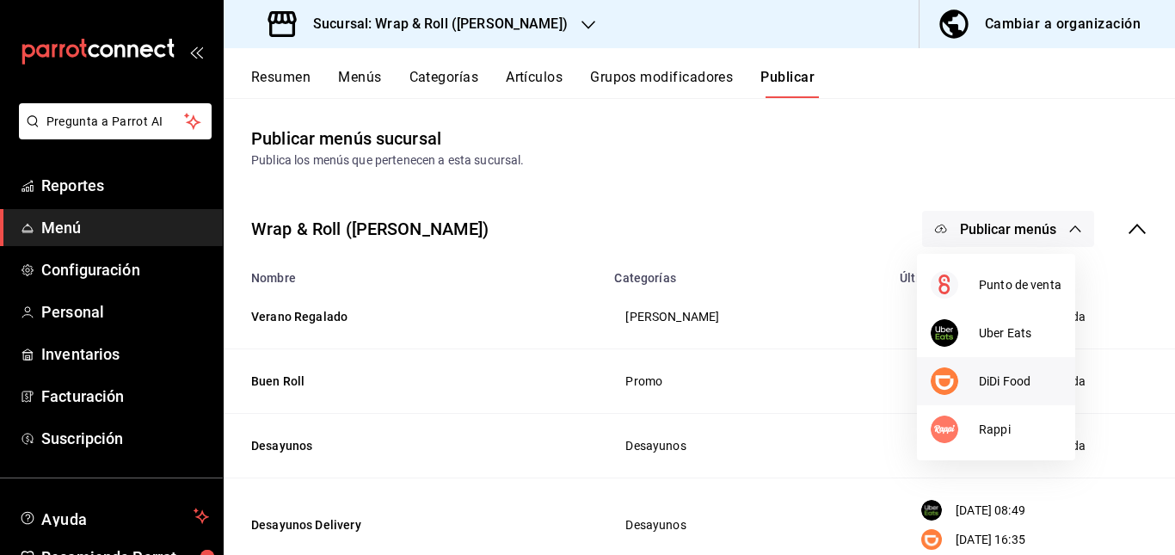
click at [981, 360] on li "DiDi Food" at bounding box center [996, 381] width 158 height 48
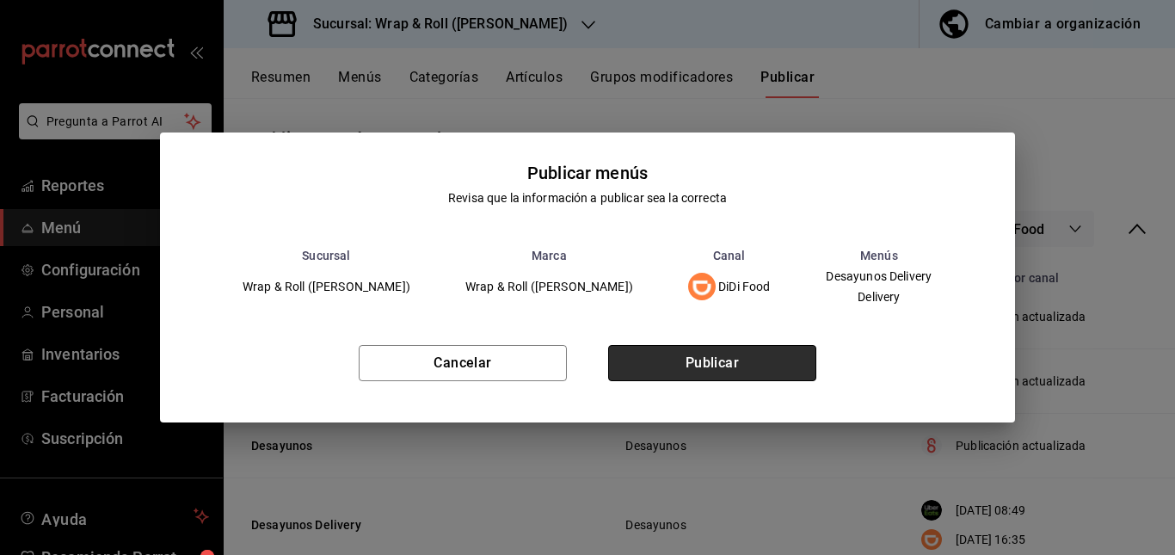
click at [790, 357] on button "Publicar" at bounding box center [712, 363] width 208 height 36
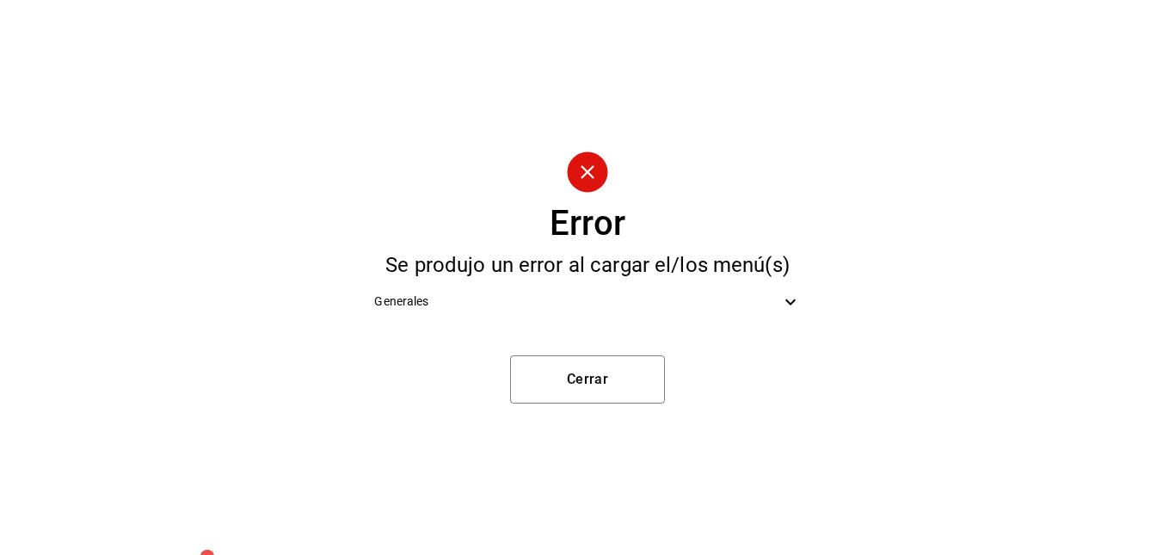
click at [728, 298] on span "Generales" at bounding box center [576, 301] width 405 height 18
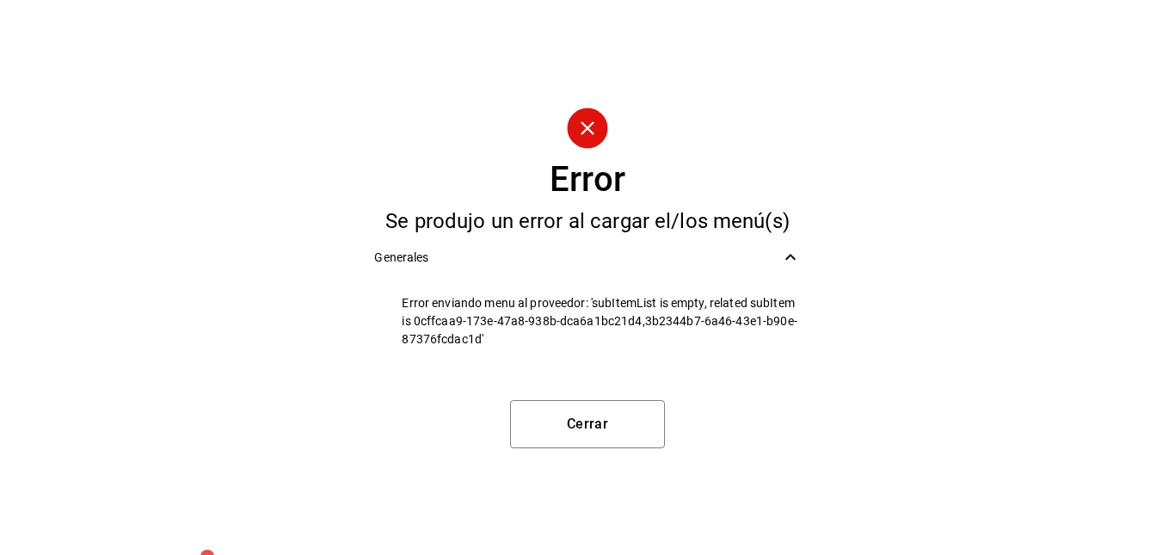
click at [781, 255] on icon at bounding box center [790, 257] width 21 height 21
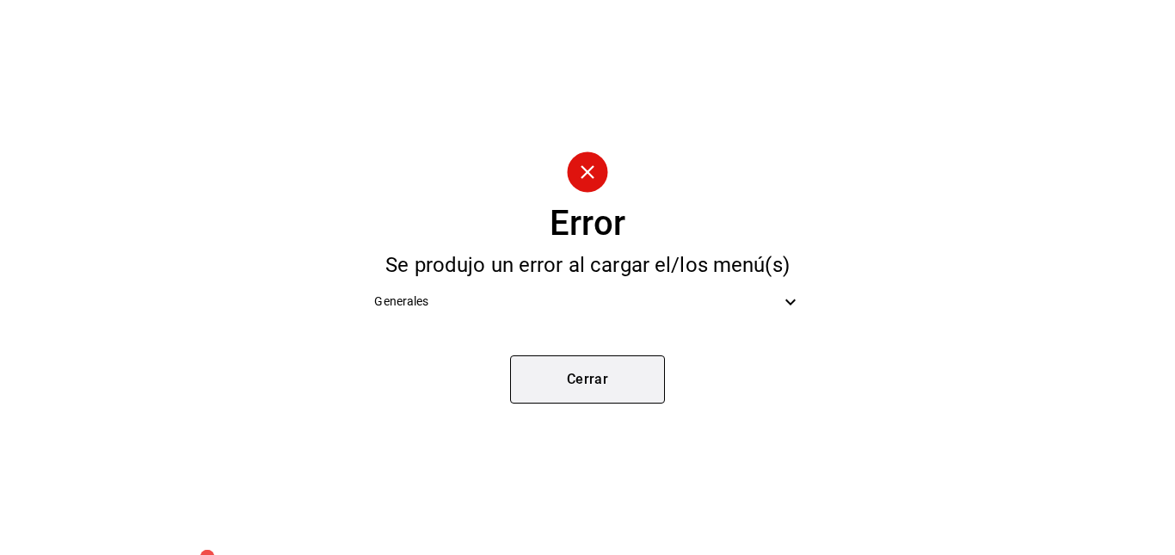
click at [600, 372] on button "Cerrar" at bounding box center [587, 379] width 155 height 48
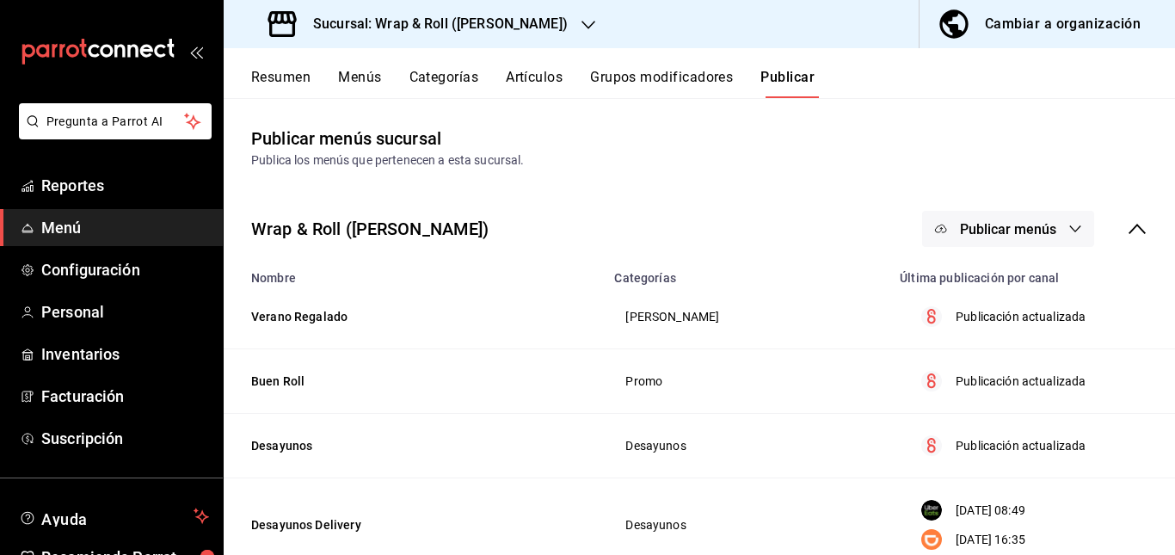
click at [1040, 223] on span "Publicar menús" at bounding box center [1008, 229] width 96 height 16
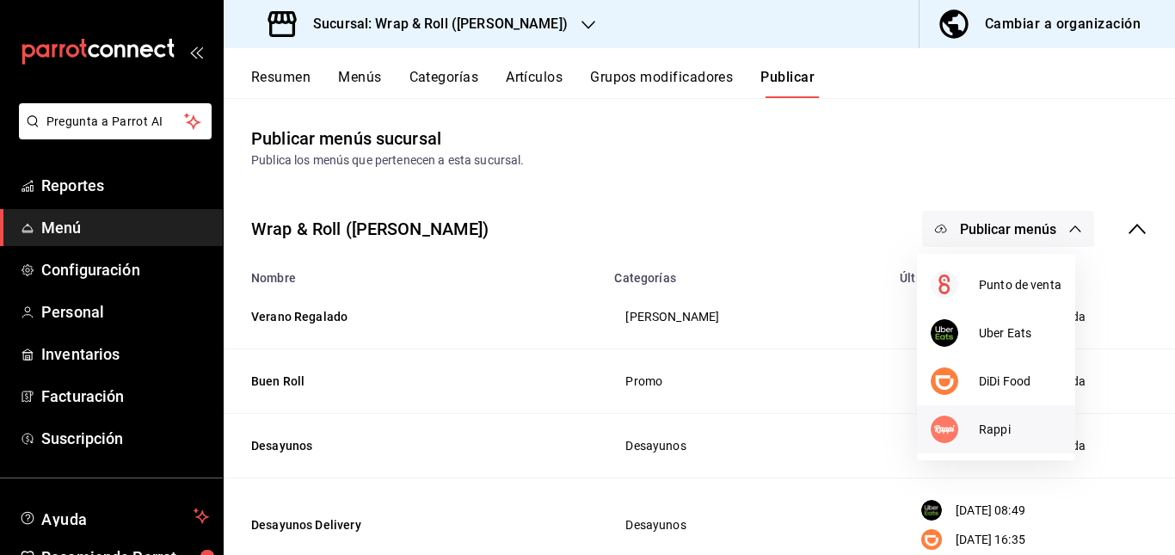
click at [967, 430] on div at bounding box center [955, 429] width 48 height 28
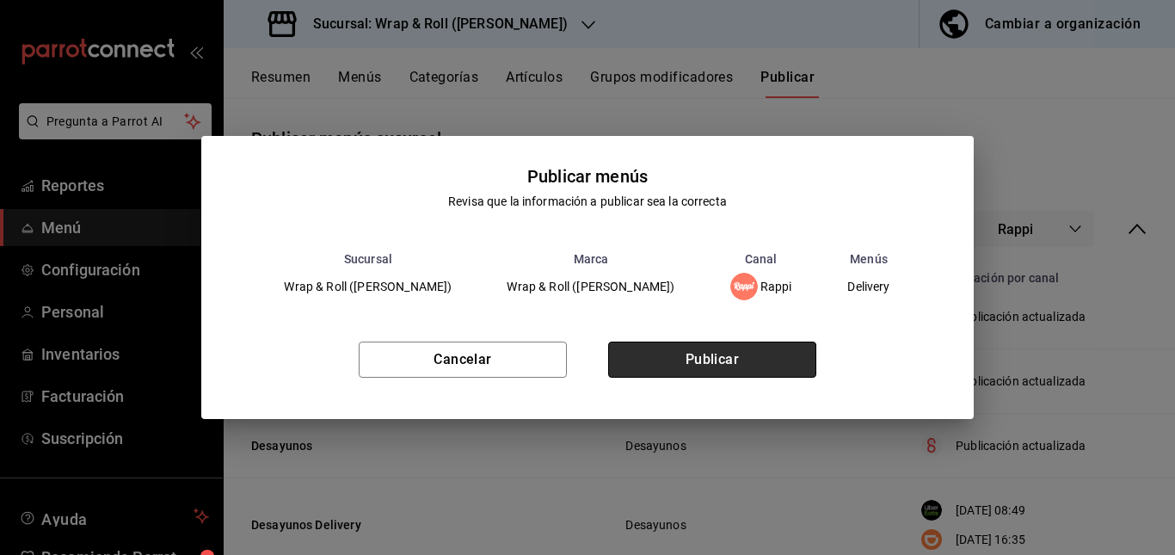
click at [741, 362] on button "Publicar" at bounding box center [712, 359] width 208 height 36
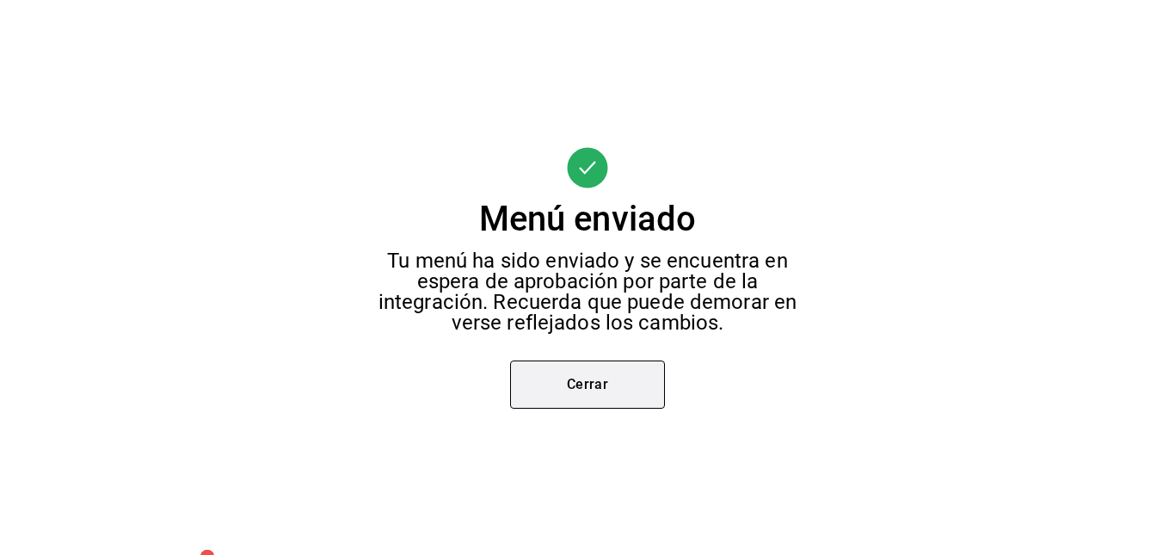
click at [608, 396] on button "Cerrar" at bounding box center [587, 384] width 155 height 48
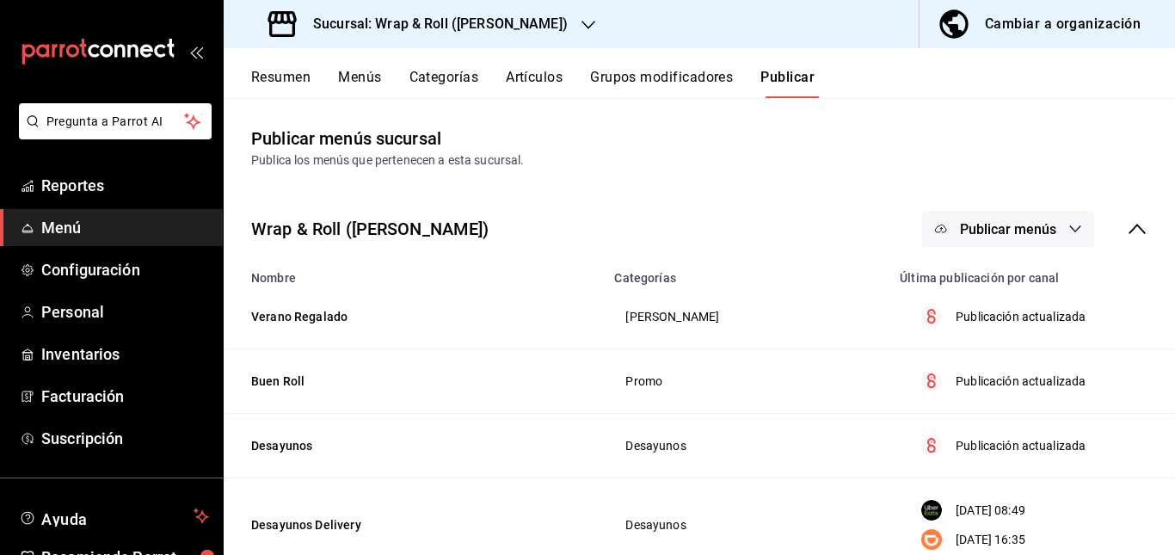
click at [999, 224] on span "Publicar menús" at bounding box center [1008, 229] width 96 height 16
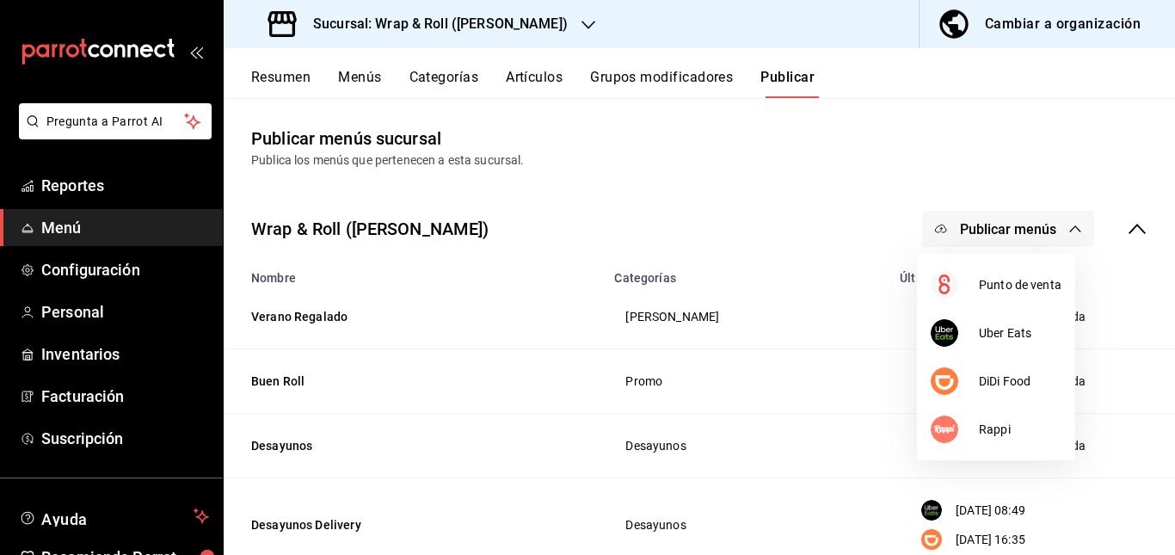
click at [741, 196] on div at bounding box center [587, 277] width 1175 height 555
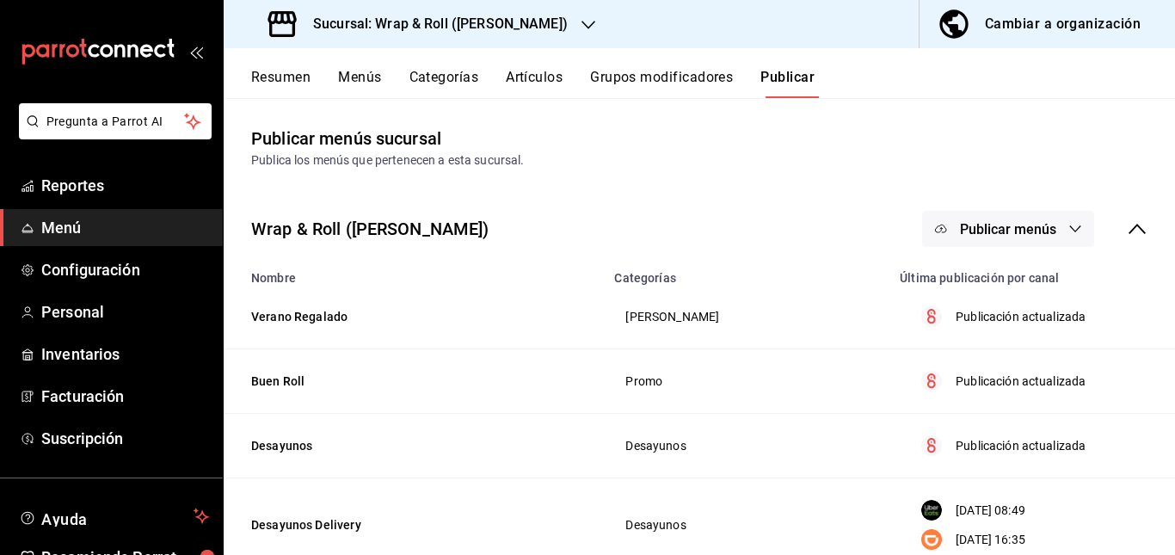
click at [276, 73] on button "Resumen" at bounding box center [280, 83] width 59 height 29
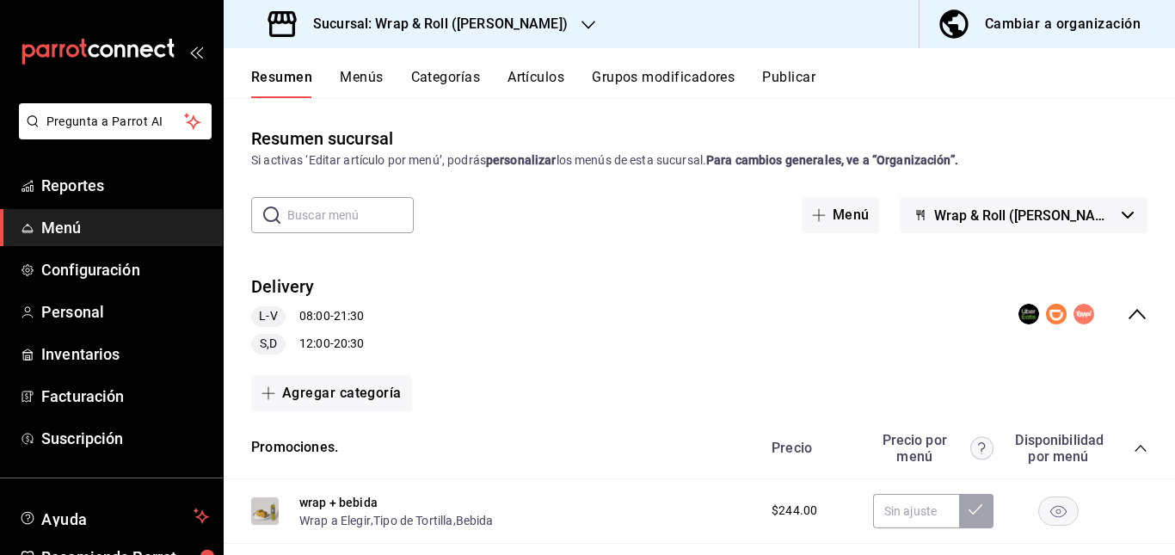
click at [527, 331] on div "Delivery L-V 08:00 - 21:30 S,D 12:00 - 20:30" at bounding box center [699, 315] width 951 height 108
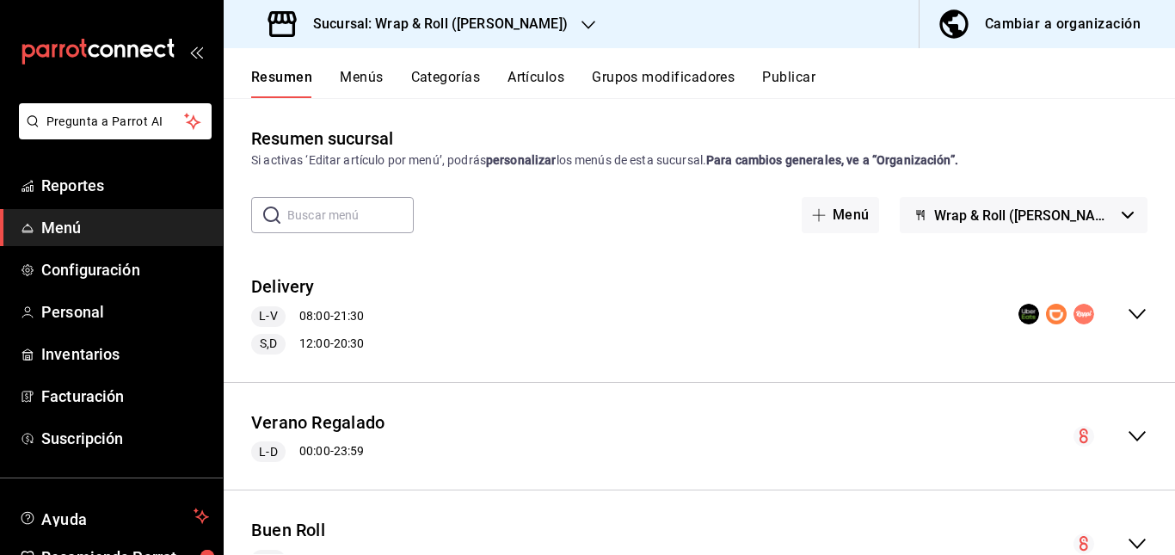
click at [527, 331] on div "Delivery L-V 08:00 - 21:30 S,D 12:00 - 20:30" at bounding box center [699, 315] width 951 height 108
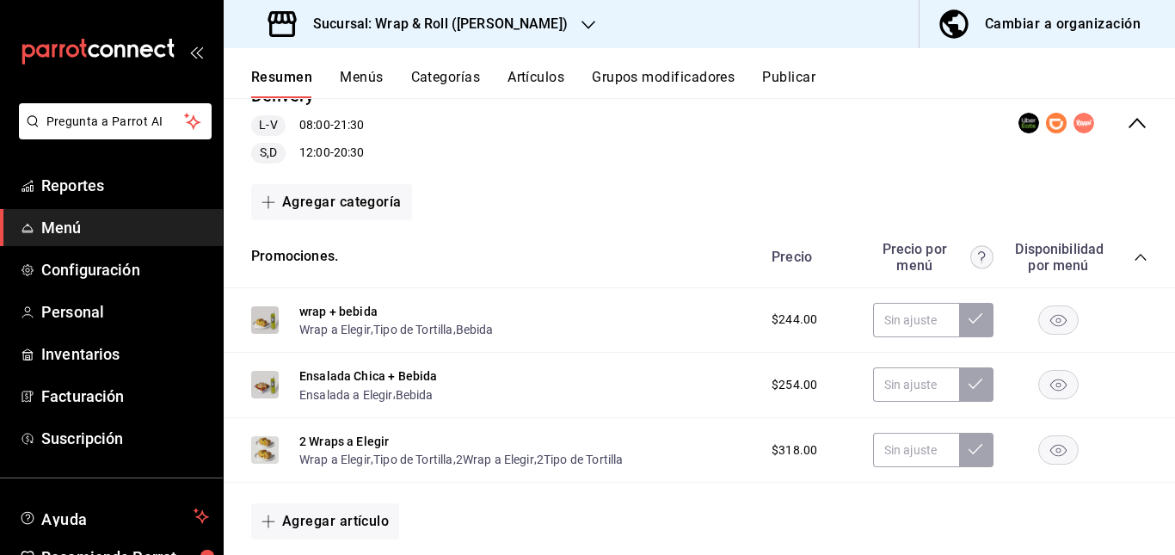
scroll to position [195, 0]
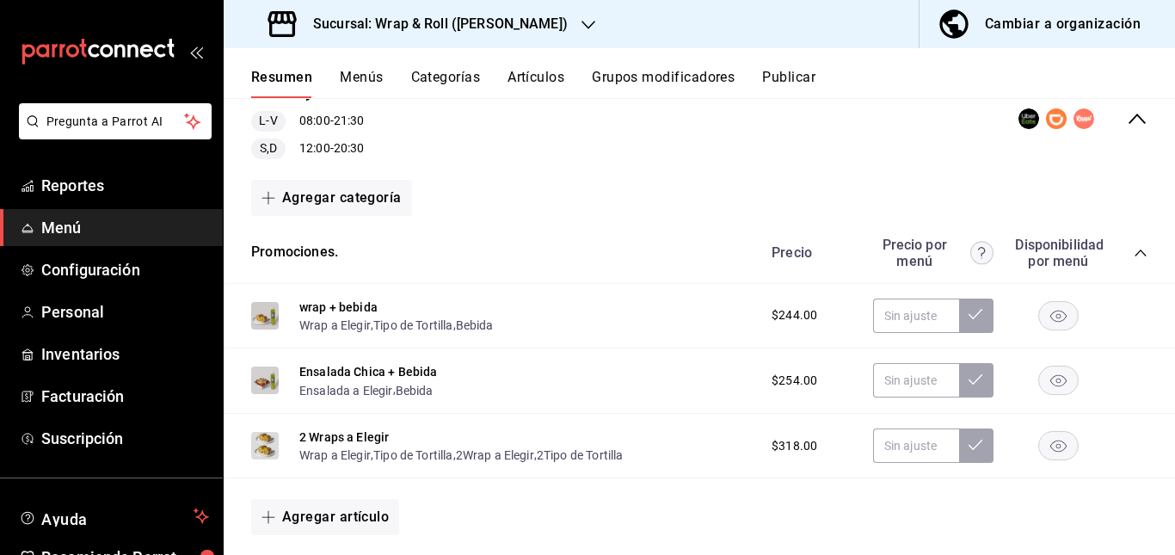
click at [1042, 310] on rect "button" at bounding box center [1059, 315] width 40 height 28
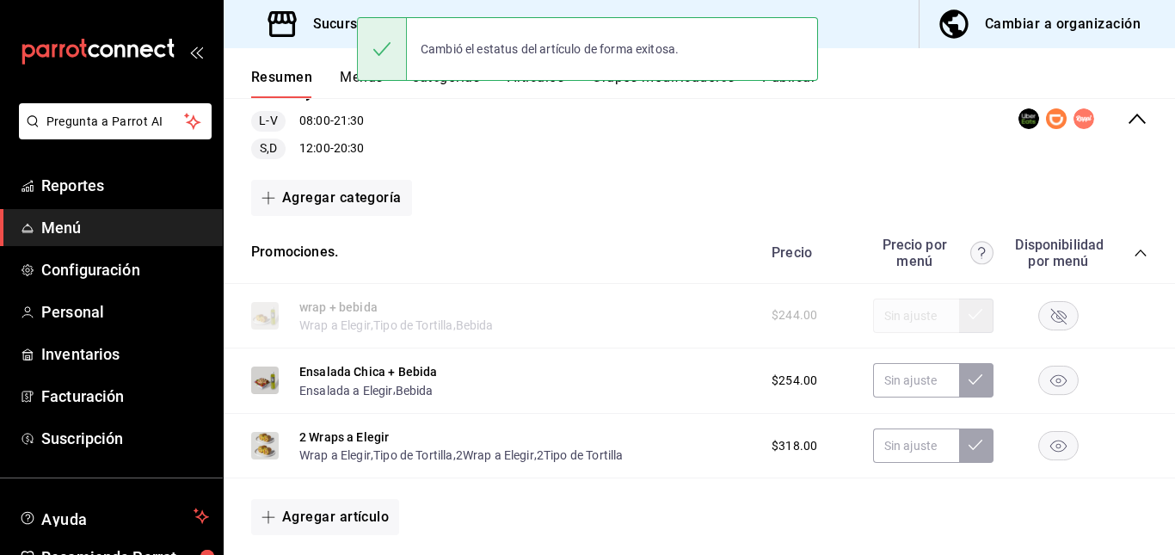
click at [1044, 452] on rect "button" at bounding box center [1059, 446] width 40 height 28
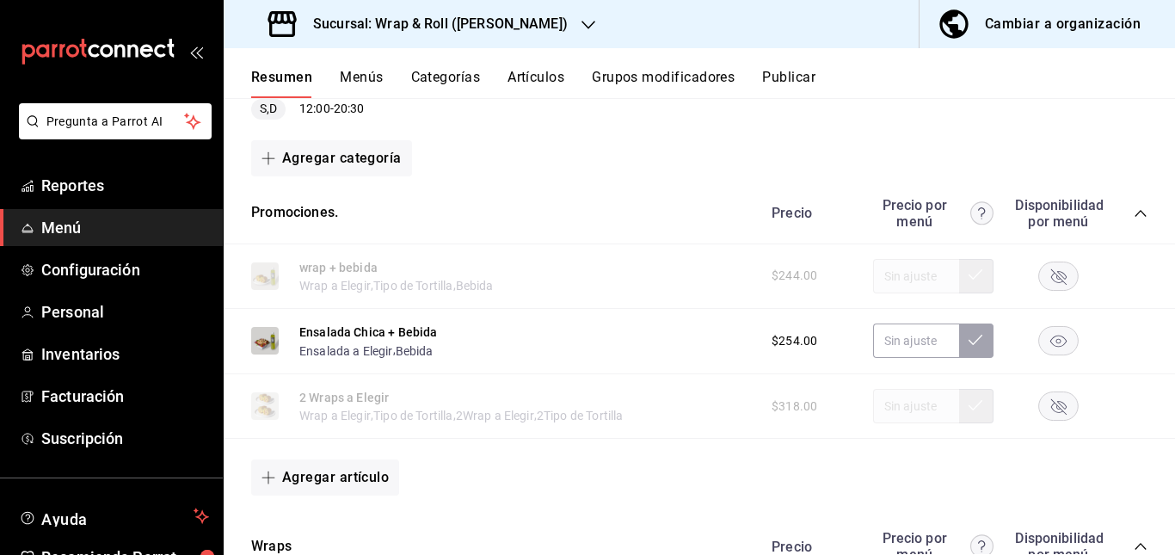
scroll to position [236, 0]
click at [1046, 274] on rect "button" at bounding box center [1059, 275] width 40 height 28
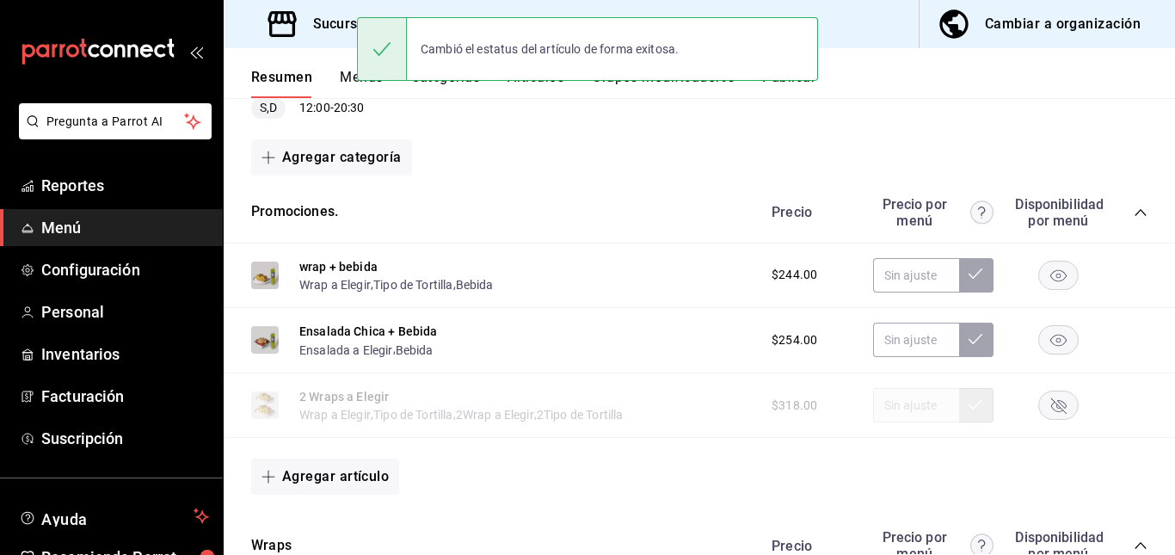
click at [1043, 394] on rect "button" at bounding box center [1059, 405] width 40 height 28
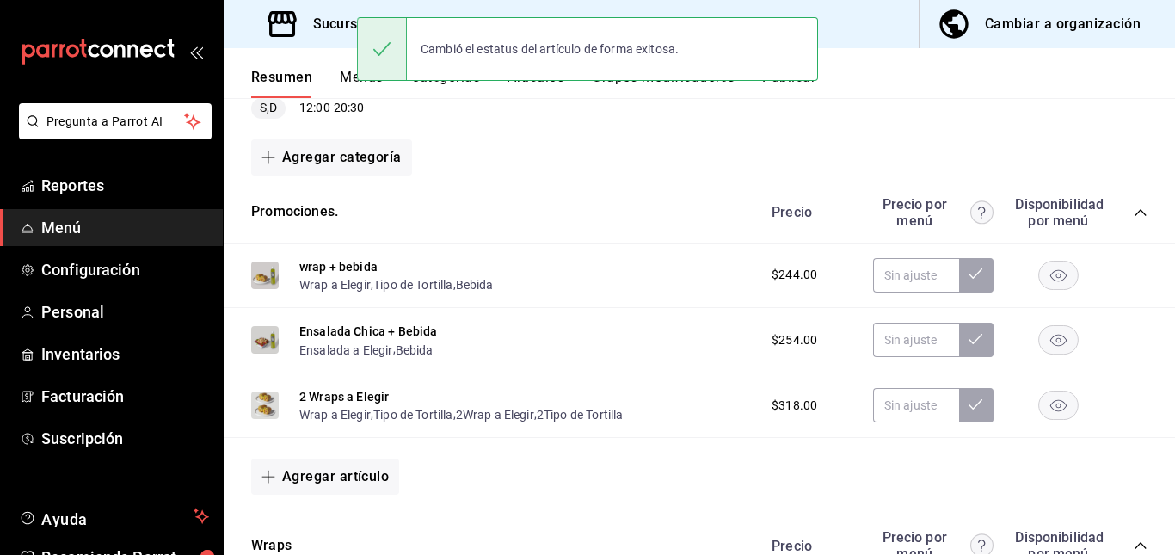
scroll to position [0, 0]
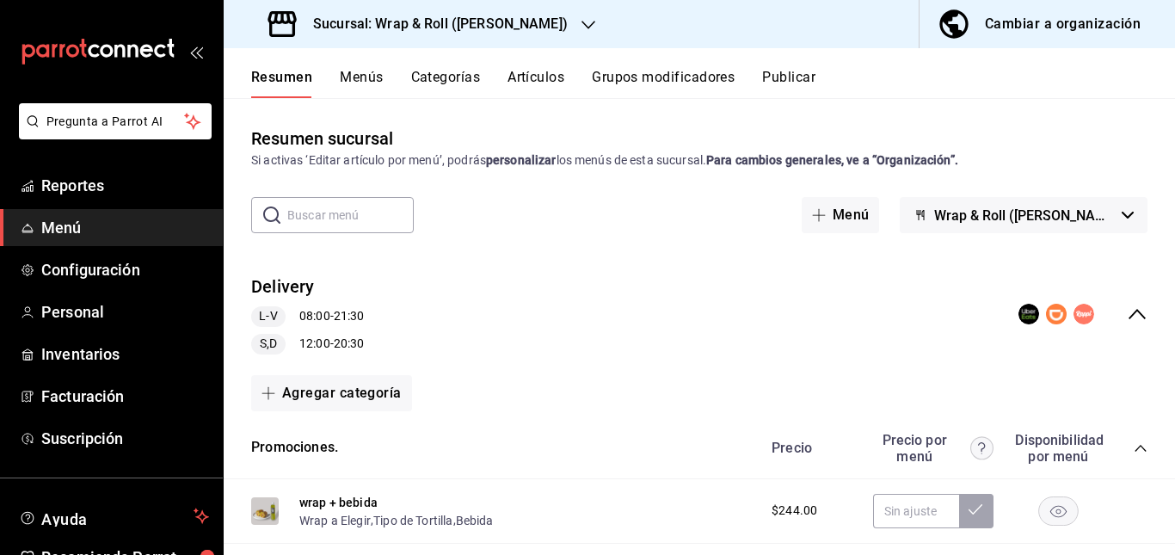
click at [790, 84] on button "Publicar" at bounding box center [788, 83] width 53 height 29
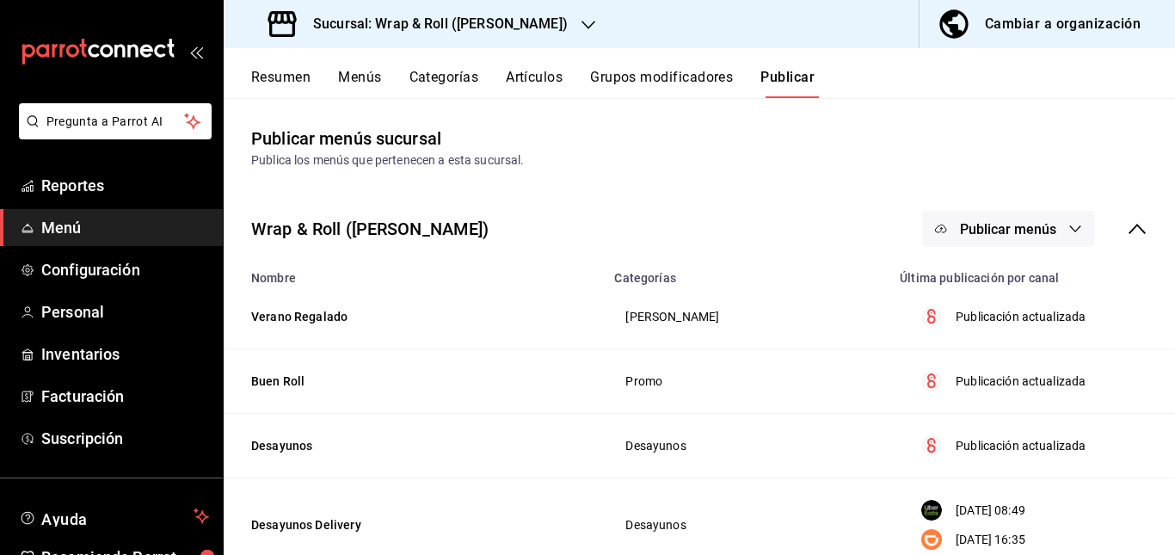
click at [974, 232] on span "Publicar menús" at bounding box center [1008, 229] width 96 height 16
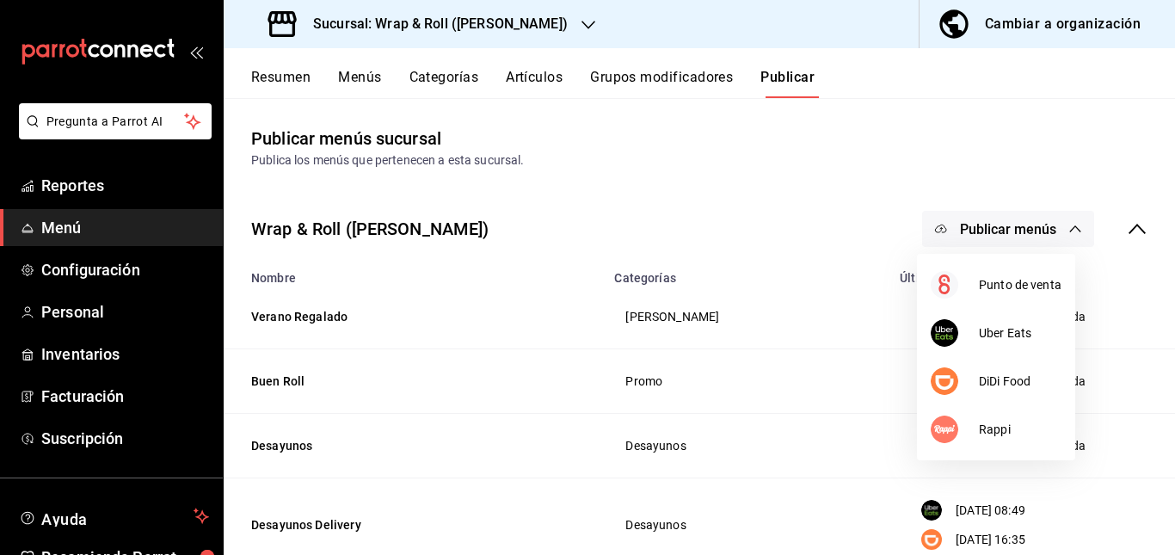
click at [713, 212] on div at bounding box center [587, 277] width 1175 height 555
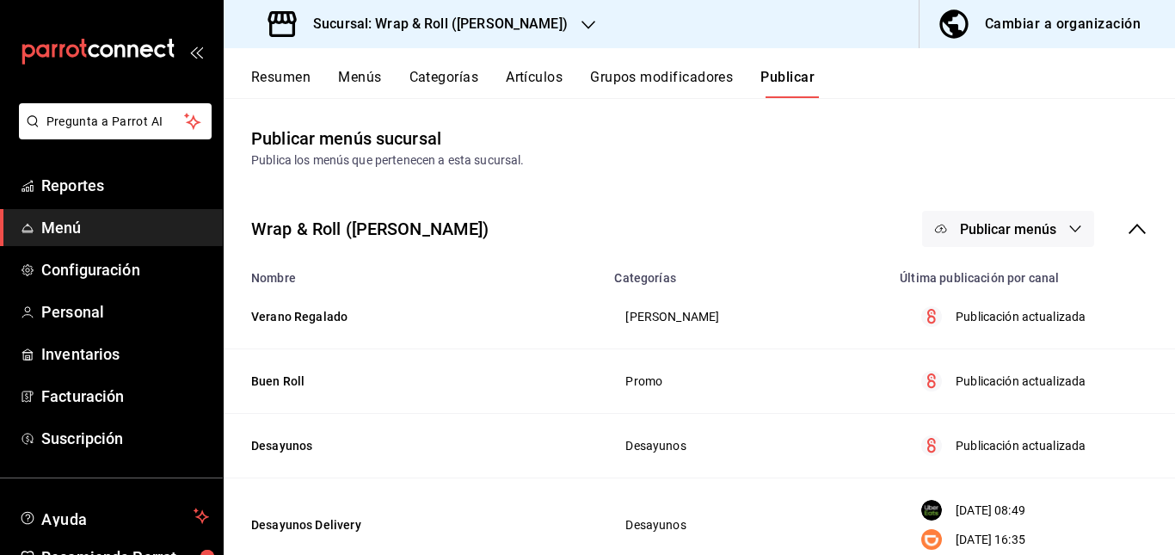
click at [544, 79] on button "Artículos" at bounding box center [534, 83] width 57 height 29
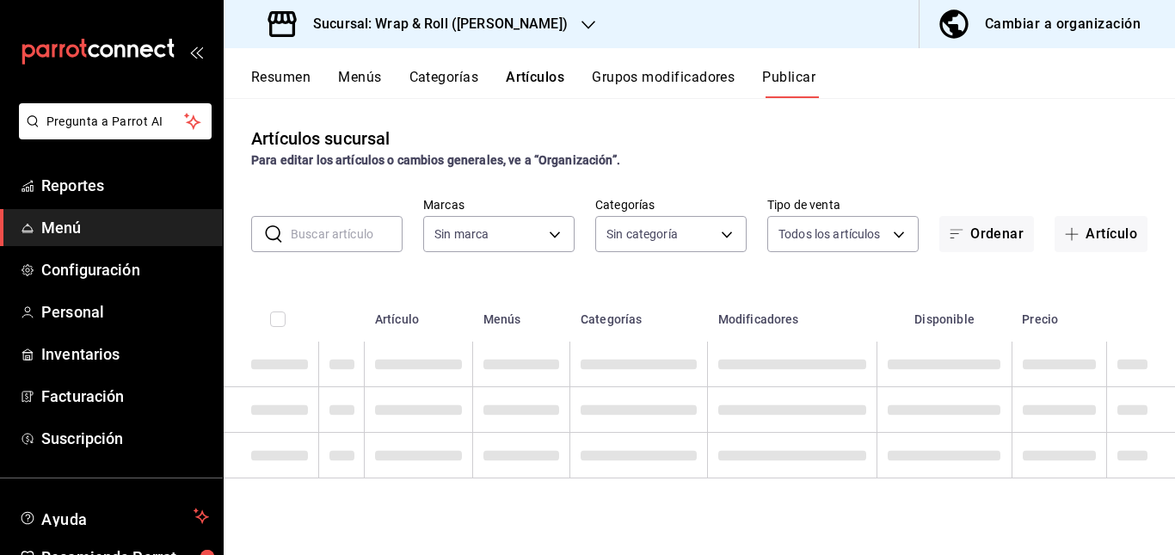
type input "7d263f60-237b-4a5e-827c-684bea1a4647"
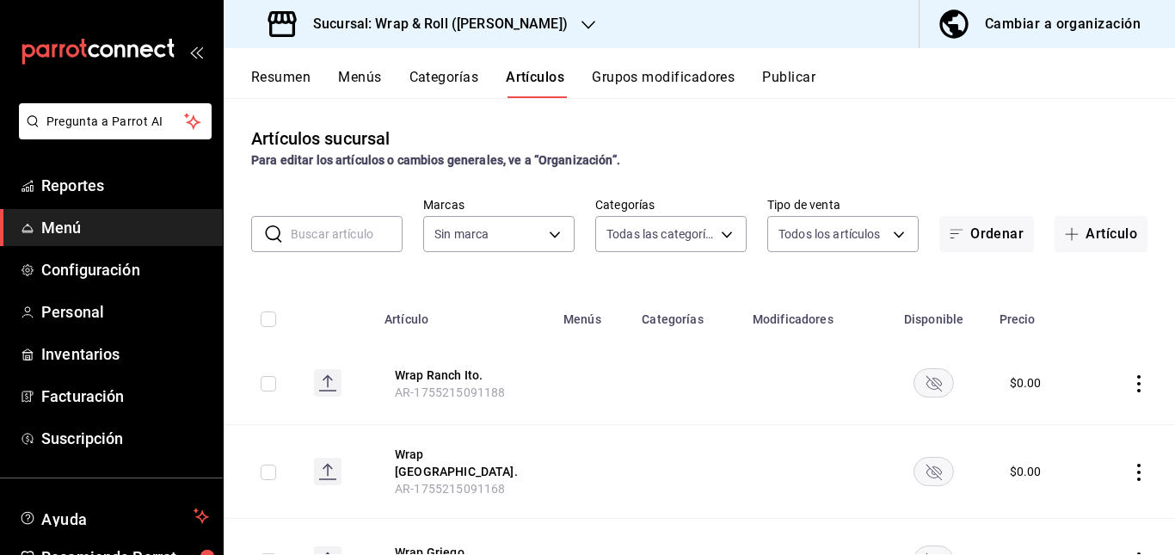
type input "0cffcaa9-173e-47a8-938b-dca6a1bc21d4,b2760ed9-b7b1-4897-8a9f-c9dd110c8266,67b79…"
type input "7d263f60-237b-4a5e-827c-684bea1a4647"
drag, startPoint x: 332, startPoint y: 253, endPoint x: 364, endPoint y: 226, distance: 41.5
click at [364, 226] on div "Artículos sucursal Para editar los artículos o cambios generales, ve a “Organiz…" at bounding box center [699, 326] width 951 height 456
click at [364, 226] on input "text" at bounding box center [347, 234] width 112 height 34
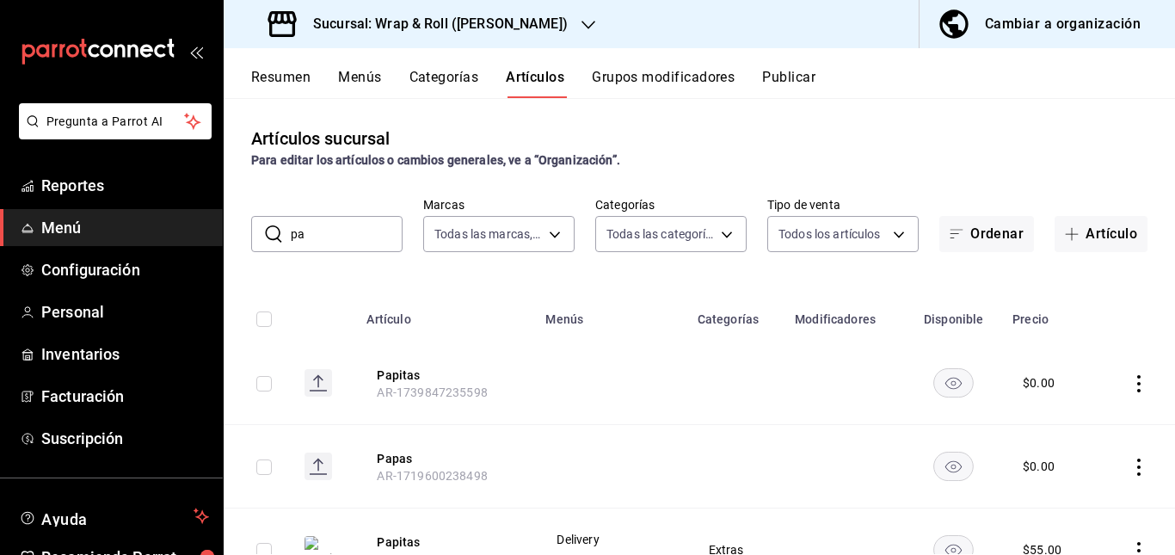
type input "p"
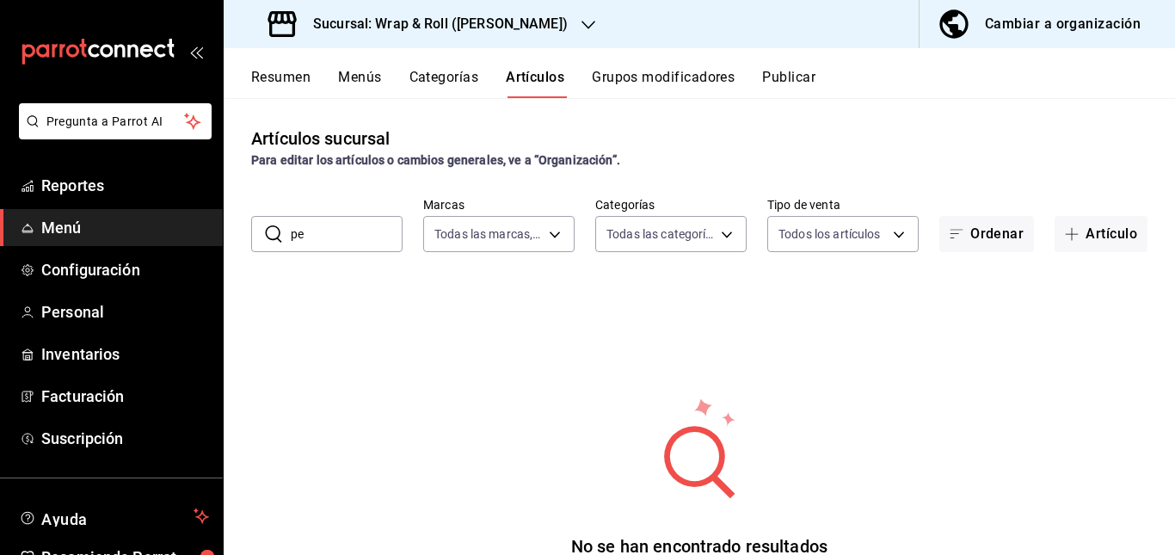
type input "p"
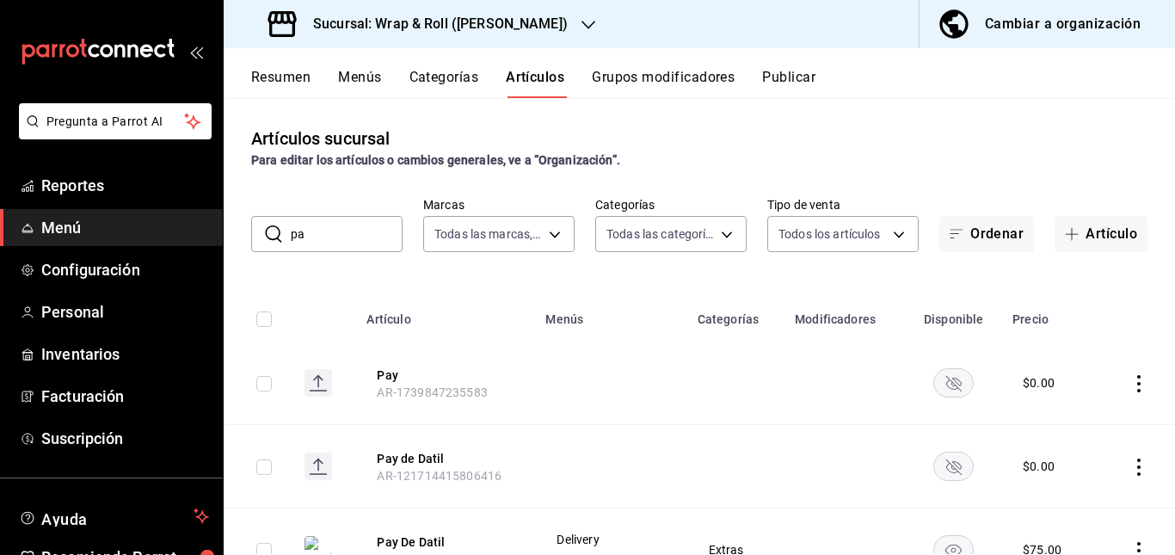
type input "p"
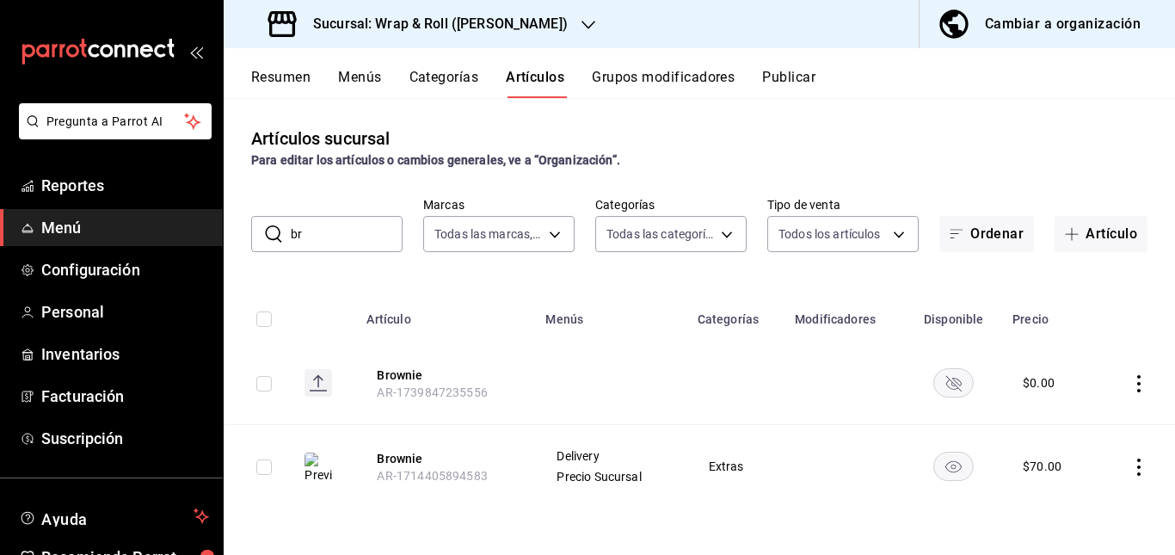
type input "b"
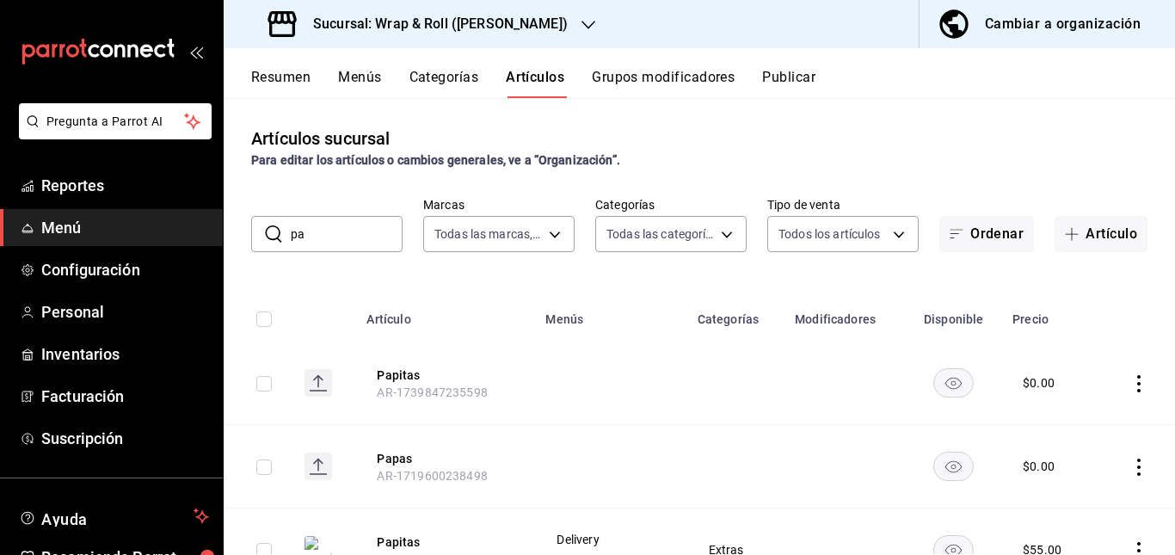
type input "p"
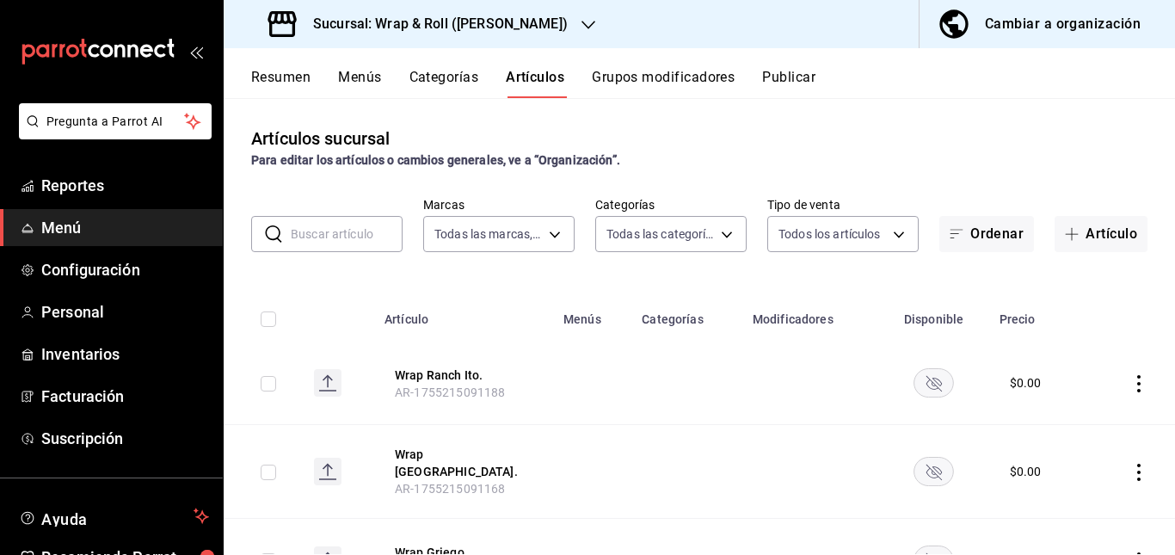
click at [789, 77] on button "Publicar" at bounding box center [788, 83] width 53 height 29
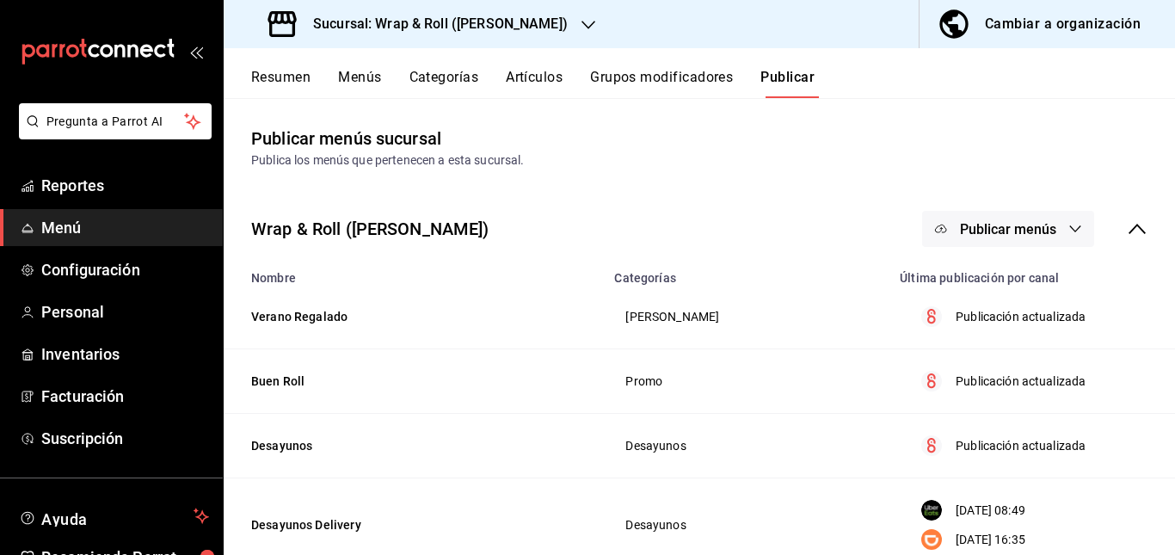
click at [989, 234] on span "Publicar menús" at bounding box center [1008, 229] width 96 height 16
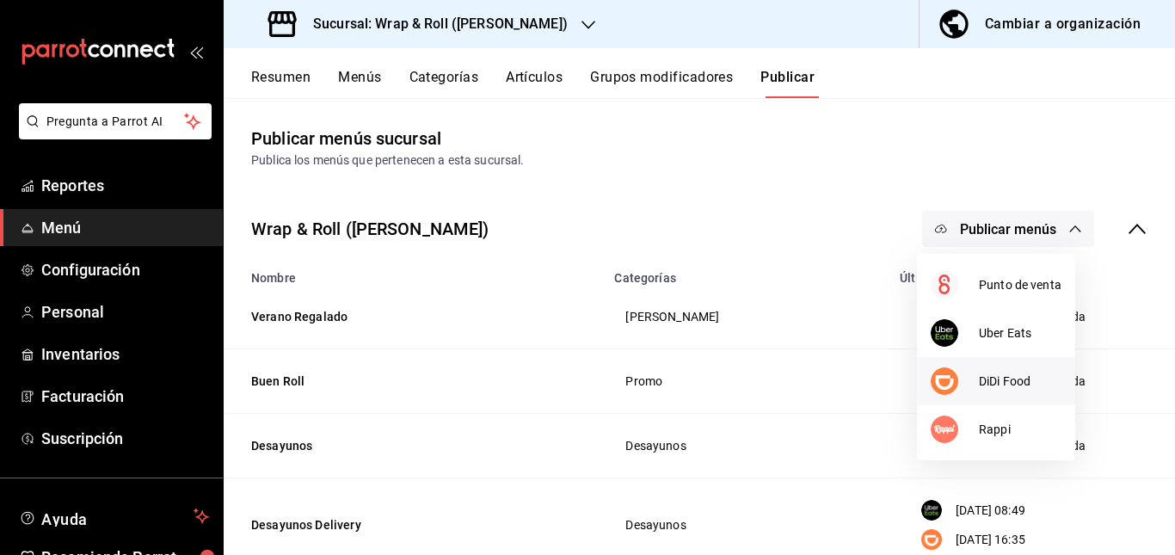
click at [990, 377] on span "DiDi Food" at bounding box center [1020, 381] width 83 height 18
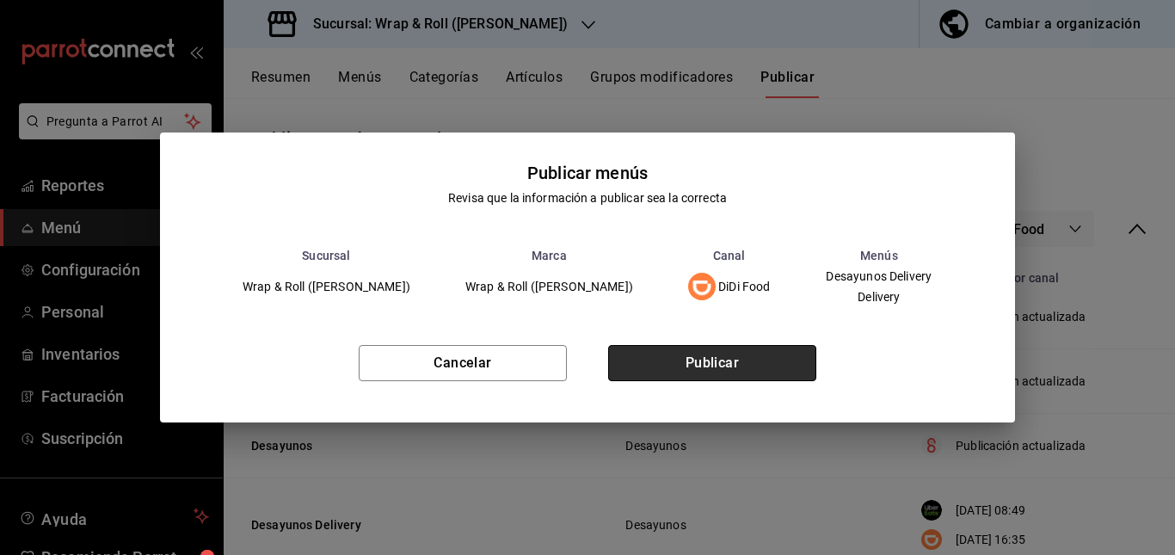
click at [753, 359] on button "Publicar" at bounding box center [712, 363] width 208 height 36
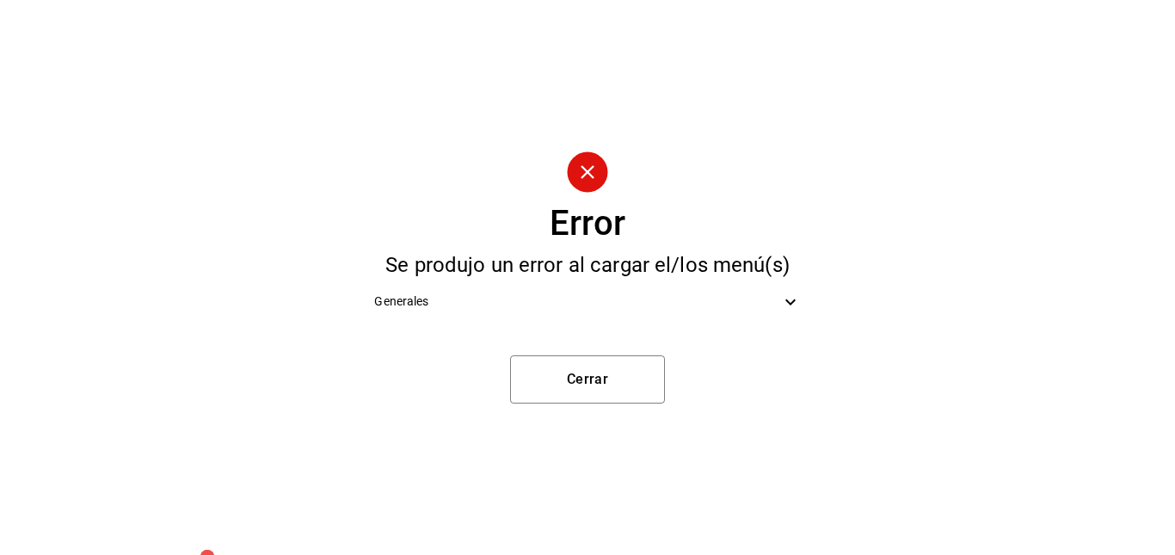
click at [709, 294] on span "Generales" at bounding box center [576, 301] width 405 height 18
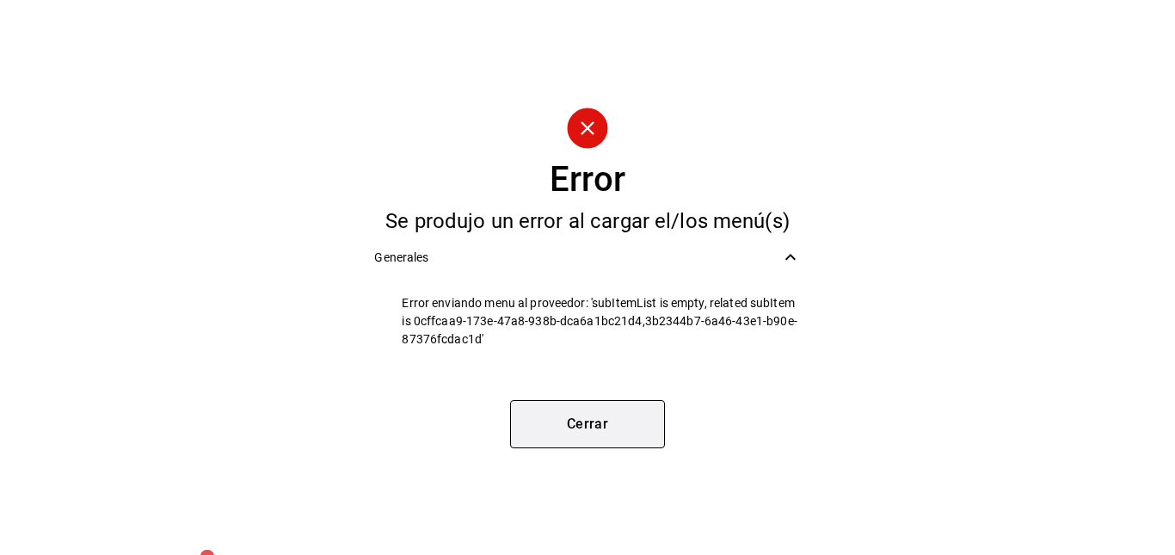
click at [606, 425] on button "Cerrar" at bounding box center [587, 424] width 155 height 48
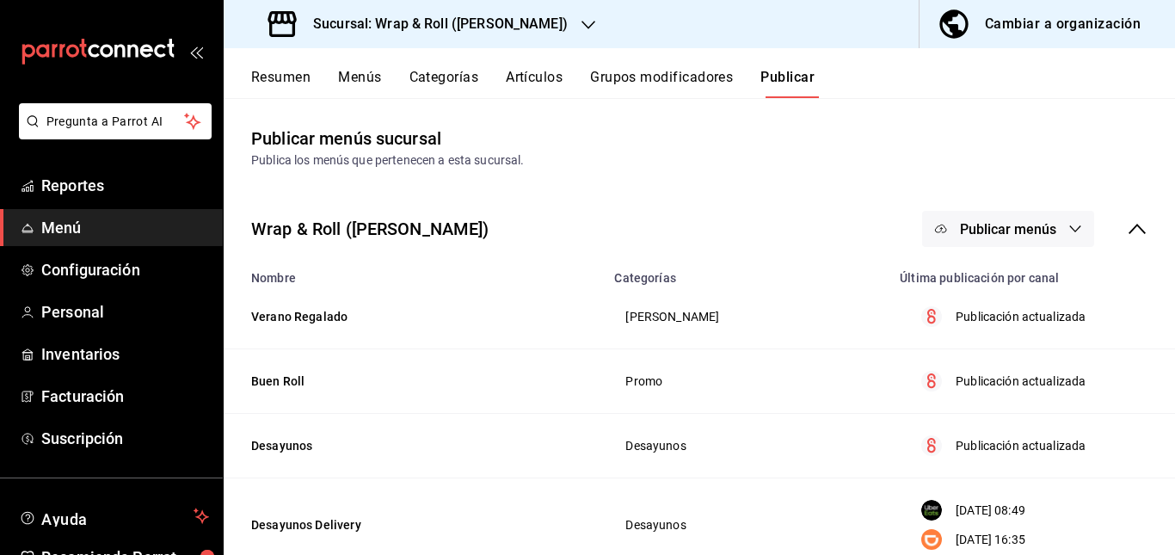
click at [281, 83] on button "Resumen" at bounding box center [280, 83] width 59 height 29
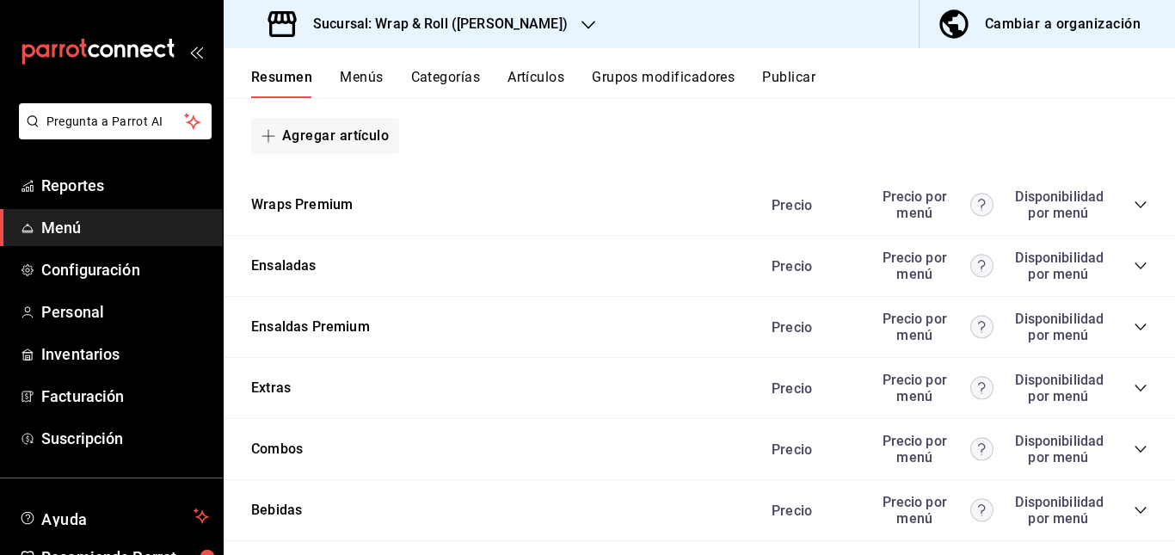
scroll to position [1373, 0]
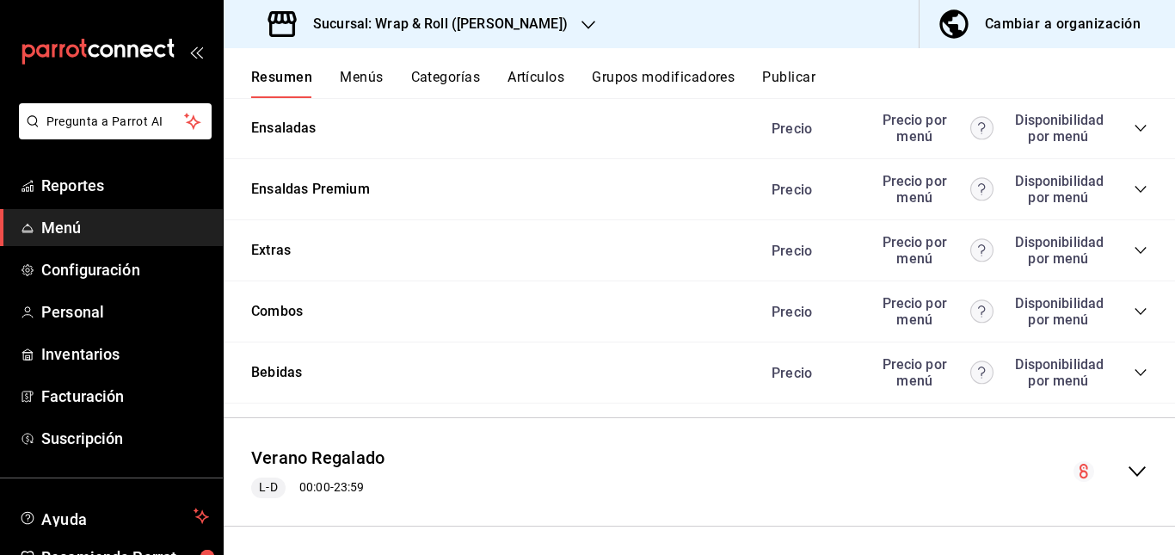
click at [1134, 74] on icon "collapse-category-row" at bounding box center [1141, 67] width 14 height 14
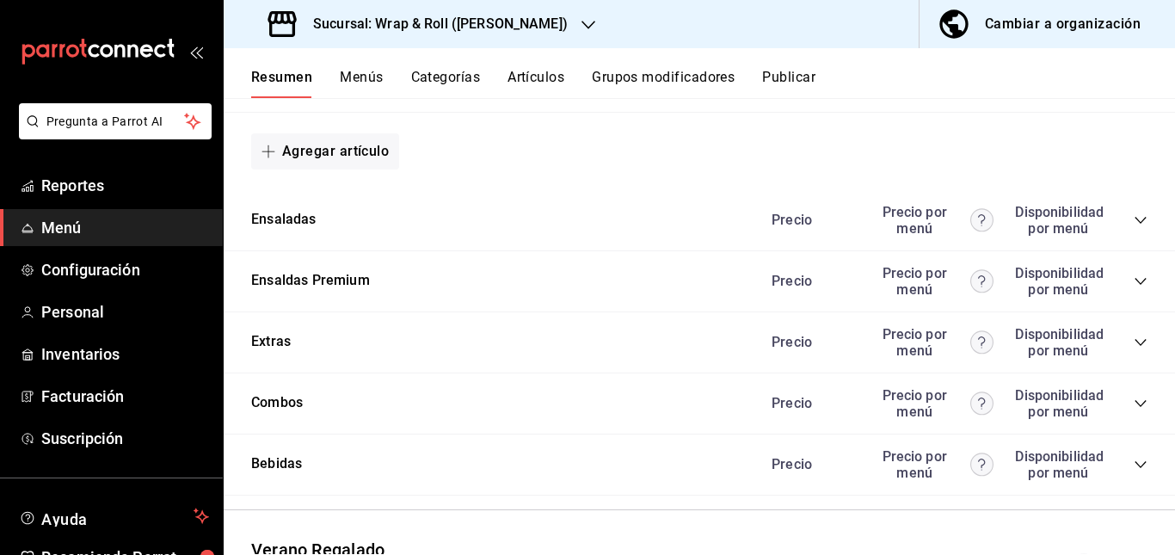
scroll to position [1620, 0]
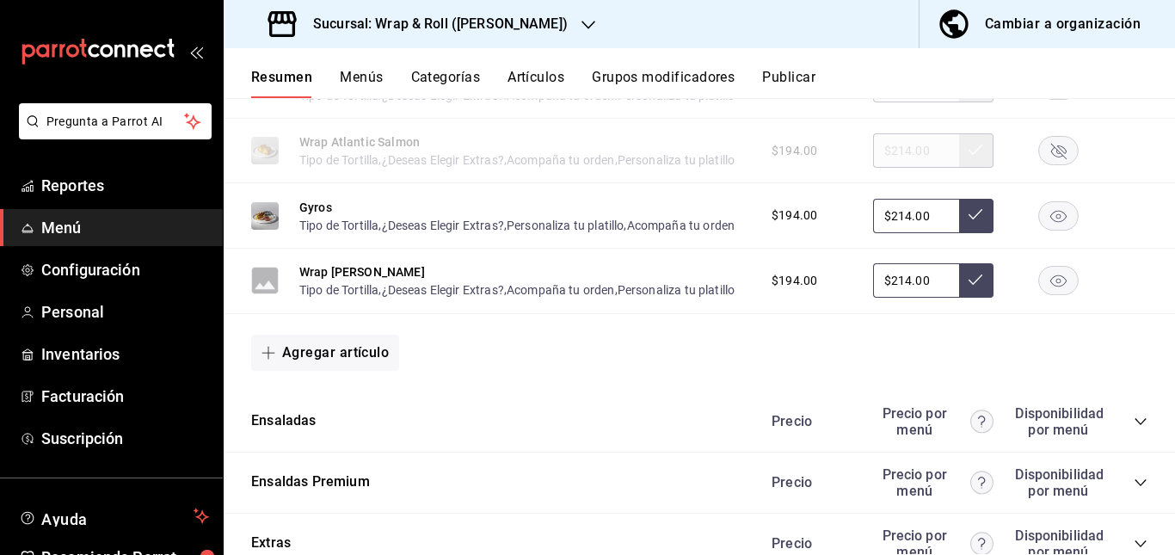
scroll to position [1424, 0]
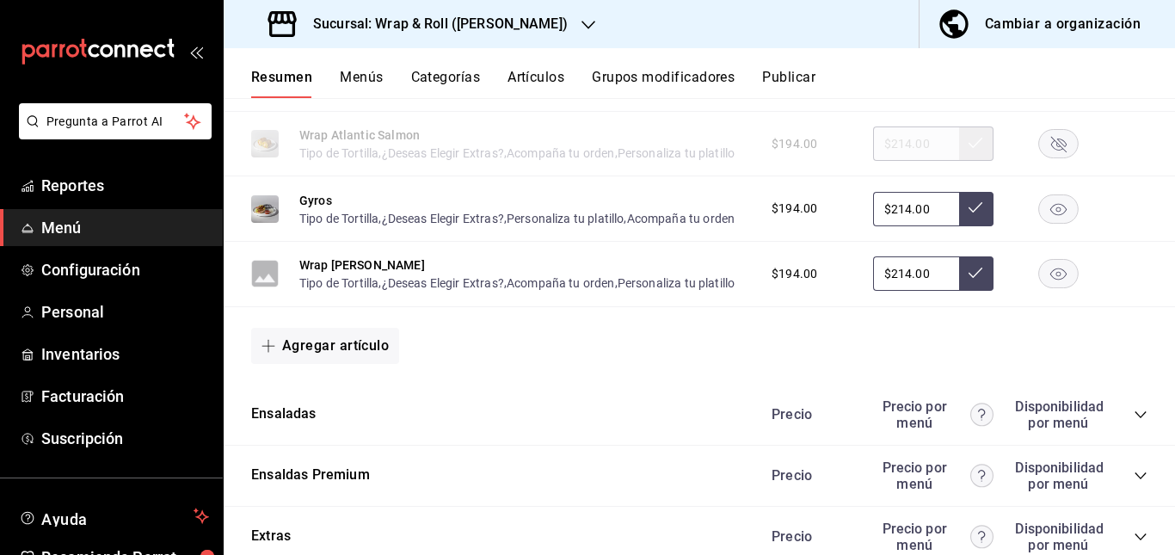
click at [1045, 157] on rect "button" at bounding box center [1059, 143] width 40 height 28
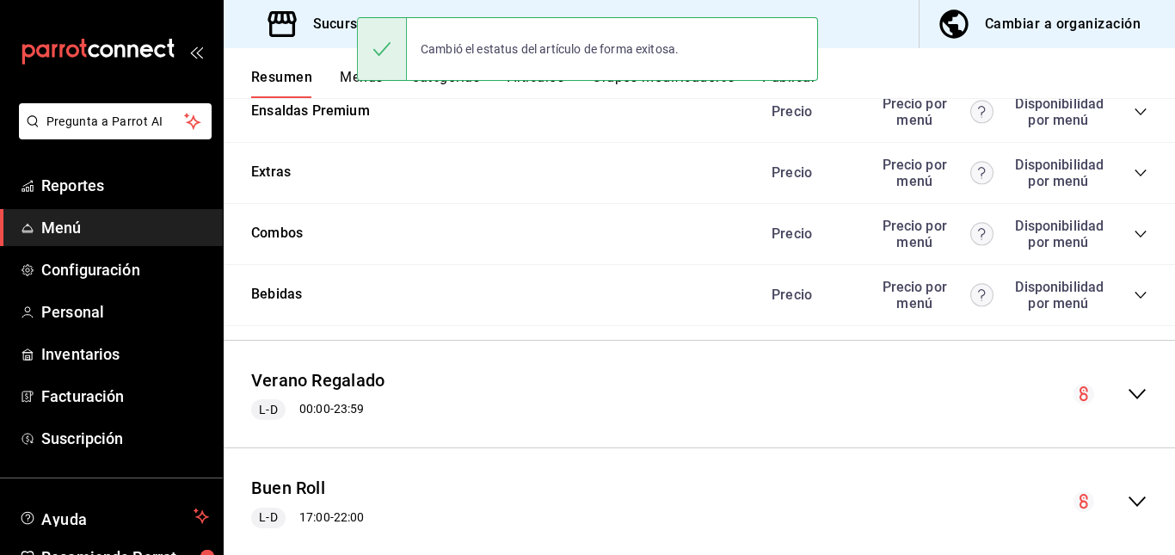
scroll to position [1901, 0]
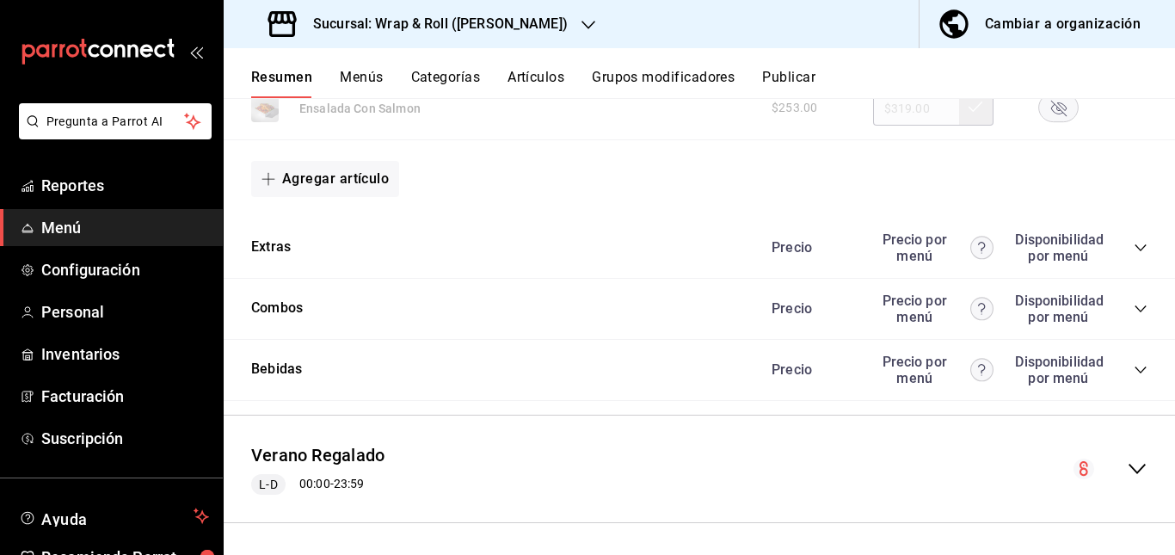
scroll to position [1980, 0]
click at [1054, 121] on rect "button" at bounding box center [1059, 107] width 40 height 28
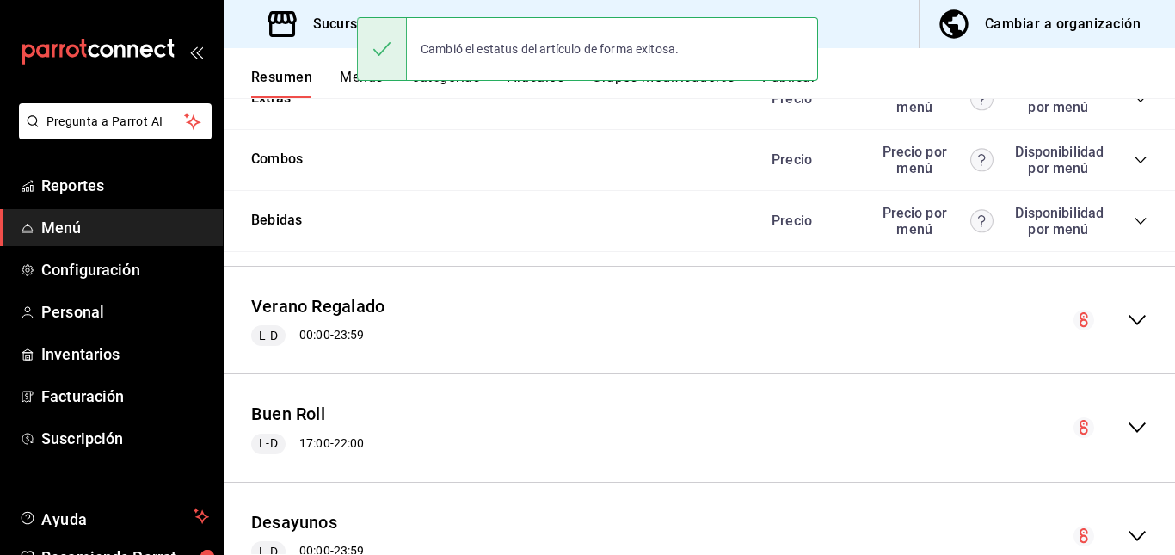
scroll to position [2163, 0]
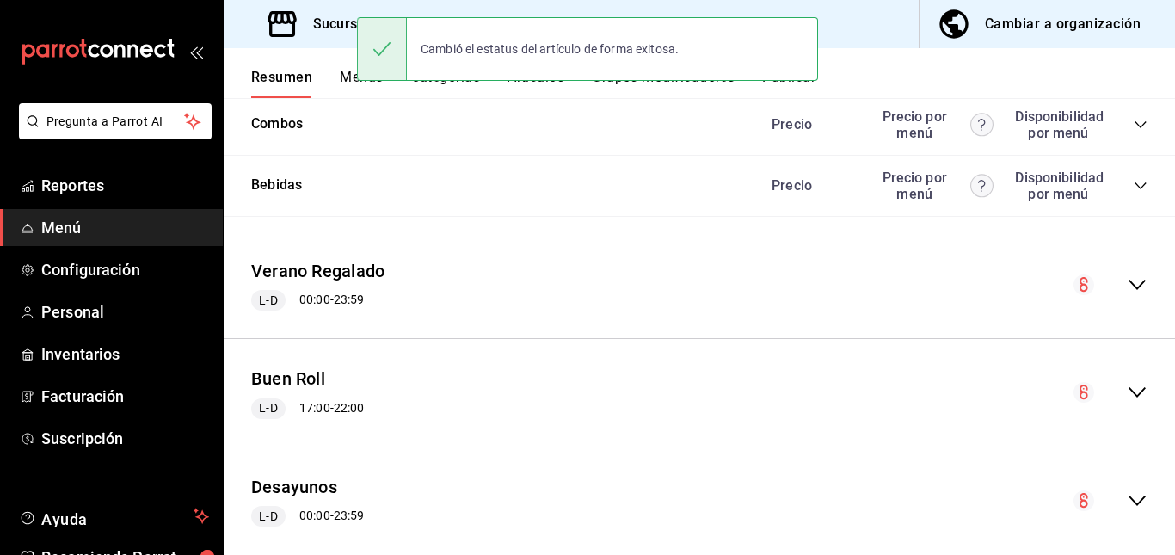
click at [1134, 71] on icon "collapse-category-row" at bounding box center [1141, 64] width 14 height 14
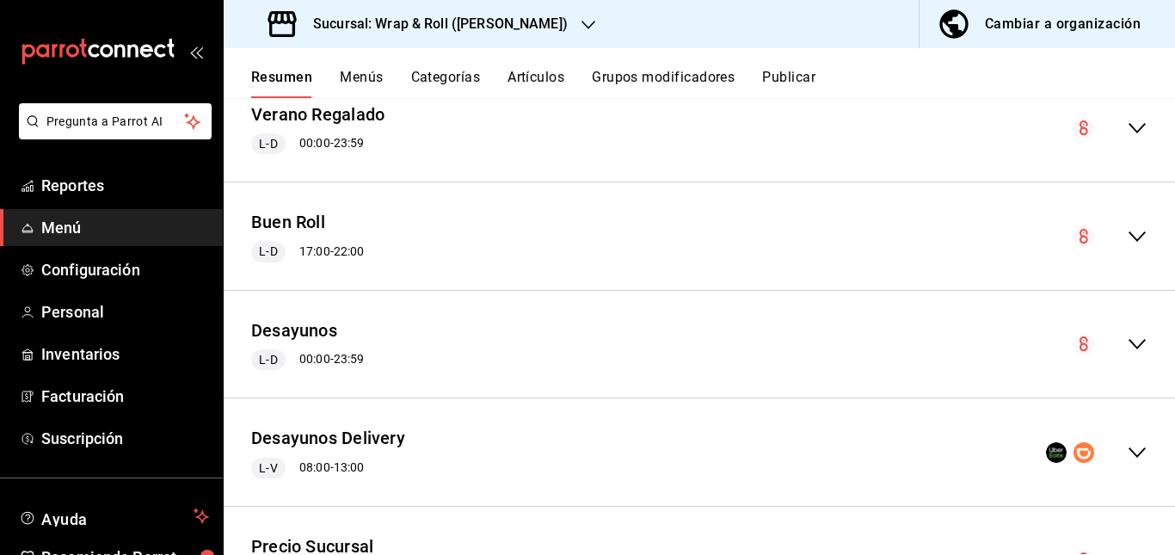
scroll to position [3596, 0]
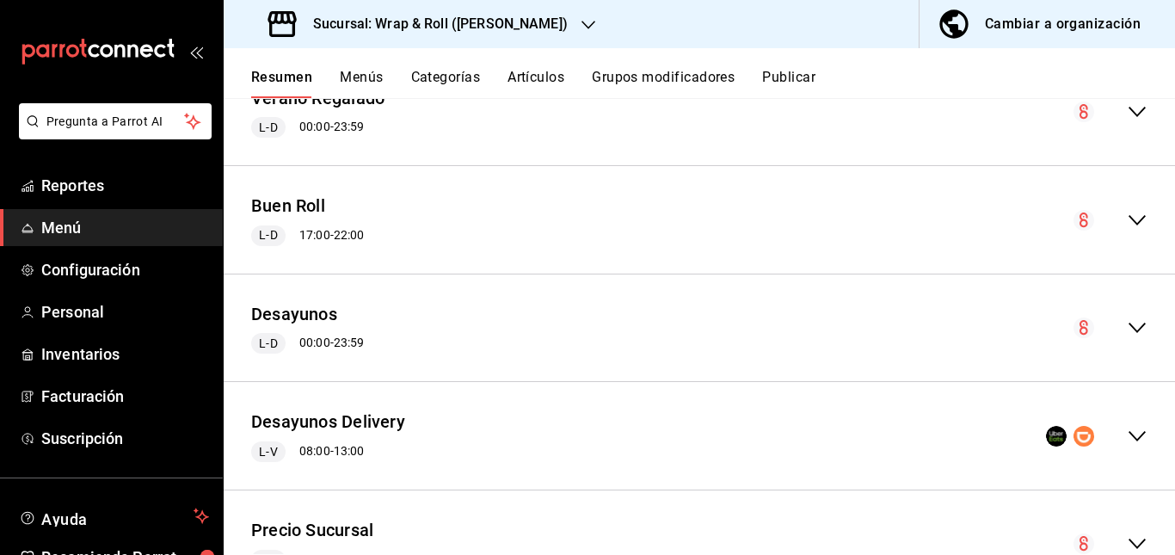
scroll to position [4018, 0]
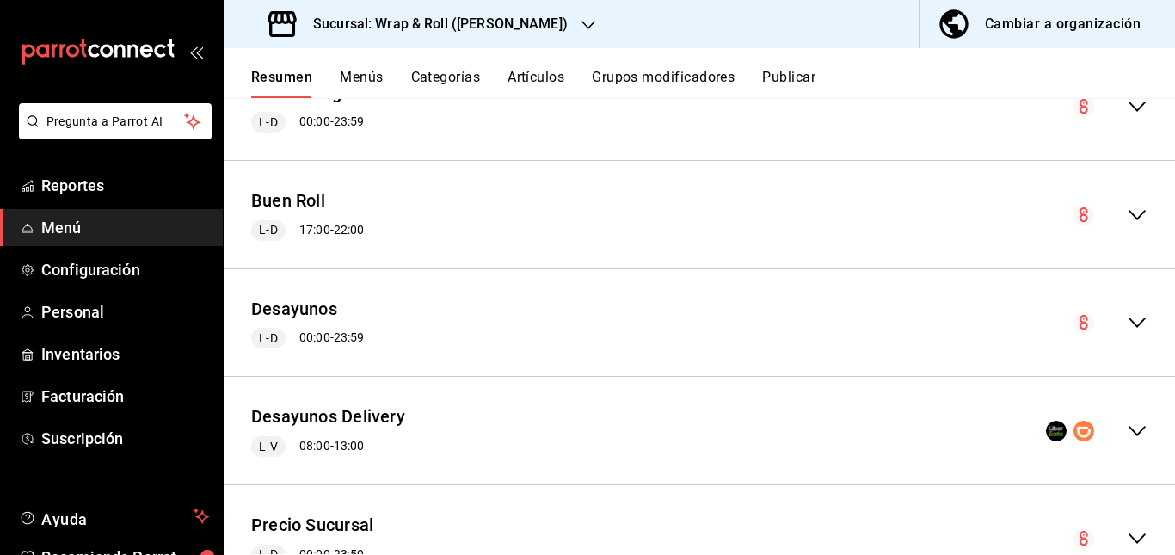
click at [1134, 15] on icon "collapse-category-row" at bounding box center [1141, 8] width 14 height 14
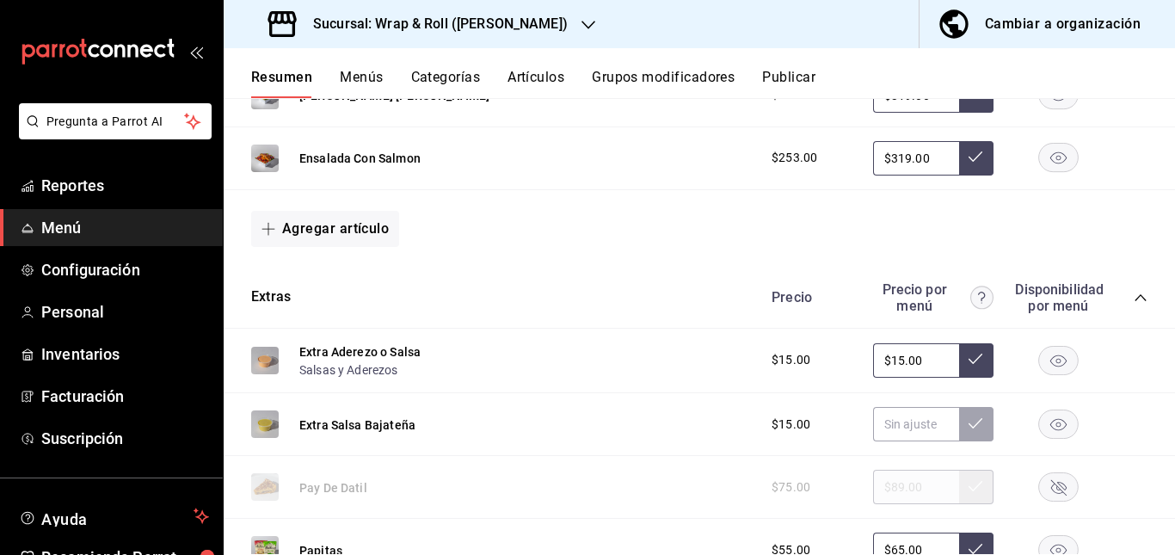
scroll to position [1907, 0]
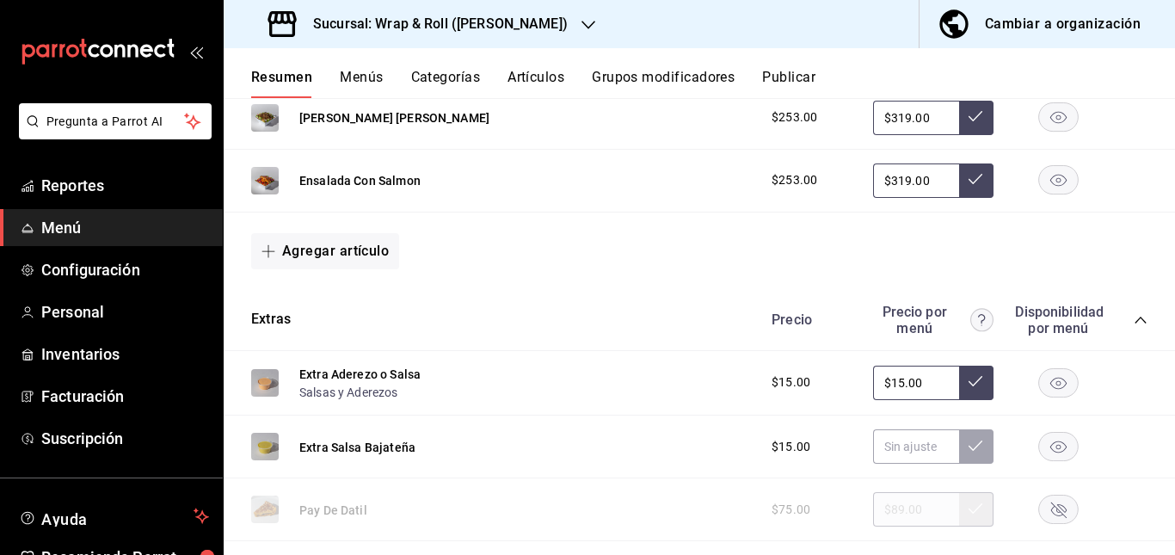
drag, startPoint x: 1106, startPoint y: 216, endPoint x: 533, endPoint y: 328, distance: 583.6
click at [533, 150] on div "[PERSON_NAME] [PERSON_NAME] $253.00 $319.00" at bounding box center [699, 118] width 951 height 63
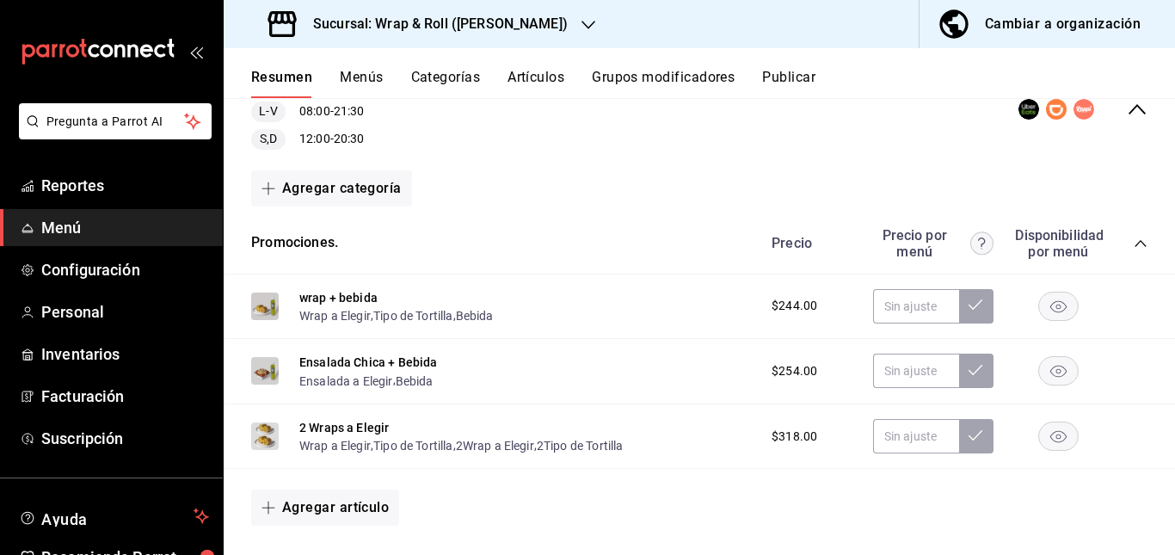
scroll to position [0, 0]
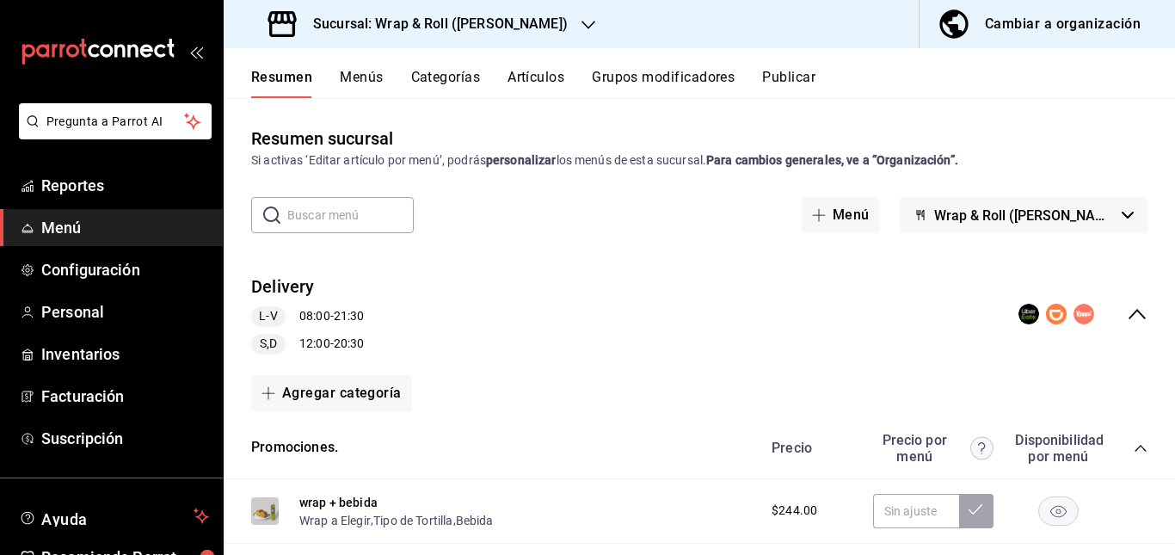
click at [1125, 297] on div "Delivery L-V 08:00 - 21:30 S,D 12:00 - 20:30" at bounding box center [699, 315] width 951 height 108
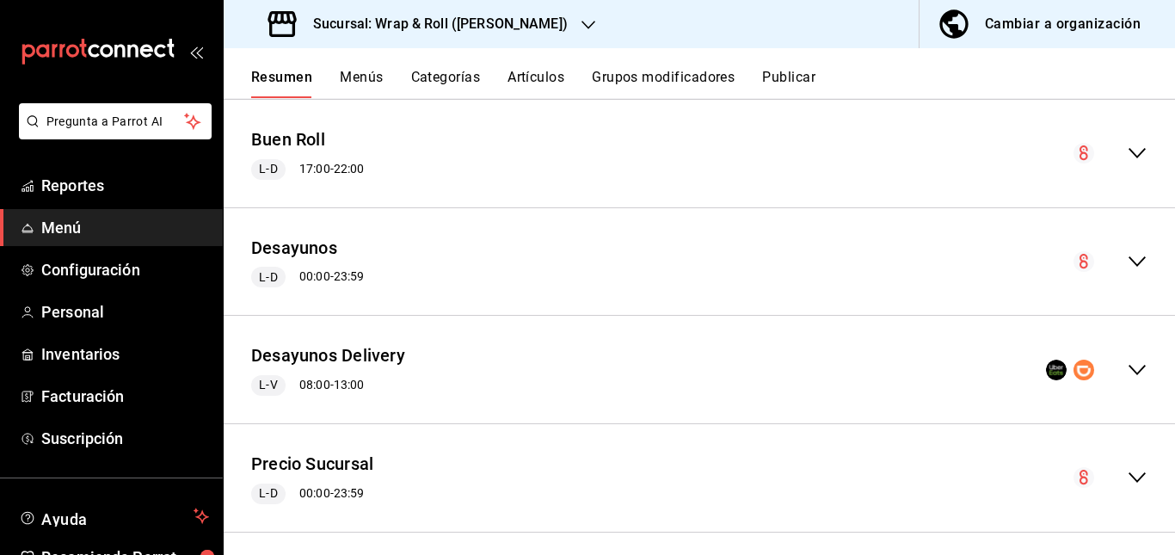
scroll to position [403, 0]
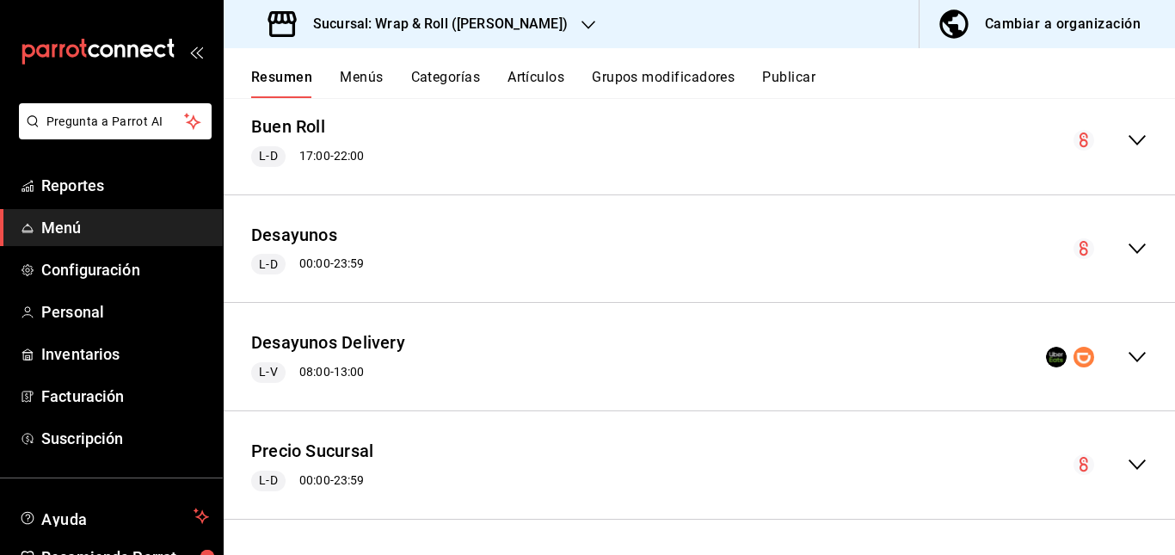
click at [823, 349] on div "Desayunos Delivery L-V 08:00 - 13:00" at bounding box center [699, 357] width 951 height 80
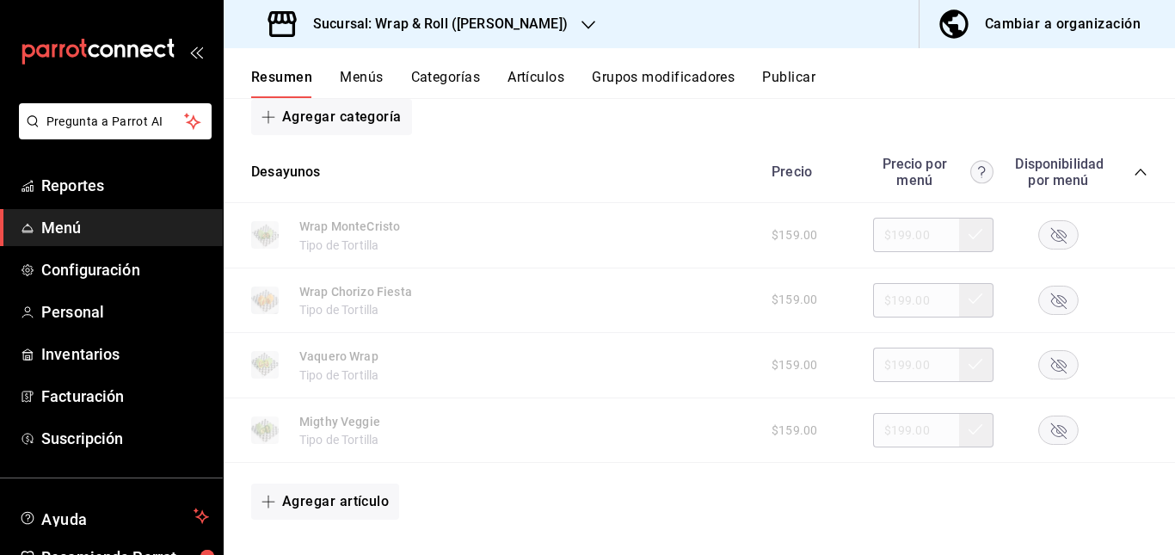
scroll to position [710, 0]
click at [1044, 241] on rect "button" at bounding box center [1059, 232] width 40 height 28
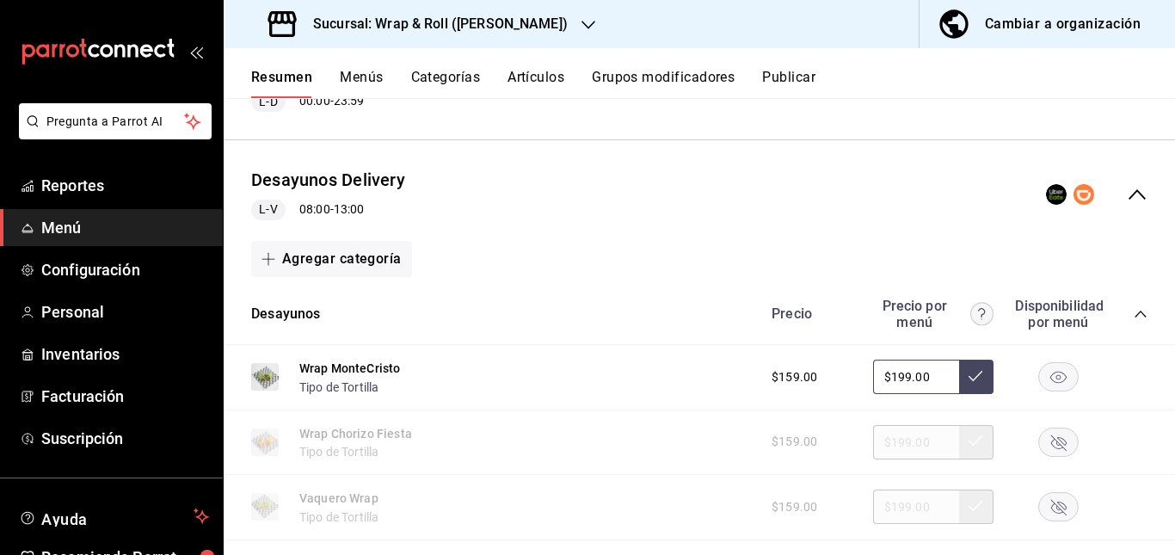
scroll to position [563, 0]
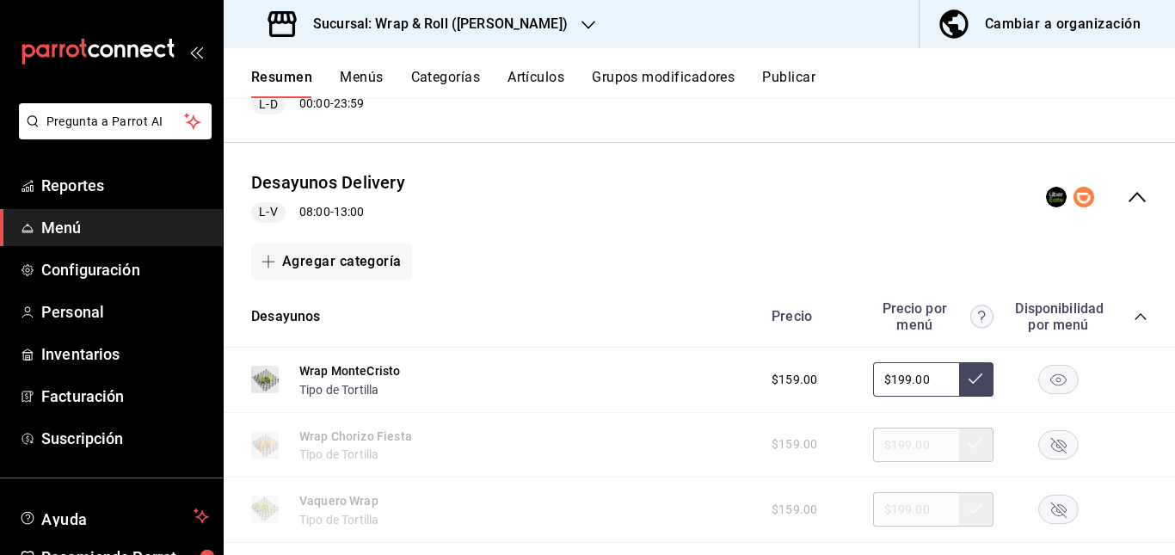
drag, startPoint x: 538, startPoint y: 65, endPoint x: 543, endPoint y: 77, distance: 13.1
click at [543, 77] on div "Resumen Menús Categorías Artículos Grupos modificadores Publicar" at bounding box center [699, 73] width 951 height 50
click at [543, 77] on button "Artículos" at bounding box center [535, 83] width 57 height 29
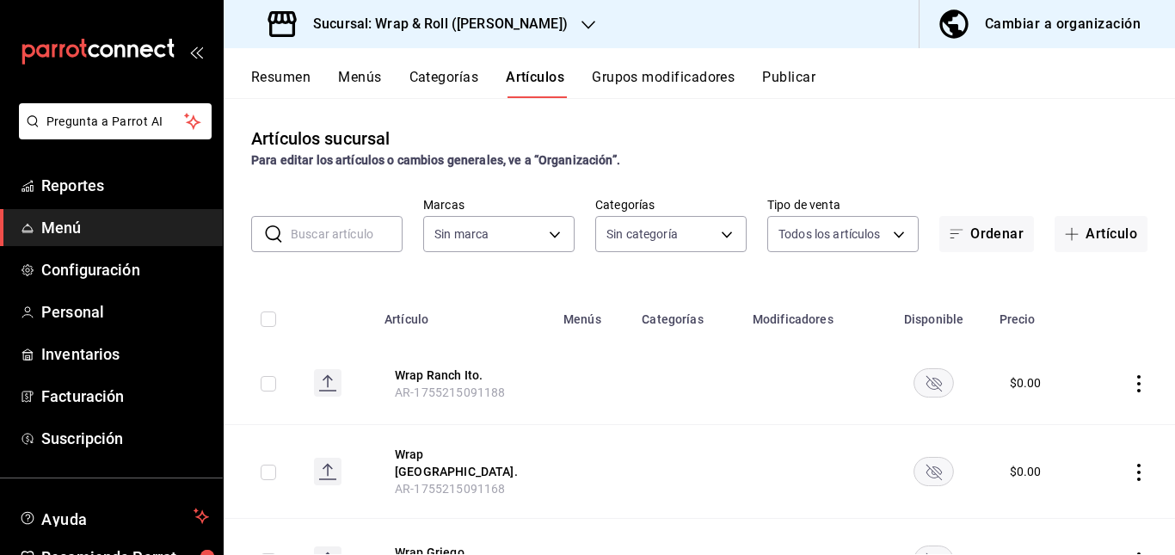
click at [340, 233] on input "text" at bounding box center [347, 234] width 112 height 34
type input "0cffcaa9-173e-47a8-938b-dca6a1bc21d4,b2760ed9-b7b1-4897-8a9f-c9dd110c8266,67b79…"
type input "t"
type input "7d263f60-237b-4a5e-827c-684bea1a4647"
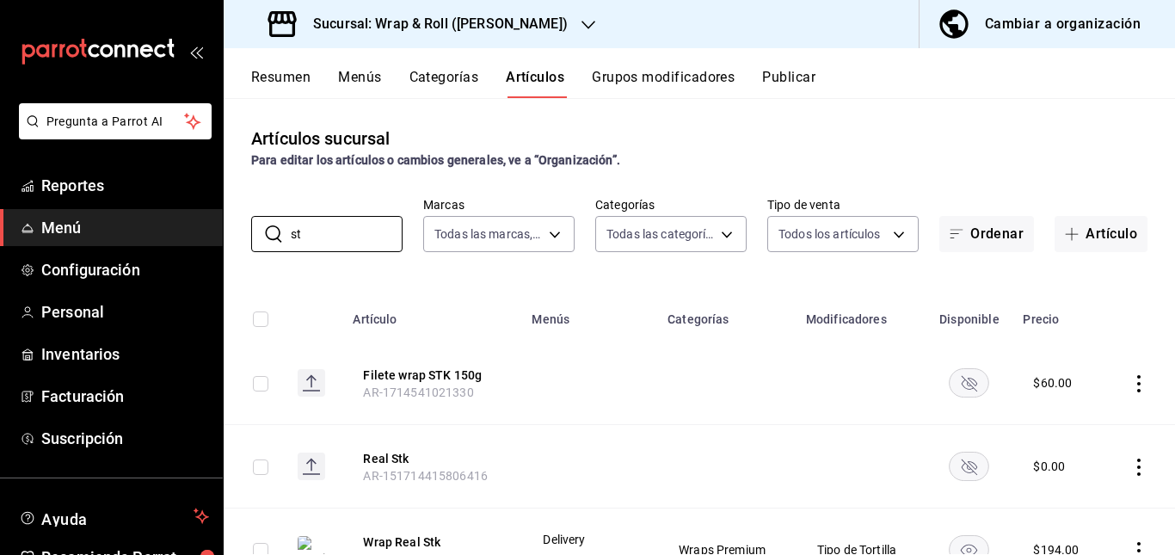
type input "s"
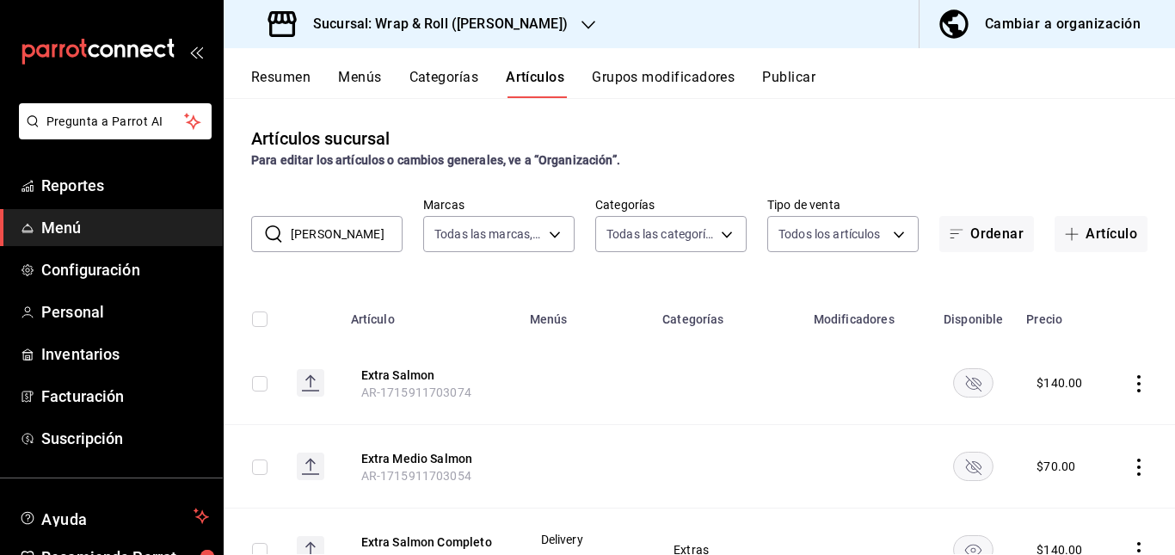
click at [703, 441] on td at bounding box center [727, 466] width 151 height 83
click at [970, 392] on rect "availability-product" at bounding box center [974, 382] width 40 height 28
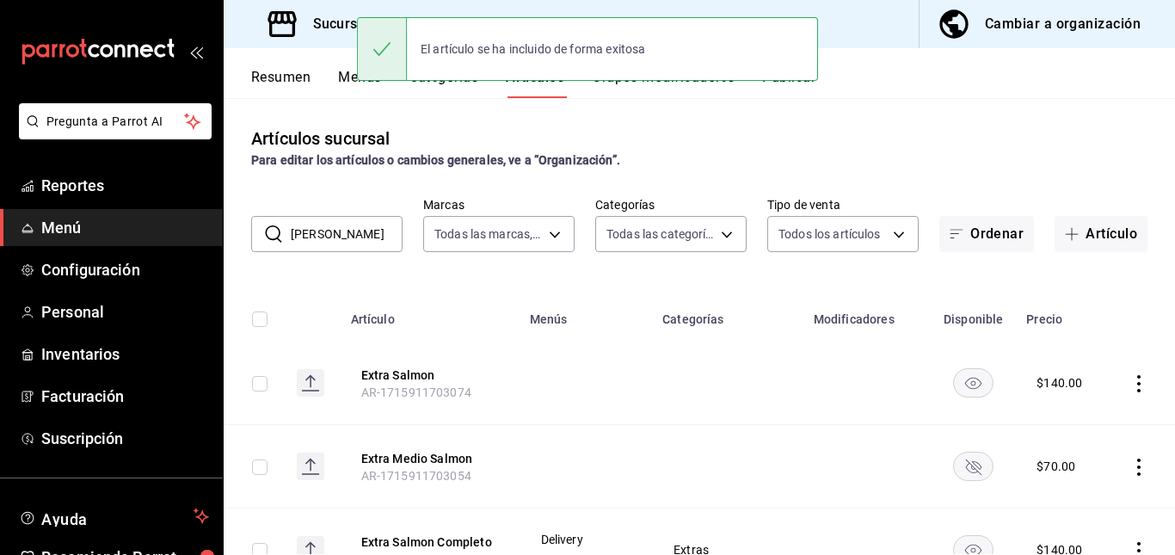
click at [962, 474] on rect "availability-product" at bounding box center [974, 466] width 40 height 28
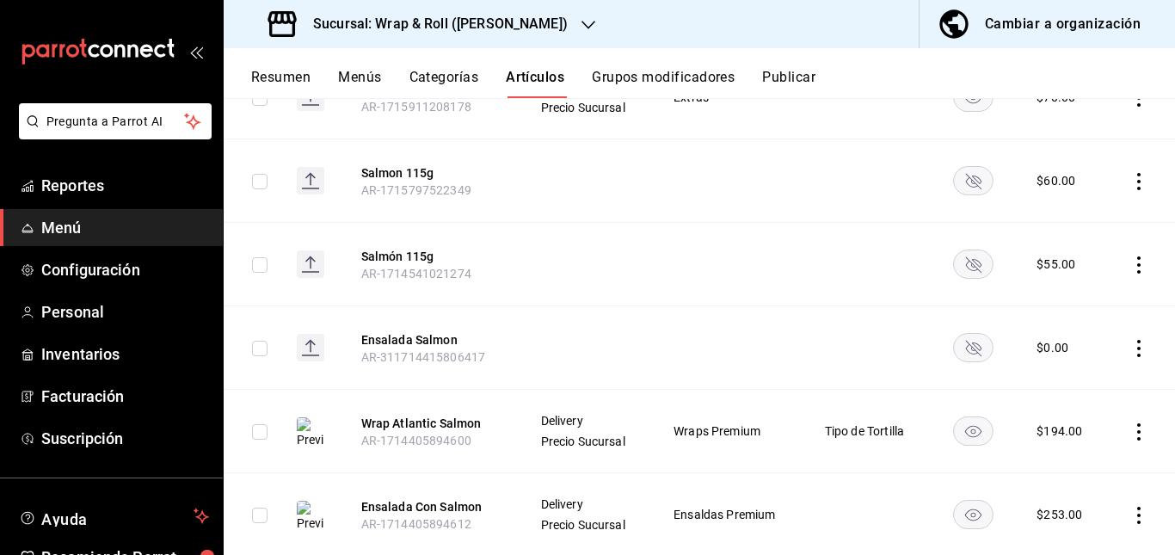
scroll to position [537, 0]
click at [962, 175] on rect "availability-product" at bounding box center [974, 179] width 40 height 28
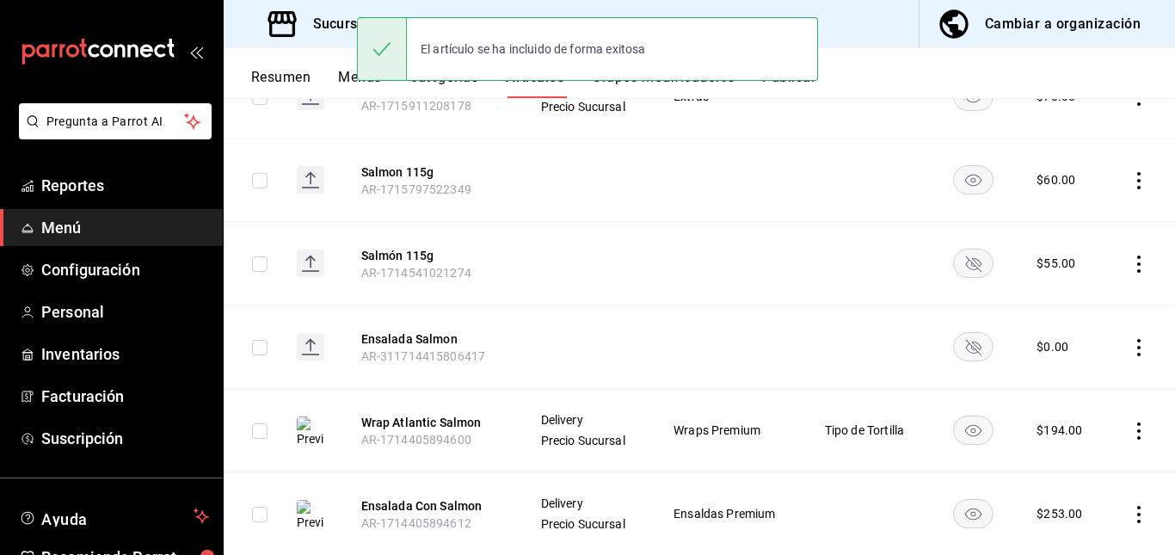
click at [960, 257] on rect "availability-product" at bounding box center [974, 263] width 40 height 28
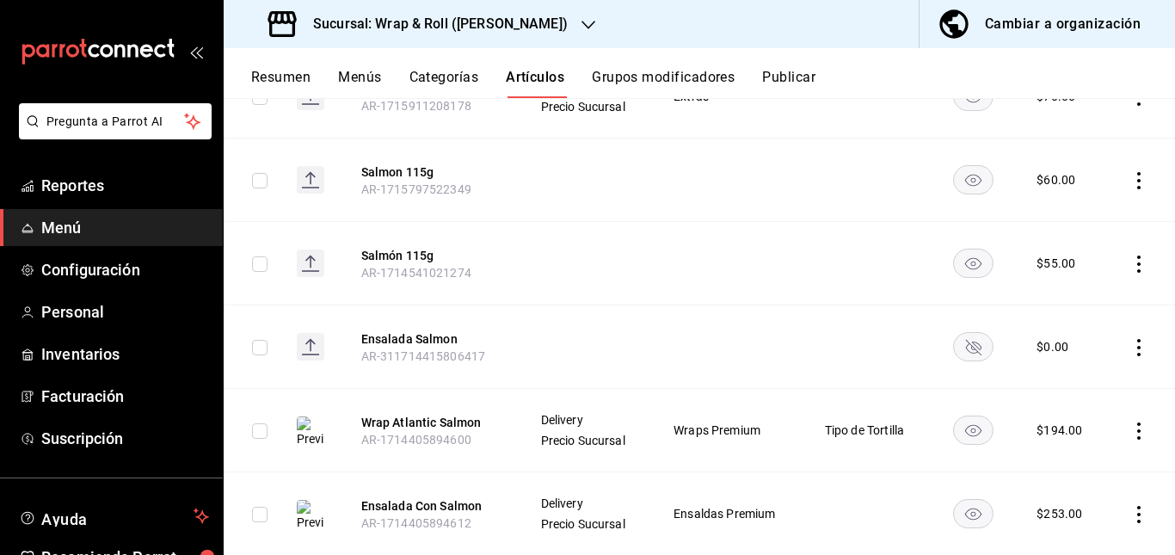
click at [961, 337] on rect "availability-product" at bounding box center [974, 346] width 40 height 28
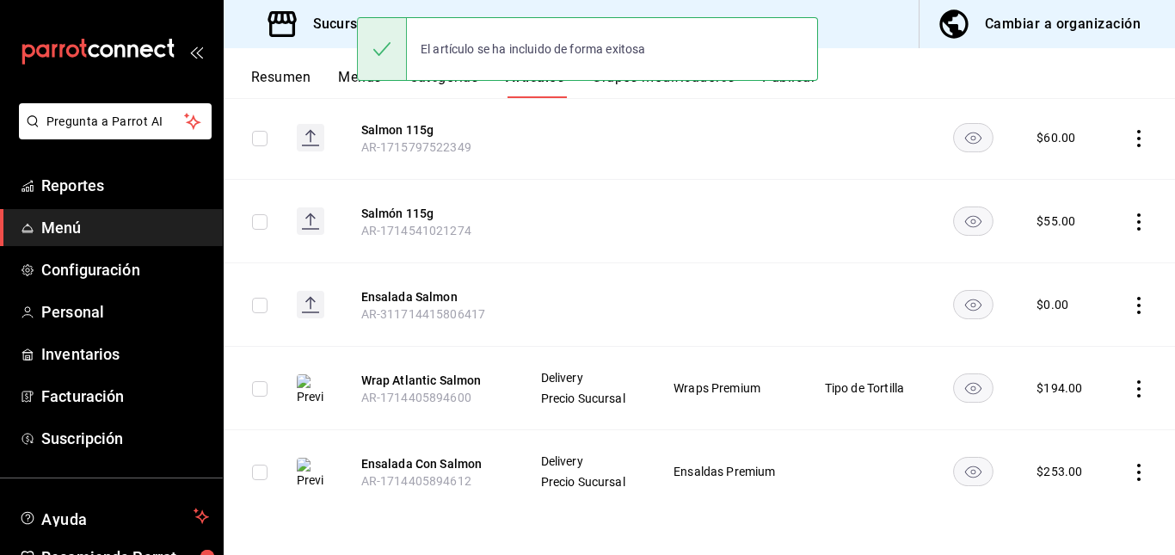
scroll to position [0, 0]
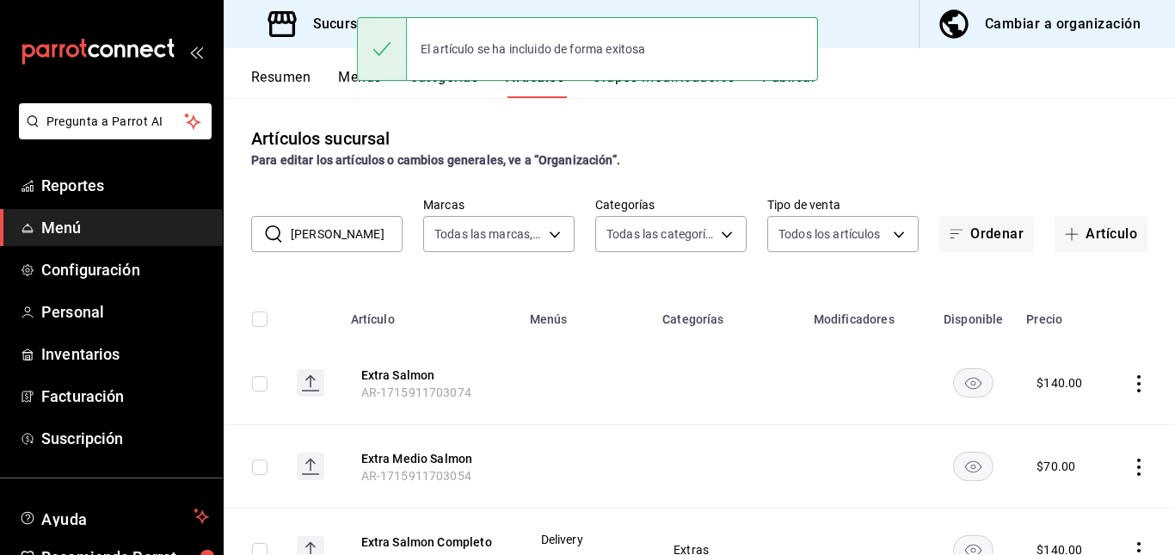
click at [342, 237] on input "[PERSON_NAME]" at bounding box center [347, 234] width 112 height 34
type input "s"
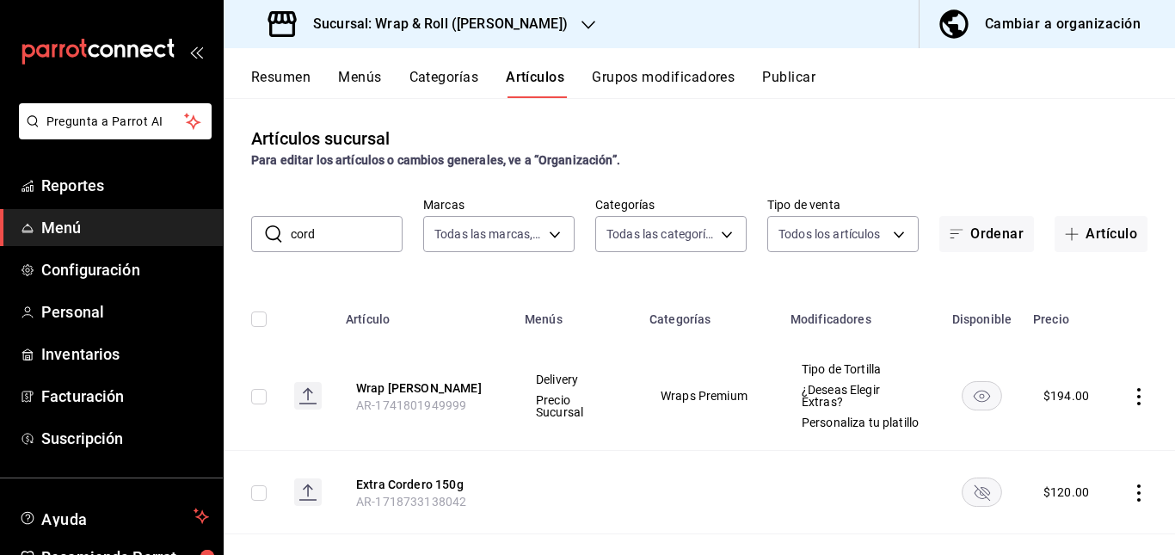
click at [586, 520] on td at bounding box center [576, 492] width 125 height 83
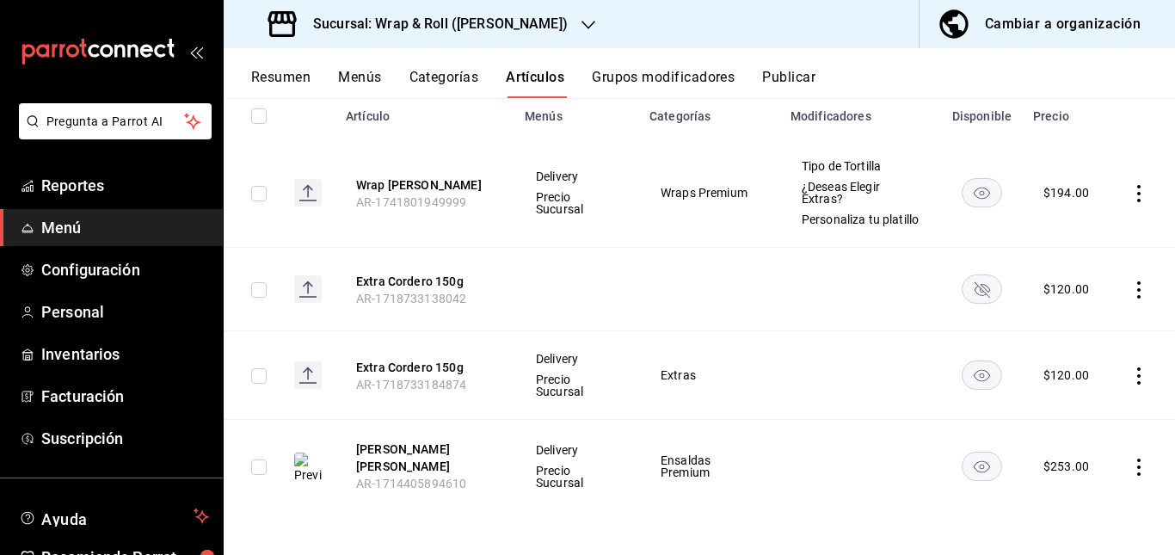
click at [962, 300] on icon "availability-product" at bounding box center [982, 288] width 40 height 29
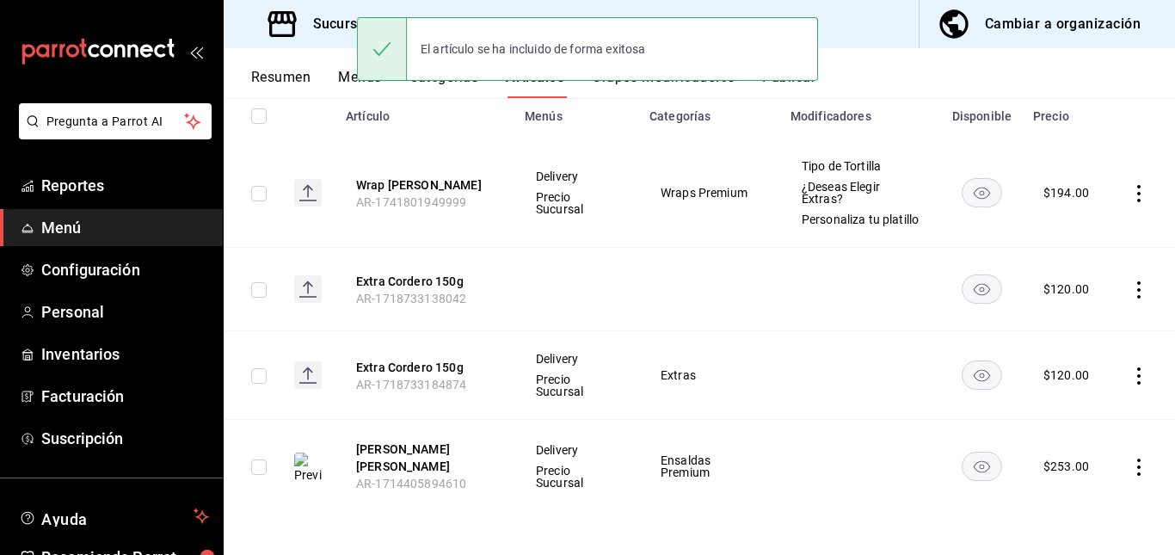
scroll to position [0, 0]
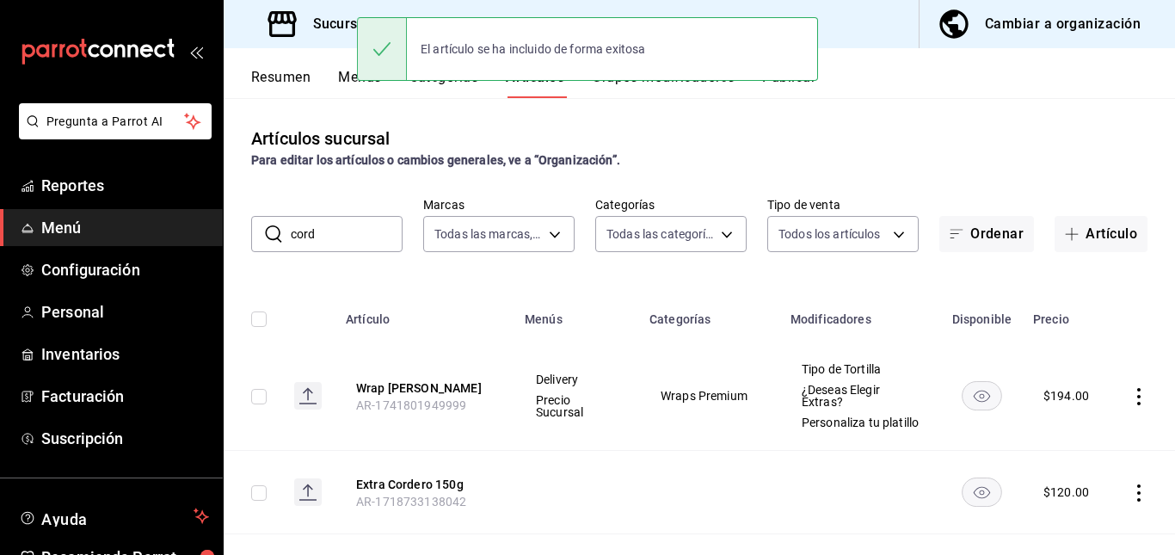
click at [347, 236] on input "cord" at bounding box center [347, 234] width 112 height 34
type input "c"
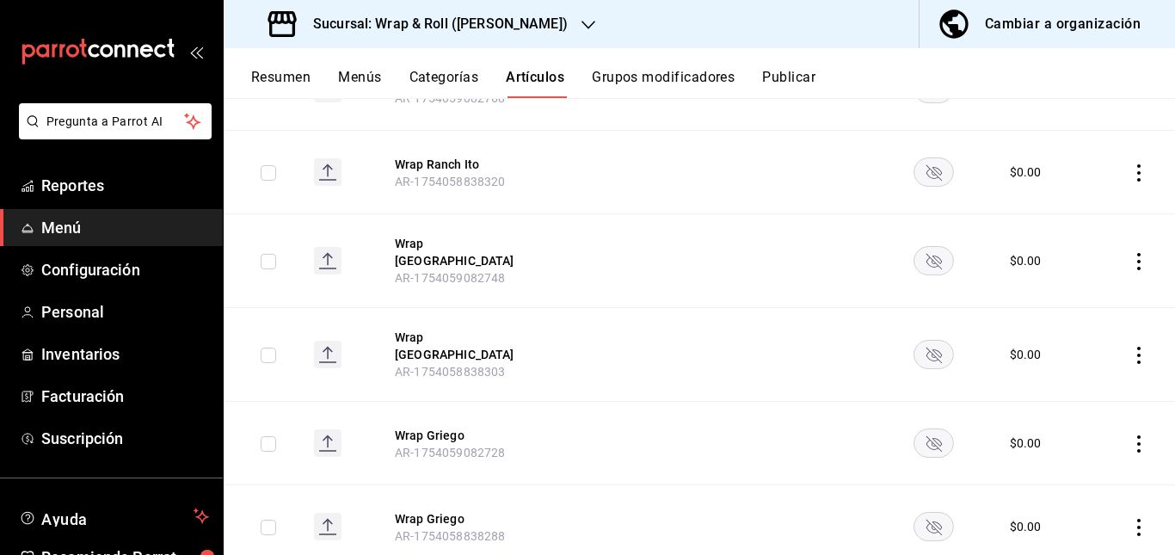
scroll to position [2163, 0]
click at [778, 83] on button "Publicar" at bounding box center [788, 83] width 53 height 29
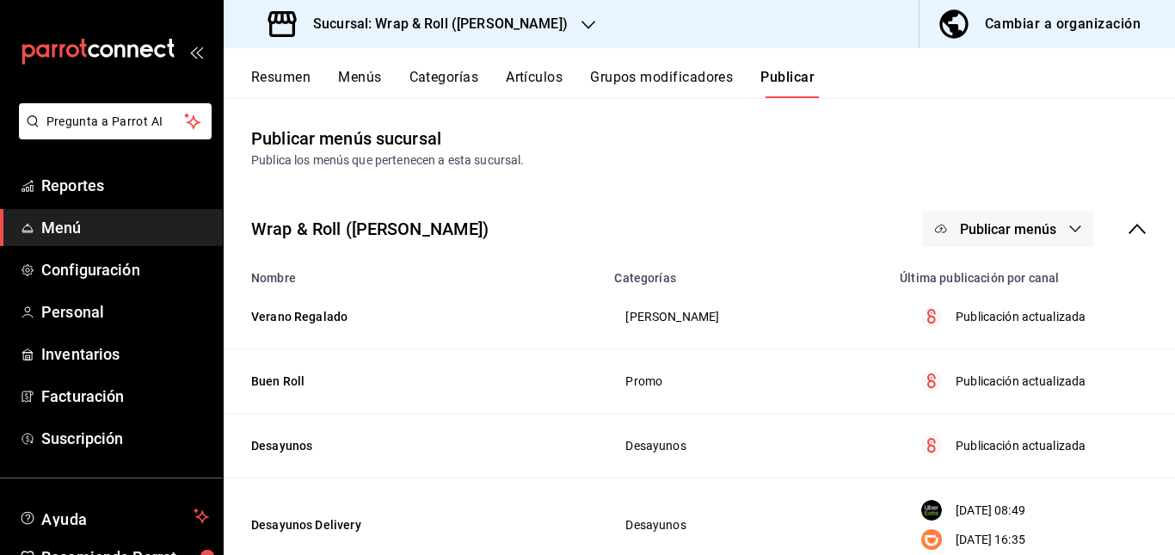
click at [978, 240] on button "Publicar menús" at bounding box center [1008, 229] width 172 height 36
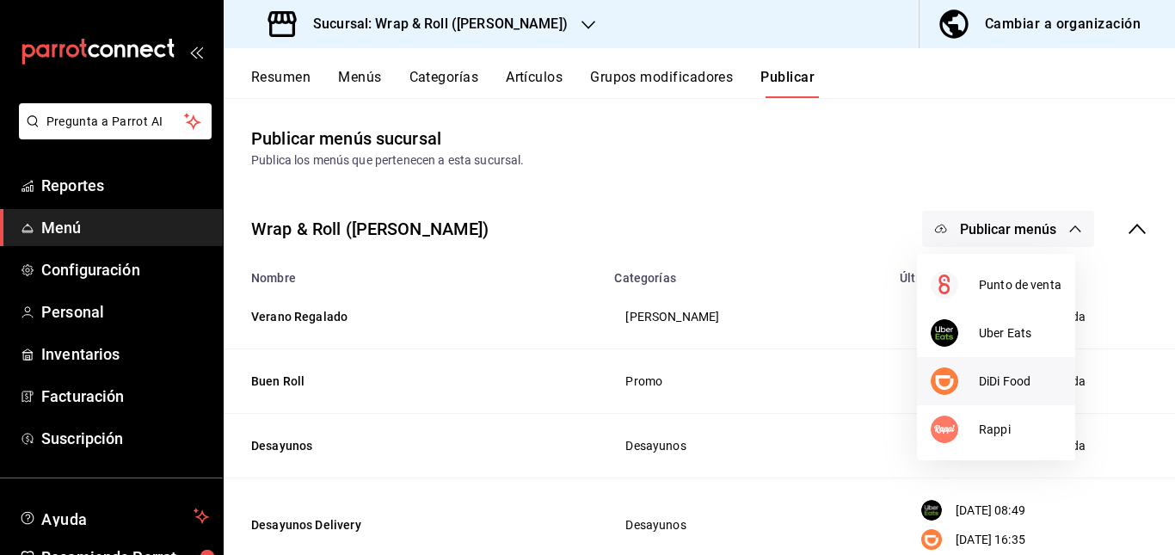
click at [988, 385] on span "DiDi Food" at bounding box center [1020, 381] width 83 height 18
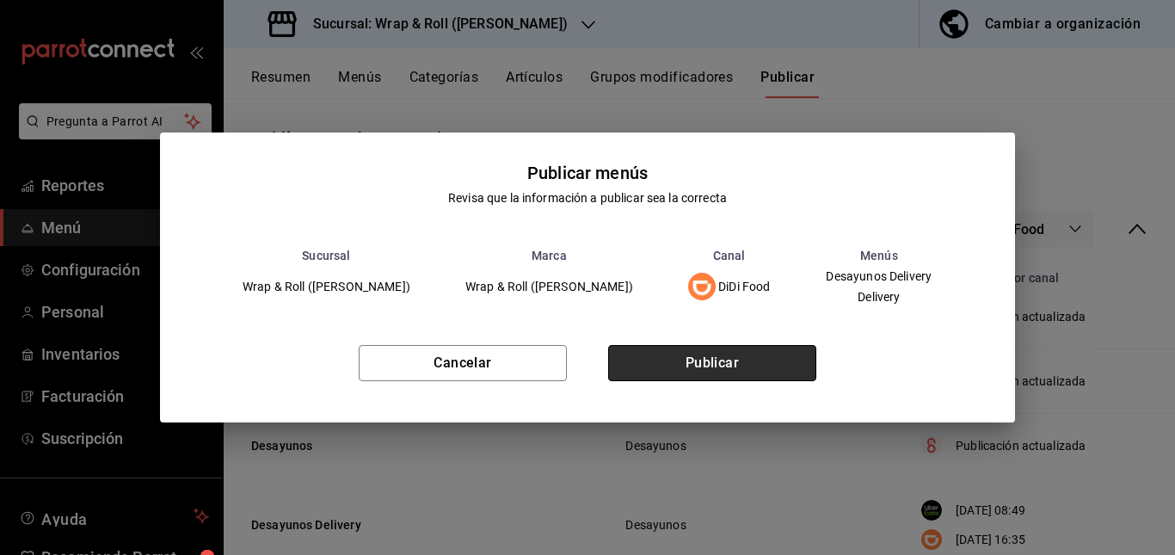
click at [753, 360] on button "Publicar" at bounding box center [712, 363] width 208 height 36
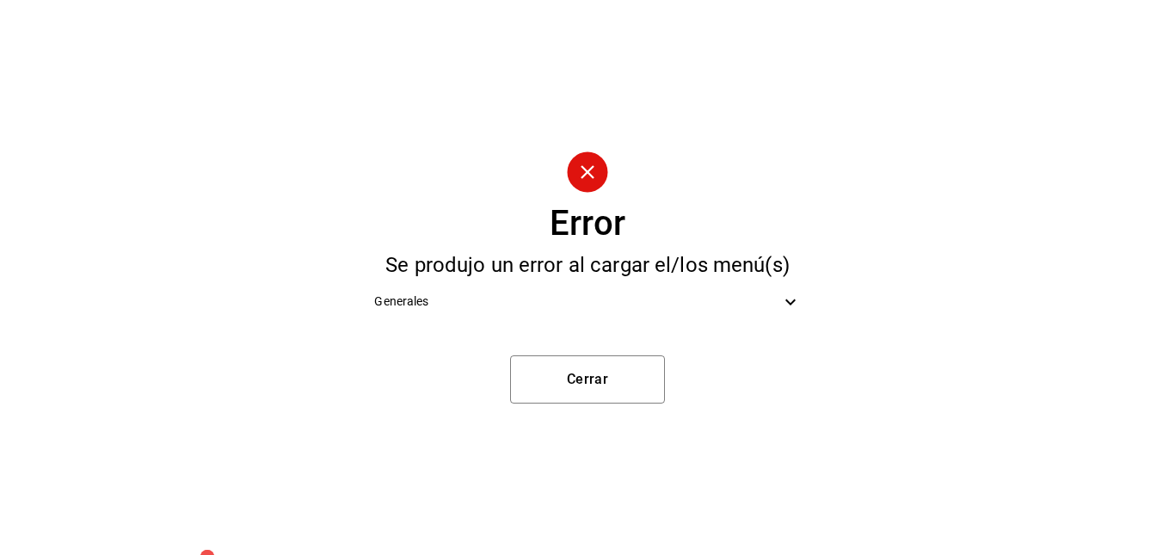
click at [697, 297] on span "Generales" at bounding box center [576, 301] width 405 height 18
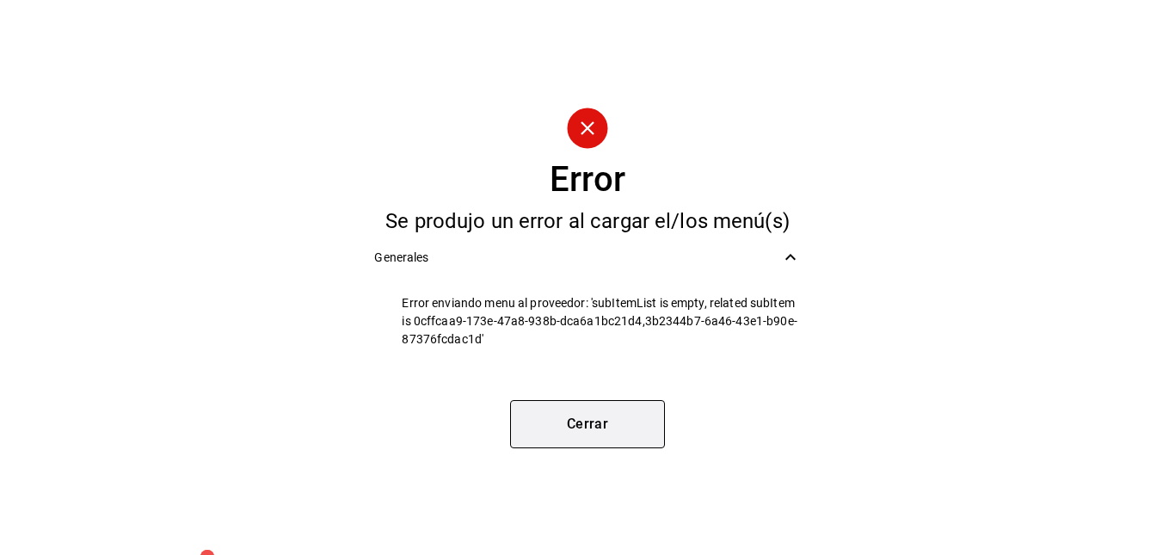
click at [589, 427] on button "Cerrar" at bounding box center [587, 424] width 155 height 48
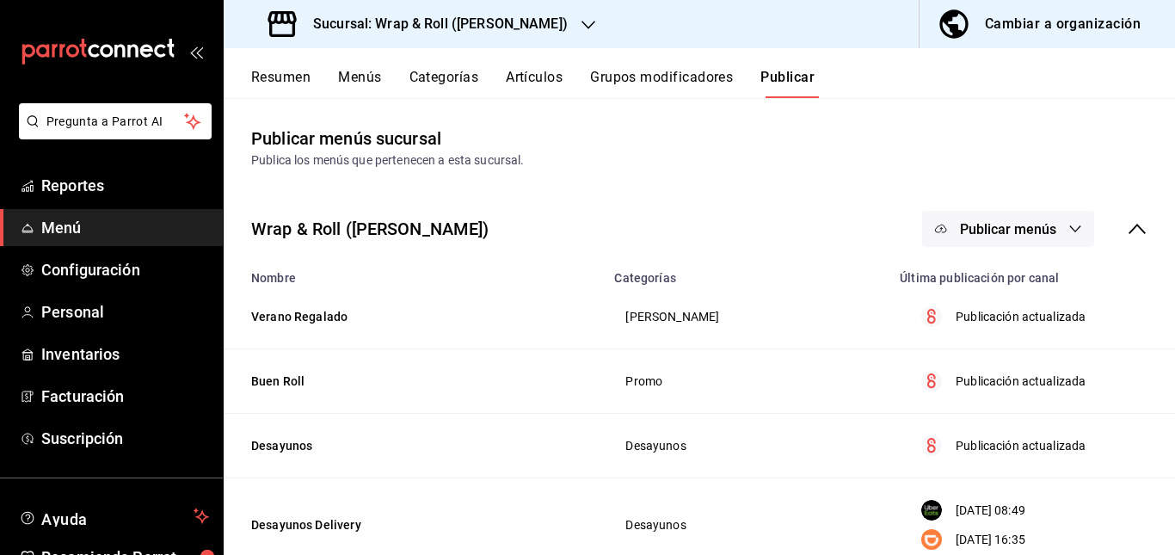
click at [267, 73] on button "Resumen" at bounding box center [280, 83] width 59 height 29
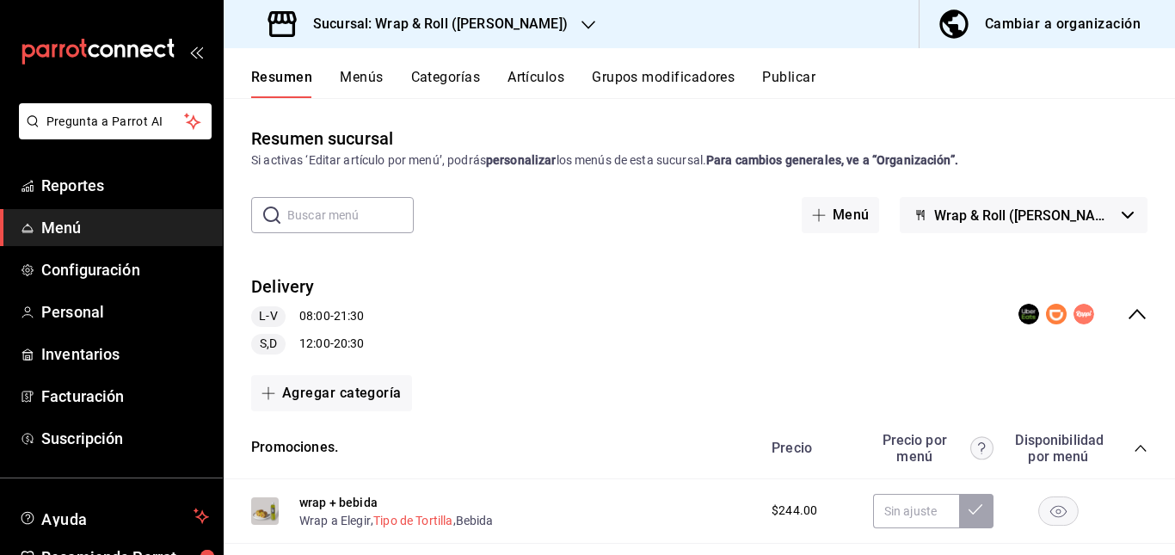
scroll to position [261, 0]
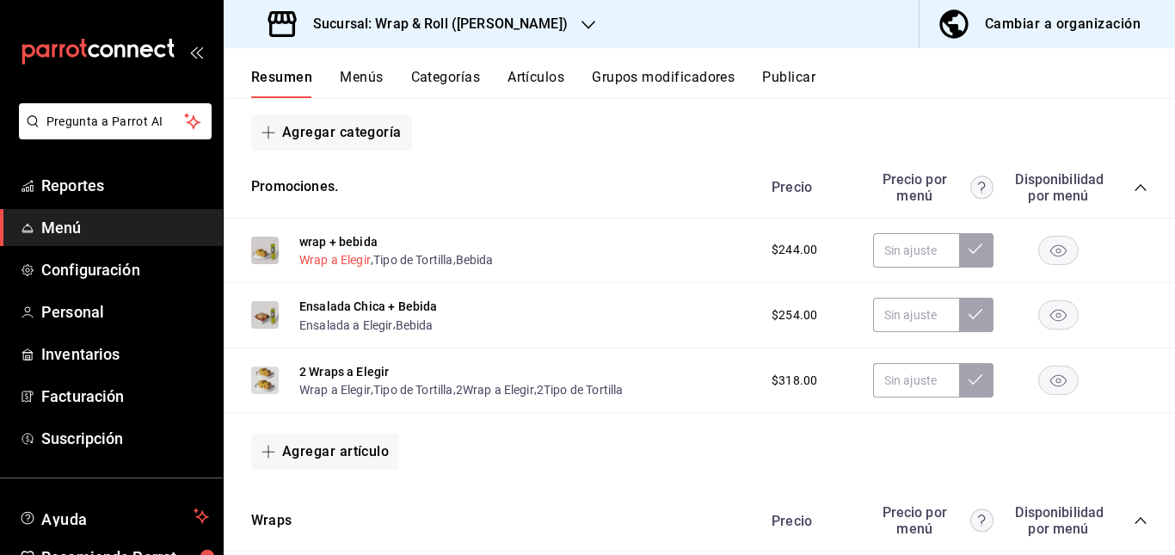
click at [335, 258] on button "Wrap a Elegir" at bounding box center [334, 259] width 71 height 17
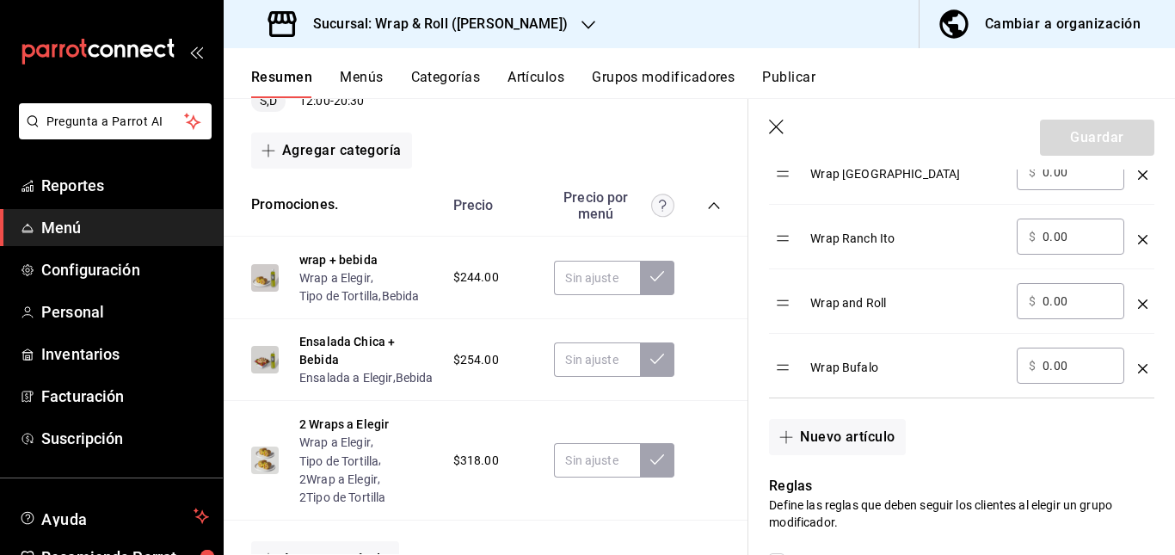
scroll to position [897, 0]
click at [781, 126] on icon "button" at bounding box center [777, 128] width 17 height 17
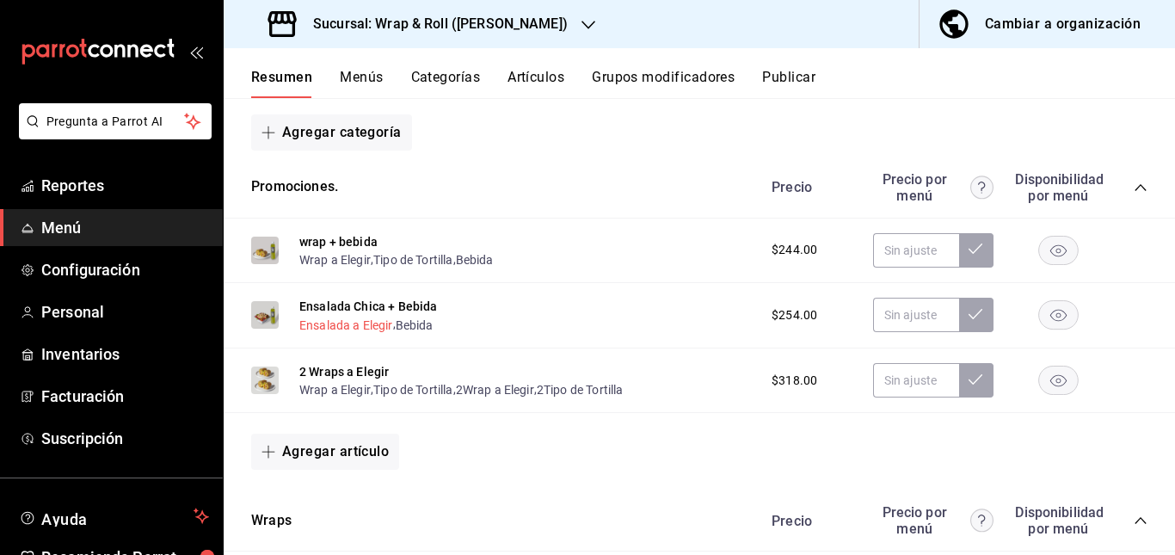
click at [353, 323] on button "Ensalada a Elegir" at bounding box center [346, 325] width 94 height 17
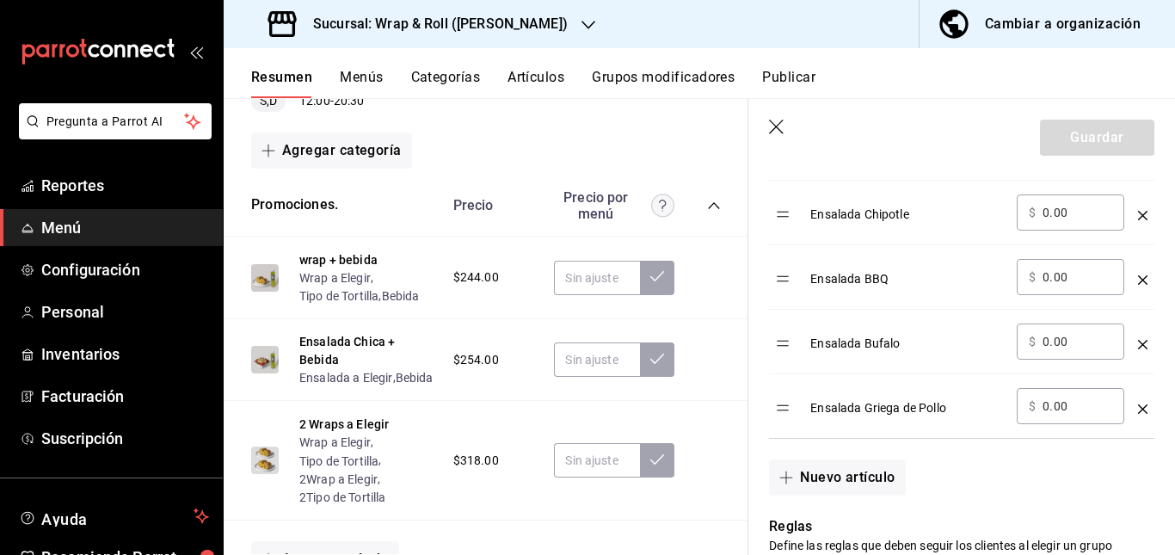
scroll to position [856, 0]
click at [770, 127] on icon "button" at bounding box center [777, 128] width 17 height 17
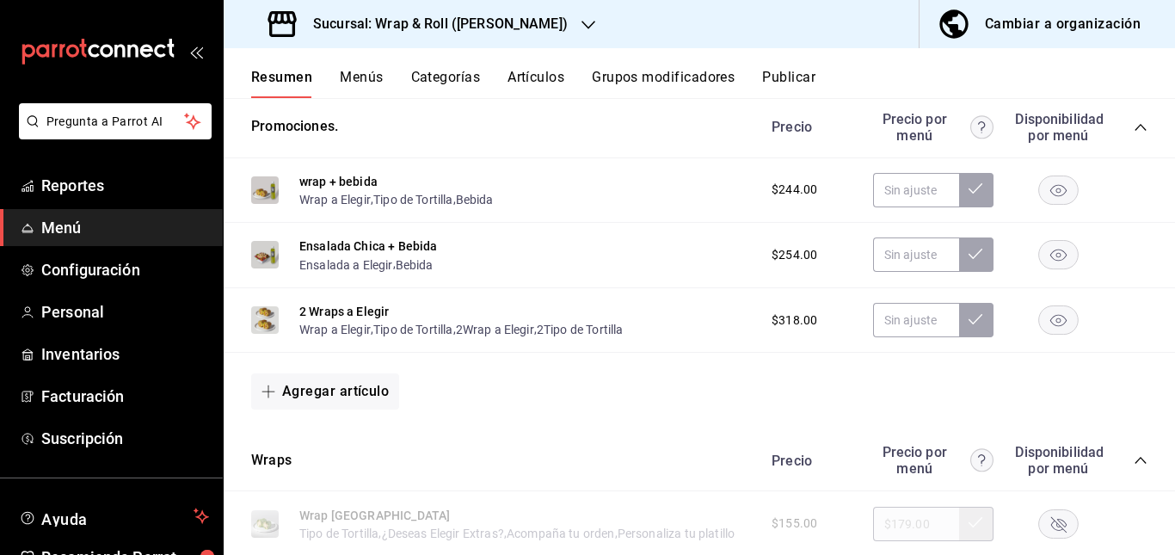
scroll to position [323, 0]
click at [341, 329] on button "Wrap a Elegir" at bounding box center [334, 327] width 71 height 17
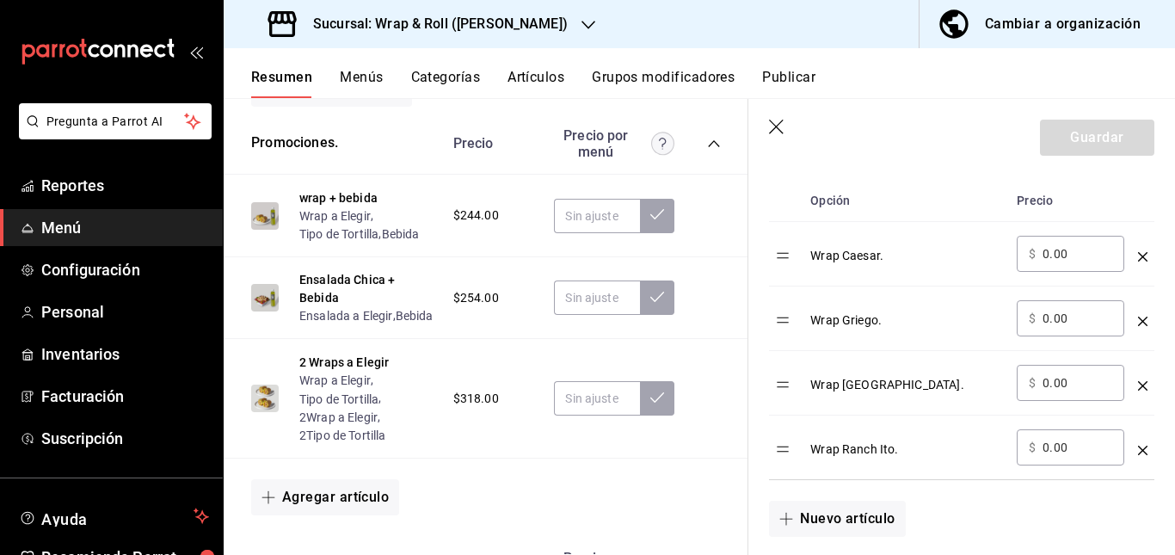
scroll to position [555, 0]
click at [770, 131] on icon "button" at bounding box center [777, 128] width 17 height 17
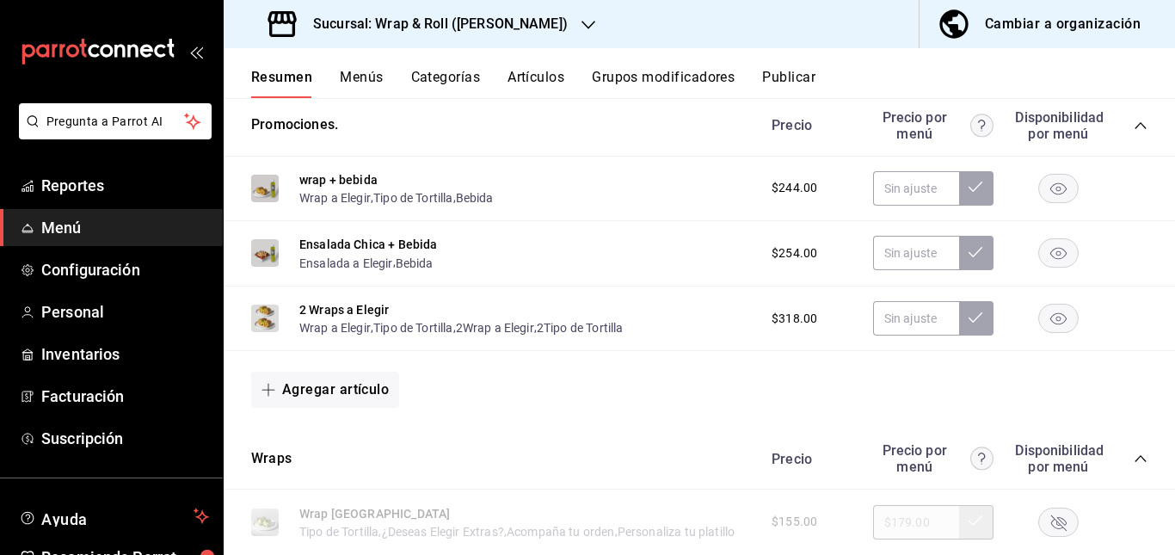
click at [1059, 316] on rect "button" at bounding box center [1059, 318] width 40 height 28
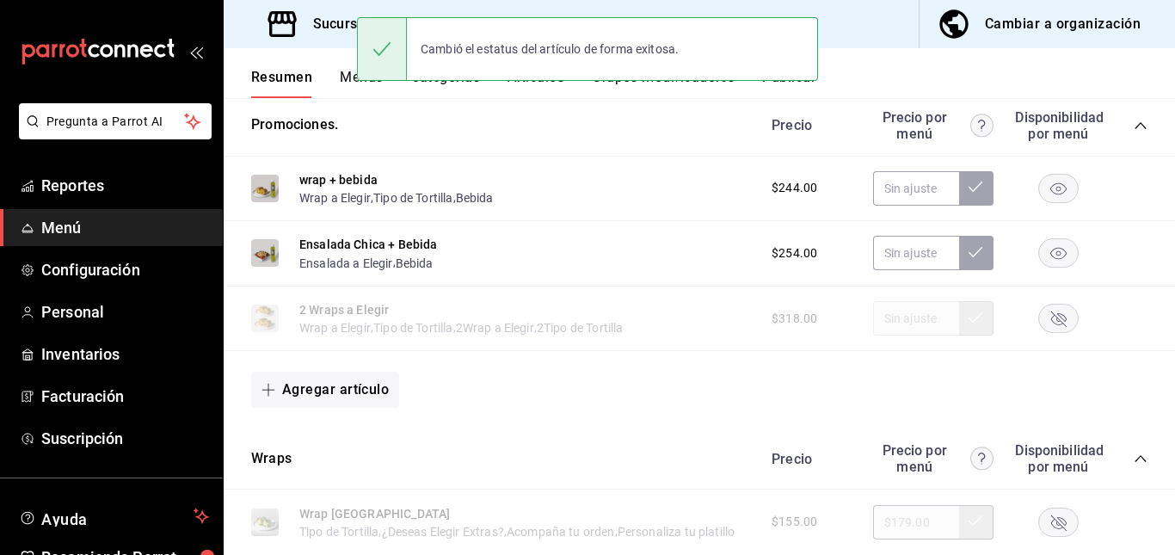
click at [789, 88] on button "Publicar" at bounding box center [788, 83] width 53 height 29
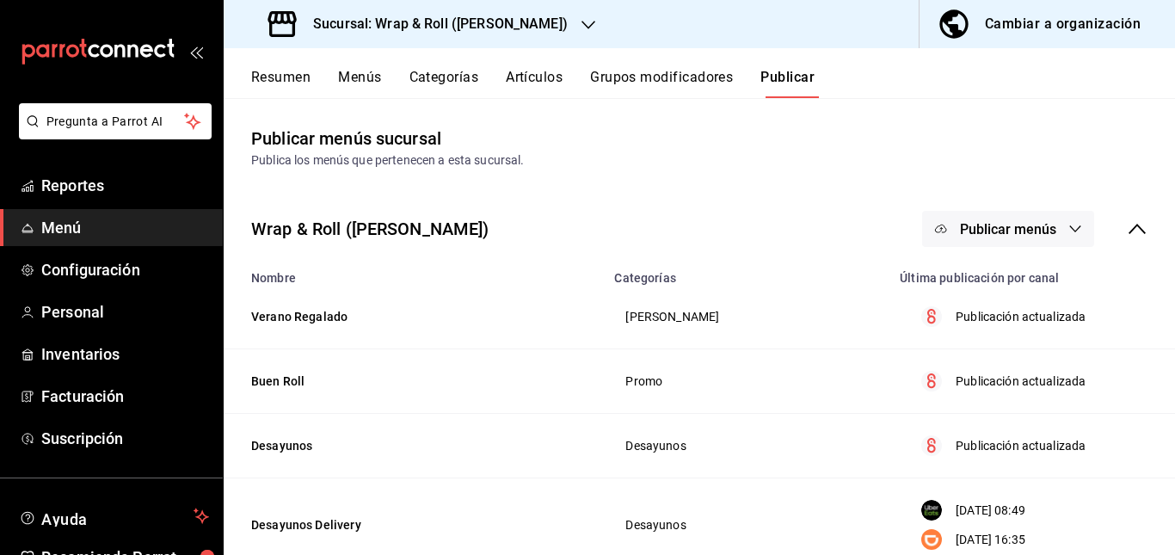
click at [989, 231] on span "Publicar menús" at bounding box center [1008, 229] width 96 height 16
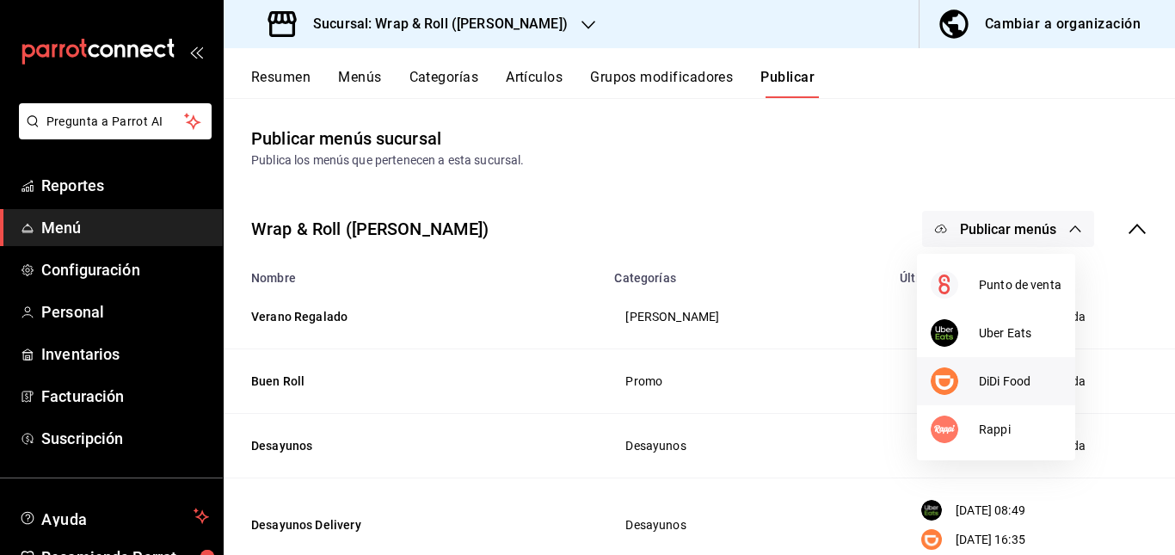
click at [985, 380] on span "DiDi Food" at bounding box center [1020, 381] width 83 height 18
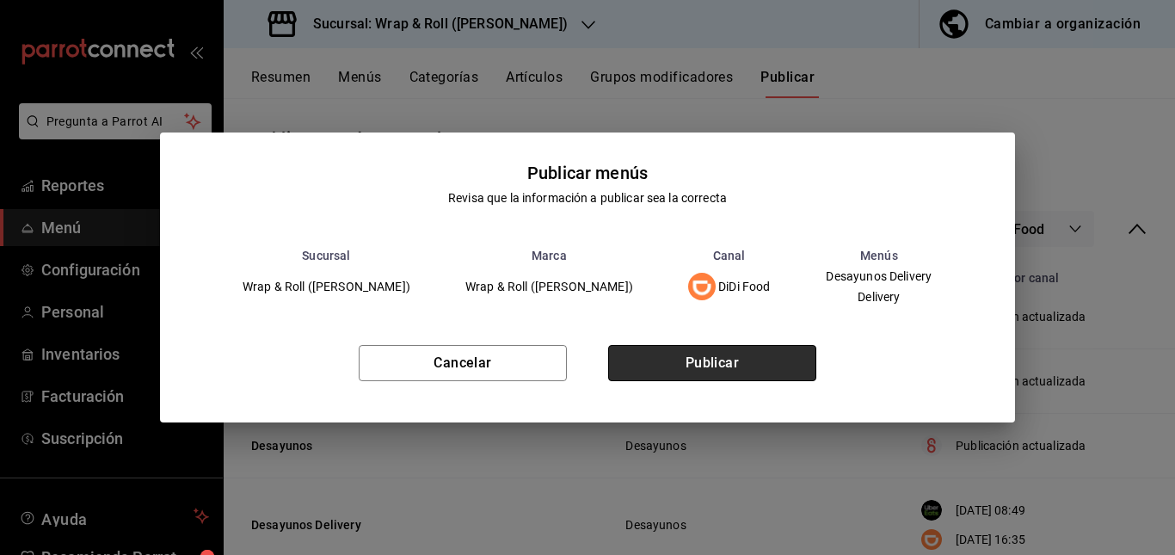
click at [677, 368] on button "Publicar" at bounding box center [712, 363] width 208 height 36
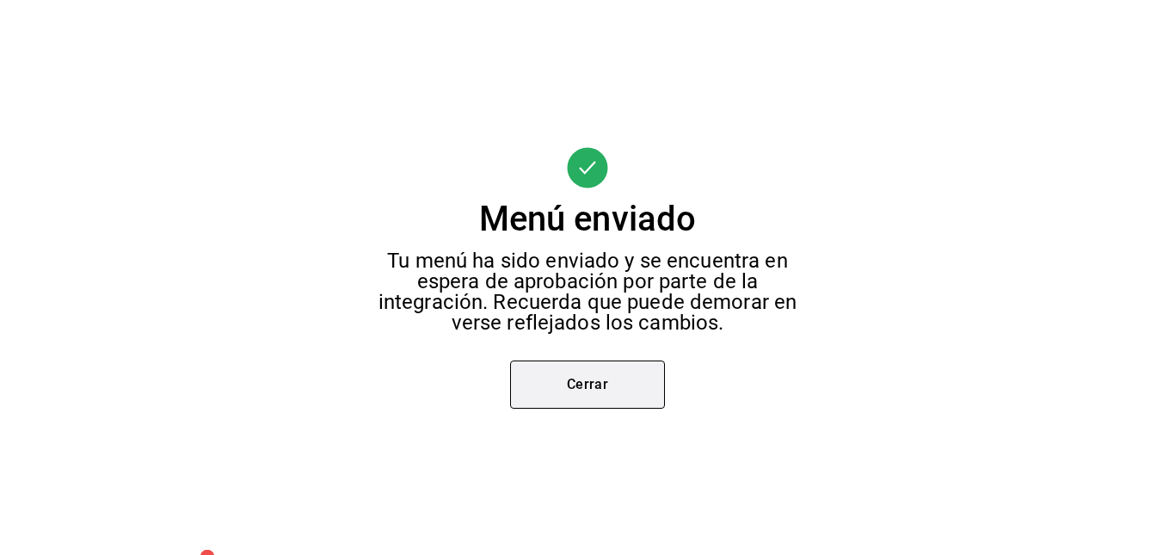
click at [571, 382] on button "Cerrar" at bounding box center [587, 384] width 155 height 48
